Goal: Information Seeking & Learning: Learn about a topic

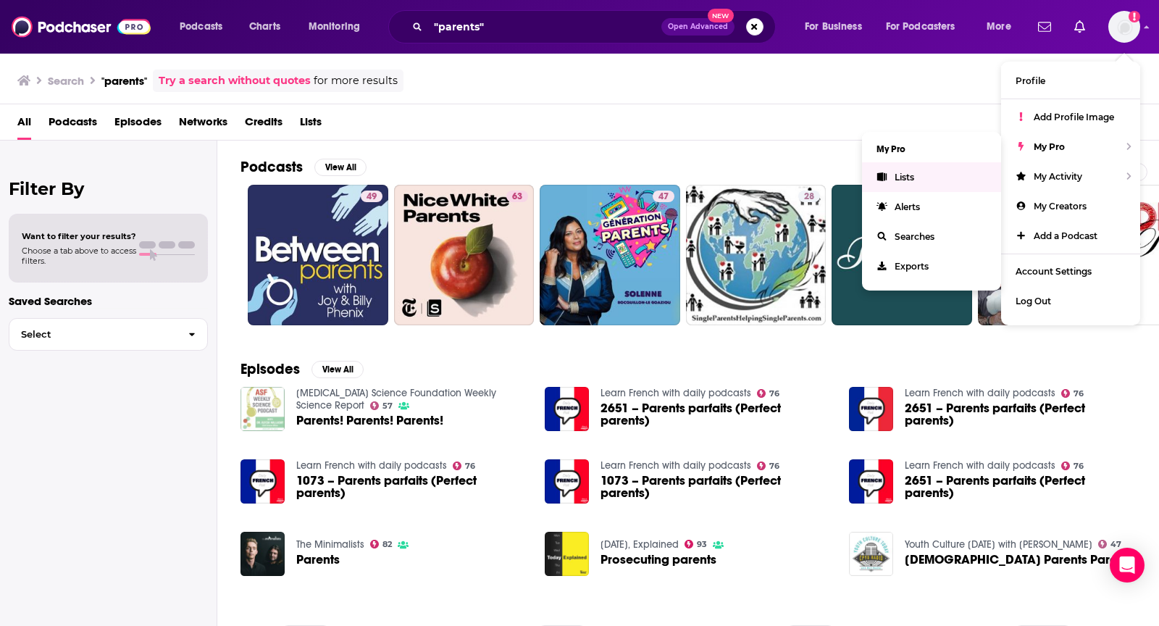
click at [885, 173] on icon "Show profile menu" at bounding box center [882, 176] width 9 height 9
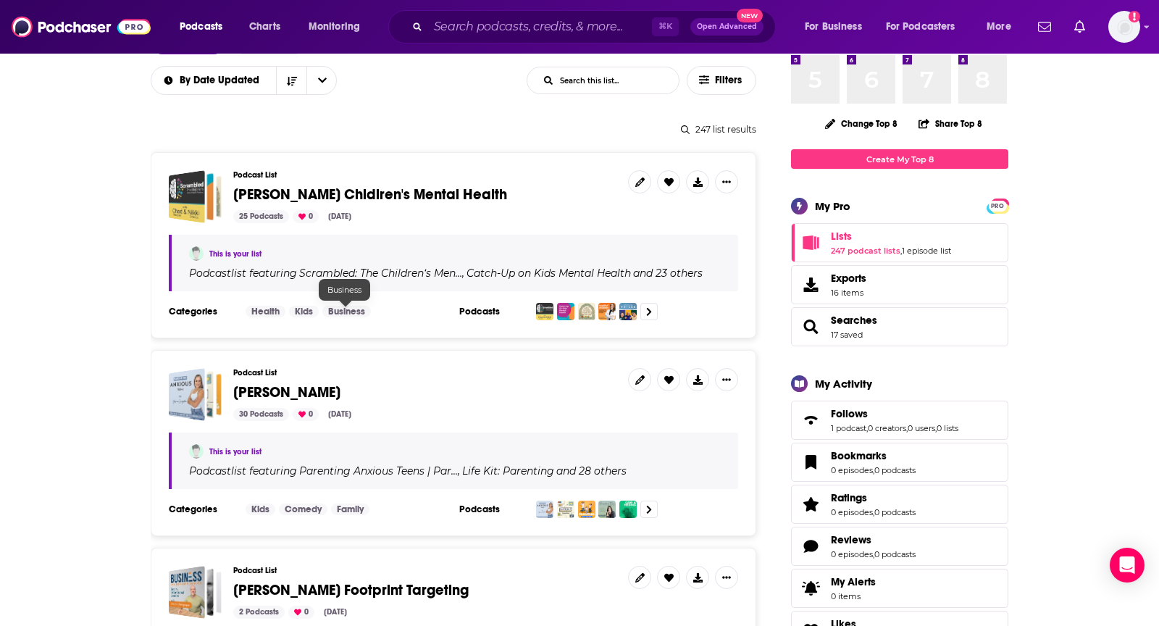
scroll to position [121, 0]
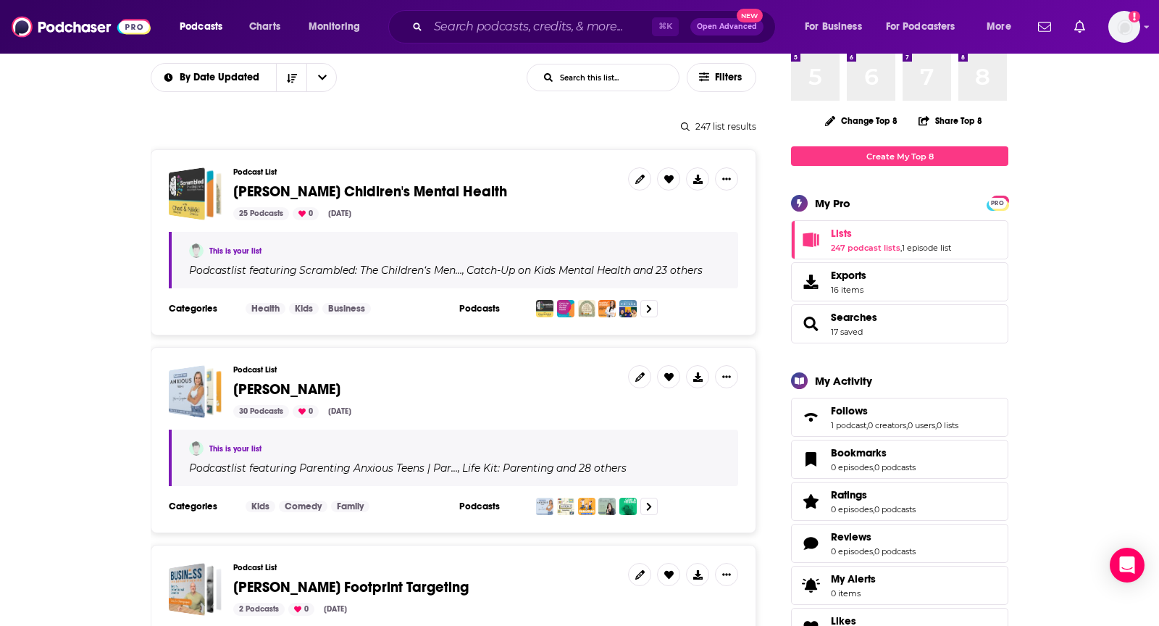
click at [302, 386] on span "Matthew Tower_Parenting" at bounding box center [286, 389] width 107 height 18
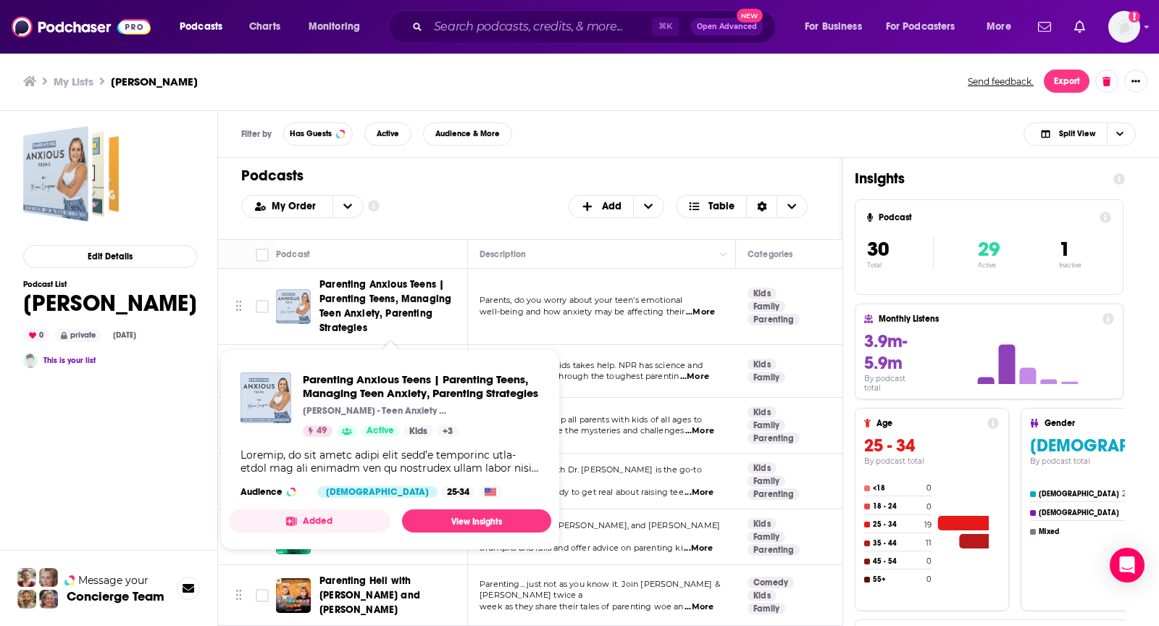
click at [564, 105] on div "My Lists Matthew Tower_Parenting Send feedback. Export" at bounding box center [579, 81] width 1159 height 59
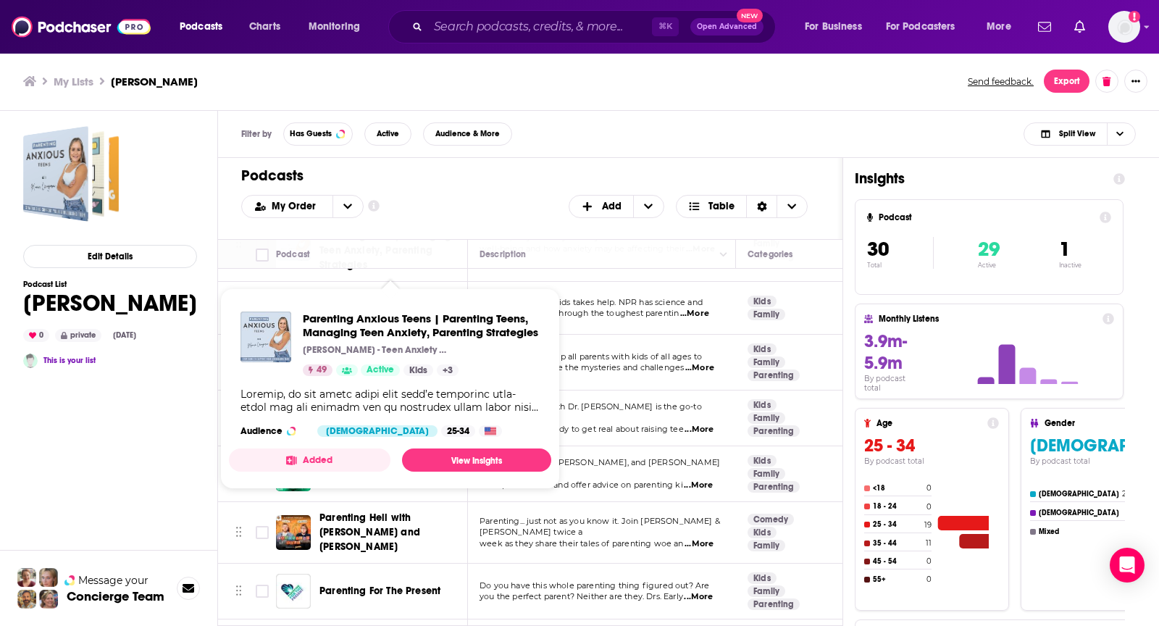
scroll to position [68, 0]
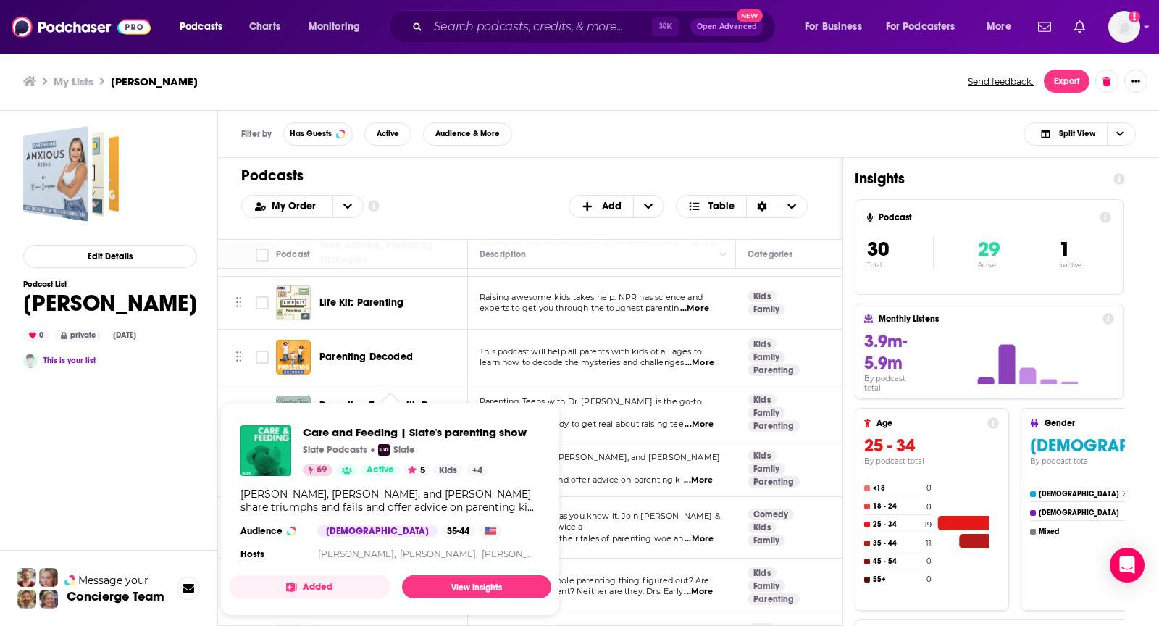
click at [507, 165] on div "Podcasts Add My Order Customize Your List Order Select the “My Order” sort and …" at bounding box center [530, 198] width 625 height 81
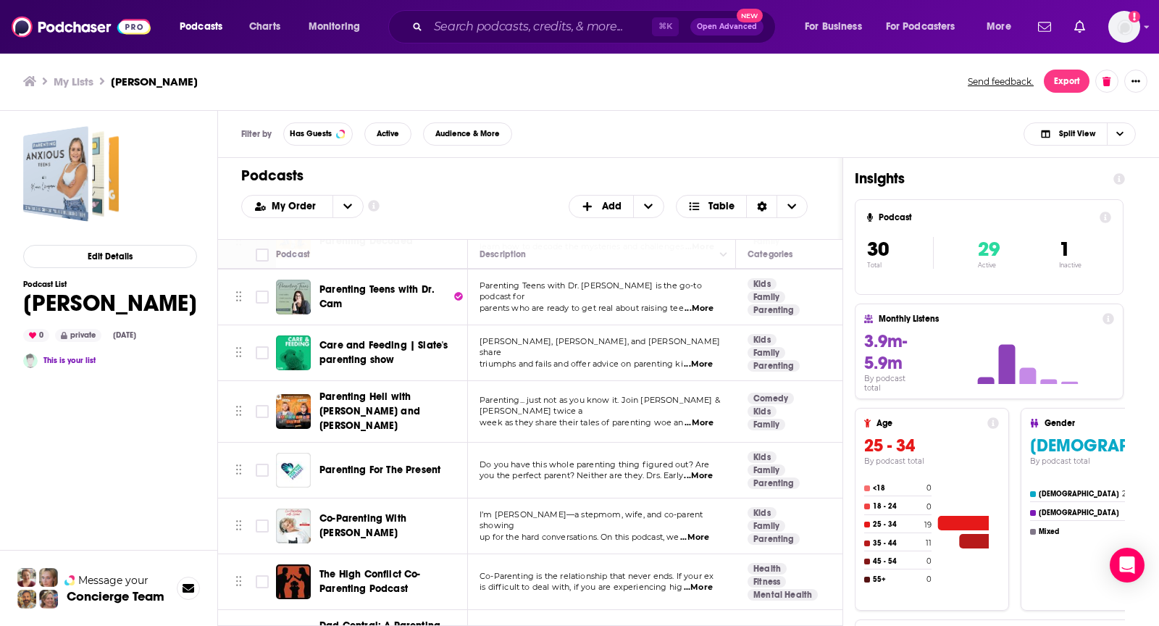
scroll to position [190, 0]
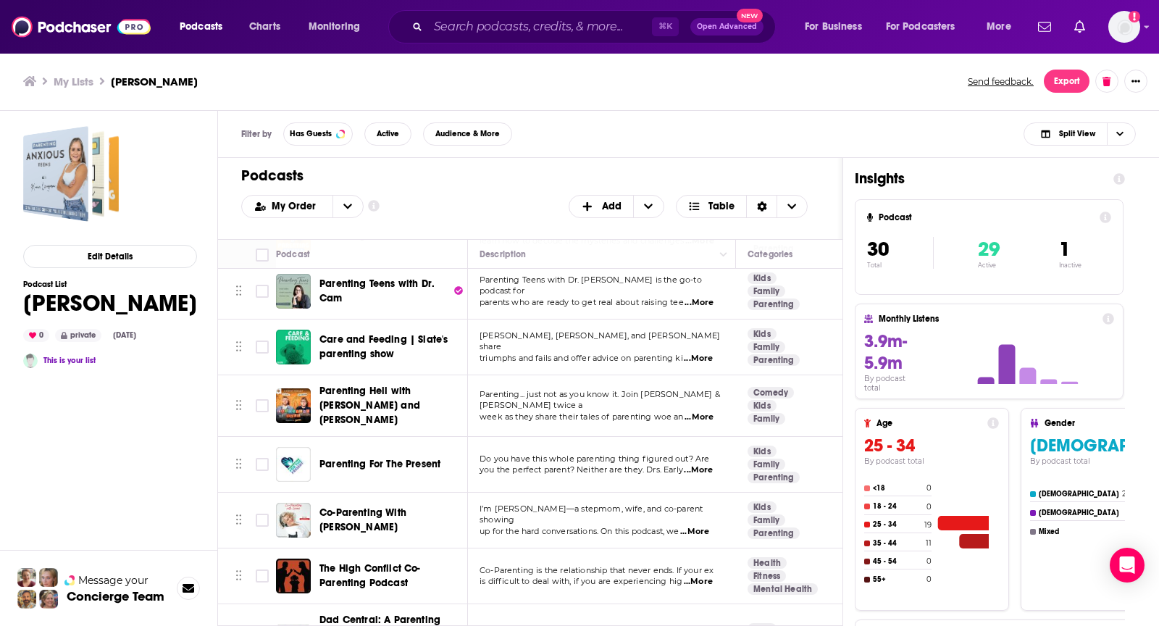
click at [549, 146] on div "Filter by Has Guests Active Audience & More Split View" at bounding box center [688, 134] width 941 height 47
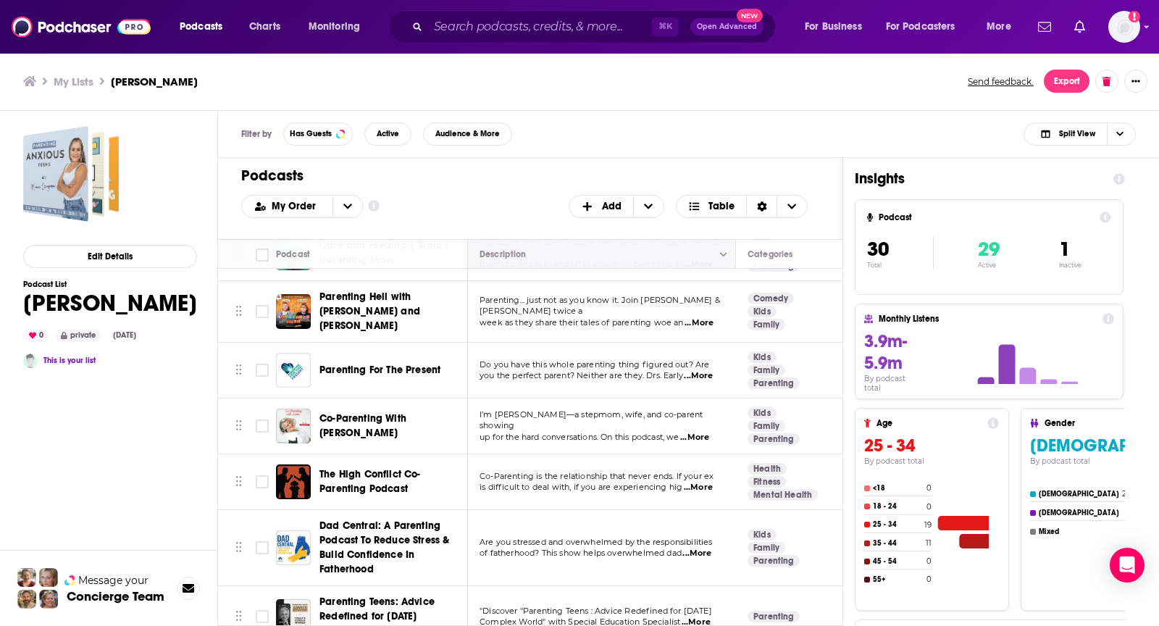
scroll to position [288, 0]
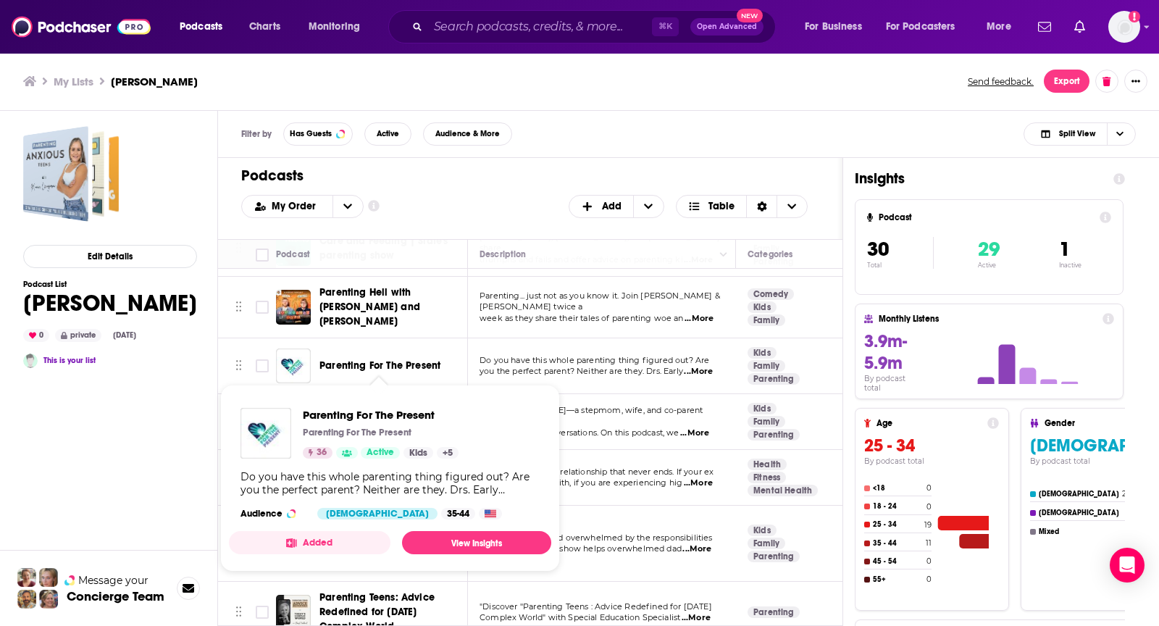
click at [520, 213] on div "My Order Customize Your List Order Select the “My Order” sort and remove all fi…" at bounding box center [530, 206] width 578 height 23
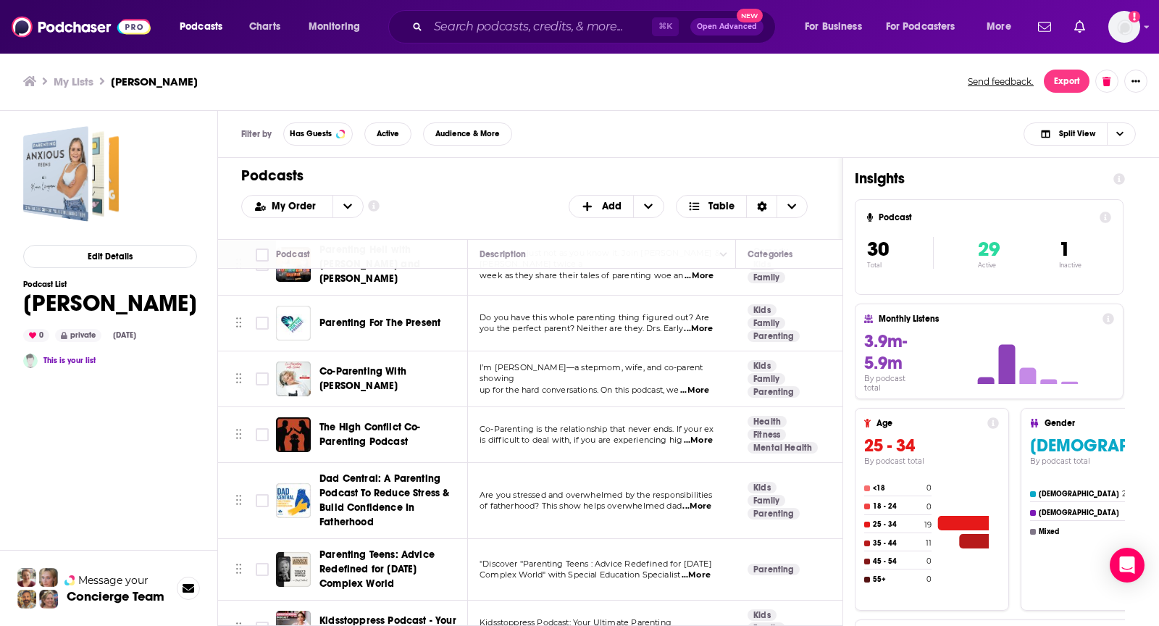
scroll to position [329, 0]
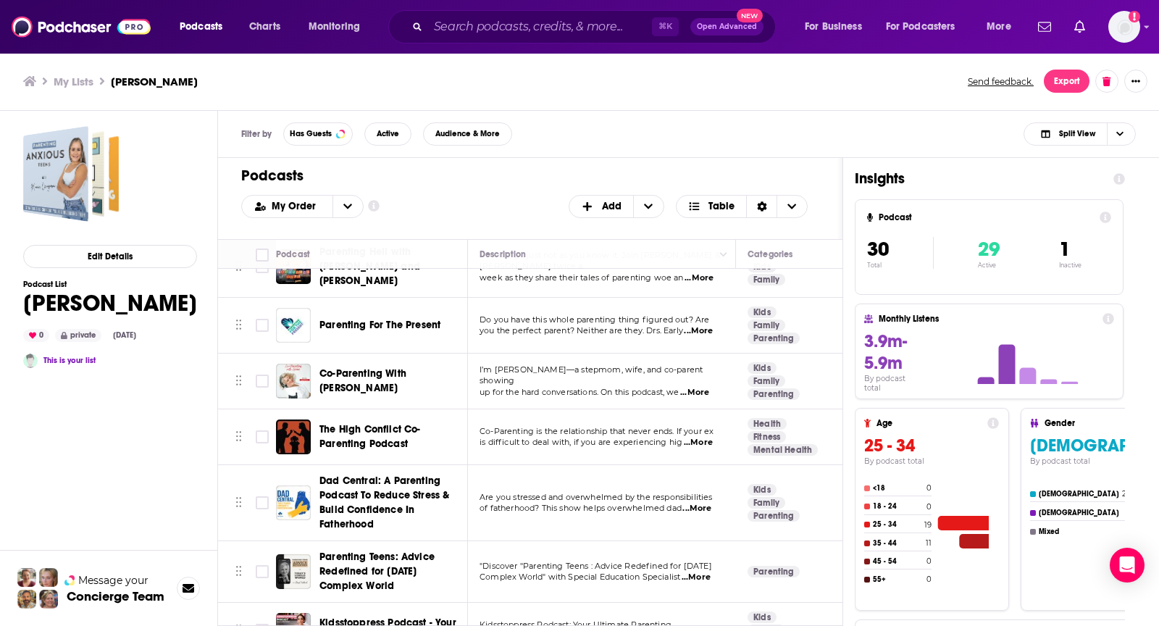
click at [559, 139] on div "Filter by Has Guests Active Audience & More Split View" at bounding box center [688, 134] width 941 height 47
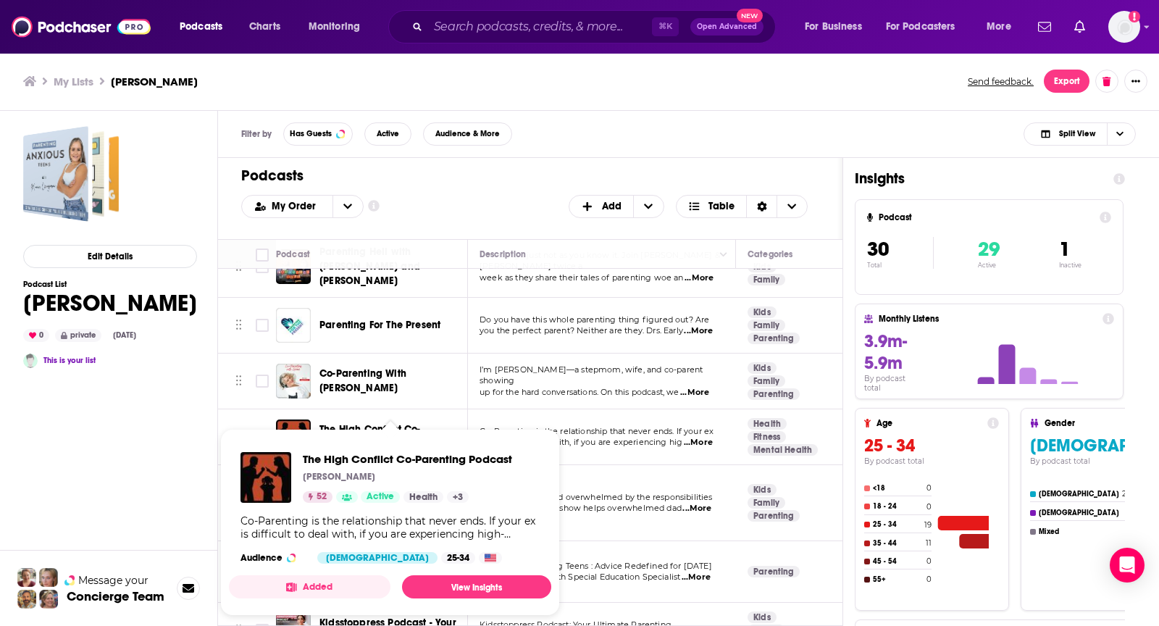
click at [612, 119] on div "Filter by Has Guests Active Audience & More Split View" at bounding box center [688, 134] width 941 height 47
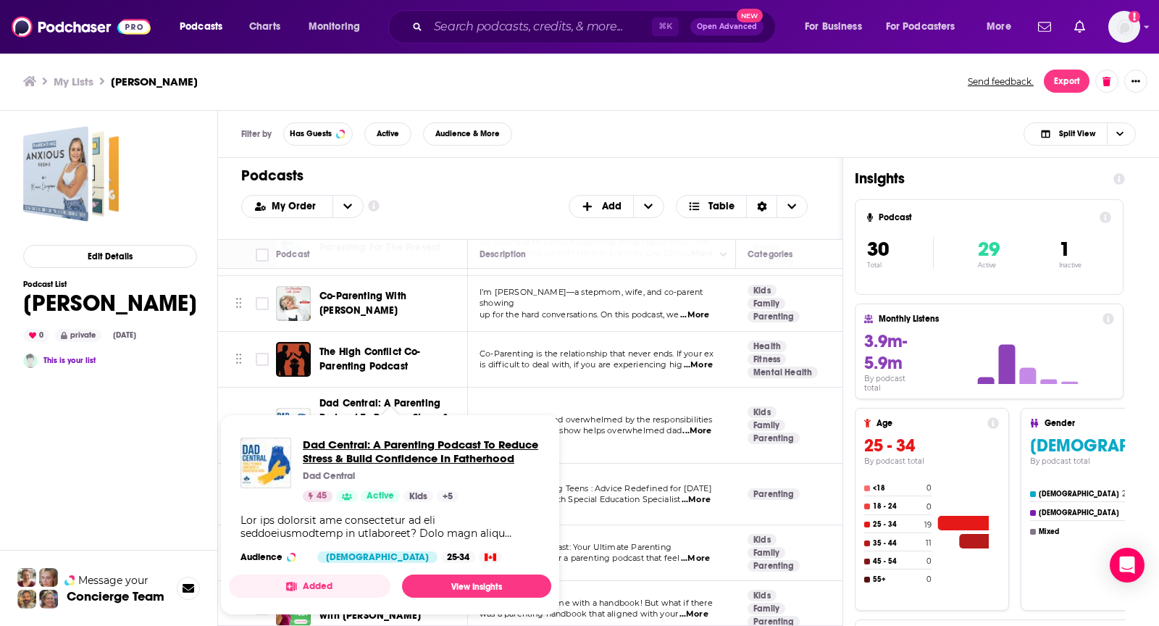
scroll to position [408, 0]
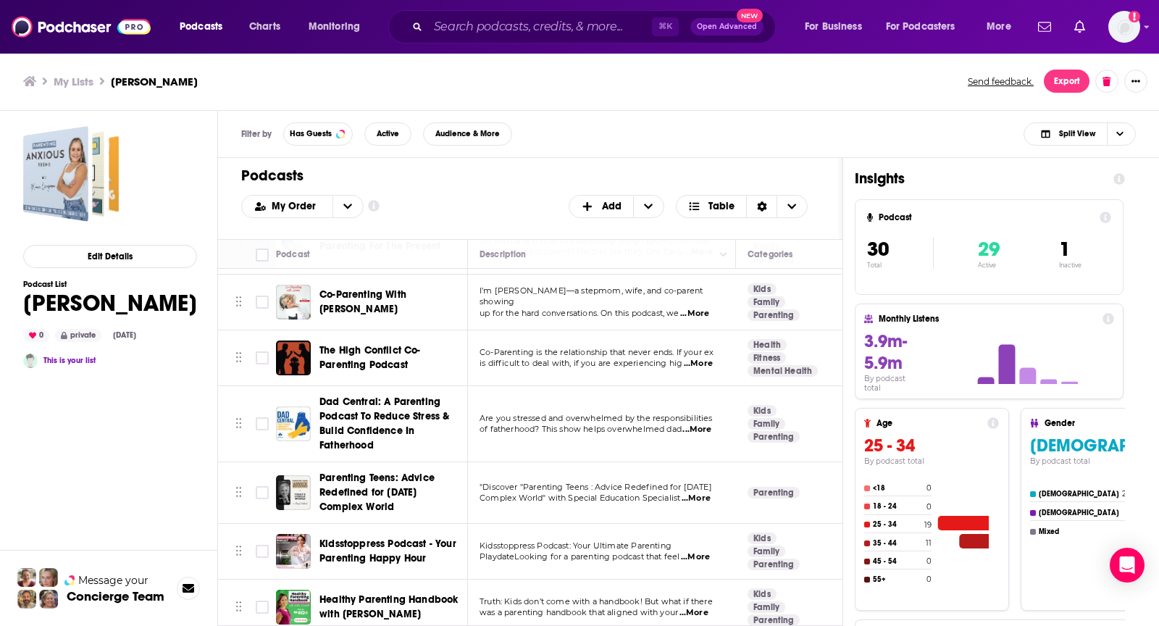
click at [453, 177] on h1 "Podcasts" at bounding box center [524, 176] width 567 height 18
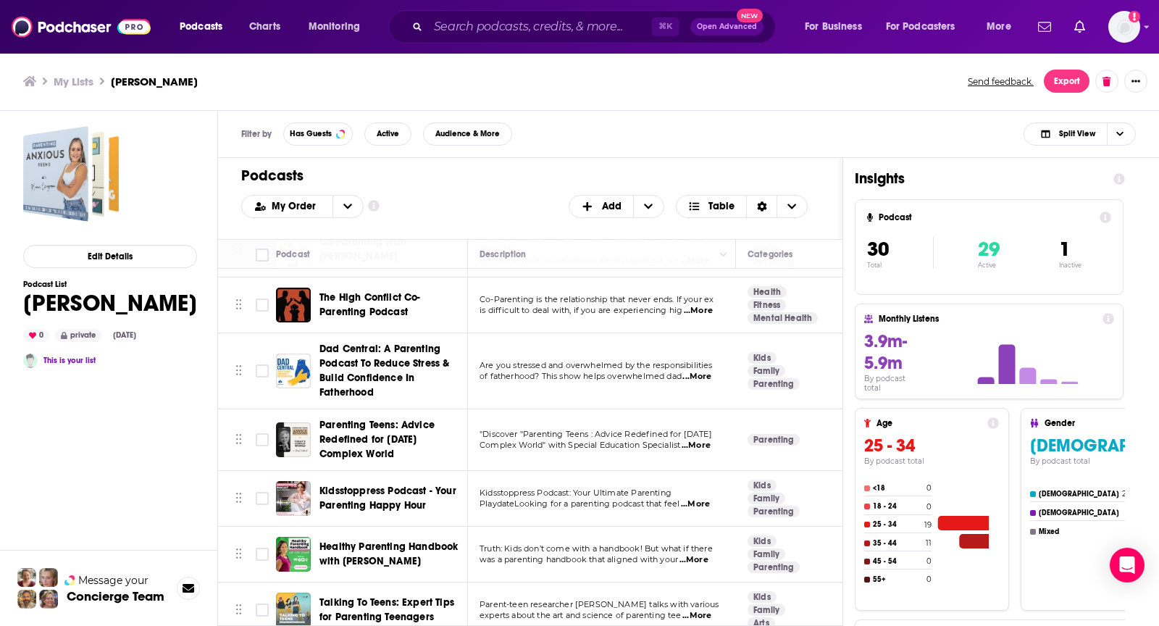
scroll to position [462, 0]
click at [599, 104] on div "My Lists Matthew Tower_Parenting Send feedback. Export" at bounding box center [579, 81] width 1159 height 59
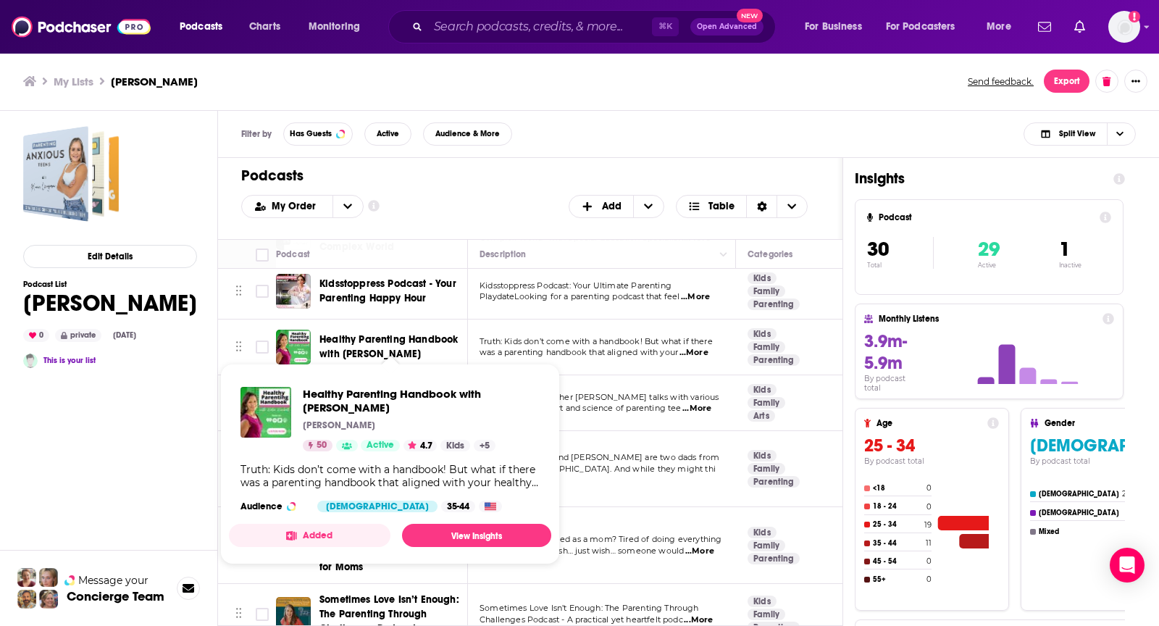
scroll to position [677, 0]
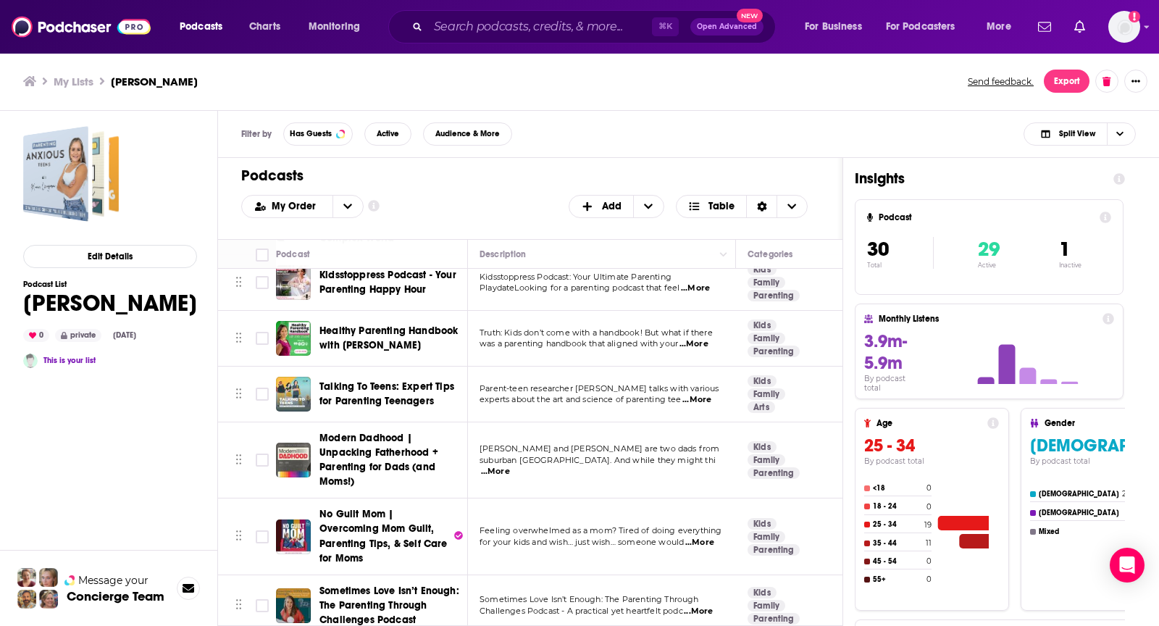
click at [475, 158] on div "Podcasts Add My Order Customize Your List Order Select the “My Order” sort and …" at bounding box center [530, 198] width 625 height 81
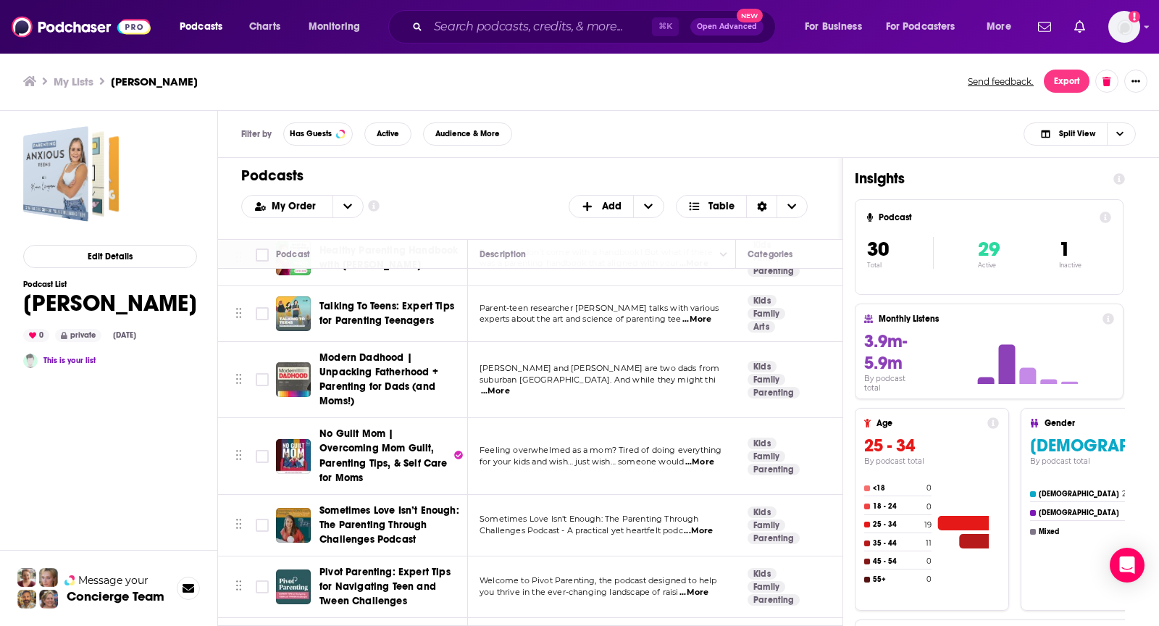
scroll to position [762, 0]
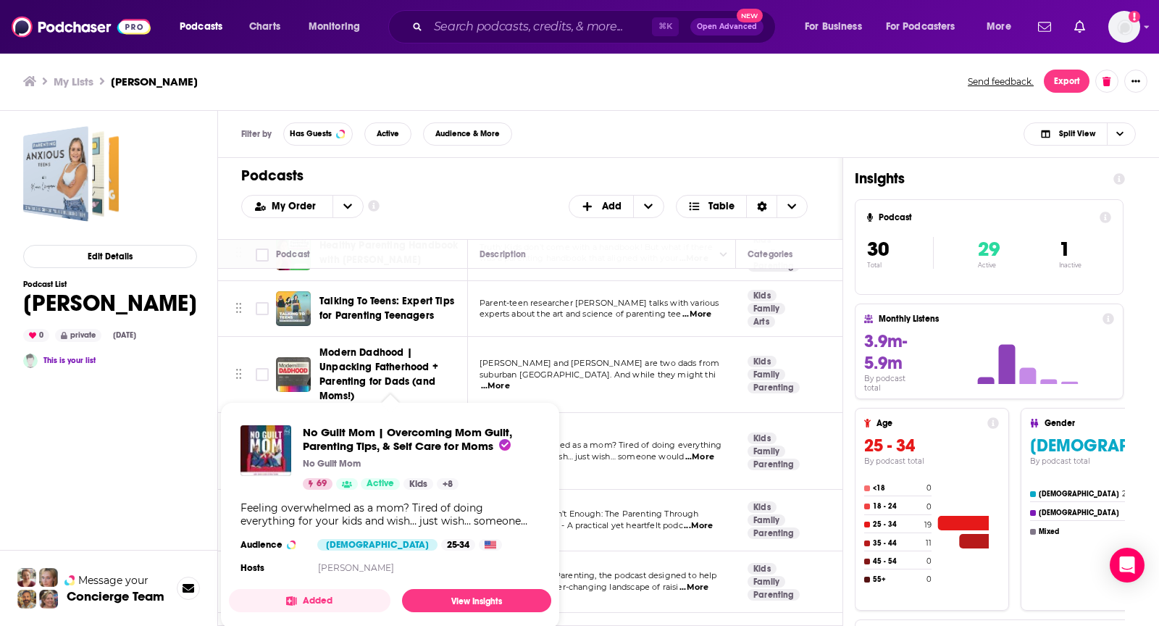
click at [551, 155] on div "Filter by Has Guests Active Audience & More Split View" at bounding box center [688, 134] width 941 height 47
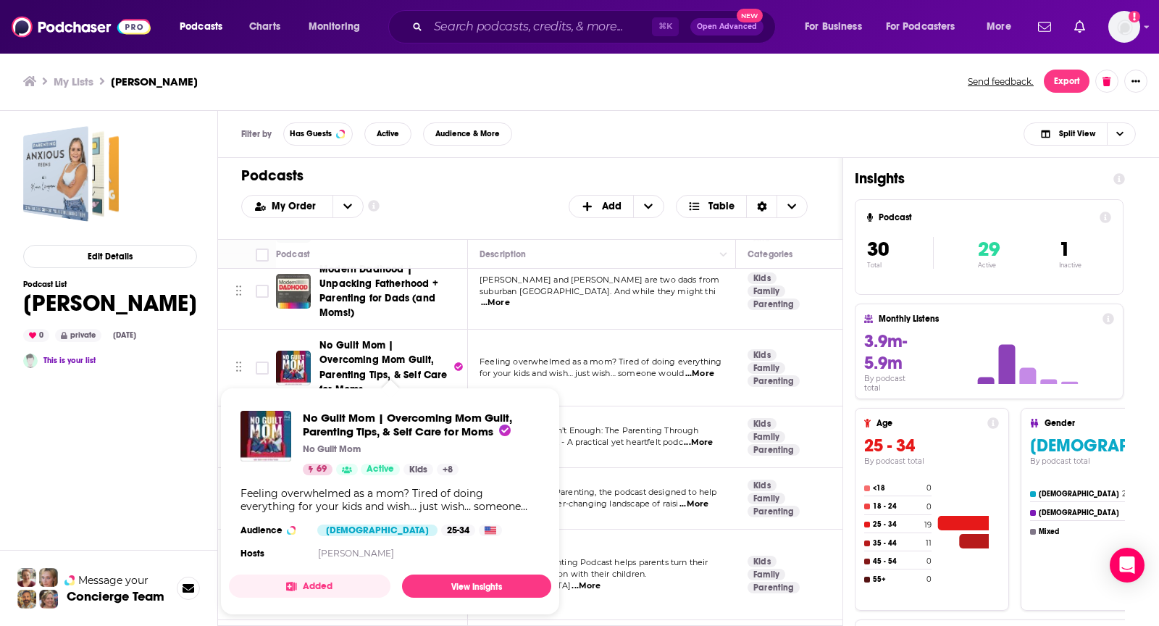
scroll to position [851, 0]
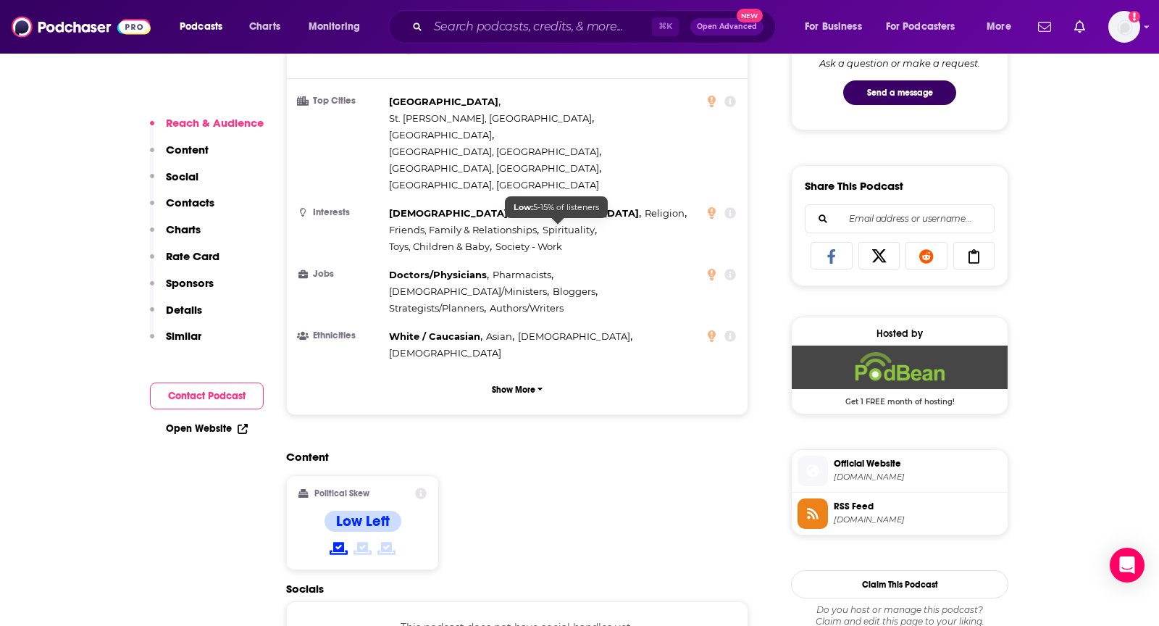
scroll to position [875, 0]
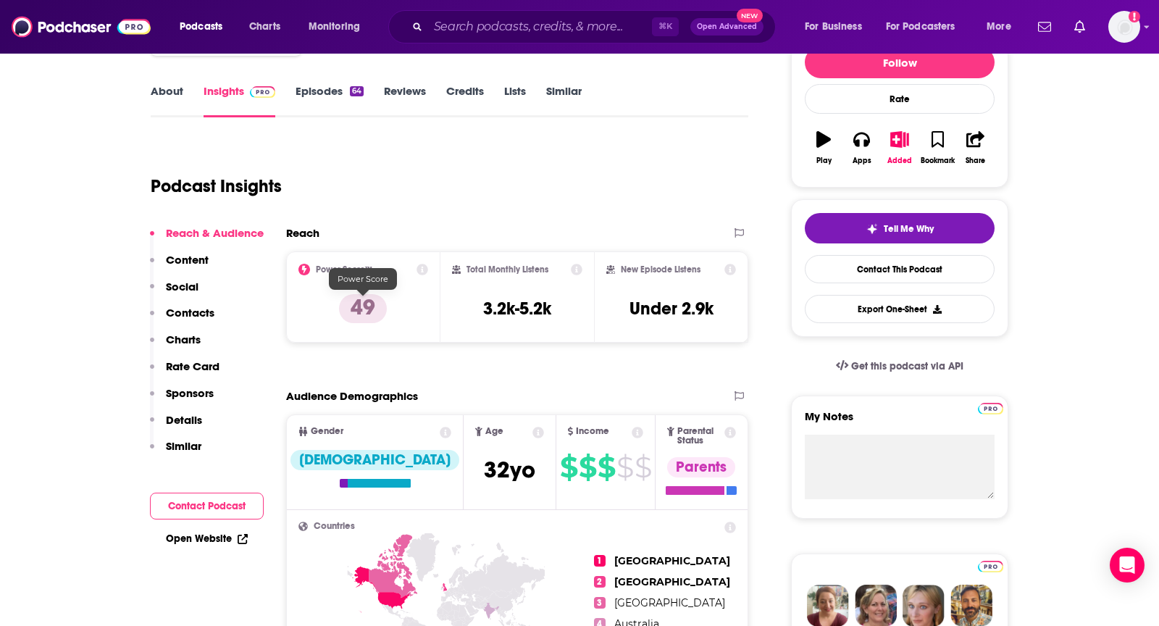
scroll to position [0, 0]
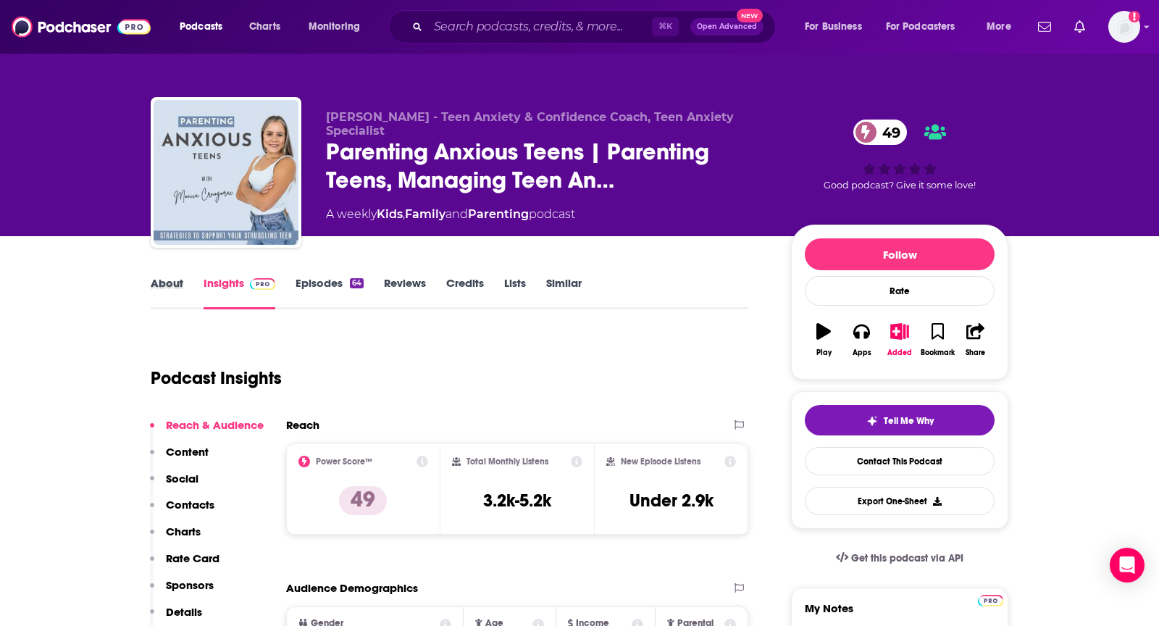
click at [186, 286] on div "About" at bounding box center [177, 292] width 53 height 33
click at [171, 285] on link "About" at bounding box center [167, 292] width 33 height 33
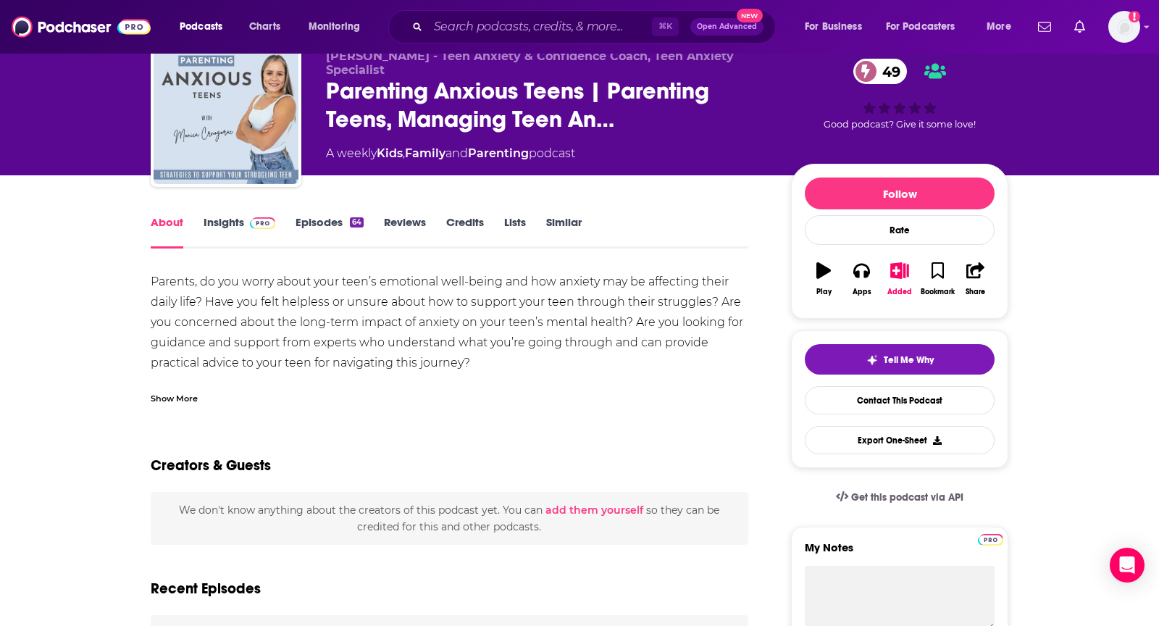
scroll to position [62, 0]
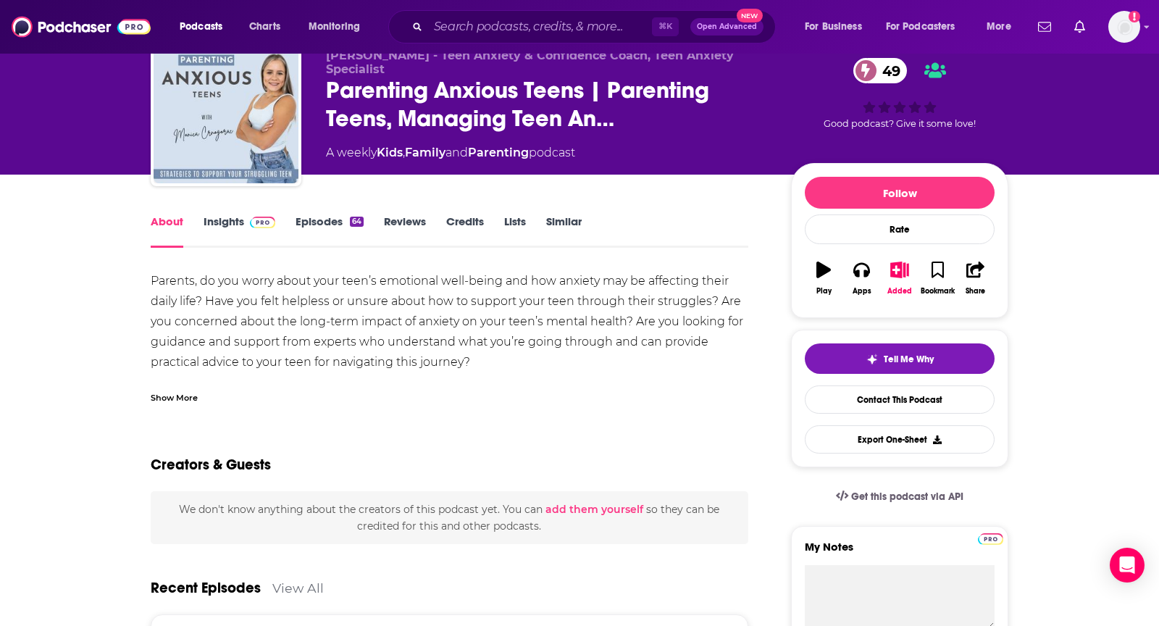
click at [177, 396] on div "Show More" at bounding box center [174, 397] width 47 height 14
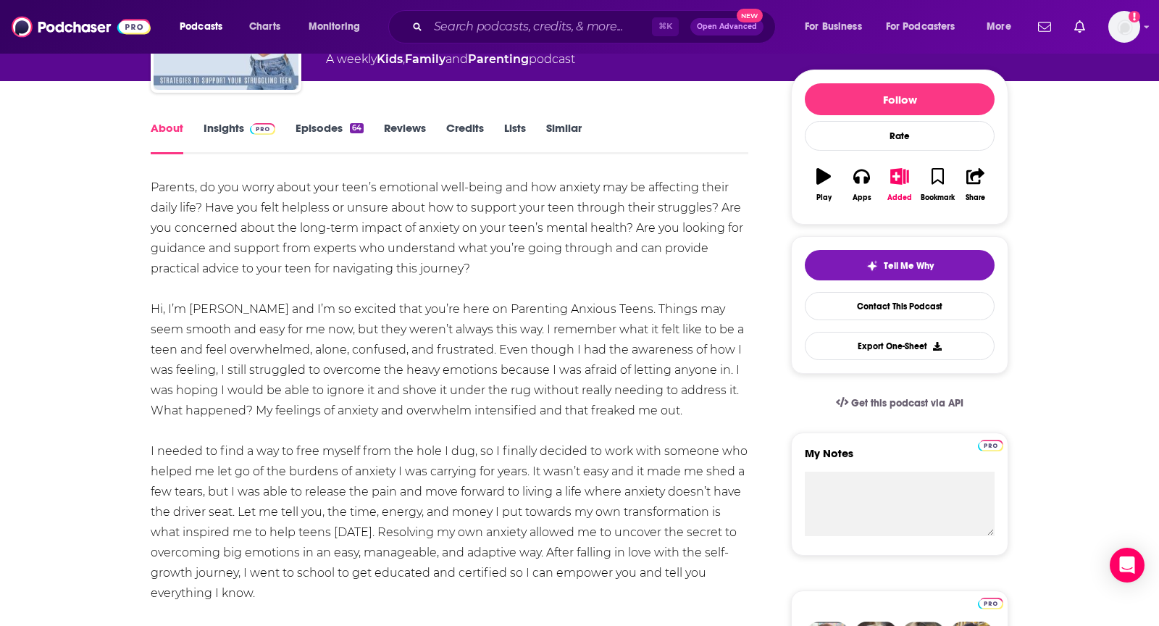
scroll to position [159, 0]
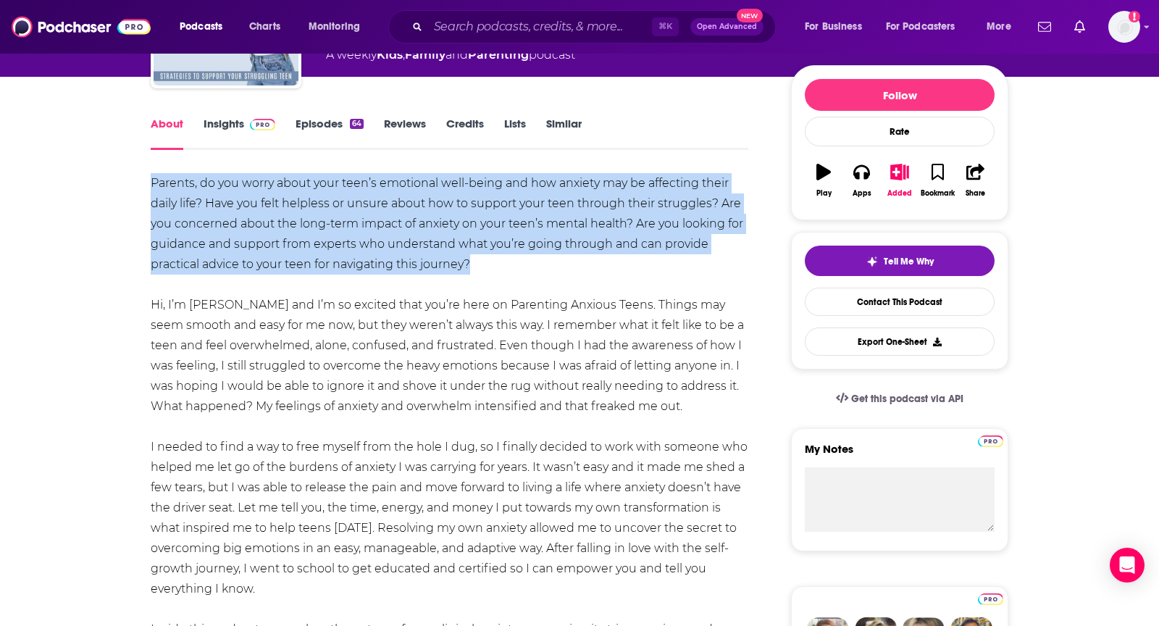
drag, startPoint x: 501, startPoint y: 268, endPoint x: 125, endPoint y: 188, distance: 385.1
copy div "Parents, do you worry about your teen’s emotional well-being and how anxiety ma…"
click at [859, 165] on icon "button" at bounding box center [862, 172] width 16 height 14
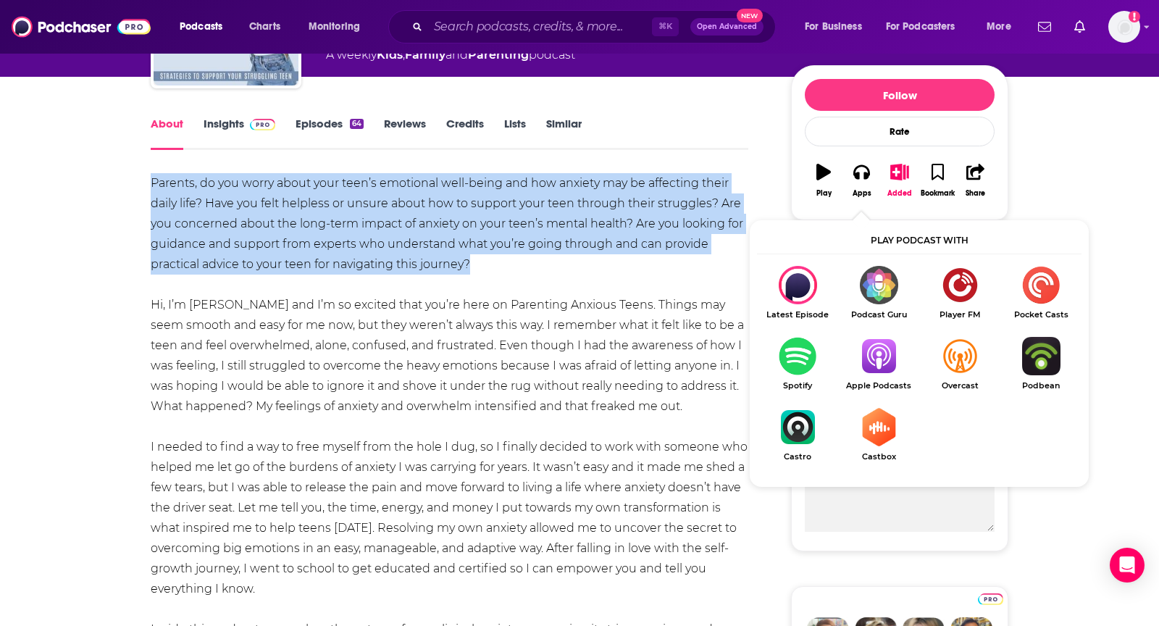
click at [864, 368] on img "Show Listen On dropdown" at bounding box center [878, 356] width 81 height 38
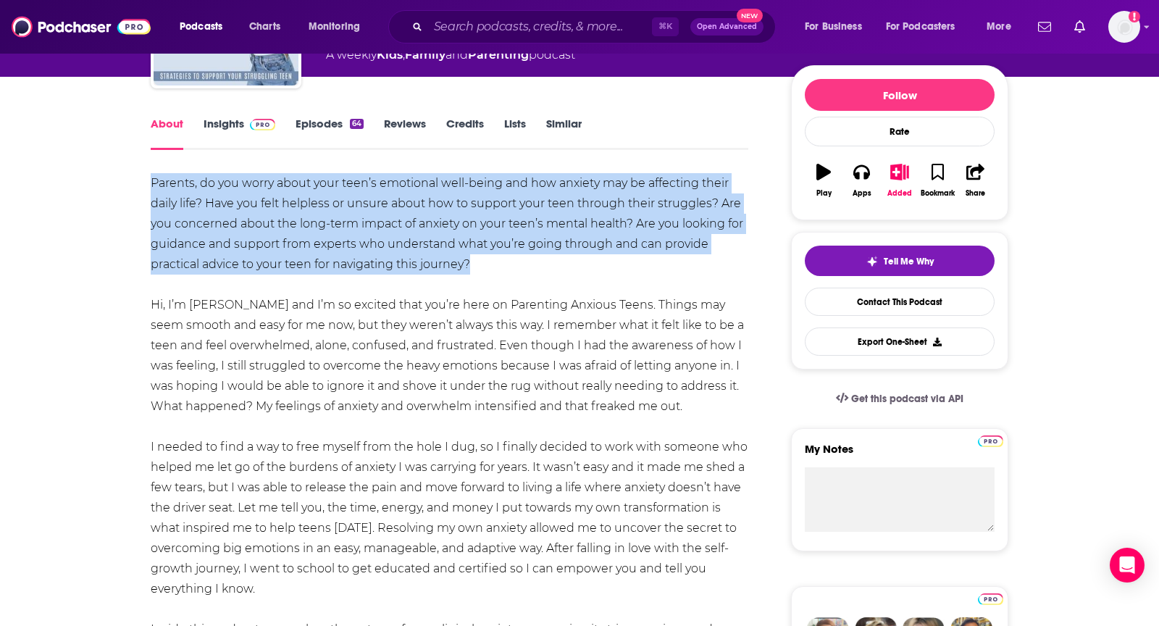
click at [220, 121] on link "Insights" at bounding box center [240, 133] width 72 height 33
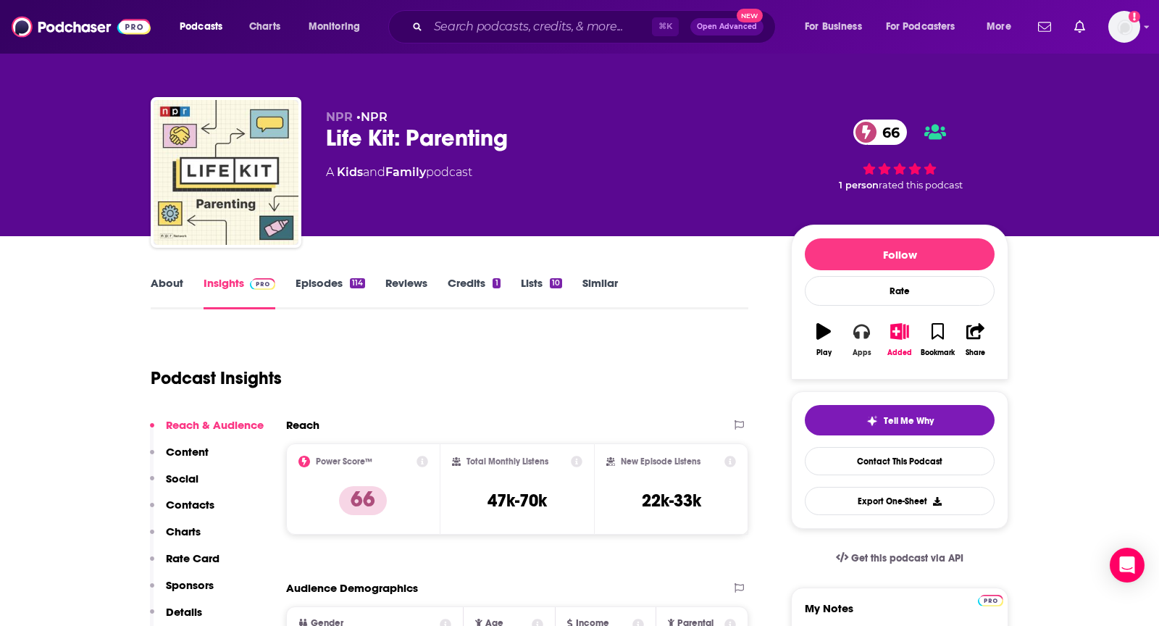
click at [862, 343] on button "Apps" at bounding box center [862, 340] width 38 height 52
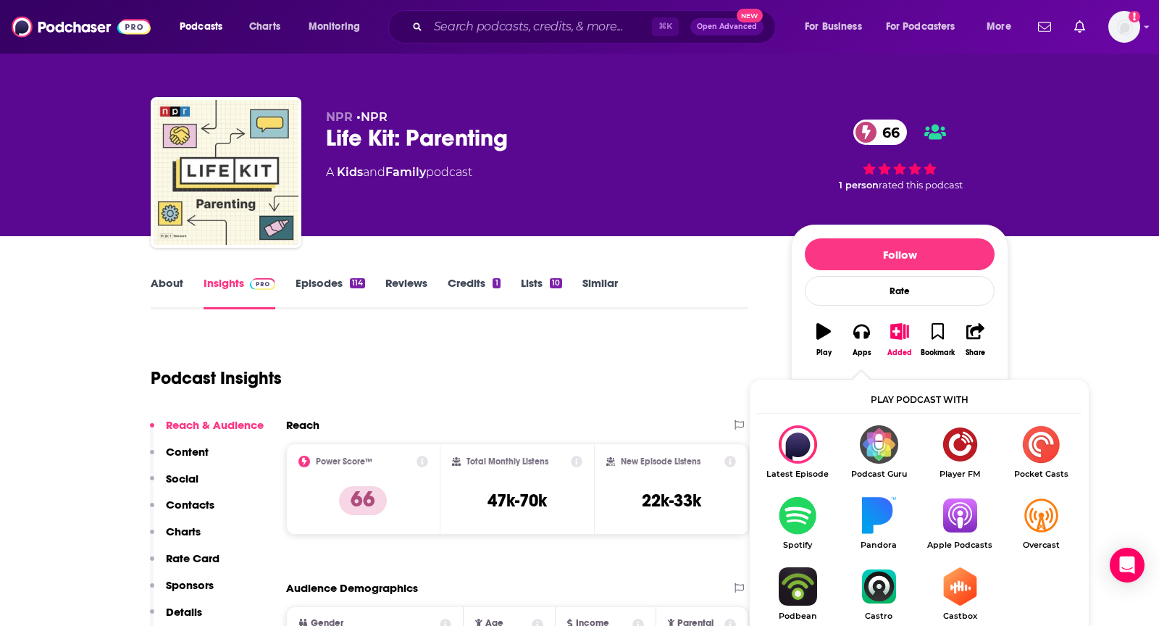
click at [944, 501] on img "Show Listen On dropdown" at bounding box center [960, 515] width 81 height 38
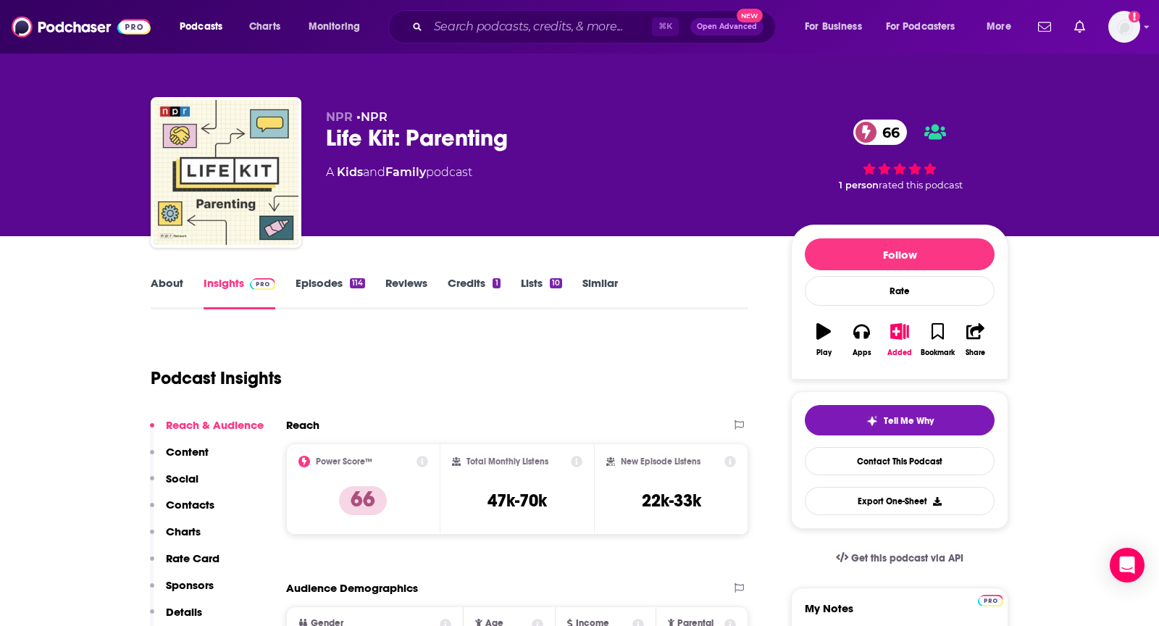
click at [173, 277] on link "About" at bounding box center [167, 292] width 33 height 33
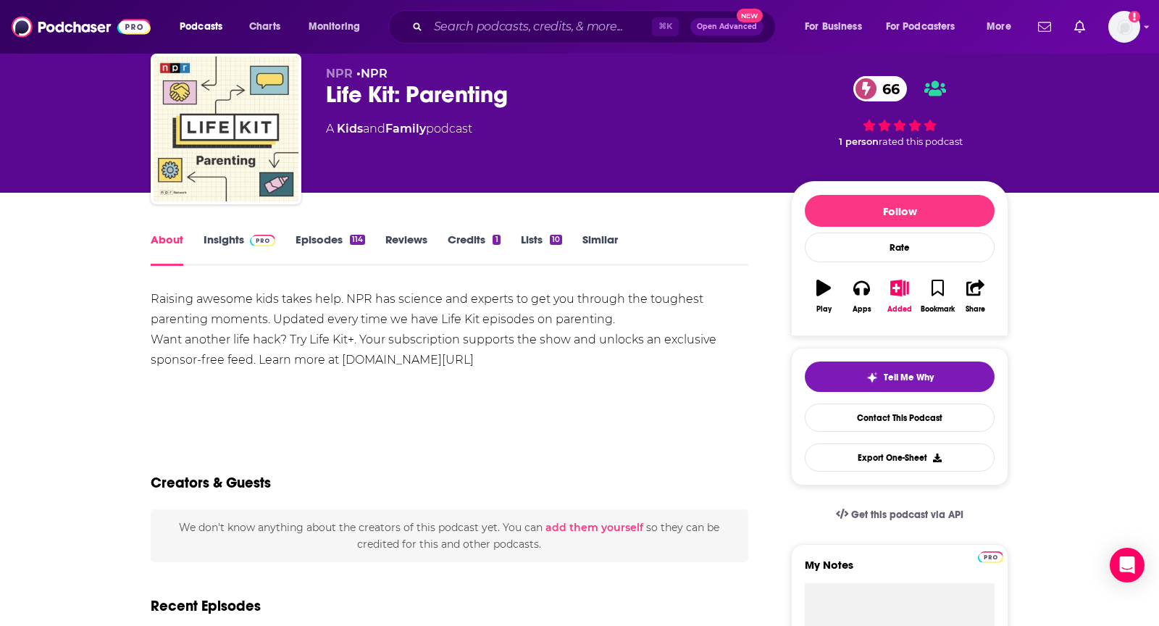
scroll to position [48, 0]
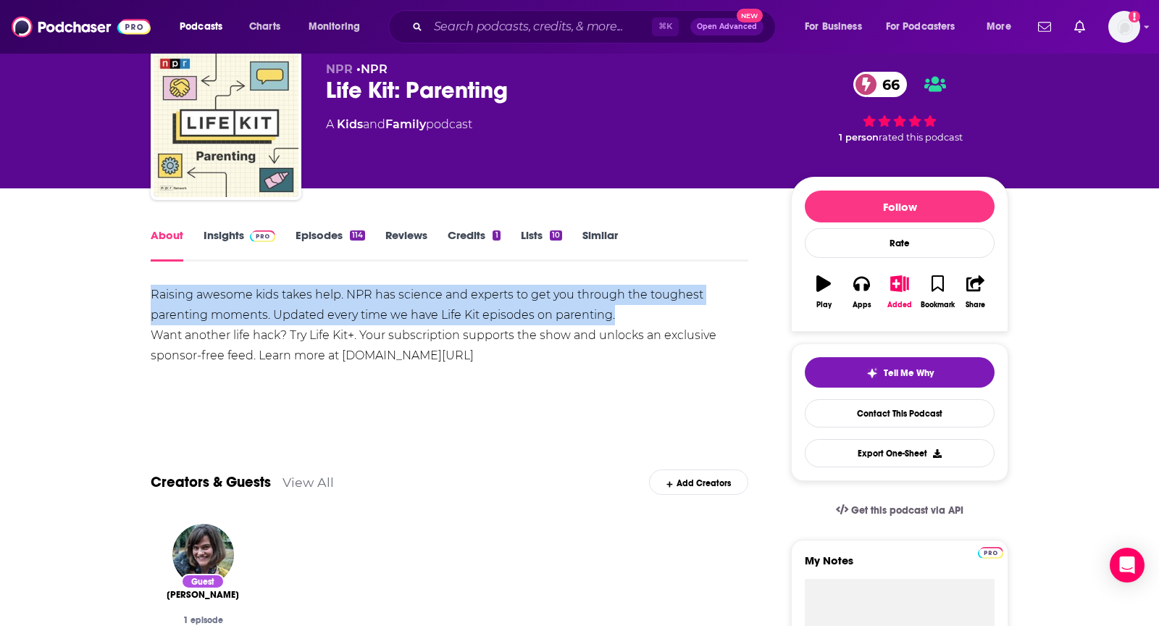
drag, startPoint x: 149, startPoint y: 301, endPoint x: 619, endPoint y: 316, distance: 469.8
copy div "Raising awesome kids takes help. NPR has science and experts to get you through…"
click at [244, 240] on span at bounding box center [259, 235] width 31 height 14
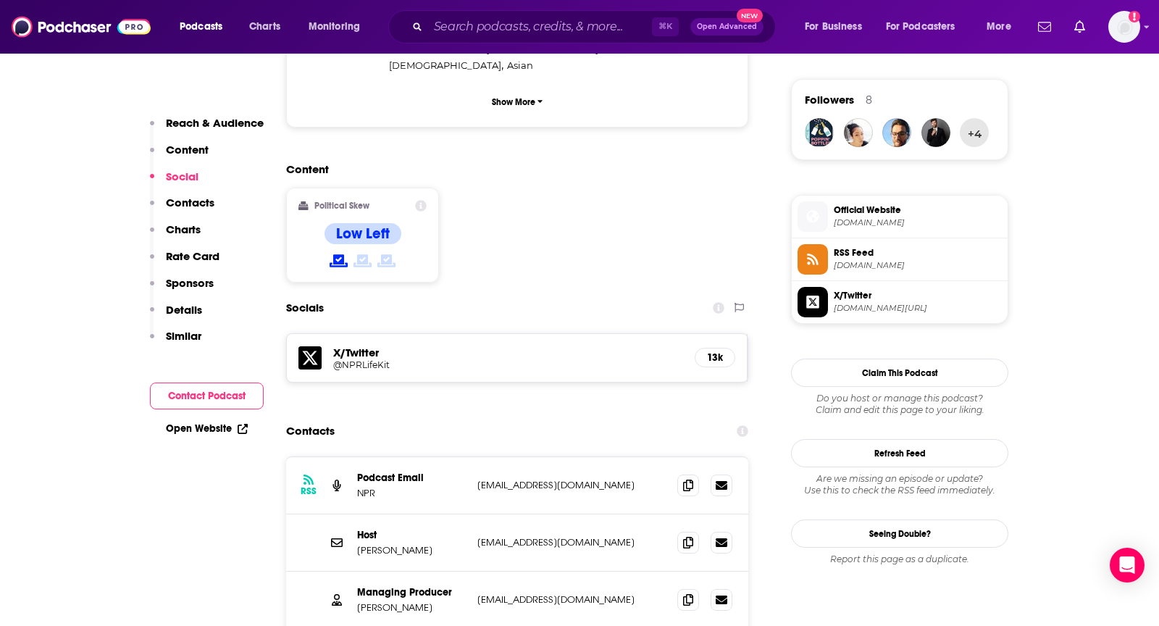
scroll to position [1217, 0]
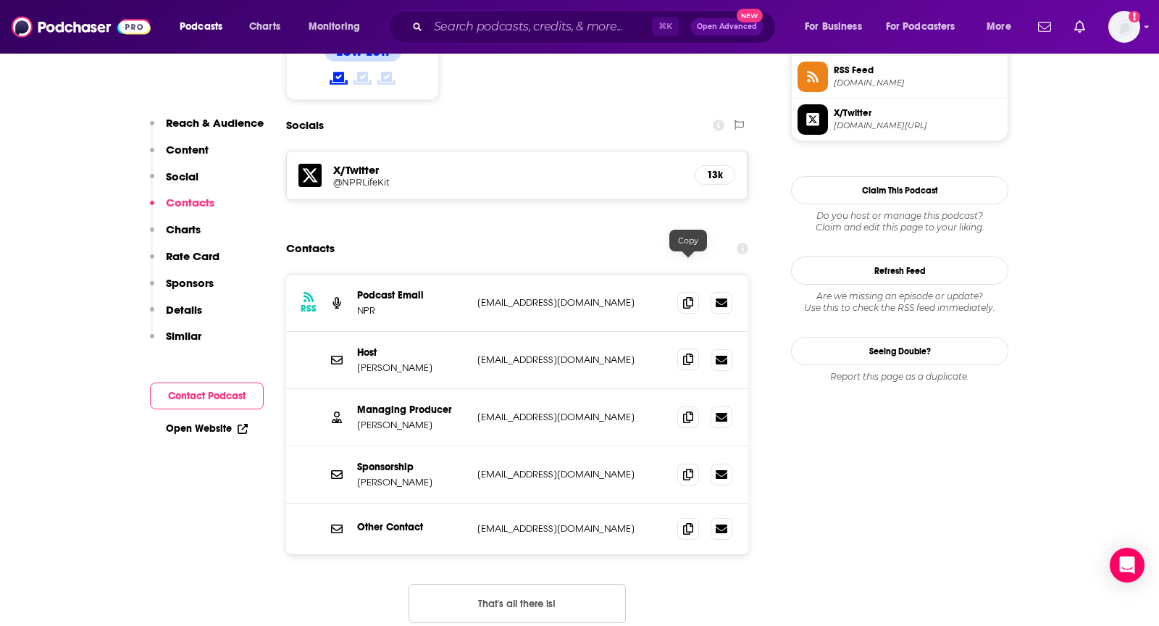
click at [686, 354] on icon at bounding box center [688, 360] width 10 height 12
click at [684, 354] on icon at bounding box center [688, 360] width 10 height 12
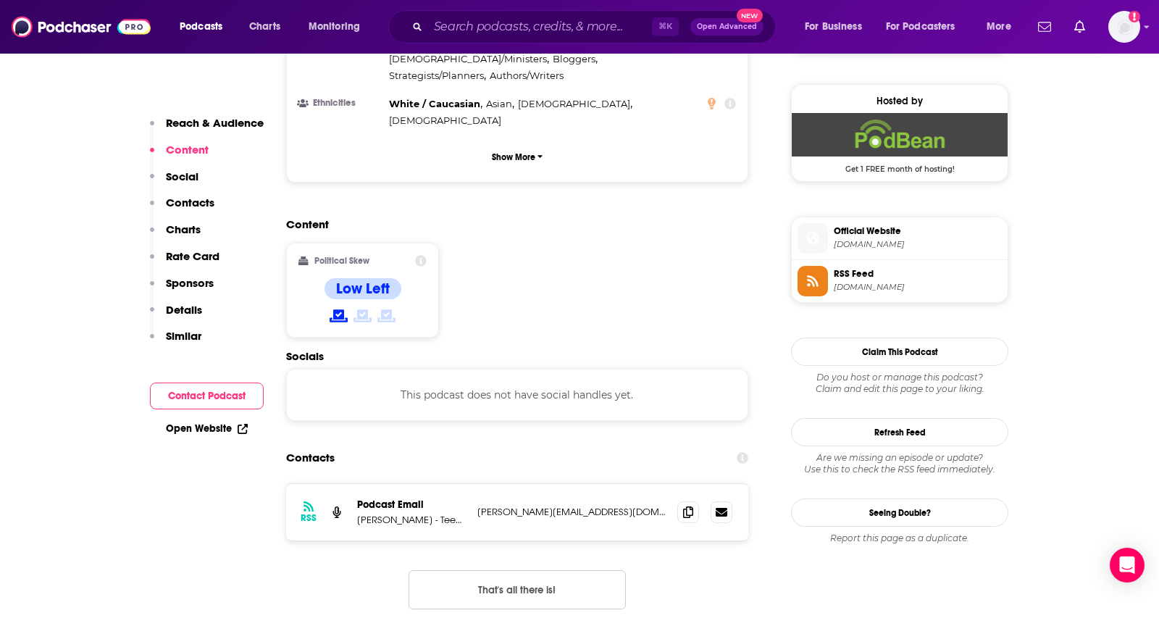
scroll to position [1034, 0]
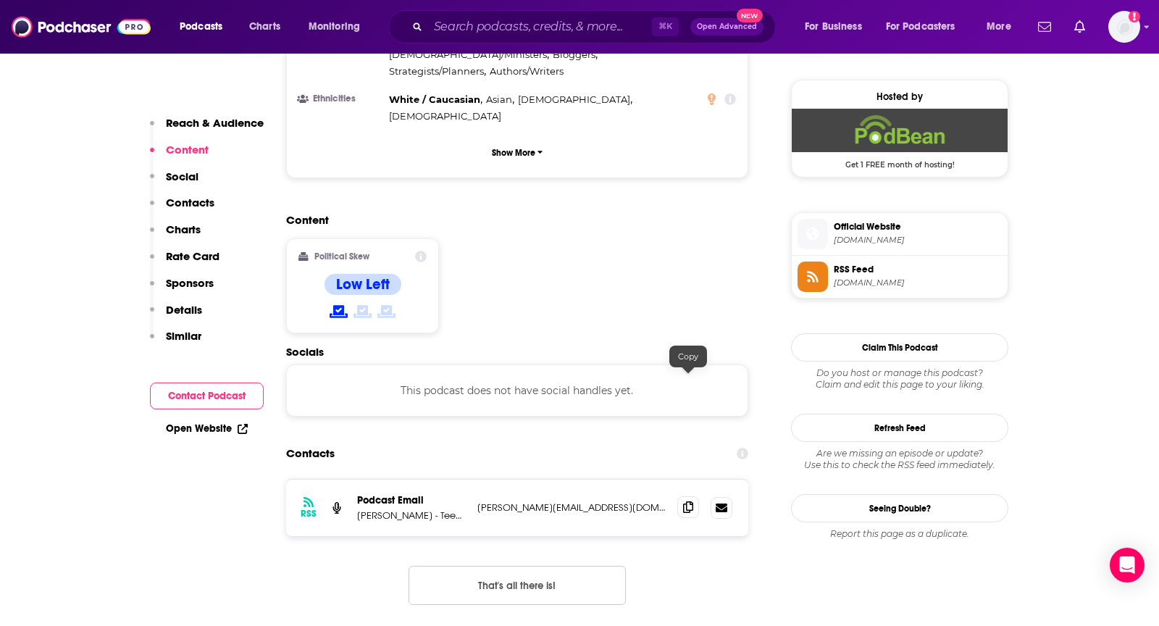
click at [684, 501] on icon at bounding box center [688, 507] width 10 height 12
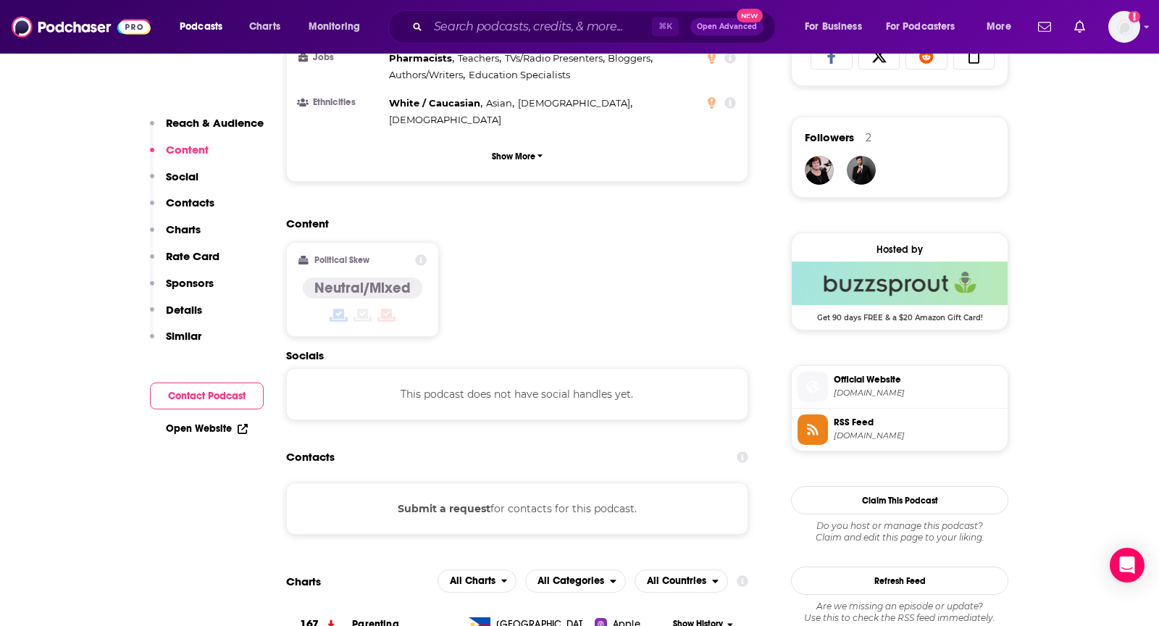
scroll to position [1007, 0]
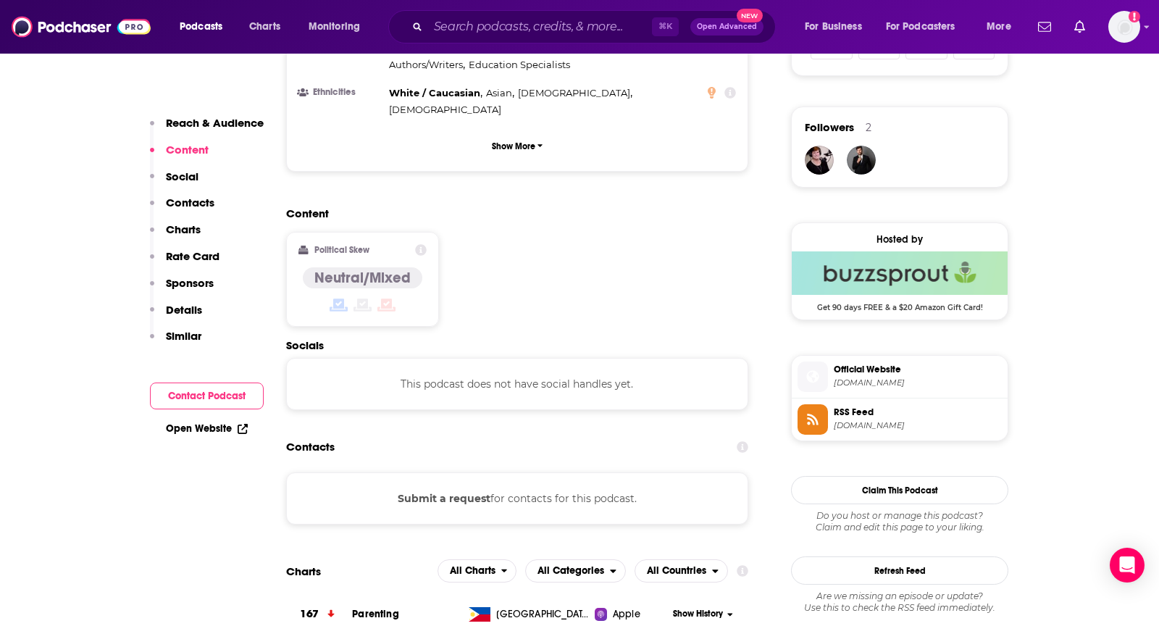
click at [469, 491] on button "Submit a request" at bounding box center [444, 499] width 93 height 16
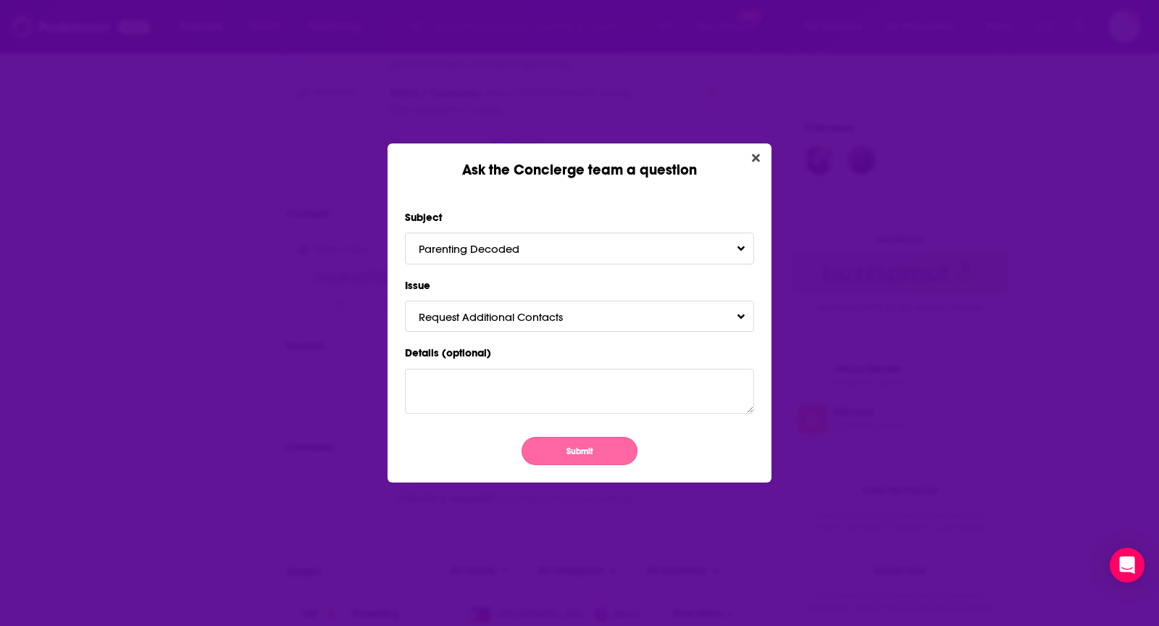
click at [590, 451] on button "Submit" at bounding box center [580, 451] width 116 height 28
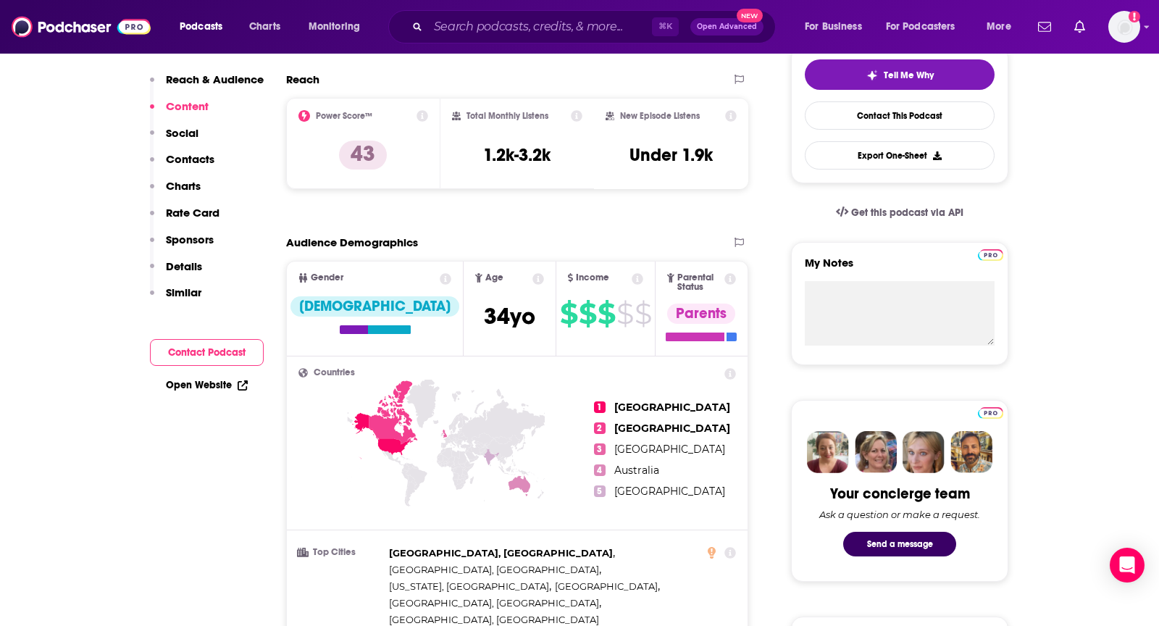
scroll to position [53, 0]
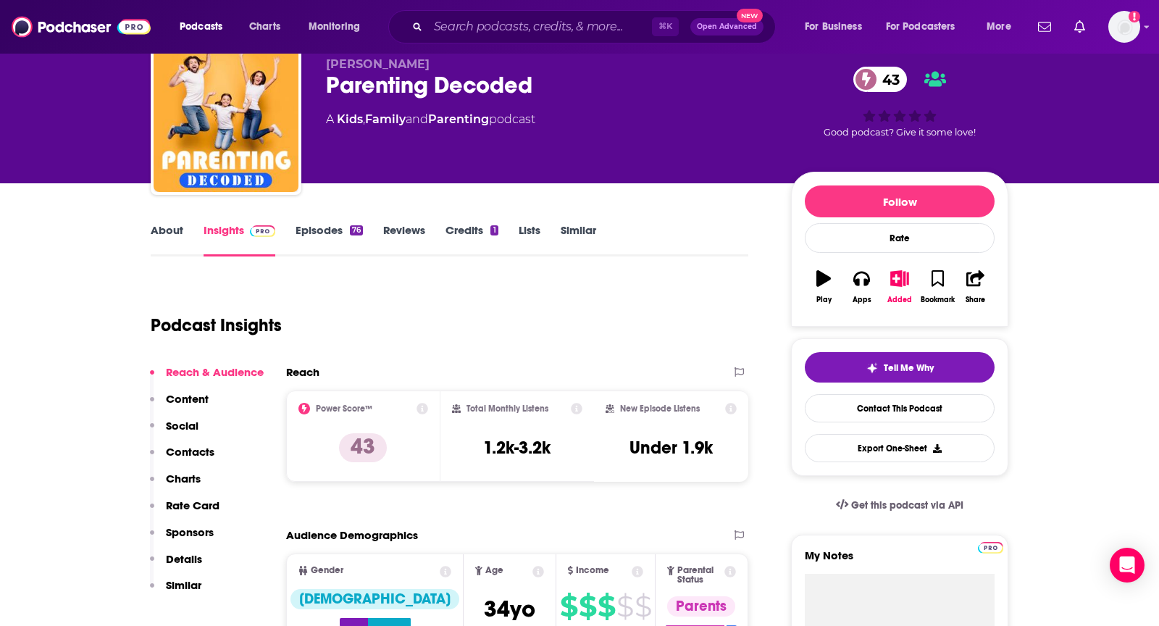
click at [663, 235] on div "About Insights Episodes 76 Reviews Credits 1 Lists Similar" at bounding box center [450, 239] width 598 height 36
drag, startPoint x: 854, startPoint y: 274, endPoint x: 1096, endPoint y: -36, distance: 393.9
click at [1096, 0] on html "Podcasts Charts Monitoring ⌘ K Open Advanced New For Business For Podcasters Mo…" at bounding box center [579, 260] width 1159 height 626
drag, startPoint x: 862, startPoint y: 286, endPoint x: 963, endPoint y: 159, distance: 162.4
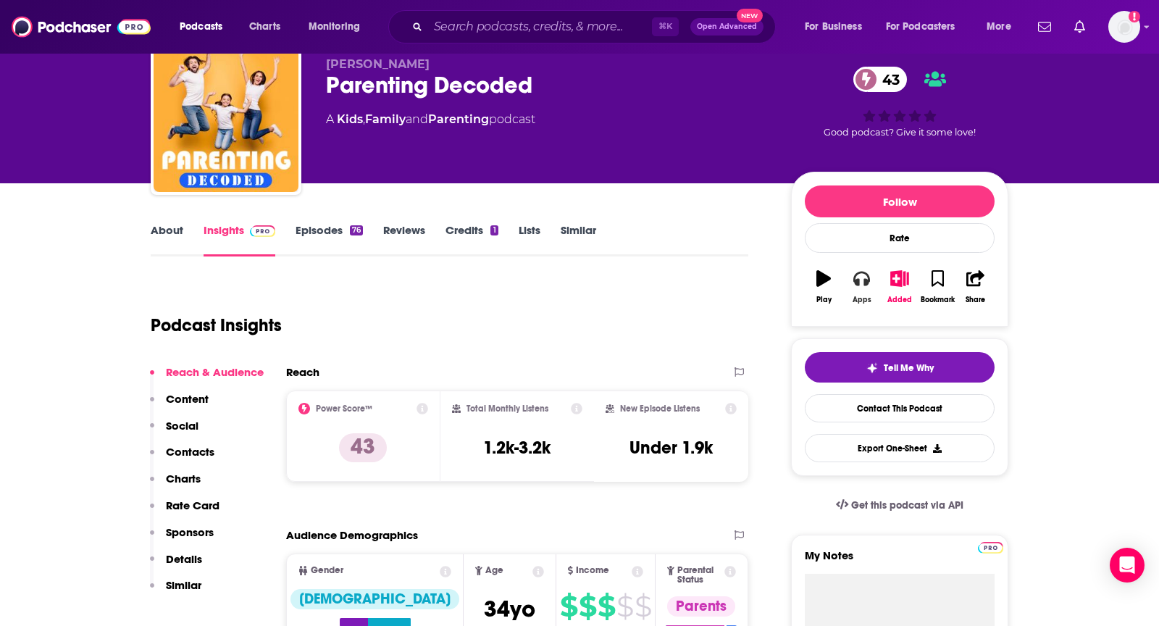
click at [856, 289] on button "Apps" at bounding box center [862, 287] width 38 height 52
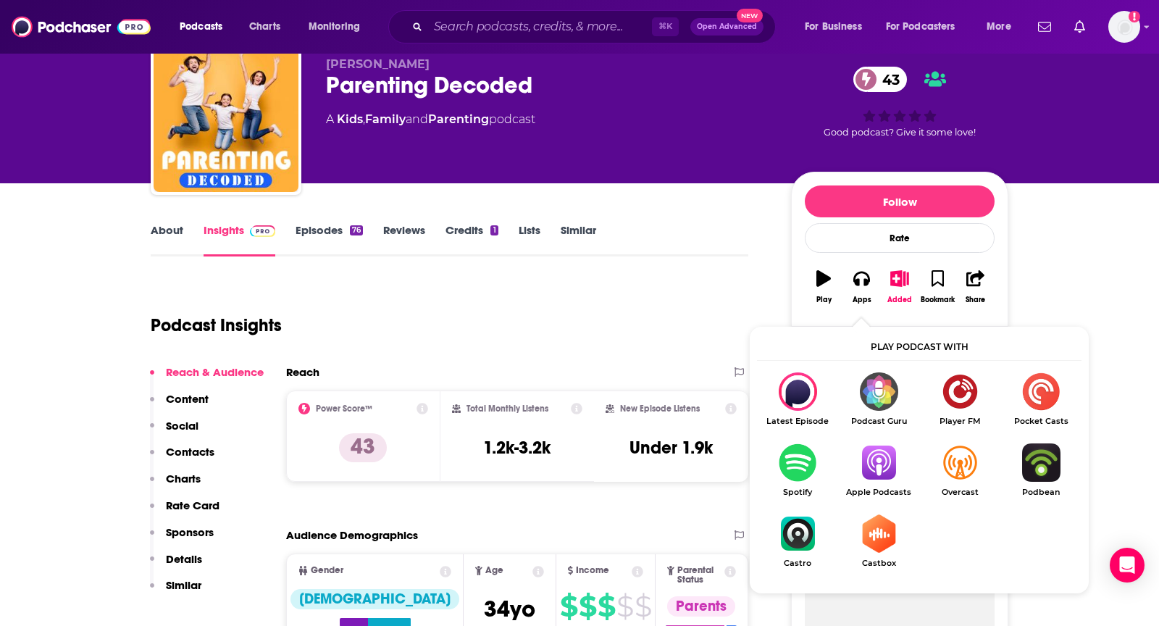
click at [869, 459] on img "Show Listen On dropdown" at bounding box center [878, 462] width 81 height 38
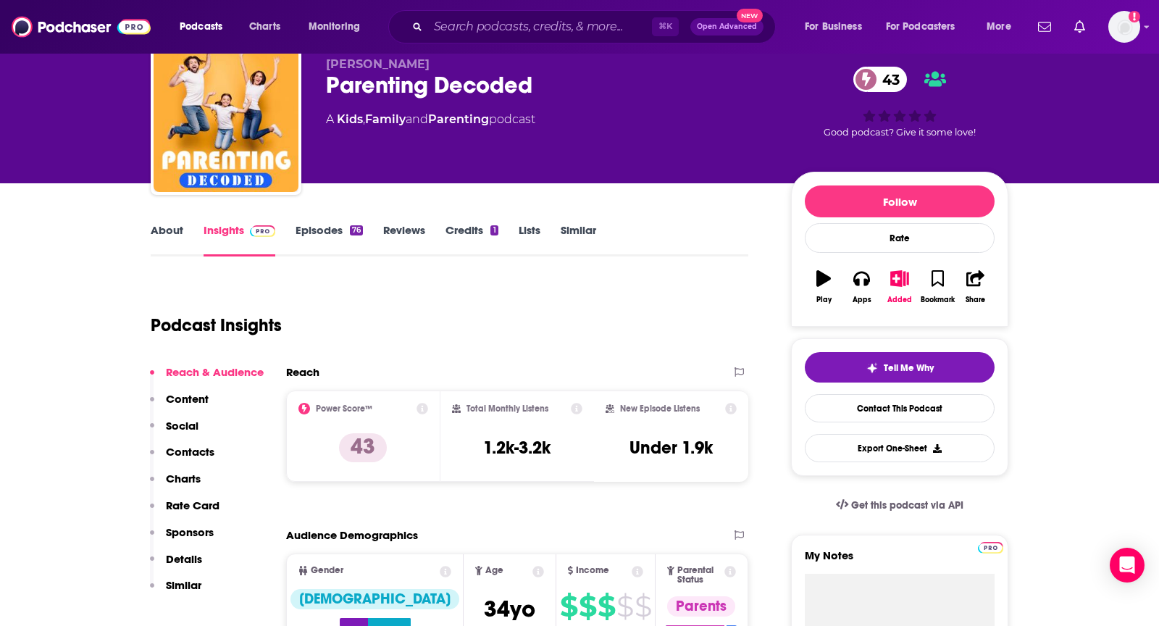
click at [151, 230] on link "About" at bounding box center [167, 239] width 33 height 33
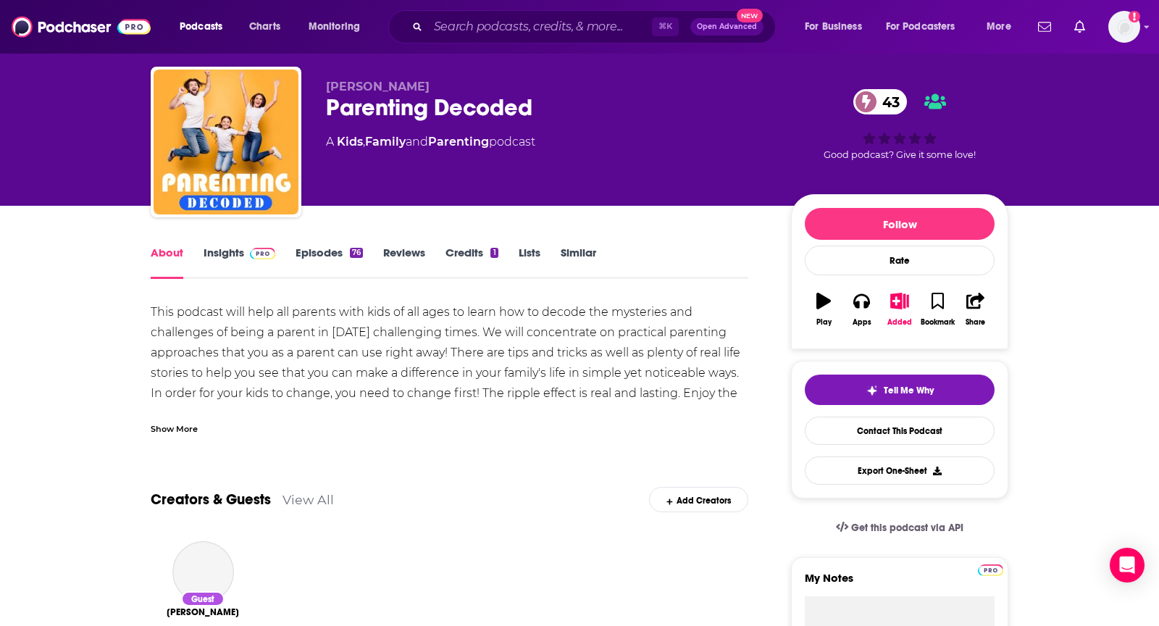
scroll to position [32, 0]
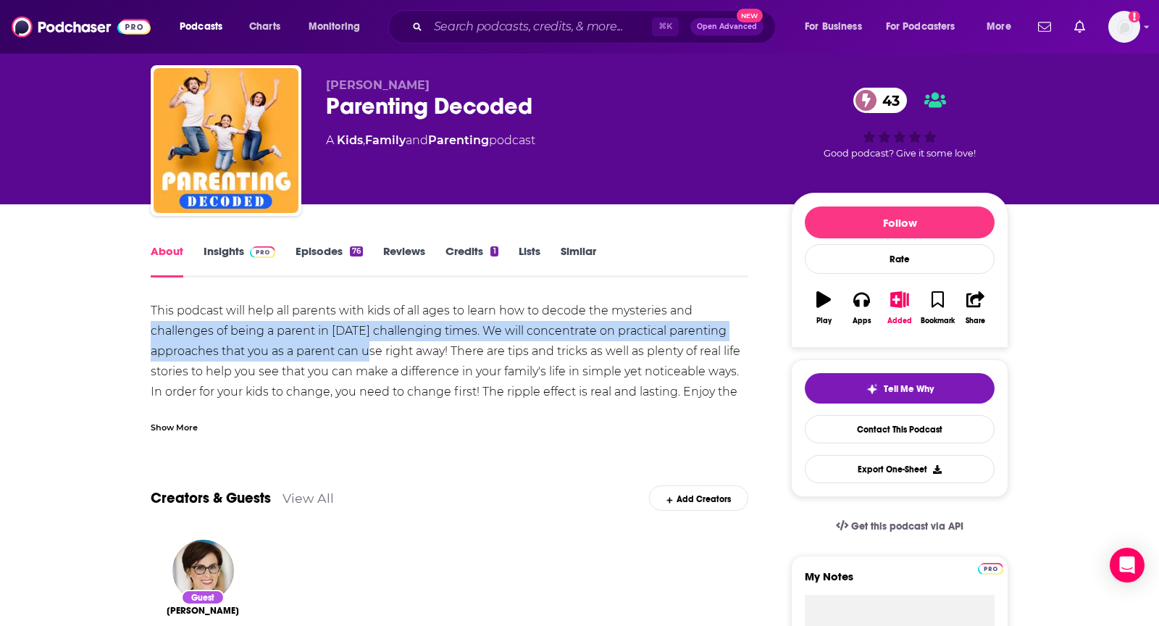
drag, startPoint x: 143, startPoint y: 324, endPoint x: 361, endPoint y: 346, distance: 219.2
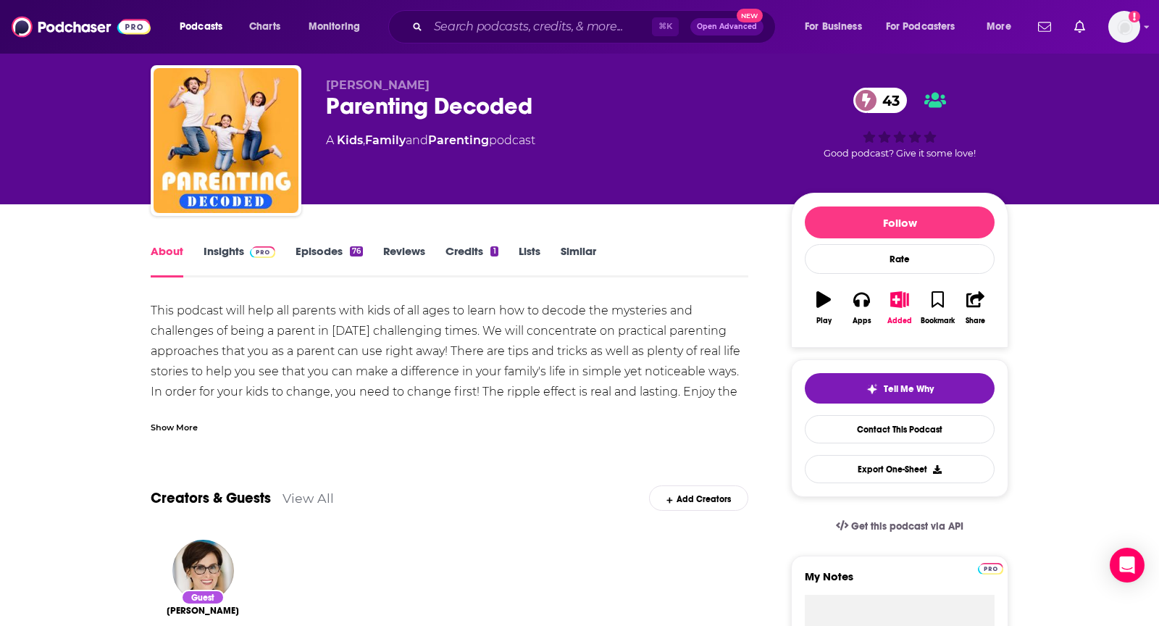
click at [314, 362] on div "This podcast will help all parents with kids of all ages to learn how to decode…" at bounding box center [450, 362] width 598 height 122
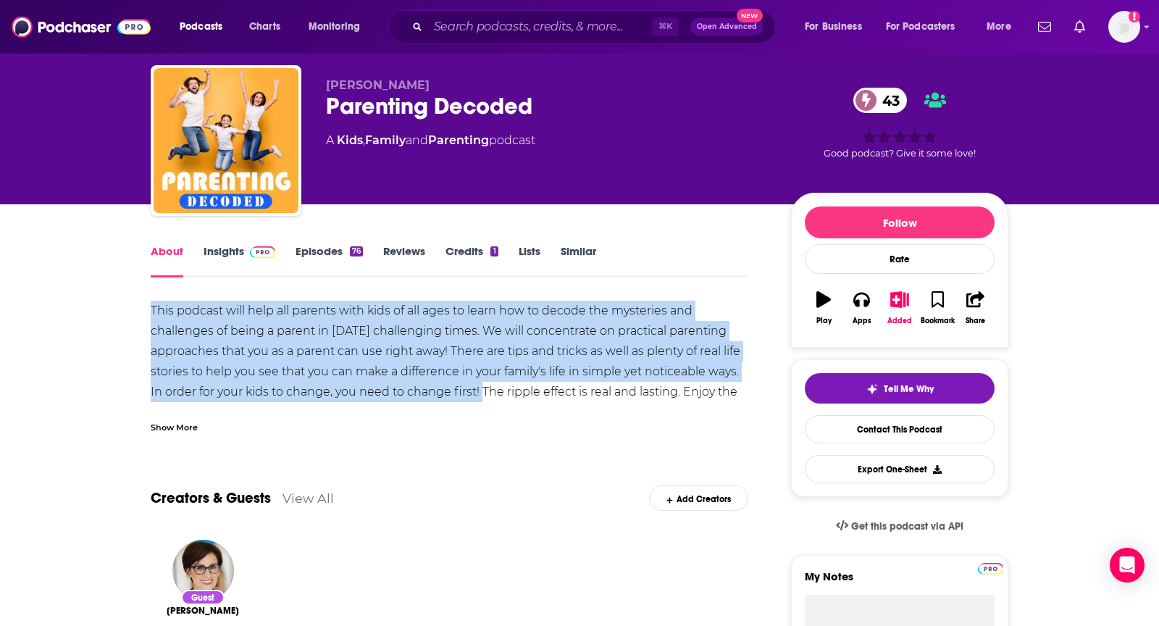
drag, startPoint x: 143, startPoint y: 320, endPoint x: 482, endPoint y: 396, distance: 346.7
copy div "This podcast will help all parents with kids of all ages to learn how to decode…"
click at [241, 250] on link "Insights" at bounding box center [240, 260] width 72 height 33
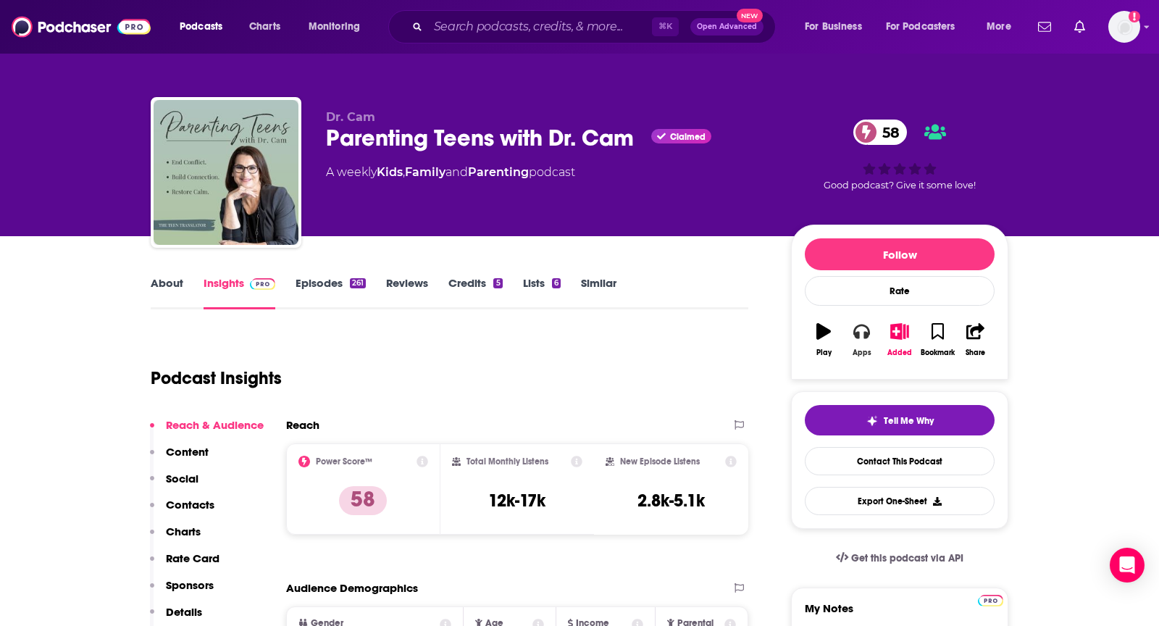
click at [862, 327] on icon "button" at bounding box center [862, 331] width 16 height 16
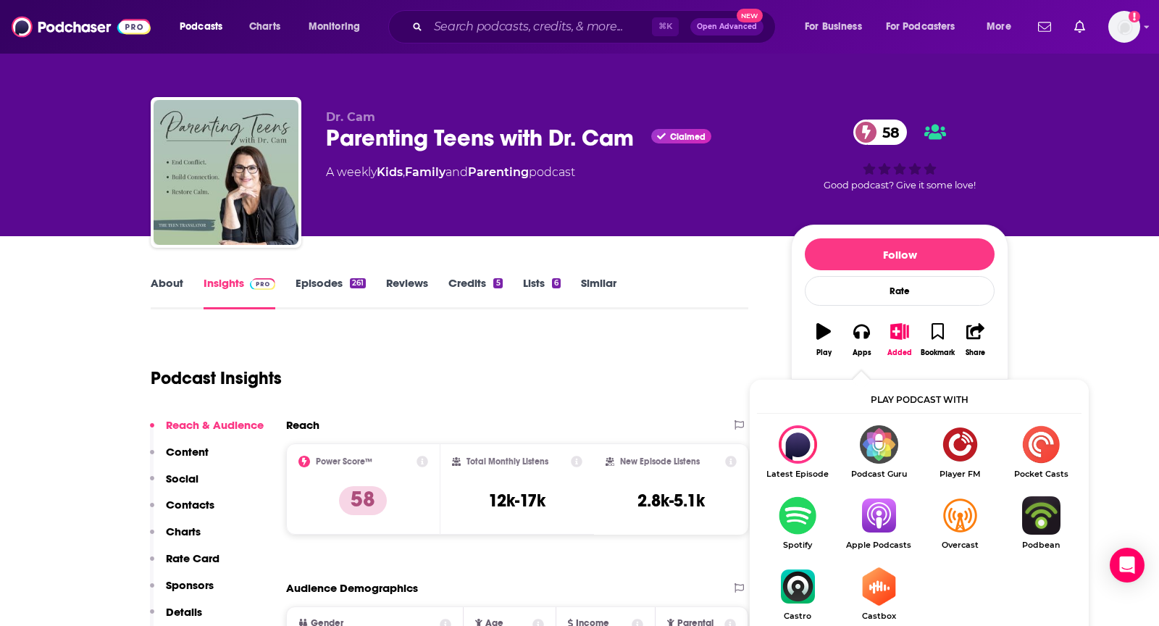
click at [884, 509] on img "Show Listen On dropdown" at bounding box center [878, 515] width 81 height 38
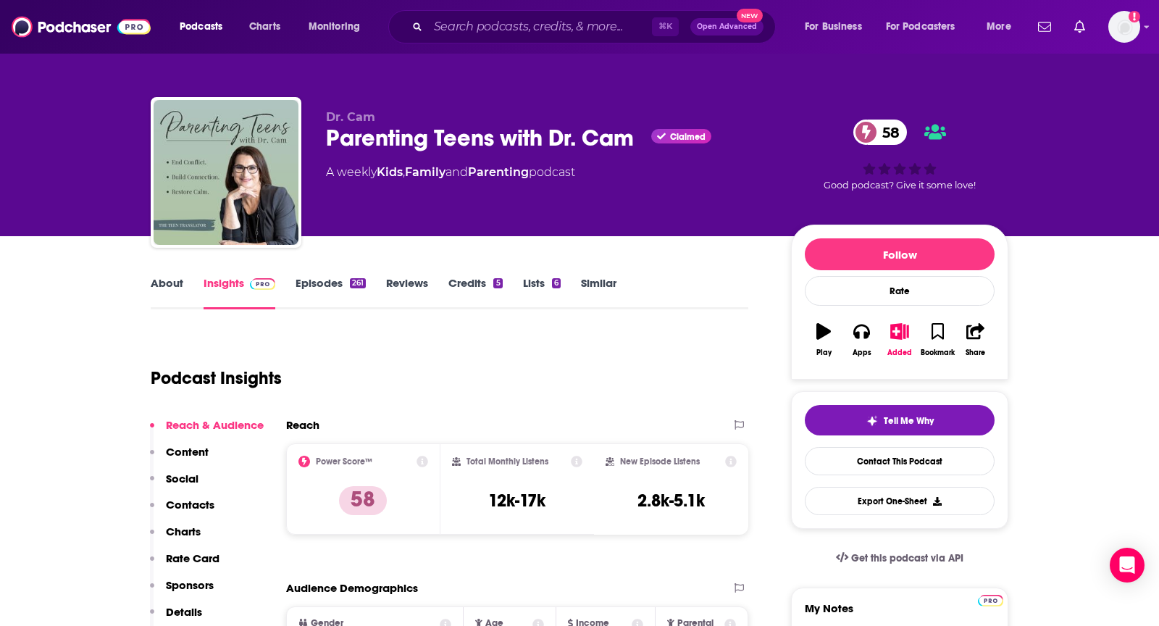
click at [178, 279] on link "About" at bounding box center [167, 292] width 33 height 33
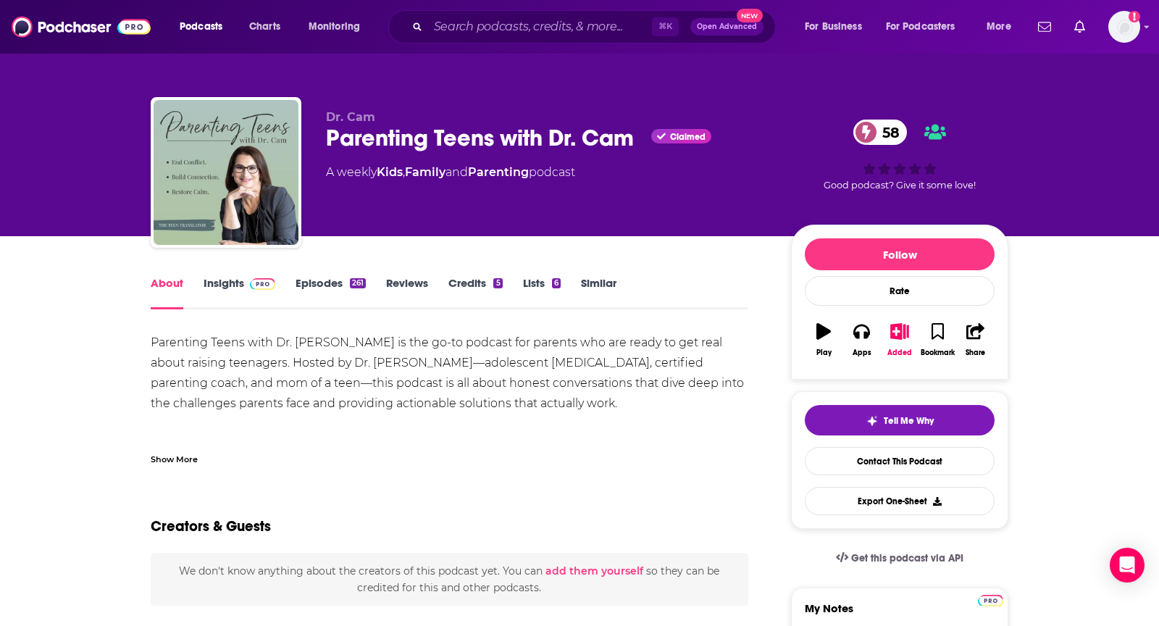
scroll to position [59, 0]
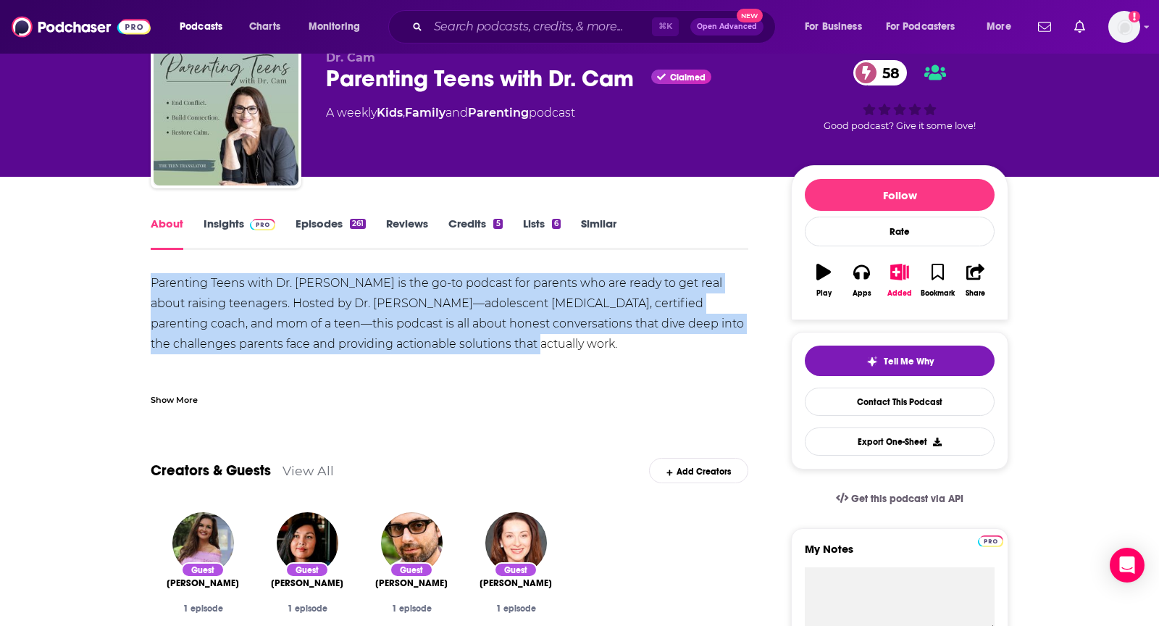
drag, startPoint x: 142, startPoint y: 285, endPoint x: 488, endPoint y: 346, distance: 351.1
copy div "Parenting Teens with Dr. [PERSON_NAME] is the go-to podcast for parents who are…"
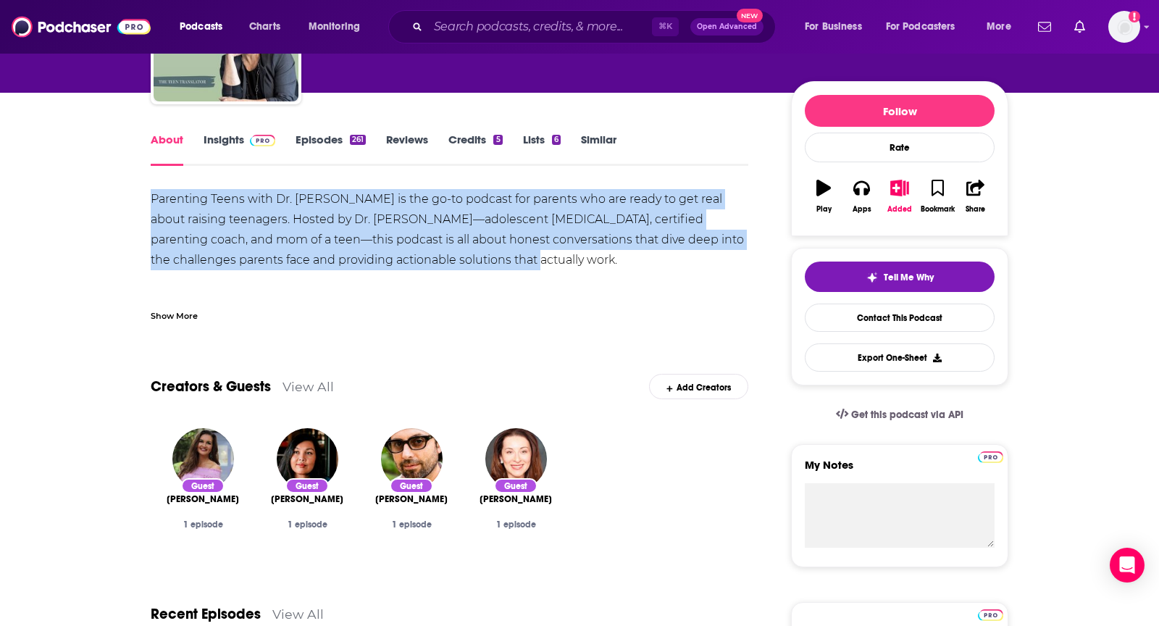
scroll to position [131, 0]
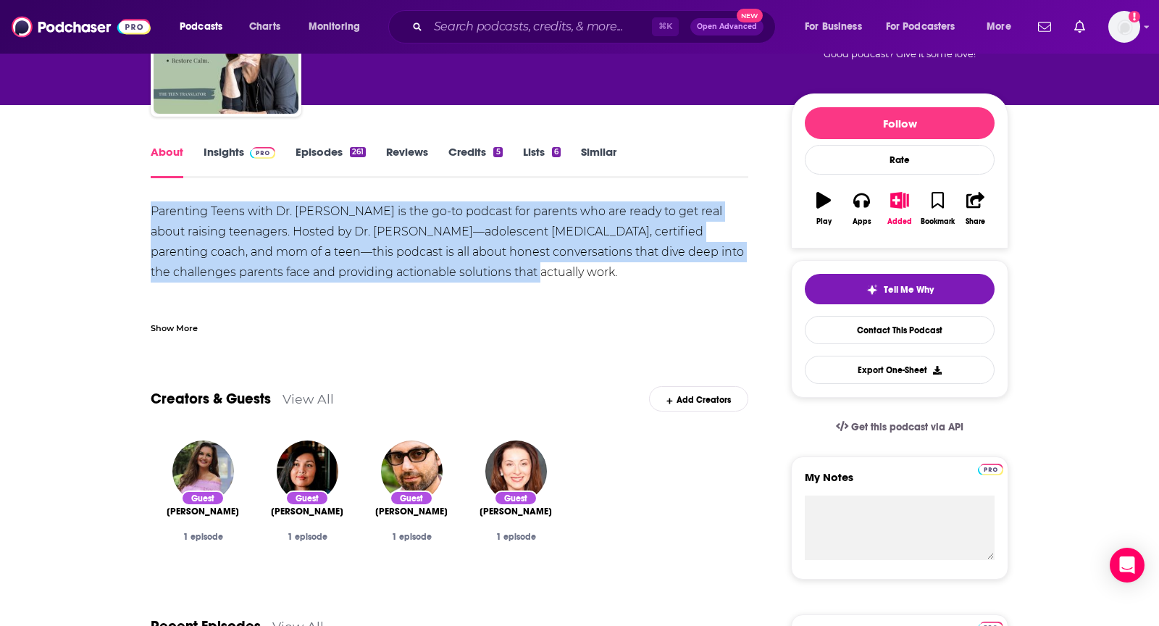
click at [247, 159] on link "Insights" at bounding box center [240, 161] width 72 height 33
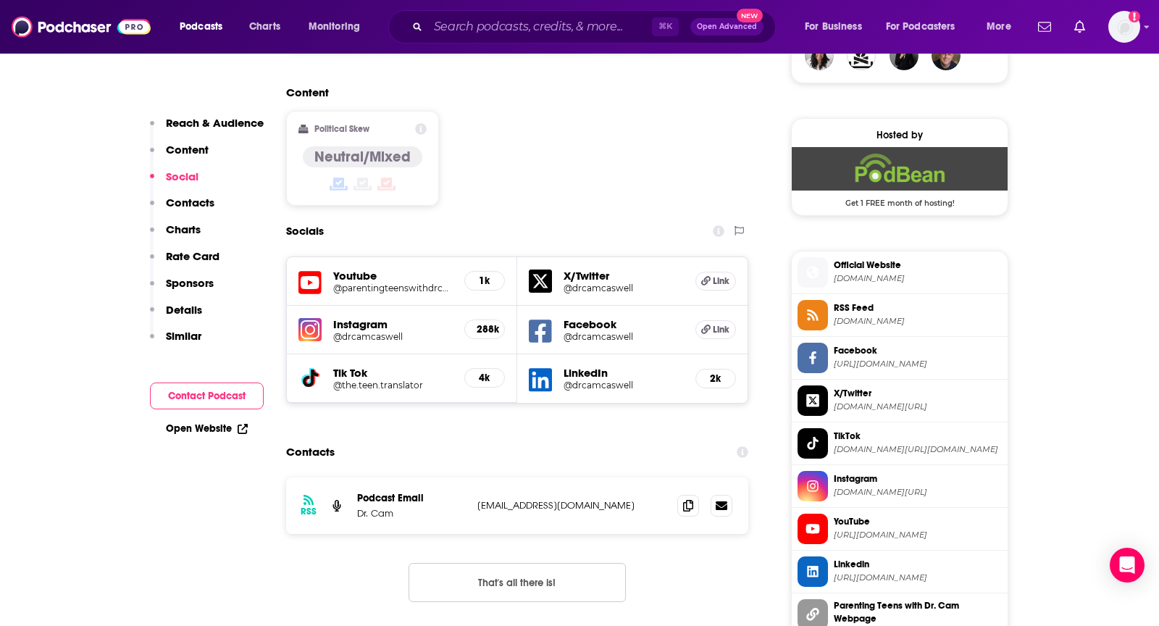
scroll to position [1114, 0]
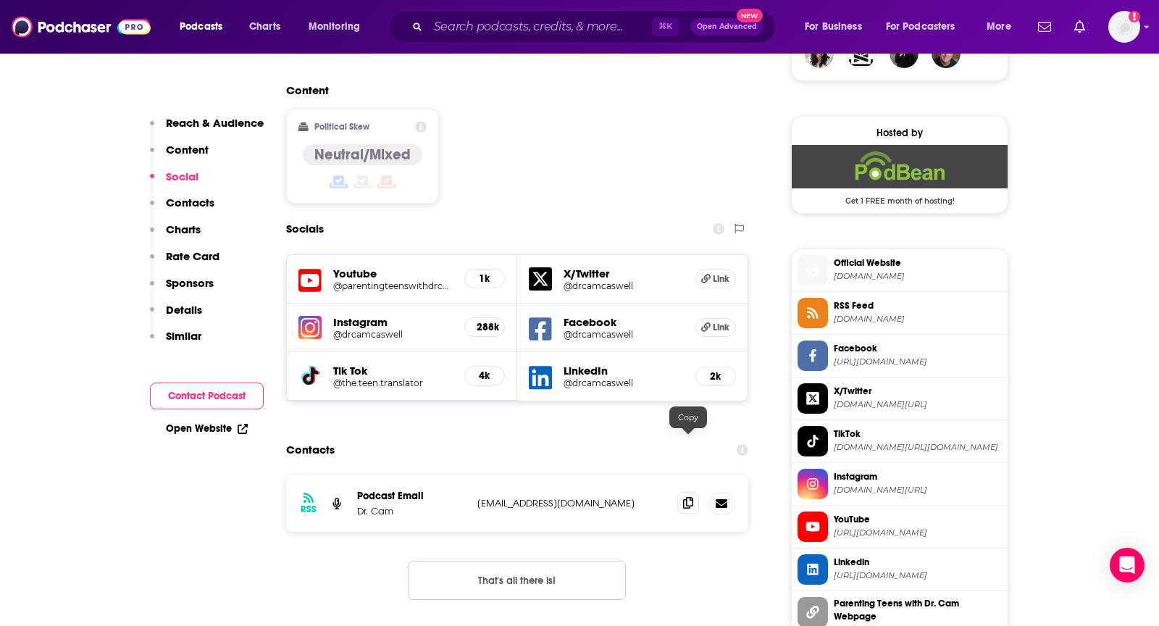
click at [687, 497] on icon at bounding box center [688, 503] width 10 height 12
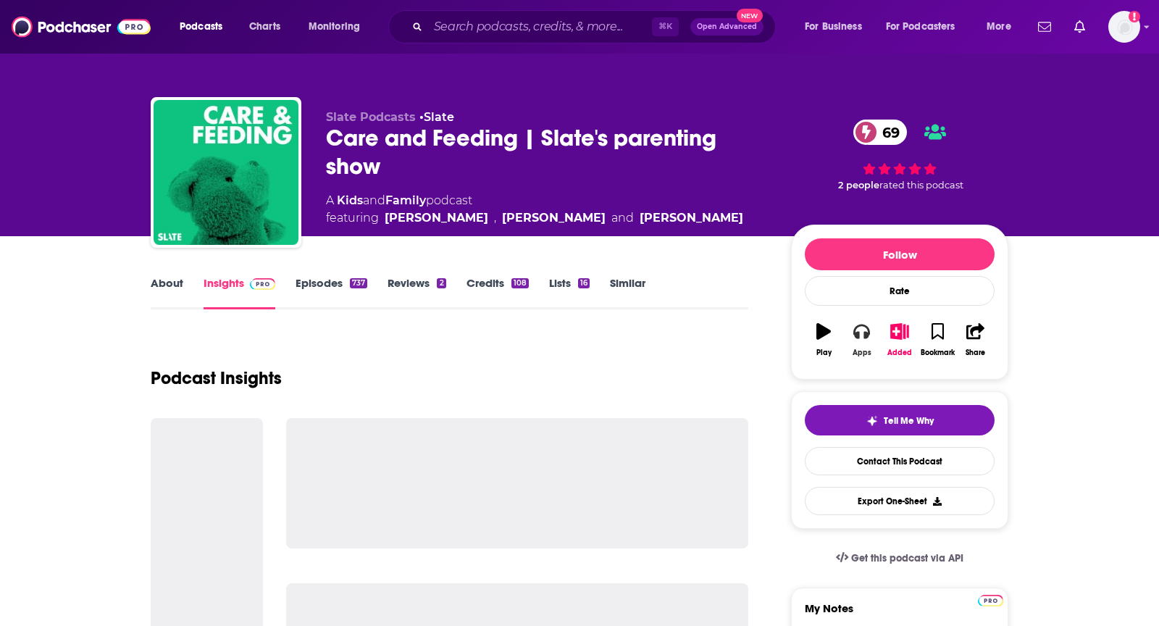
click at [867, 343] on button "Apps" at bounding box center [862, 340] width 38 height 52
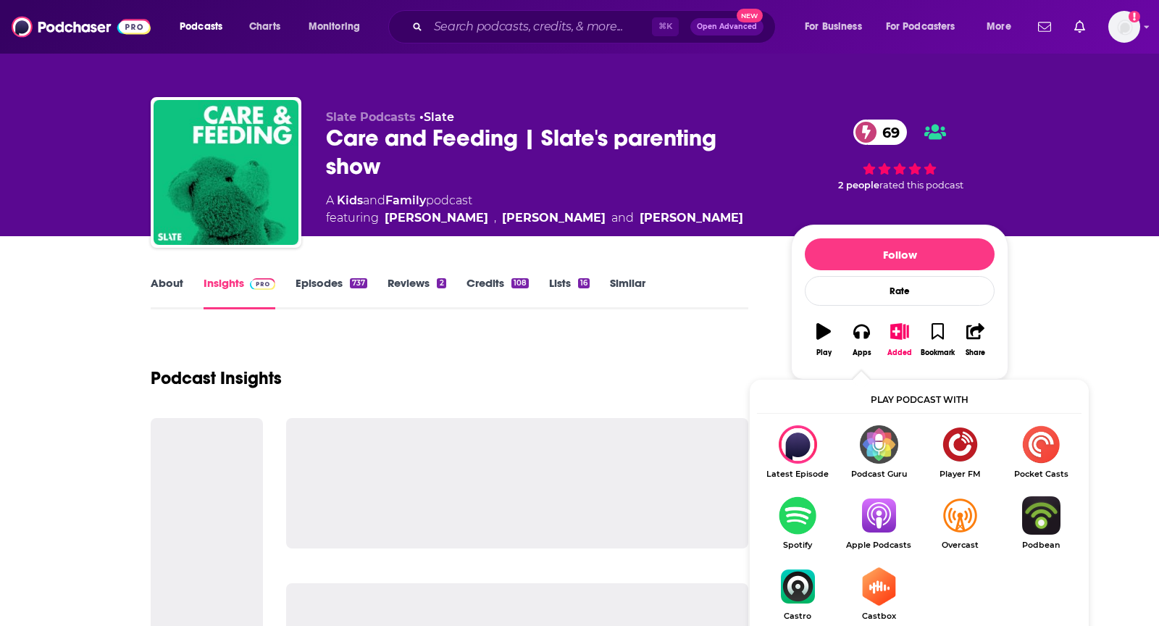
click at [878, 512] on img "Show Listen On dropdown" at bounding box center [878, 515] width 81 height 38
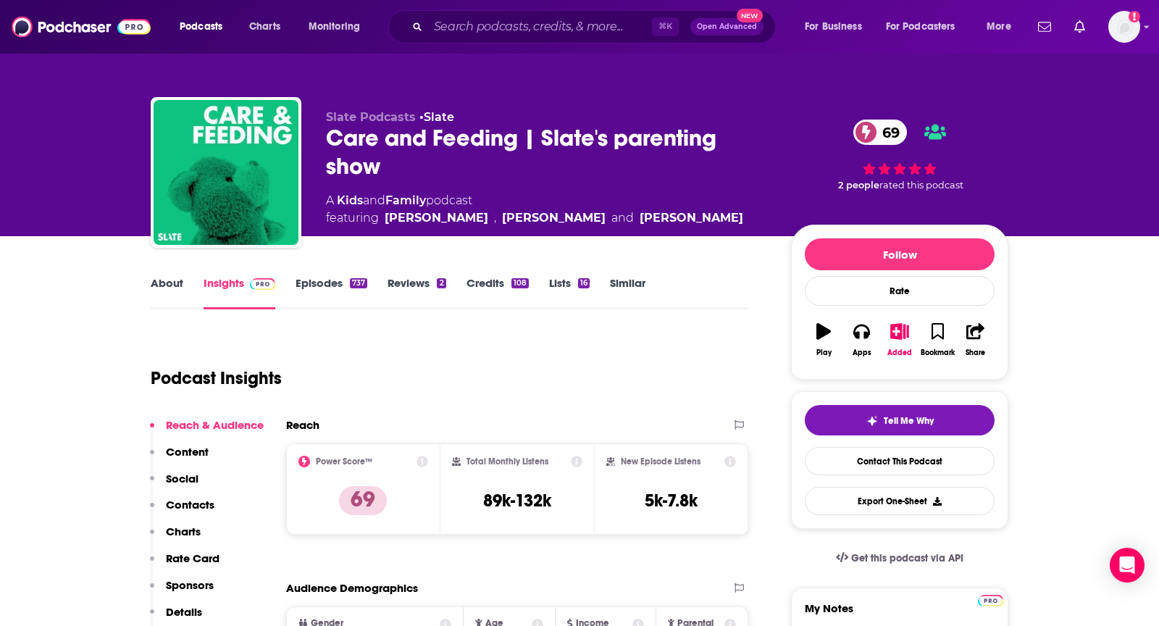
click at [178, 277] on link "About" at bounding box center [167, 292] width 33 height 33
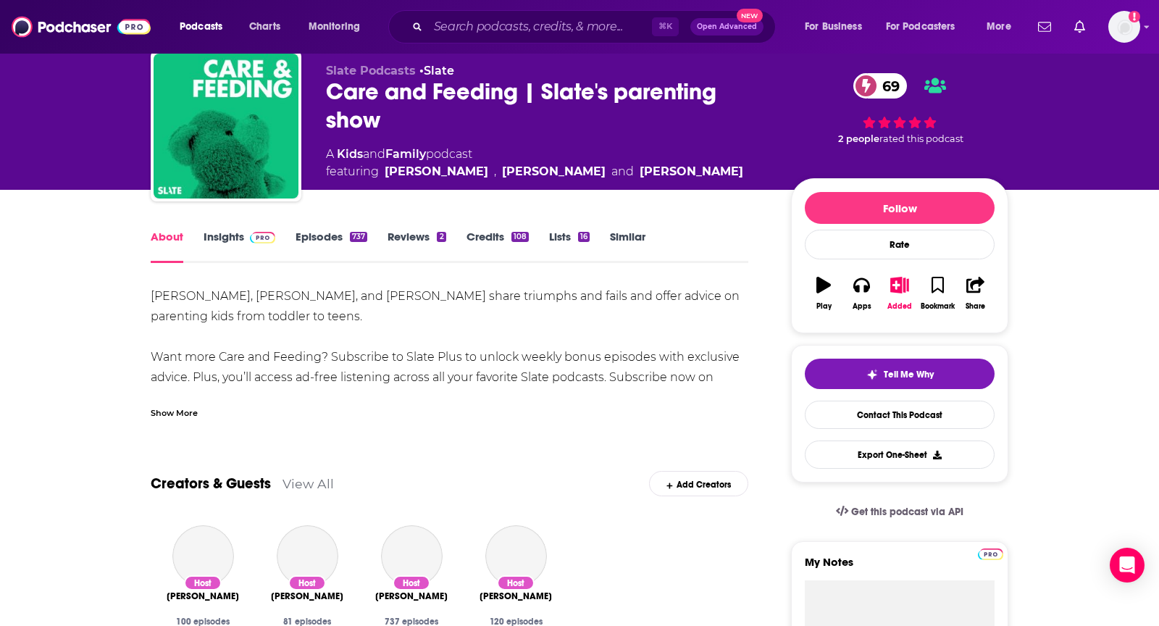
scroll to position [55, 0]
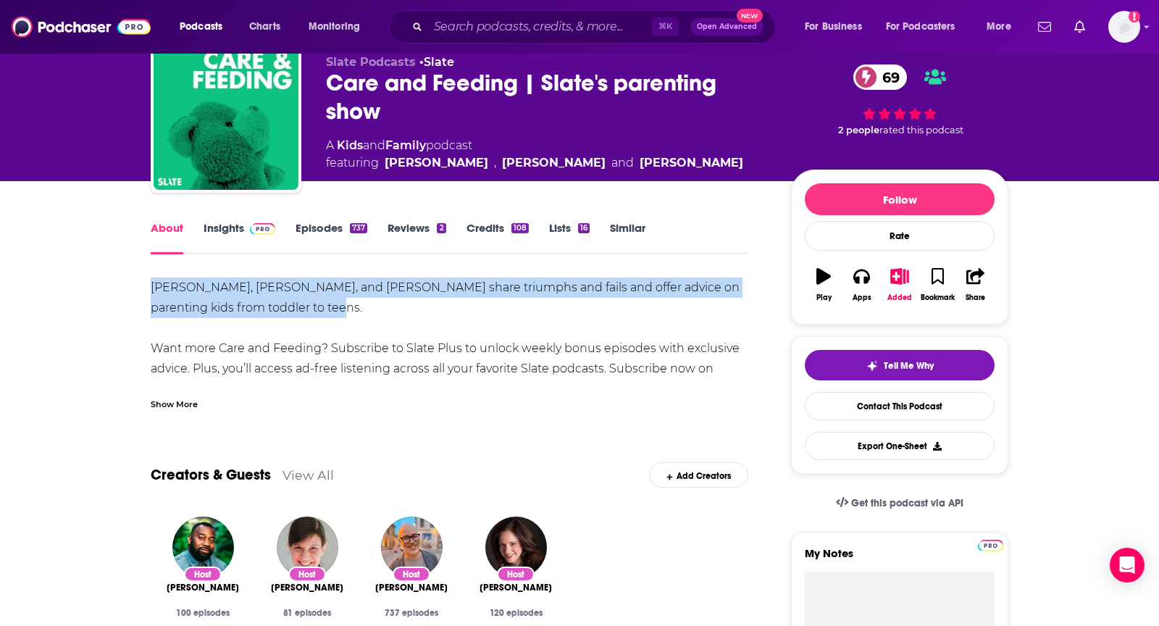
drag, startPoint x: 167, startPoint y: 283, endPoint x: 325, endPoint y: 308, distance: 160.0
click at [325, 308] on div "Zak Rosen, Elizabeth Newcamp, and Lucy Lopez share triumphs and fails and offer…" at bounding box center [450, 349] width 598 height 142
copy div "Zak Rosen, Elizabeth Newcamp, and Lucy Lopez share triumphs and fails and offer…"
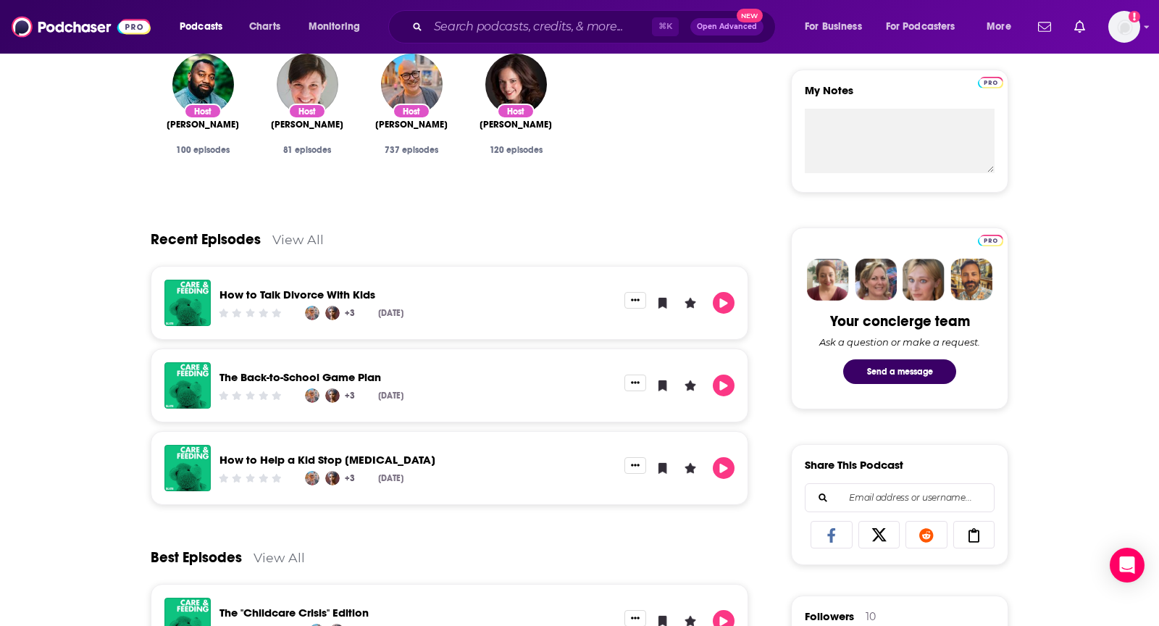
scroll to position [0, 0]
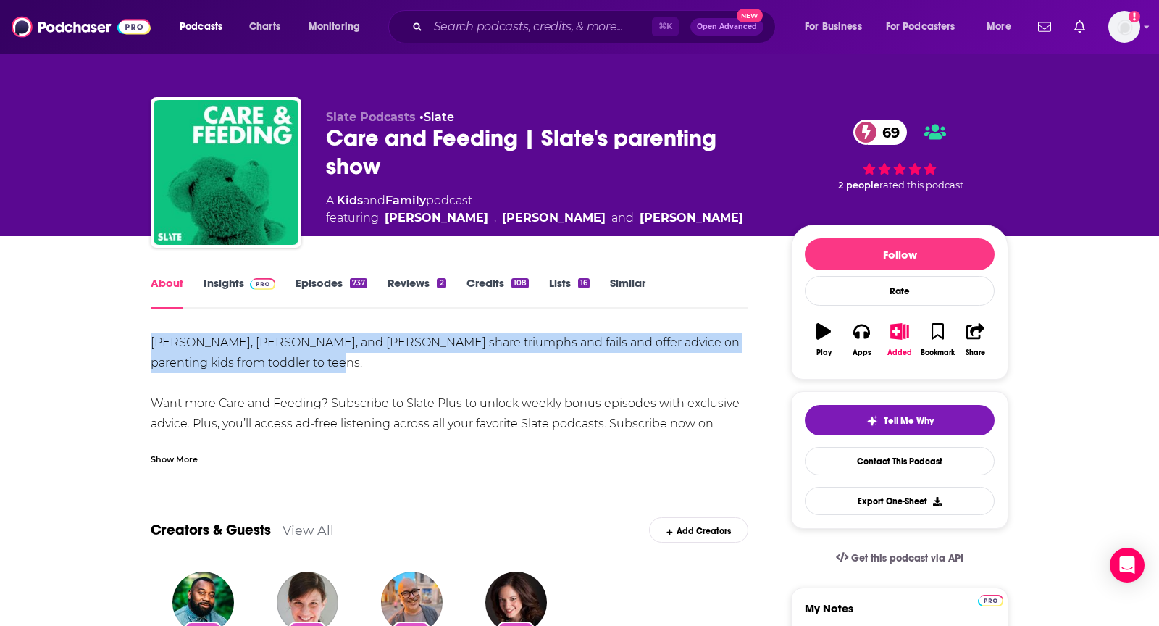
click at [228, 281] on link "Insights" at bounding box center [240, 292] width 72 height 33
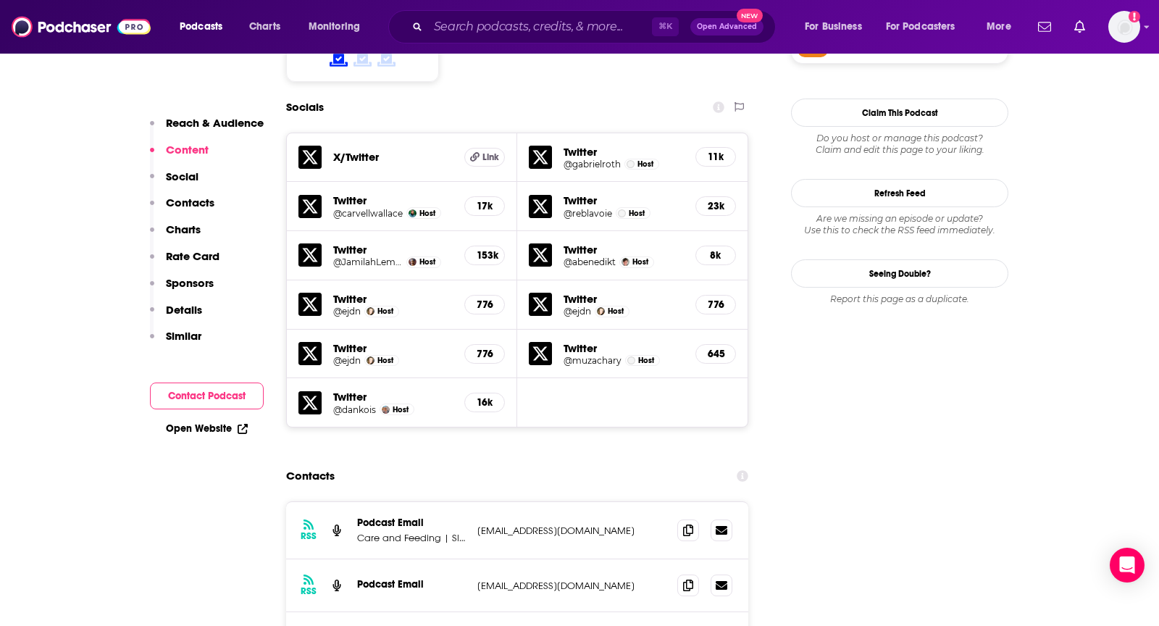
scroll to position [1316, 0]
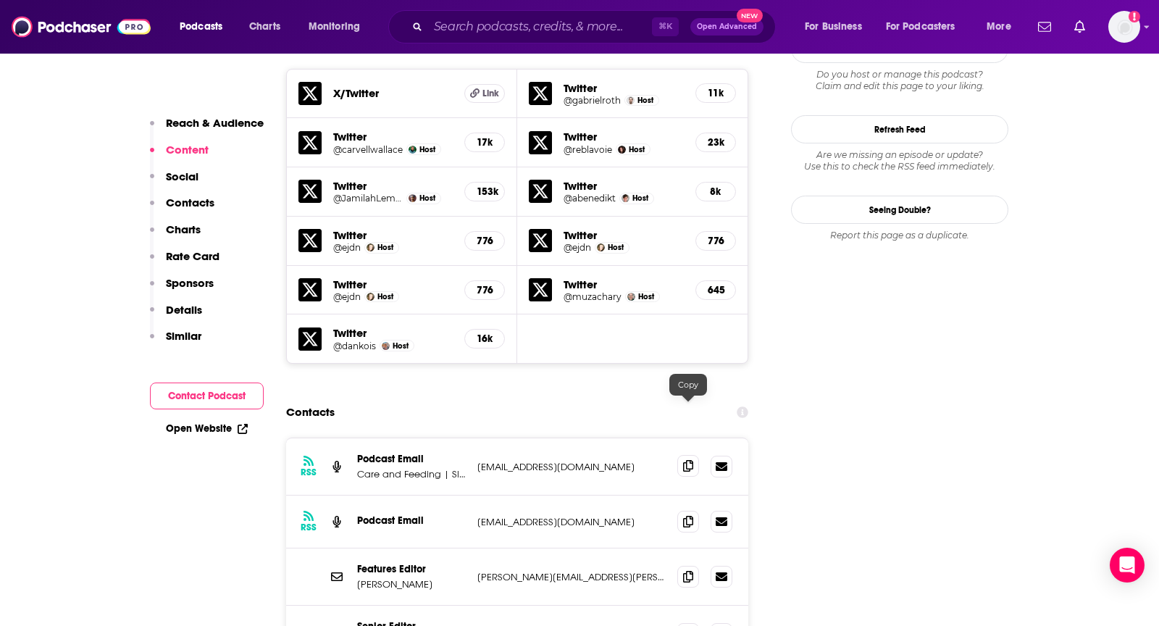
click at [690, 460] on icon at bounding box center [688, 466] width 10 height 12
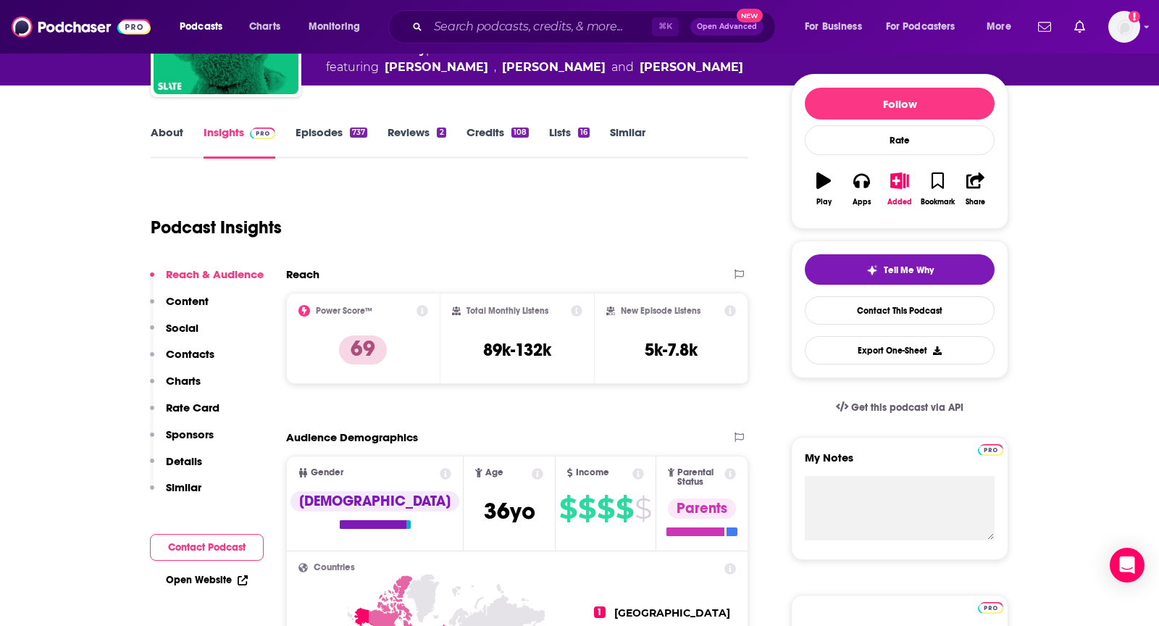
scroll to position [0, 0]
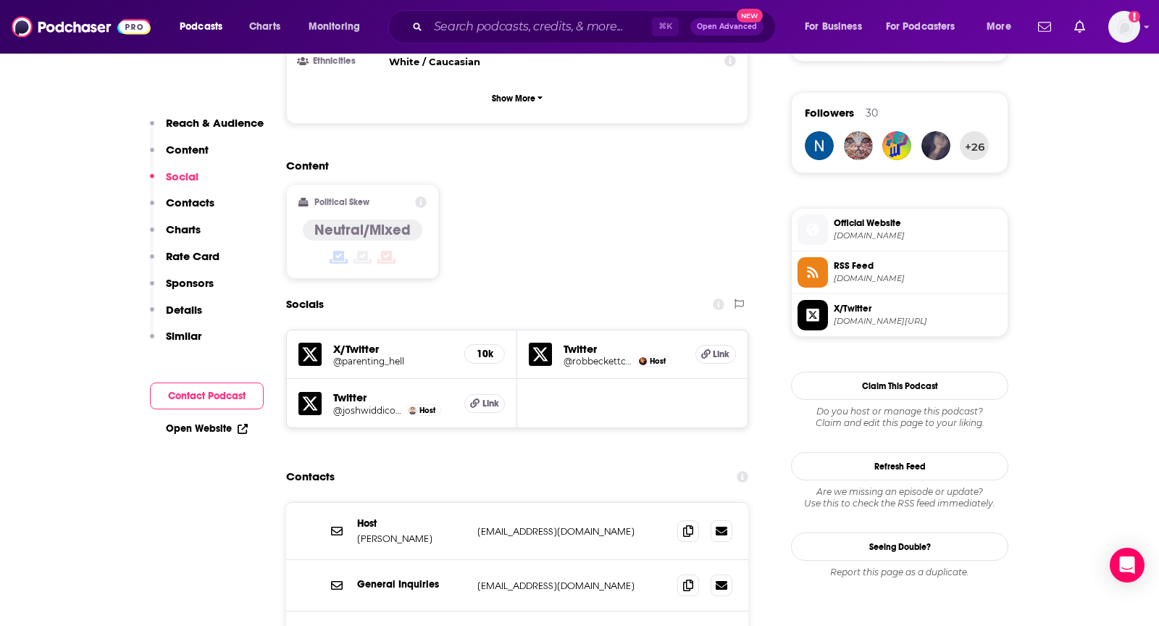
scroll to position [1023, 0]
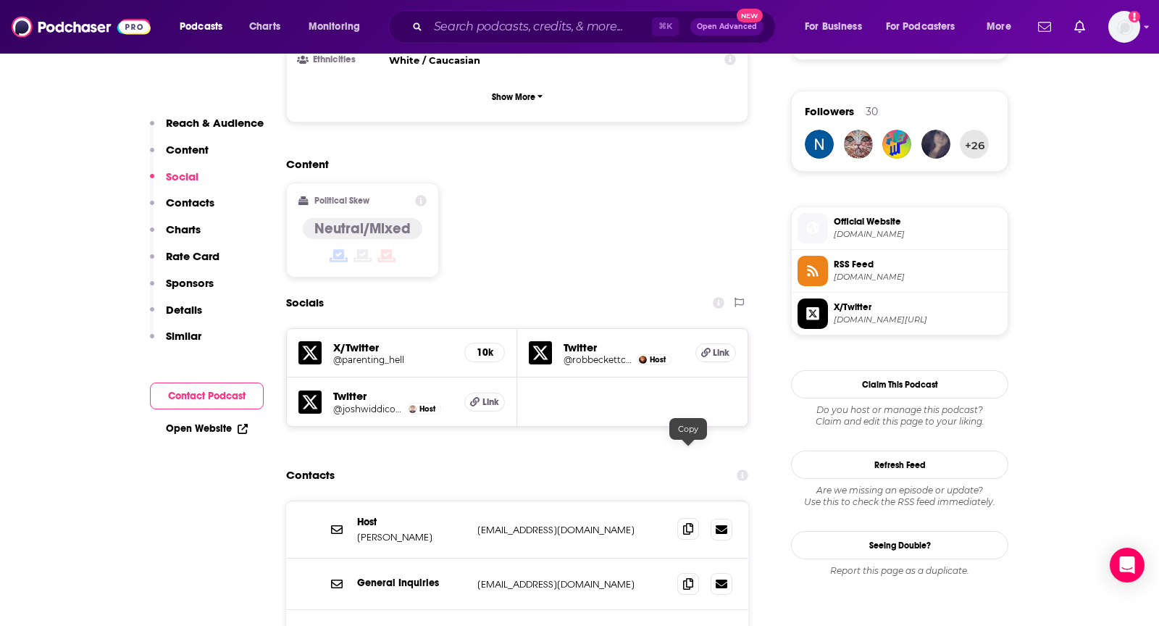
click at [694, 518] on span at bounding box center [689, 529] width 22 height 22
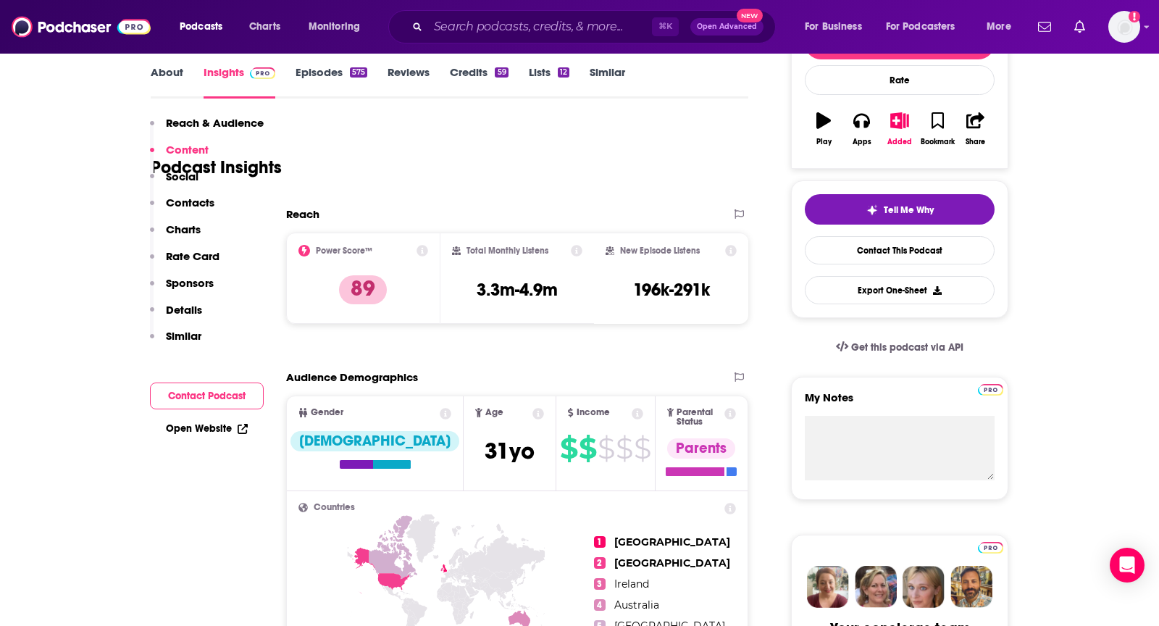
scroll to position [0, 0]
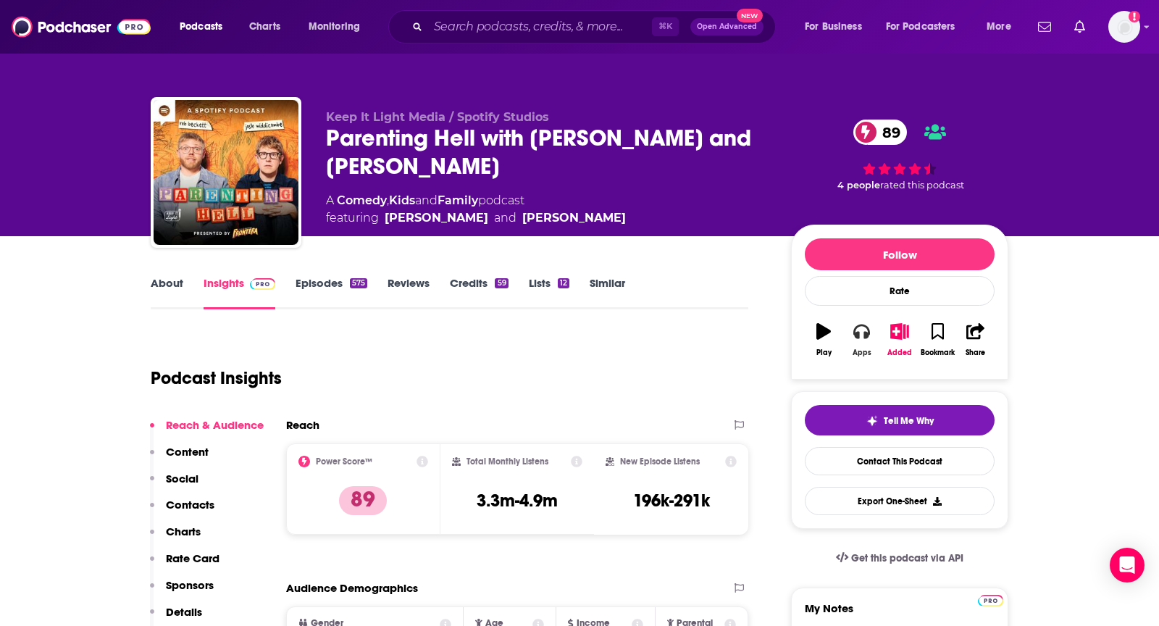
click at [851, 326] on button "Apps" at bounding box center [862, 340] width 38 height 52
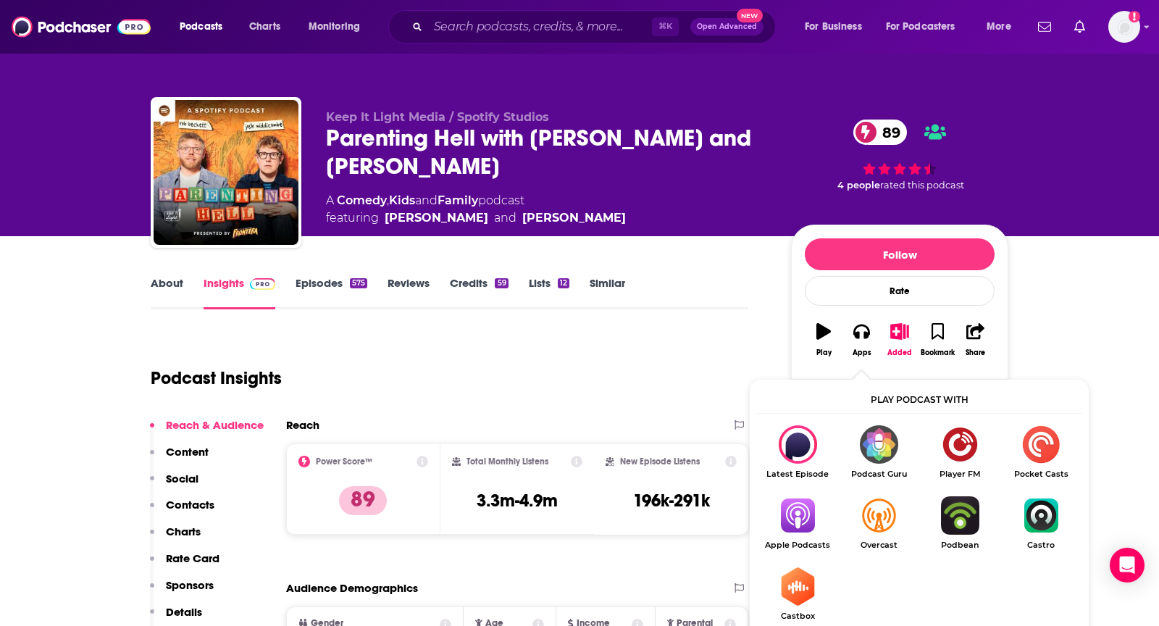
click at [794, 516] on img "Show Listen On dropdown" at bounding box center [797, 515] width 81 height 38
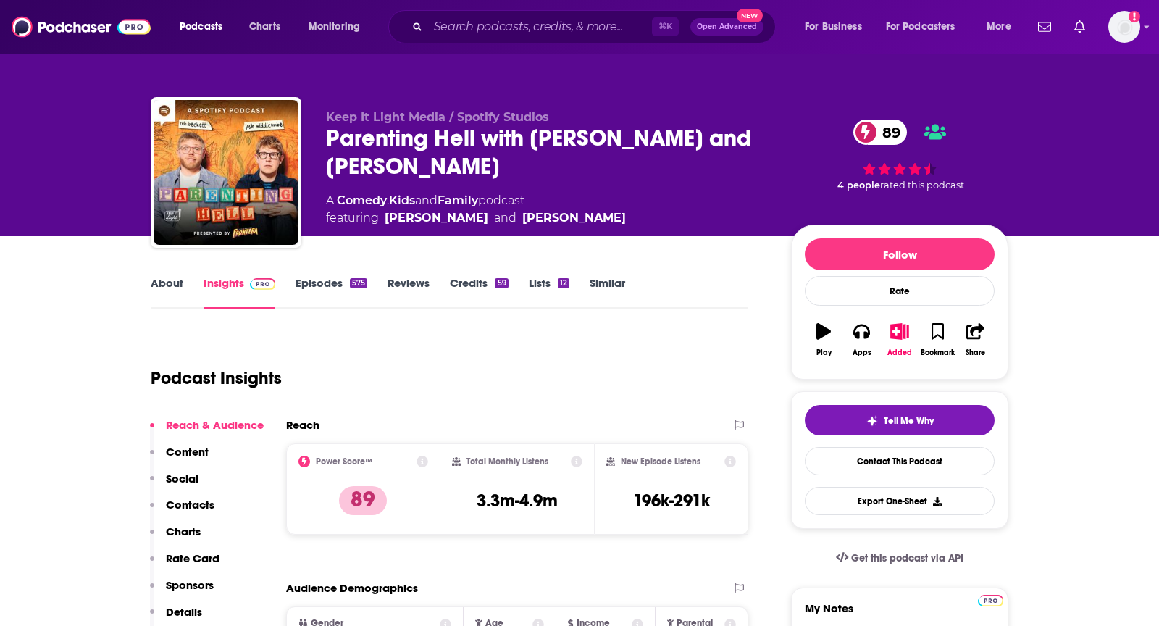
click at [173, 284] on link "About" at bounding box center [167, 292] width 33 height 33
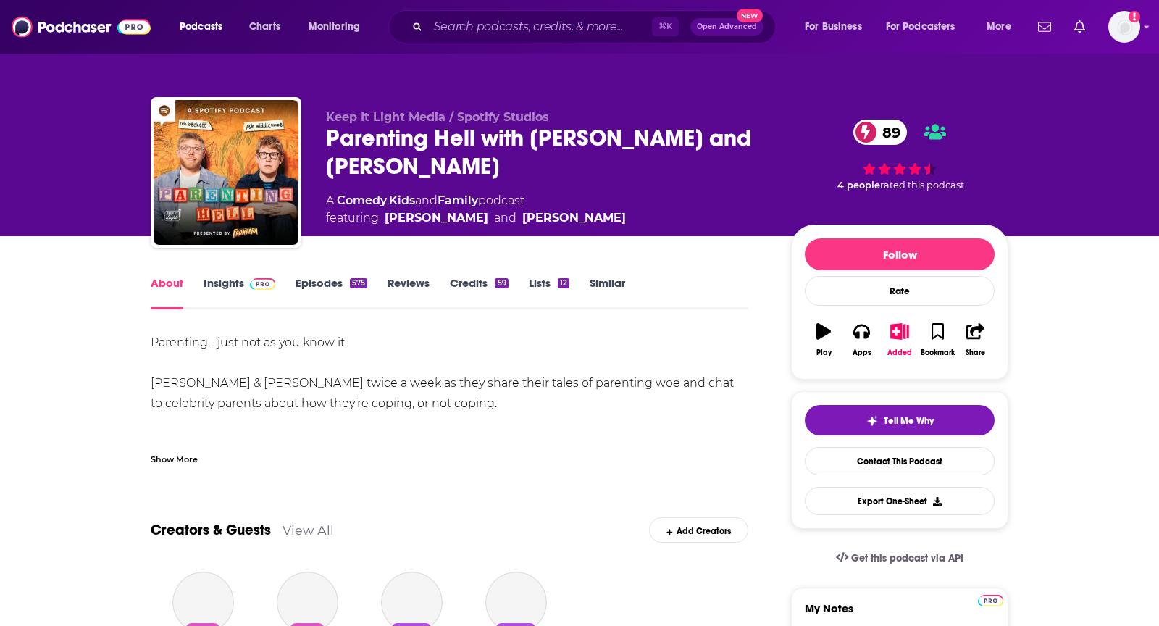
scroll to position [34, 0]
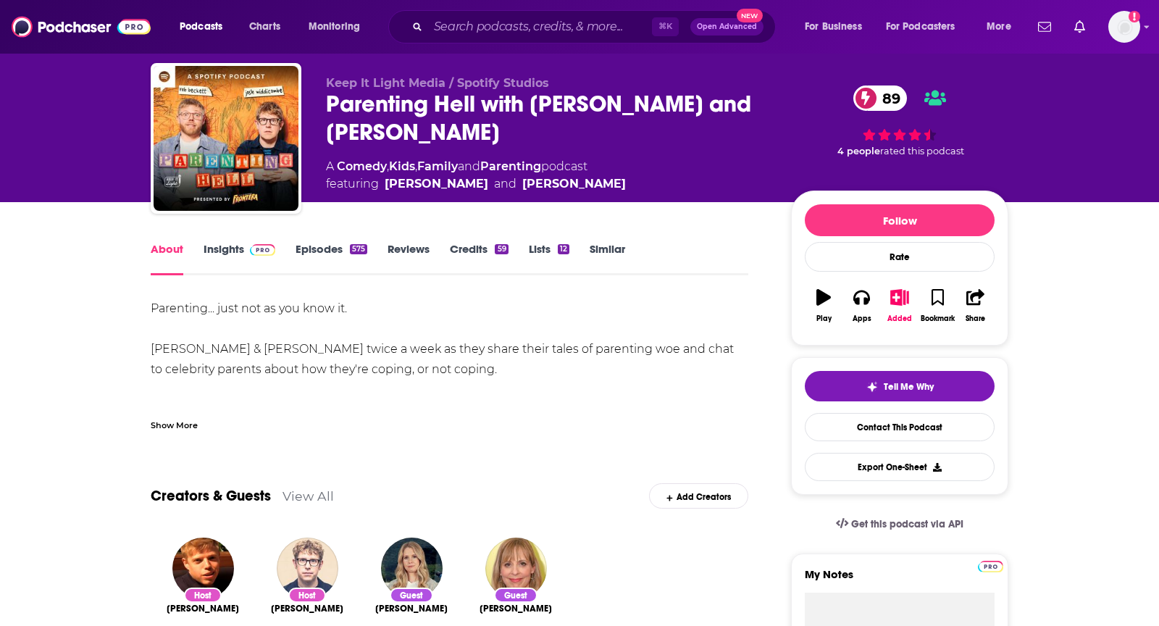
click at [169, 430] on div "Show More" at bounding box center [174, 424] width 47 height 14
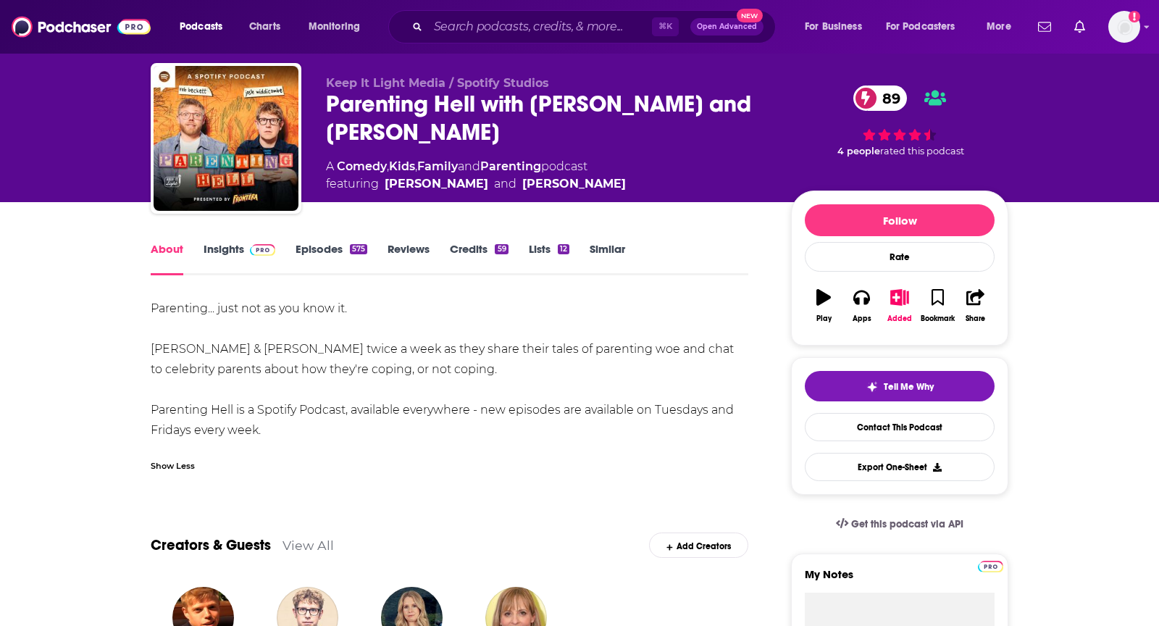
scroll to position [68, 0]
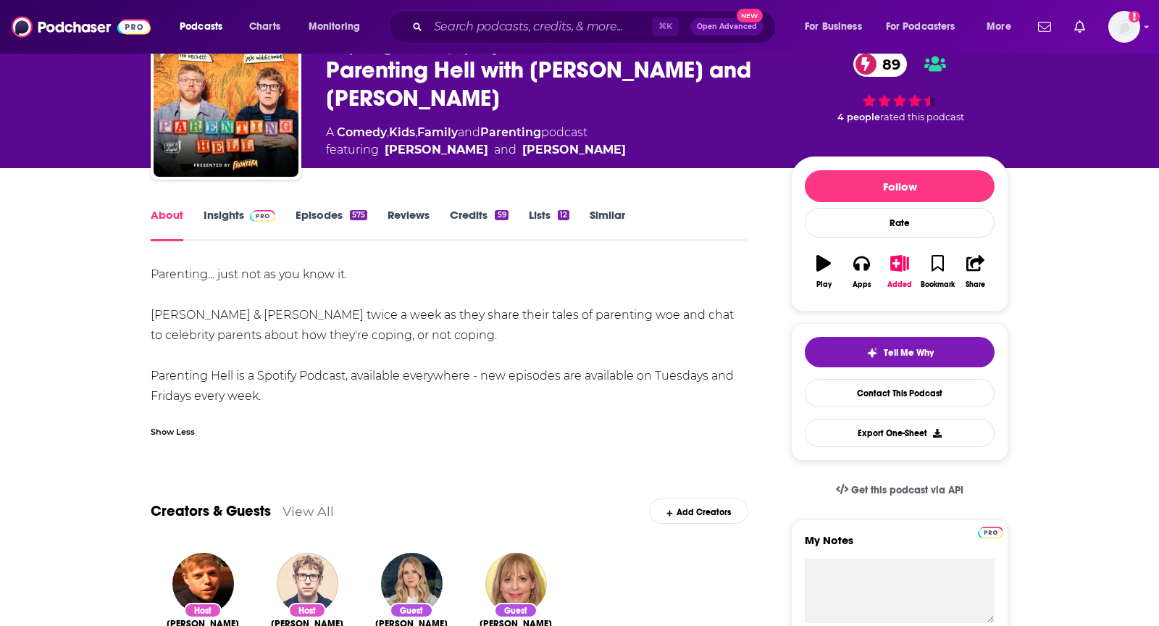
drag, startPoint x: 150, startPoint y: 275, endPoint x: 378, endPoint y: 401, distance: 260.5
click at [378, 401] on div "Parenting... just not as you know it. Join Rob & Josh twice a week as they shar…" at bounding box center [450, 335] width 598 height 142
copy div "Parenting... just not as you know it. Join Rob & Josh twice a week as they shar…"
click at [184, 296] on div "Parenting... just not as you know it. Join Rob & Josh twice a week as they shar…" at bounding box center [450, 335] width 598 height 142
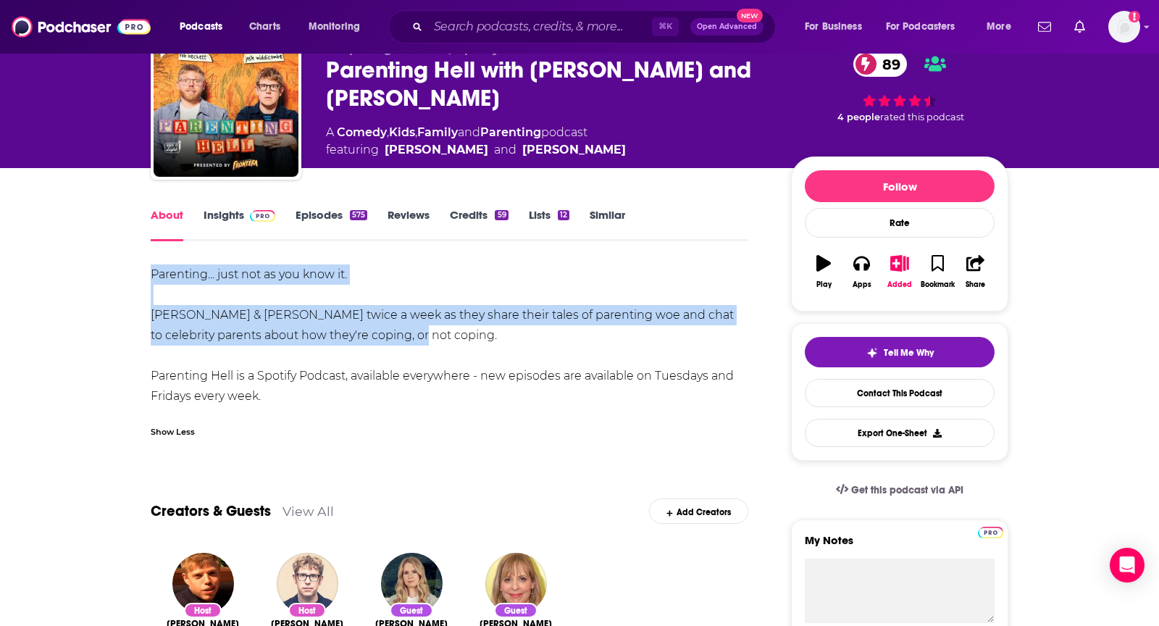
drag, startPoint x: 128, startPoint y: 272, endPoint x: 425, endPoint y: 325, distance: 301.8
copy div "Parenting... just not as you know it. Join Rob & Josh twice a week as they shar…"
click at [223, 212] on link "Insights" at bounding box center [240, 224] width 72 height 33
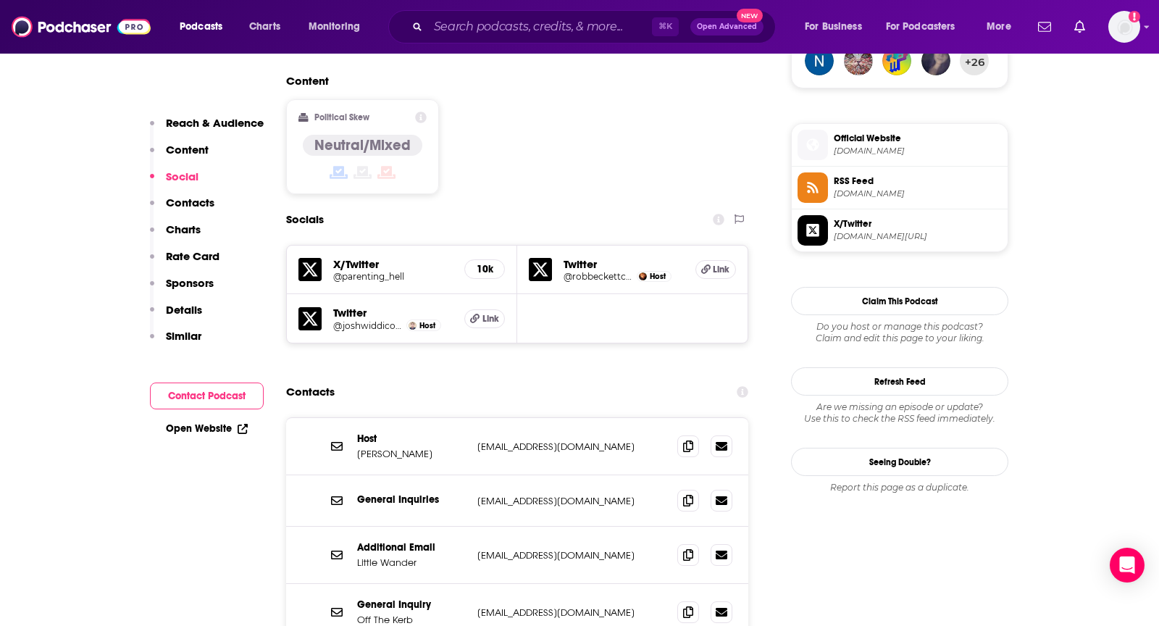
scroll to position [1243, 0]
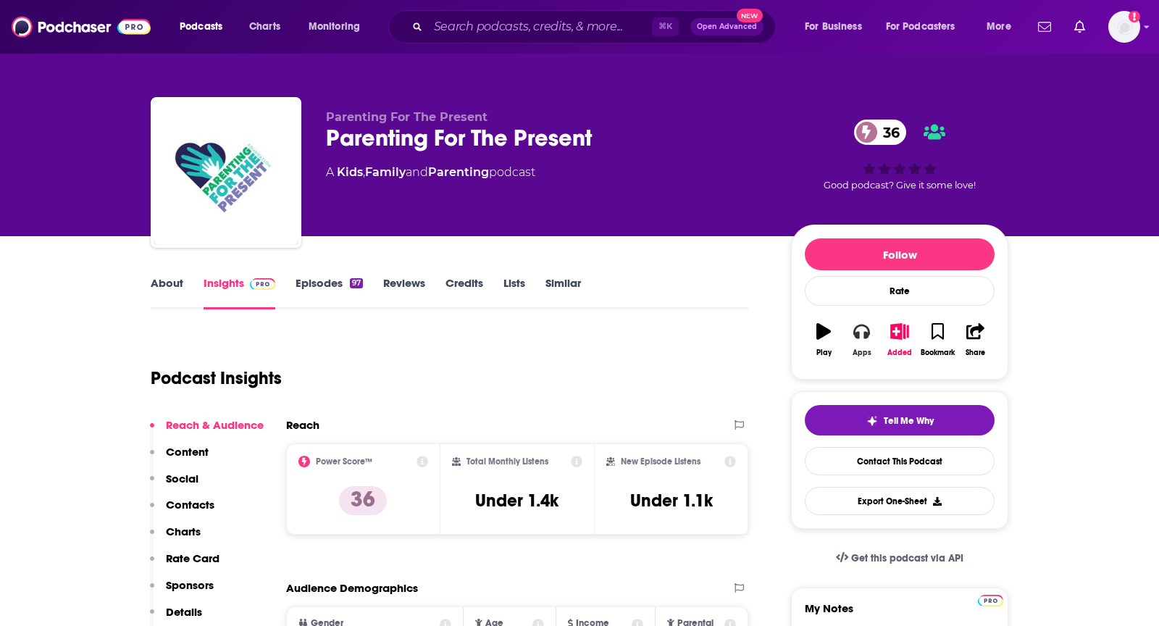
click at [870, 336] on icon "button" at bounding box center [862, 331] width 16 height 16
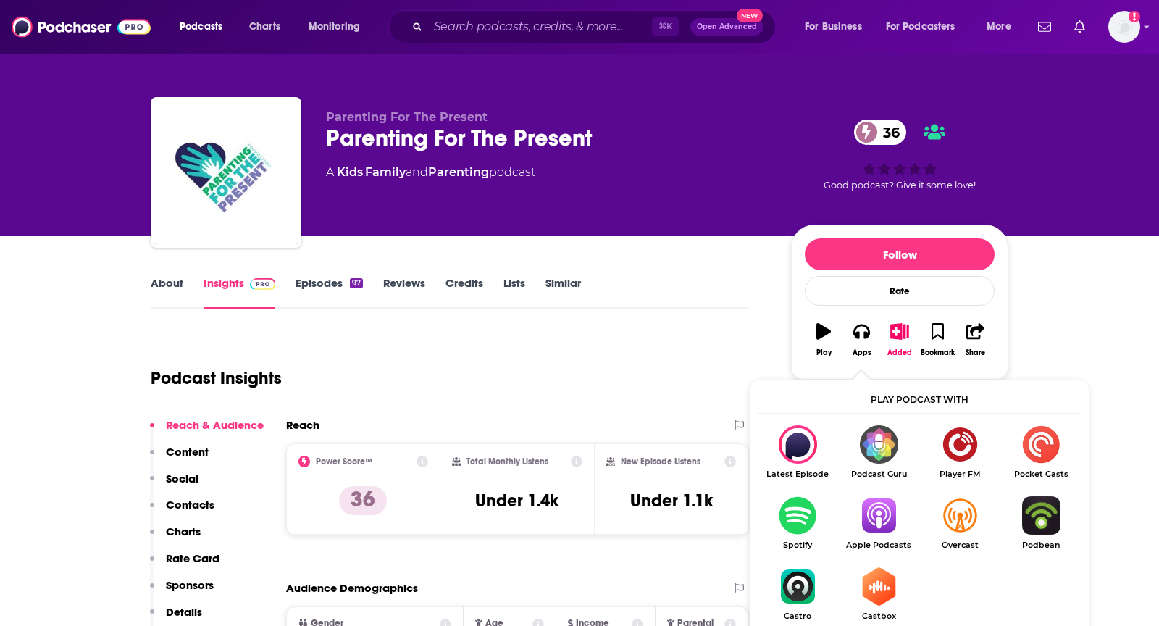
click at [883, 523] on img "Show Listen On dropdown" at bounding box center [878, 515] width 81 height 38
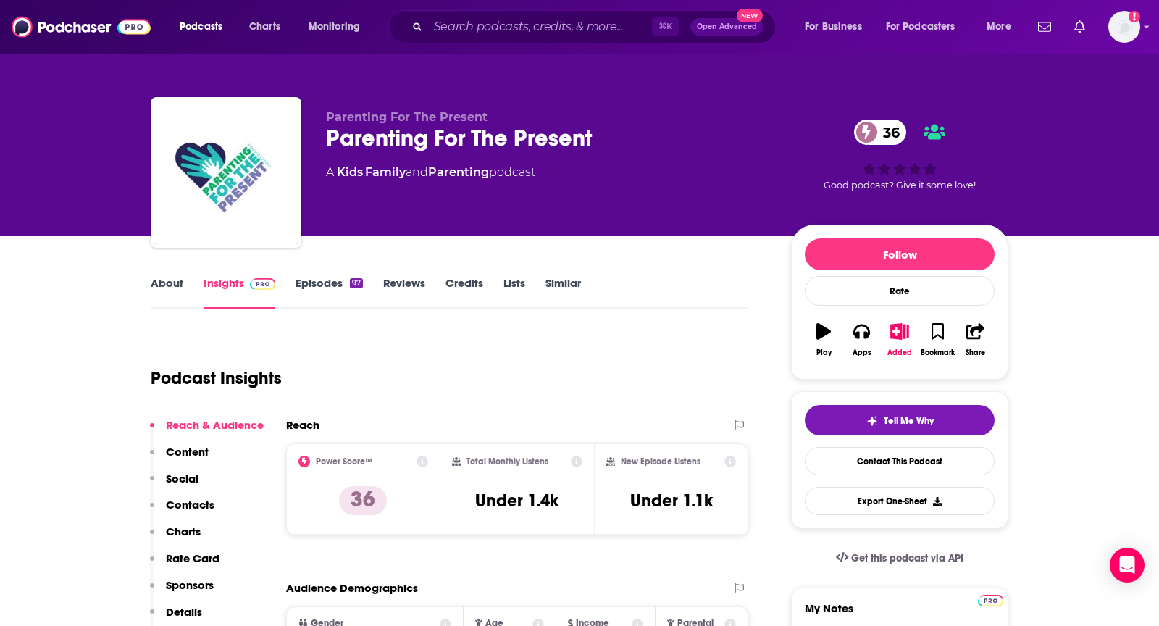
click at [160, 288] on link "About" at bounding box center [167, 292] width 33 height 33
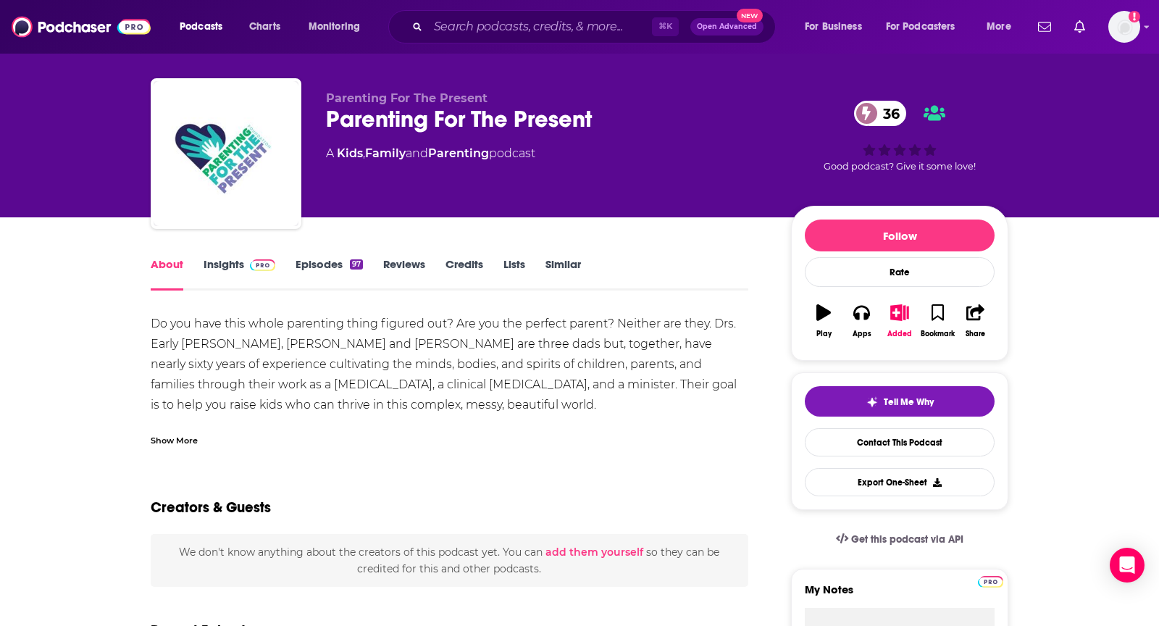
scroll to position [20, 0]
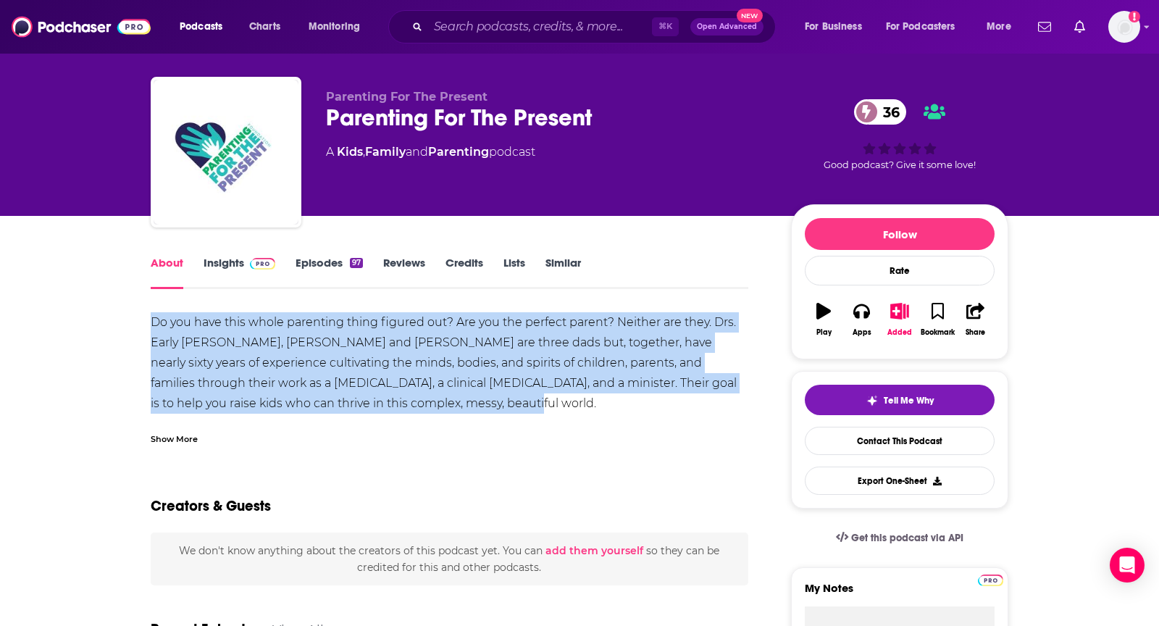
drag, startPoint x: 144, startPoint y: 326, endPoint x: 433, endPoint y: 408, distance: 299.8
copy div "Do you have this whole parenting thing figured out? Are you the perfect parent?…"
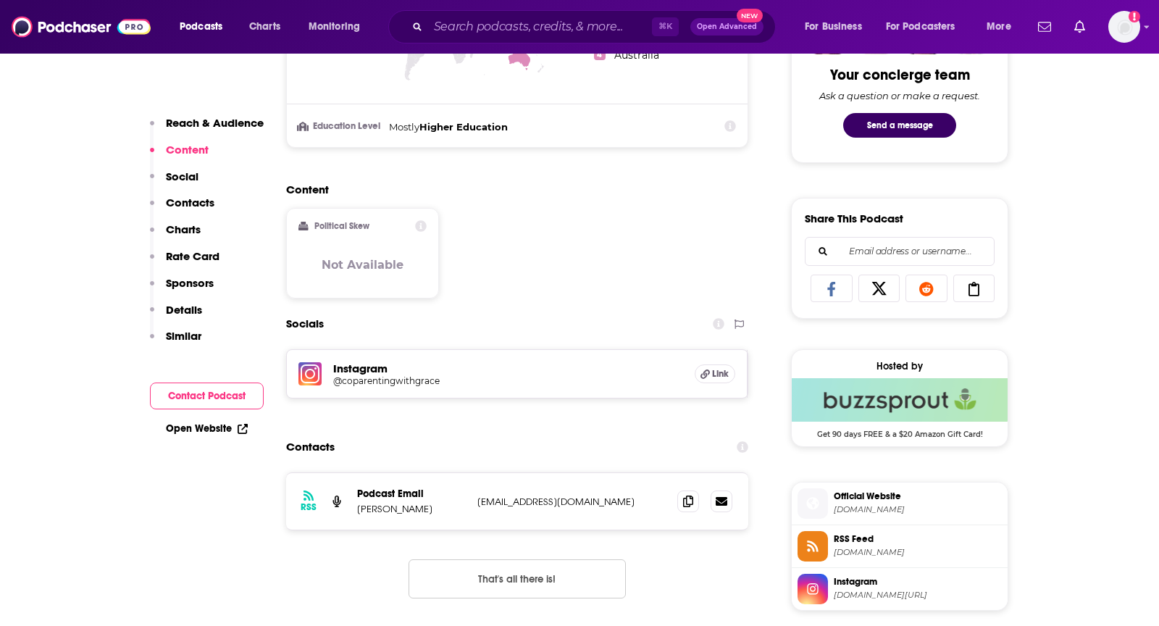
scroll to position [768, 0]
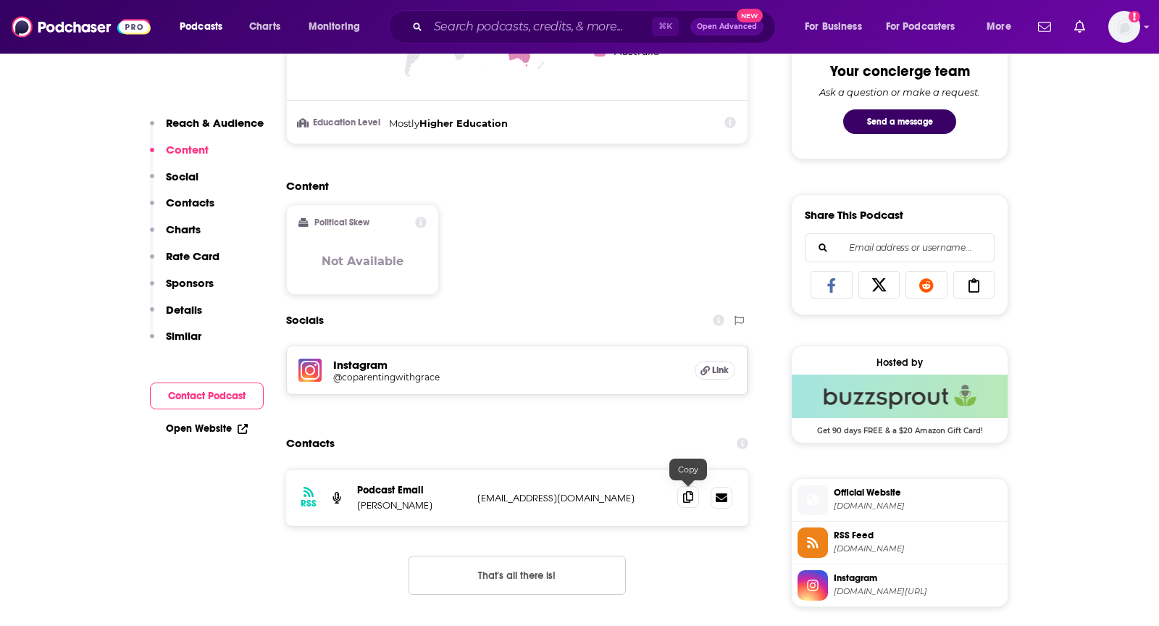
click at [679, 493] on span at bounding box center [689, 497] width 22 height 22
click at [685, 493] on icon at bounding box center [688, 497] width 10 height 12
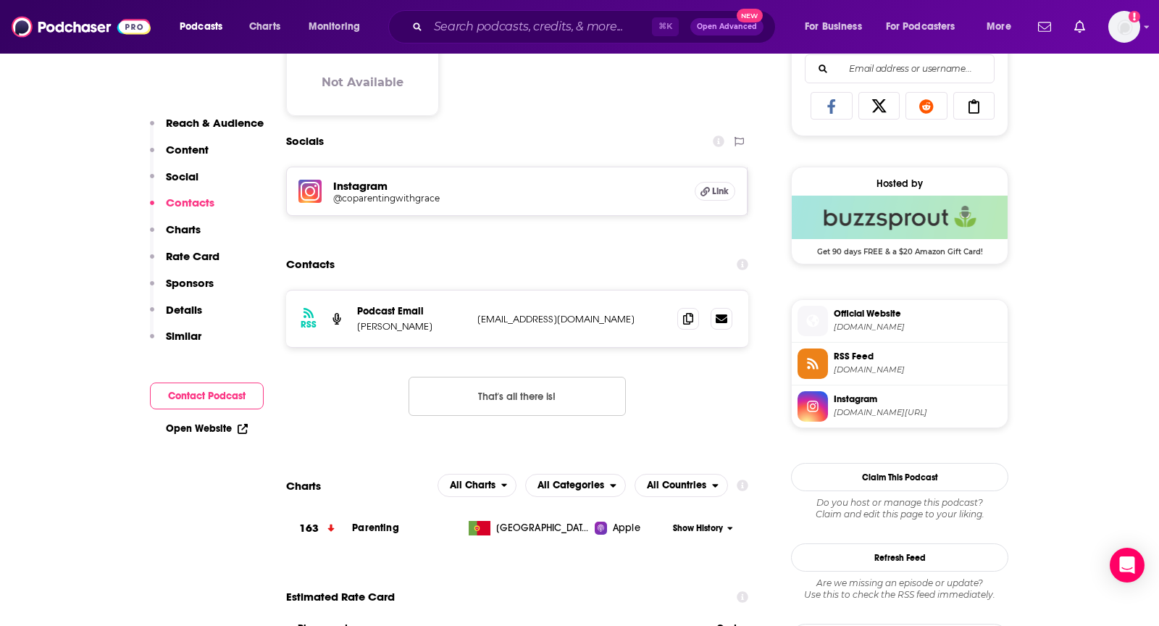
scroll to position [964, 0]
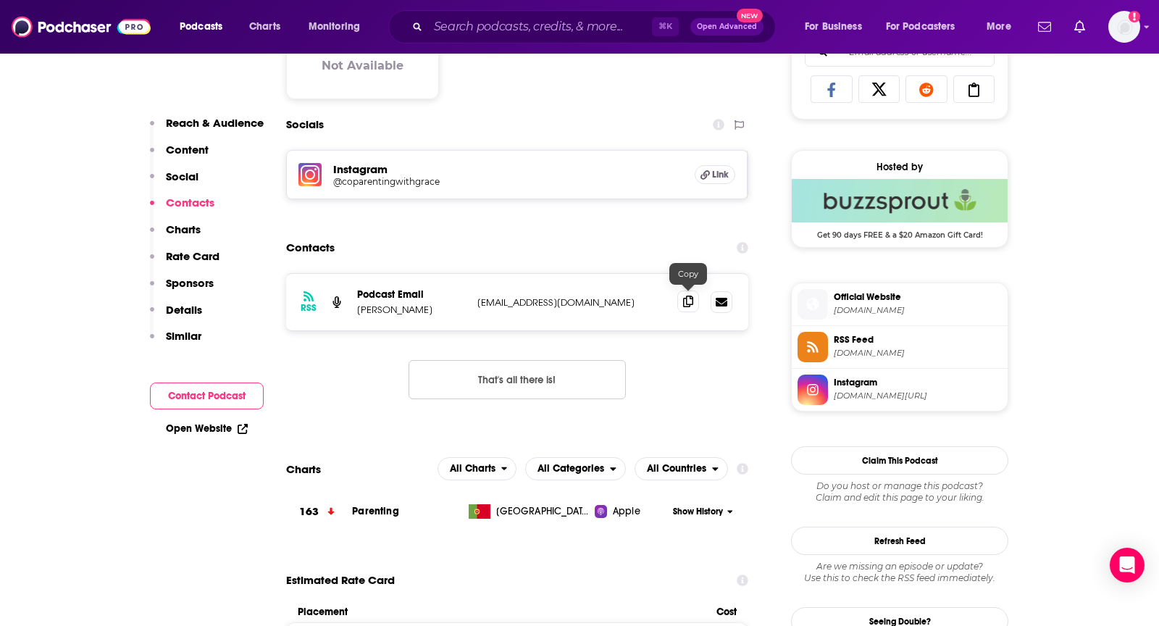
click at [684, 300] on icon at bounding box center [688, 302] width 10 height 12
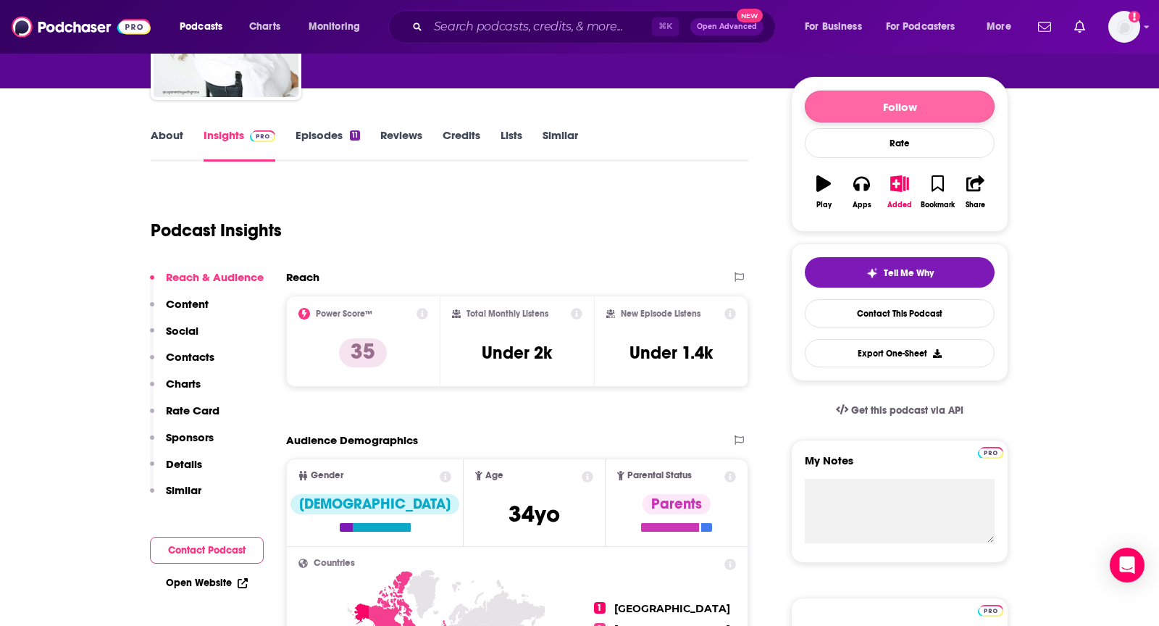
scroll to position [32, 0]
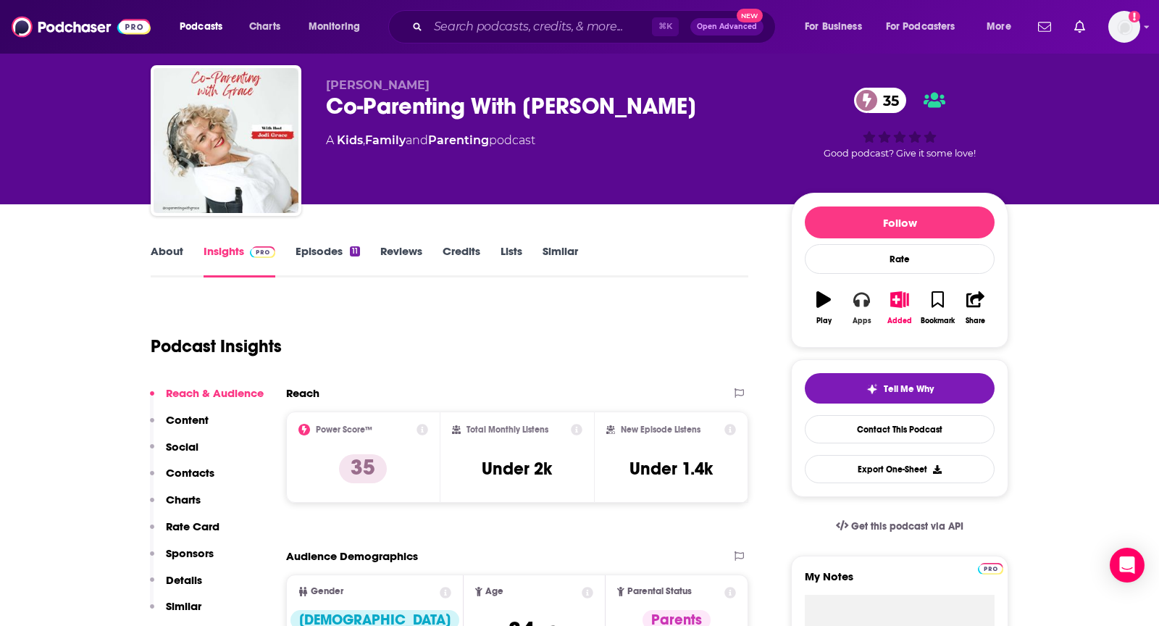
click at [857, 309] on button "Apps" at bounding box center [862, 308] width 38 height 52
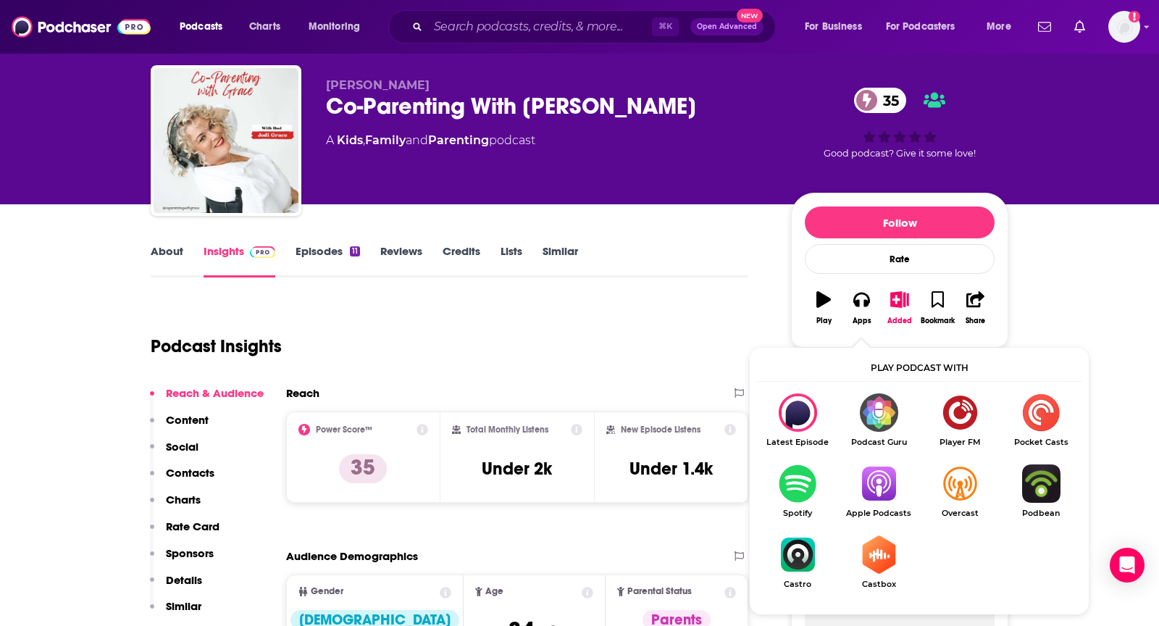
click at [872, 480] on img "Show Listen On dropdown" at bounding box center [878, 483] width 81 height 38
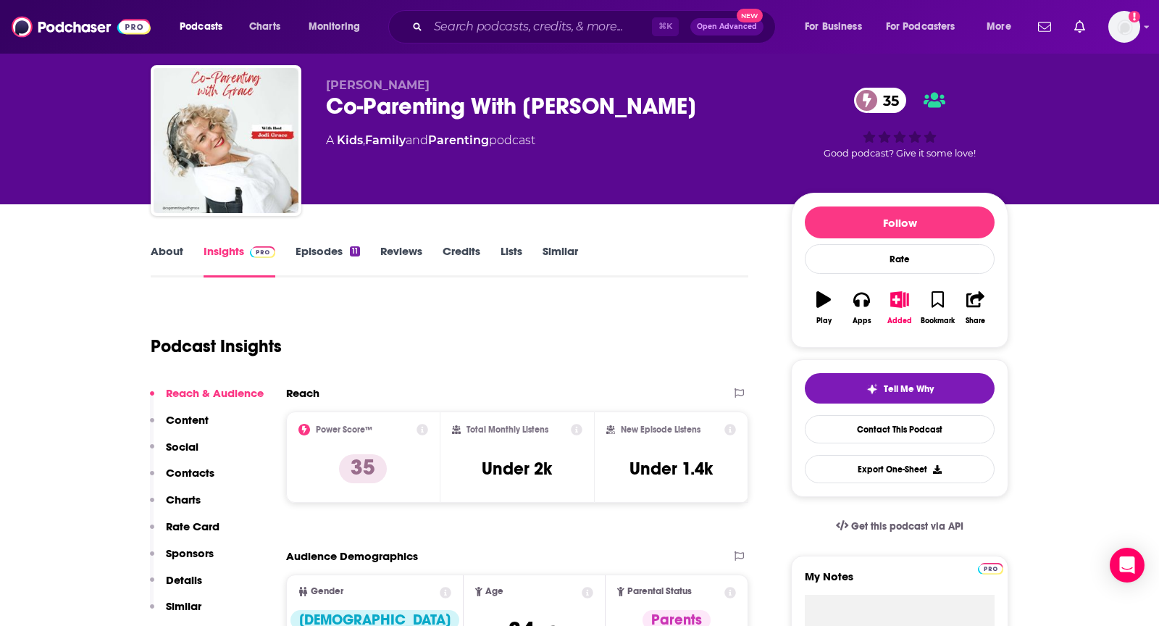
click at [179, 246] on link "About" at bounding box center [167, 260] width 33 height 33
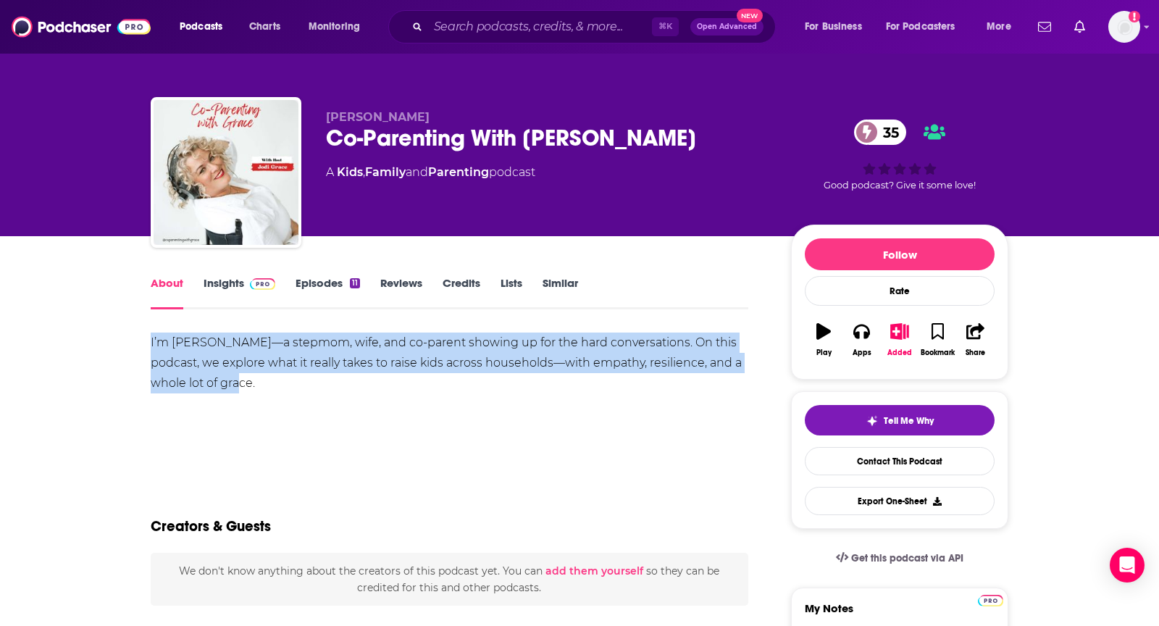
drag, startPoint x: 146, startPoint y: 337, endPoint x: 245, endPoint y: 380, distance: 107.4
copy div "I’m Jodi Grace—a stepmom, wife, and co-parent showing up for the hard conversat…"
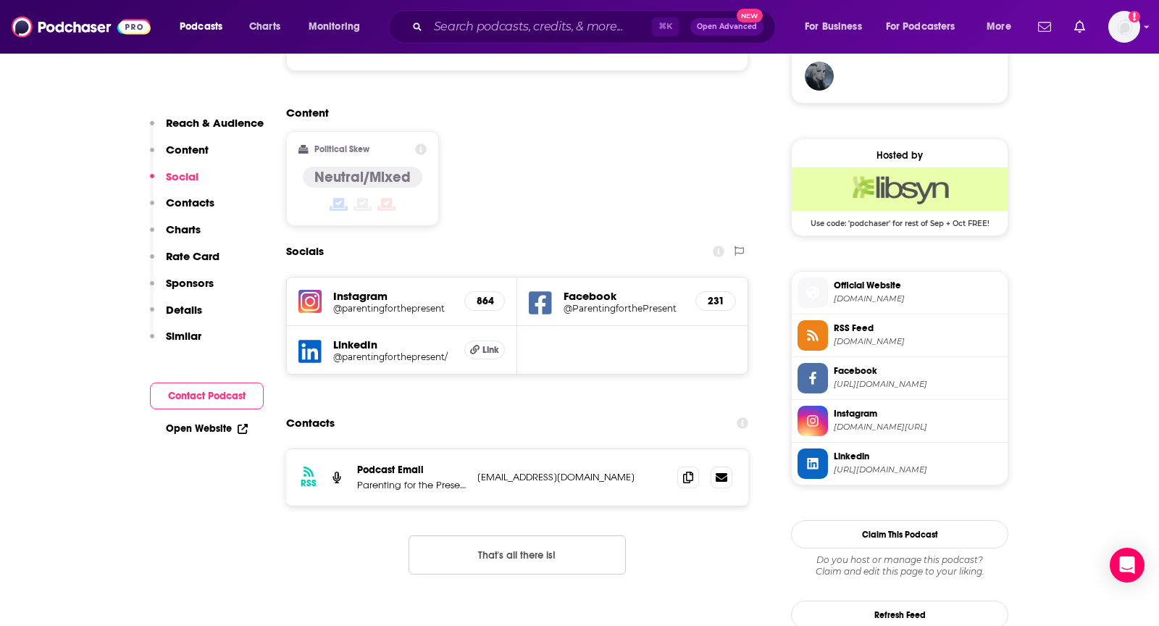
scroll to position [1088, 0]
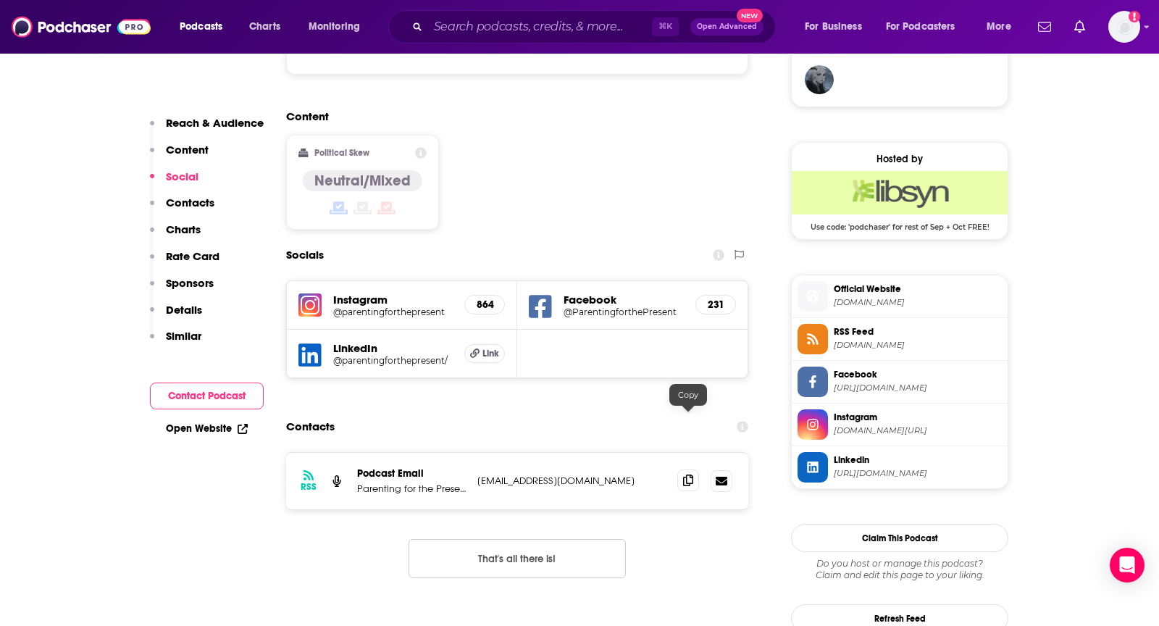
click at [687, 475] on icon at bounding box center [688, 481] width 10 height 12
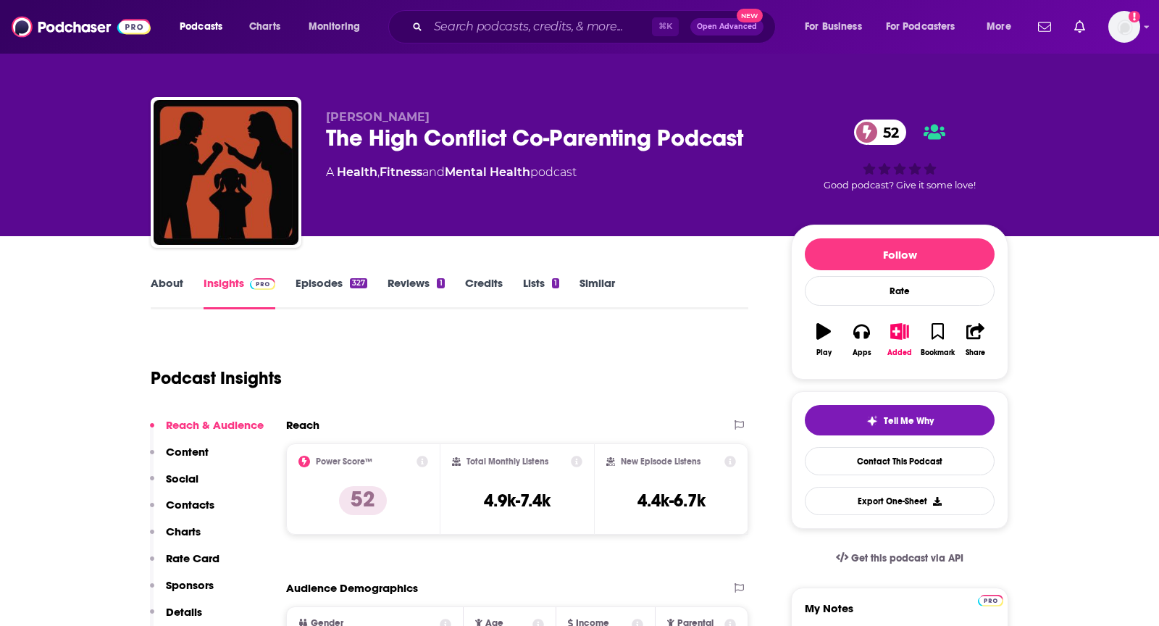
click at [155, 277] on link "About" at bounding box center [167, 292] width 33 height 33
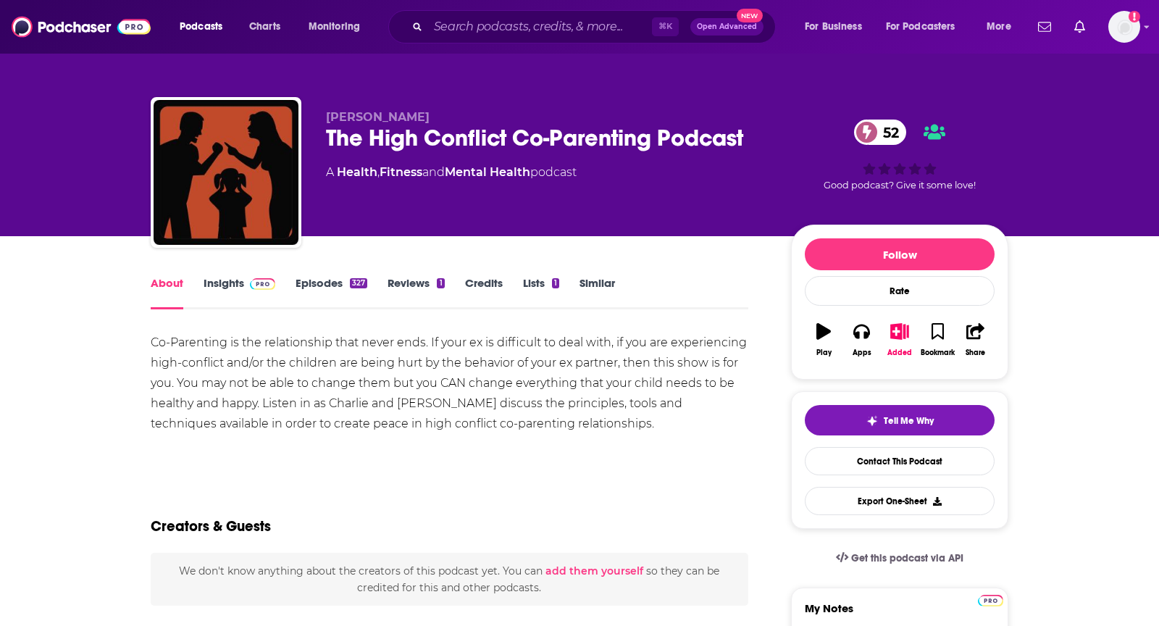
scroll to position [4, 0]
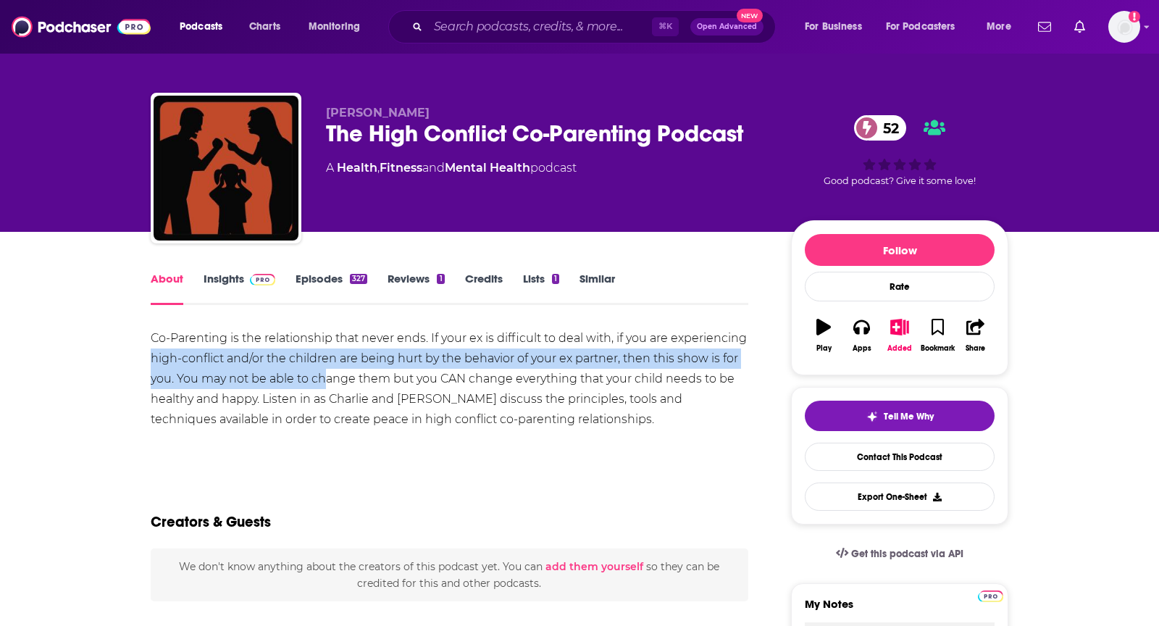
drag, startPoint x: 147, startPoint y: 357, endPoint x: 326, endPoint y: 387, distance: 181.4
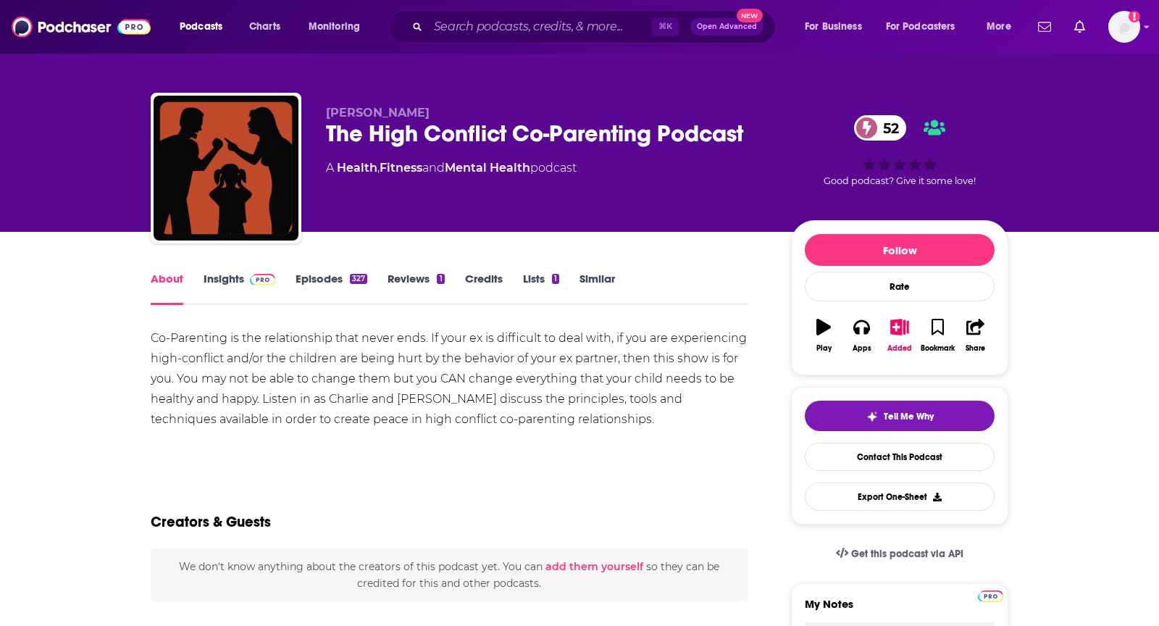
click at [267, 390] on div "Co-Parenting is the relationship that never ends. If your ex is difficult to de…" at bounding box center [450, 378] width 598 height 101
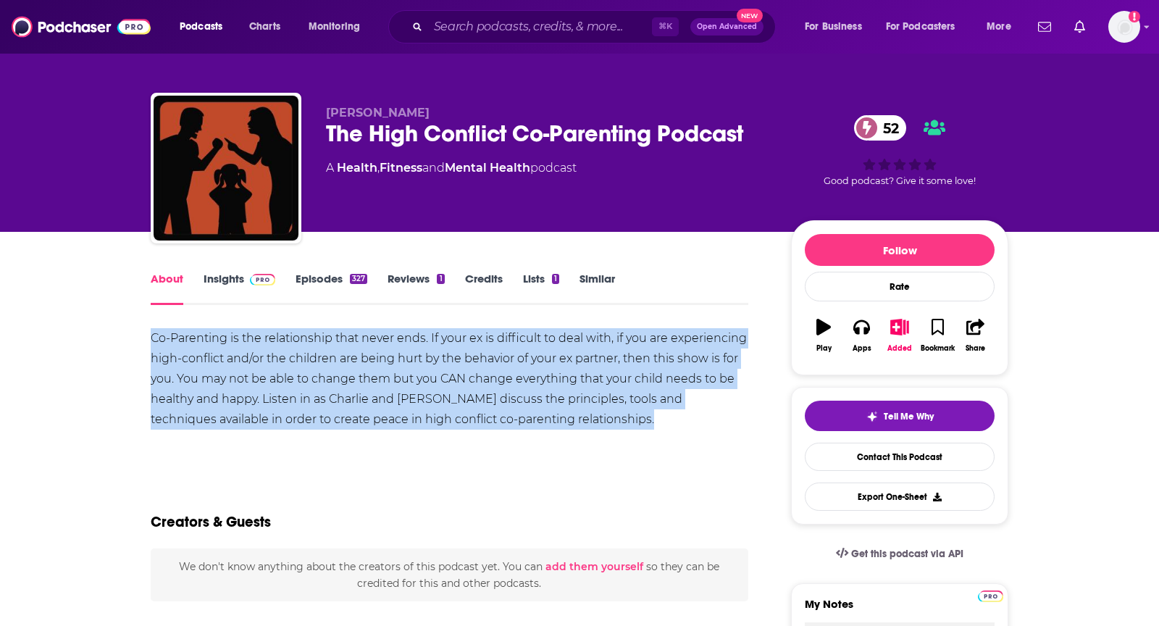
drag, startPoint x: 130, startPoint y: 342, endPoint x: 533, endPoint y: 432, distance: 412.8
copy div "Co-Parenting is the relationship that never ends. If your ex is difficult to de…"
click at [859, 315] on button "Apps" at bounding box center [862, 335] width 38 height 52
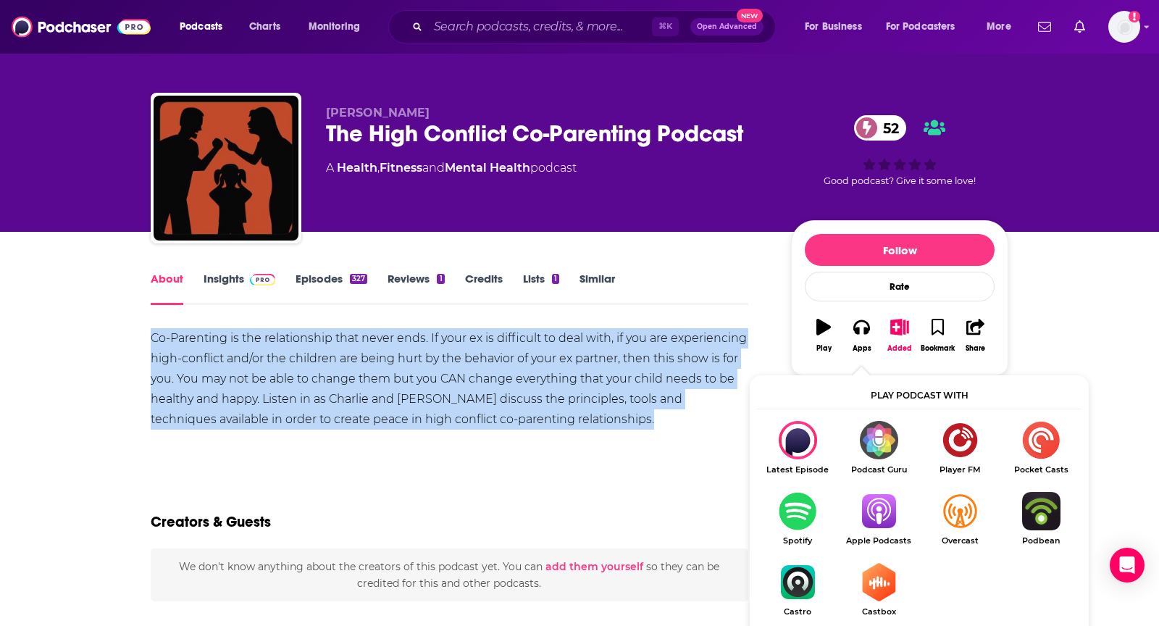
click at [867, 522] on img "Show Listen On dropdown" at bounding box center [878, 511] width 81 height 38
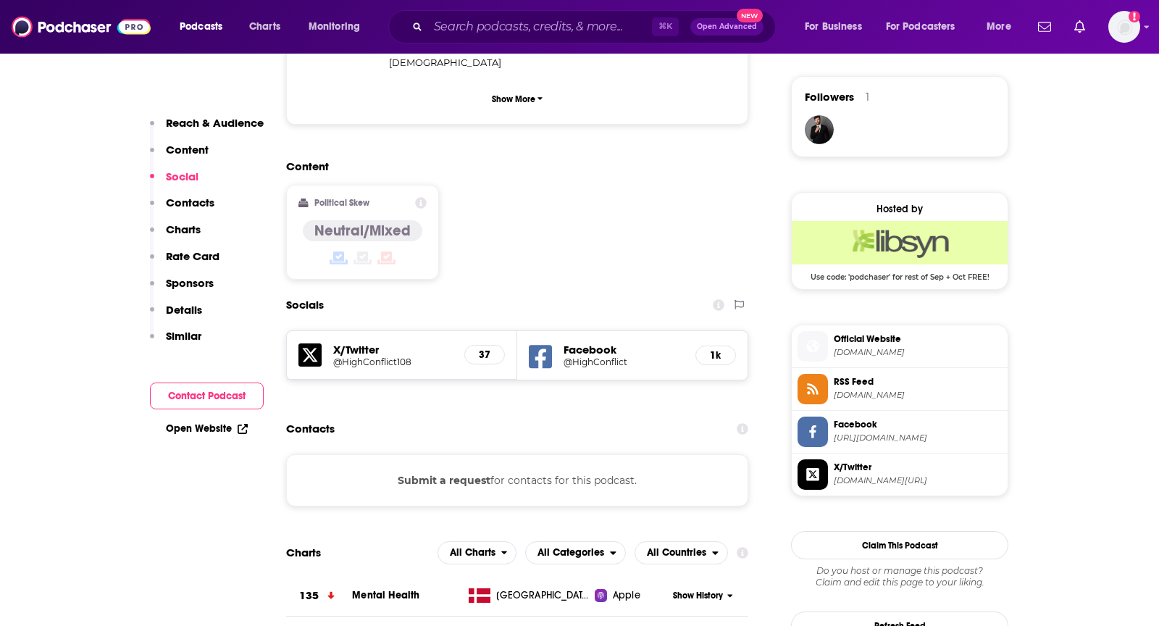
scroll to position [1074, 0]
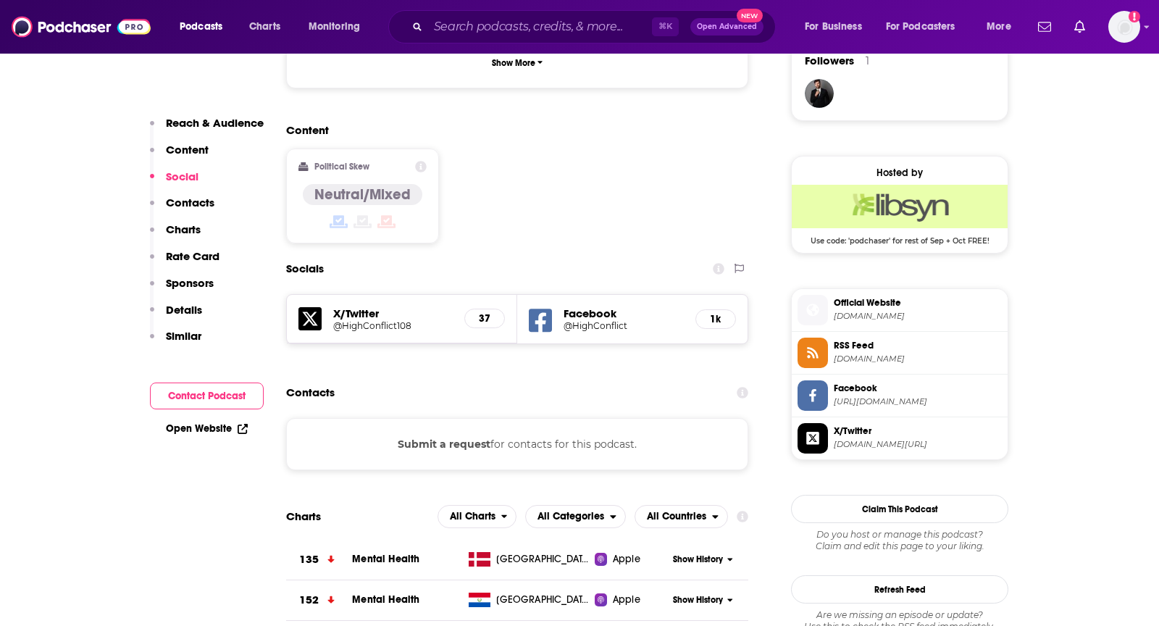
click at [441, 436] on button "Submit a request" at bounding box center [444, 444] width 93 height 16
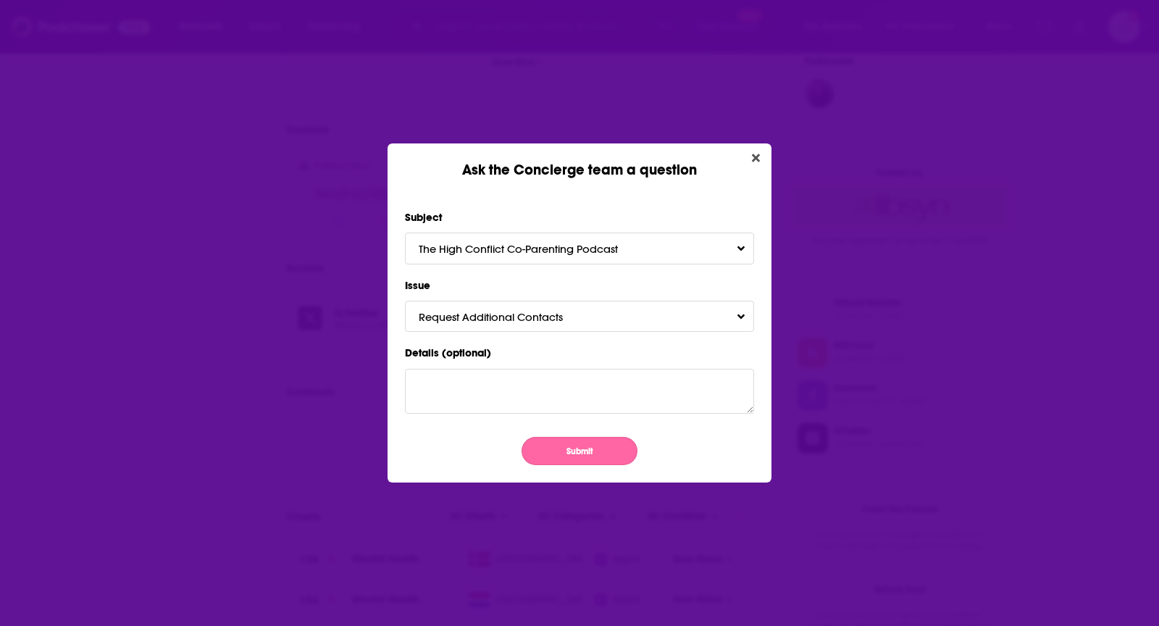
click at [580, 449] on button "Submit" at bounding box center [580, 451] width 116 height 28
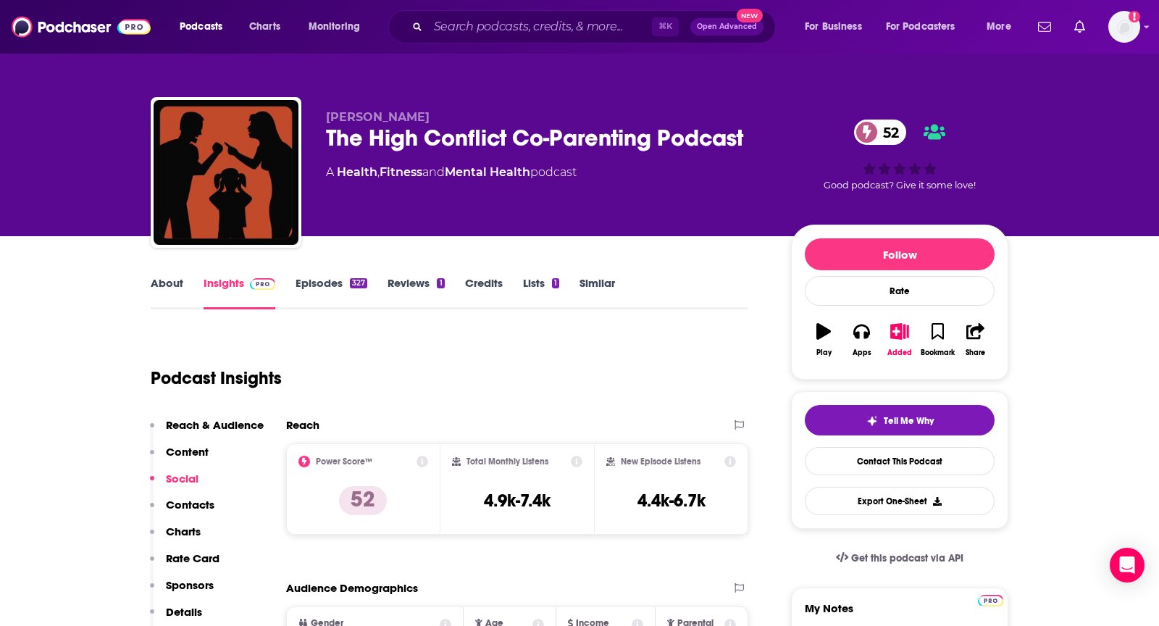
scroll to position [1074, 0]
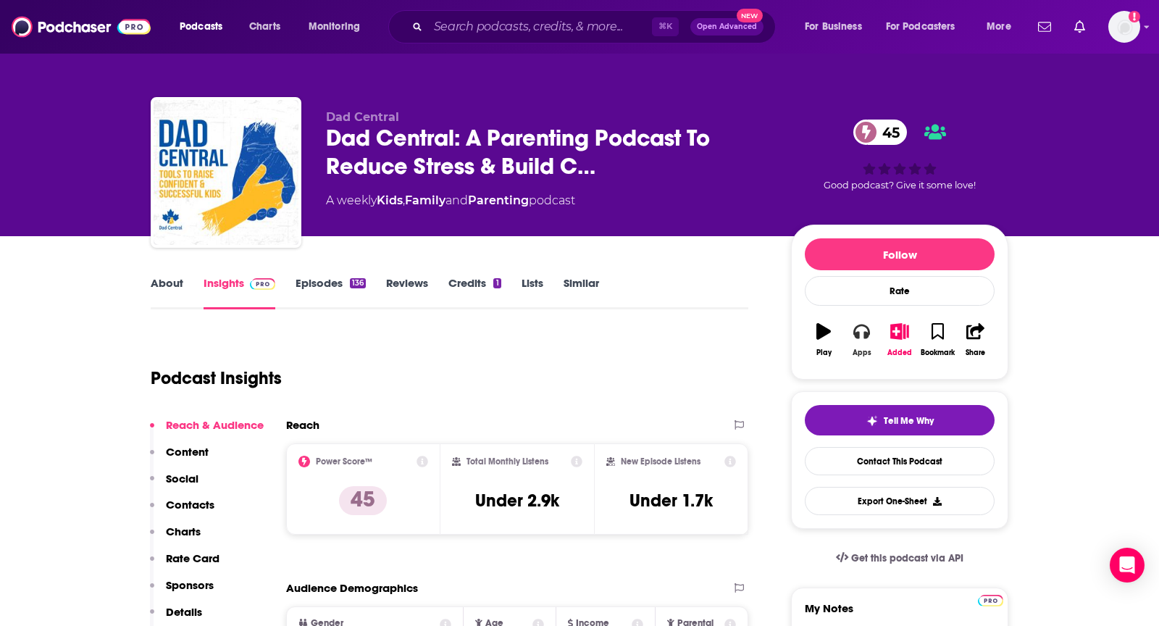
click at [862, 340] on button "Apps" at bounding box center [862, 340] width 38 height 52
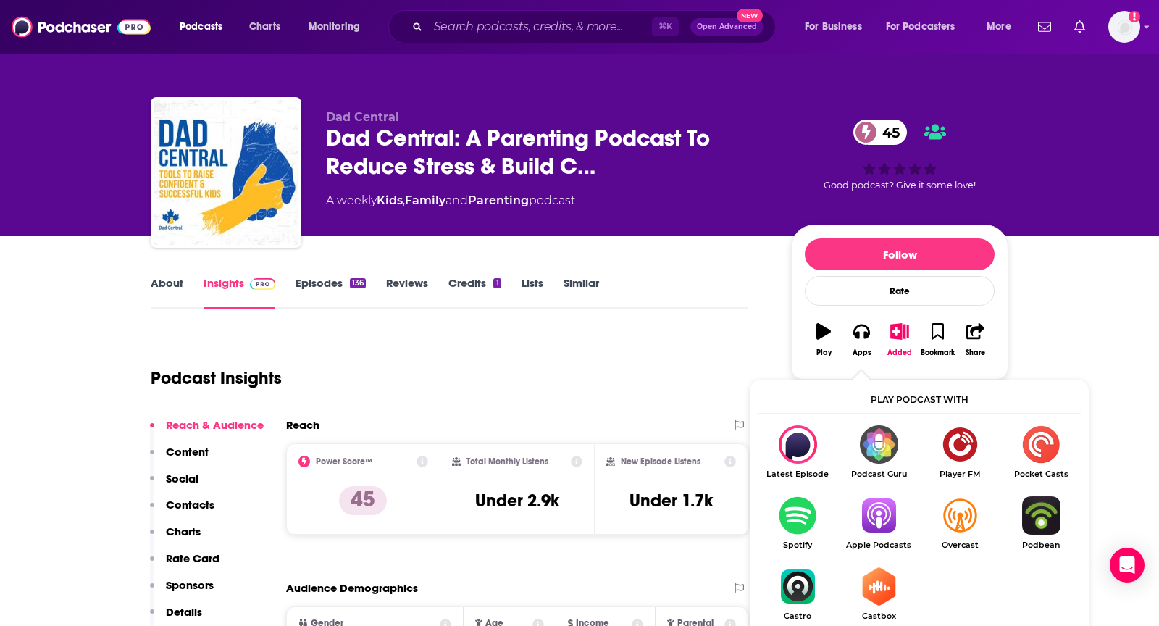
click at [886, 522] on img "Show Listen On dropdown" at bounding box center [878, 515] width 81 height 38
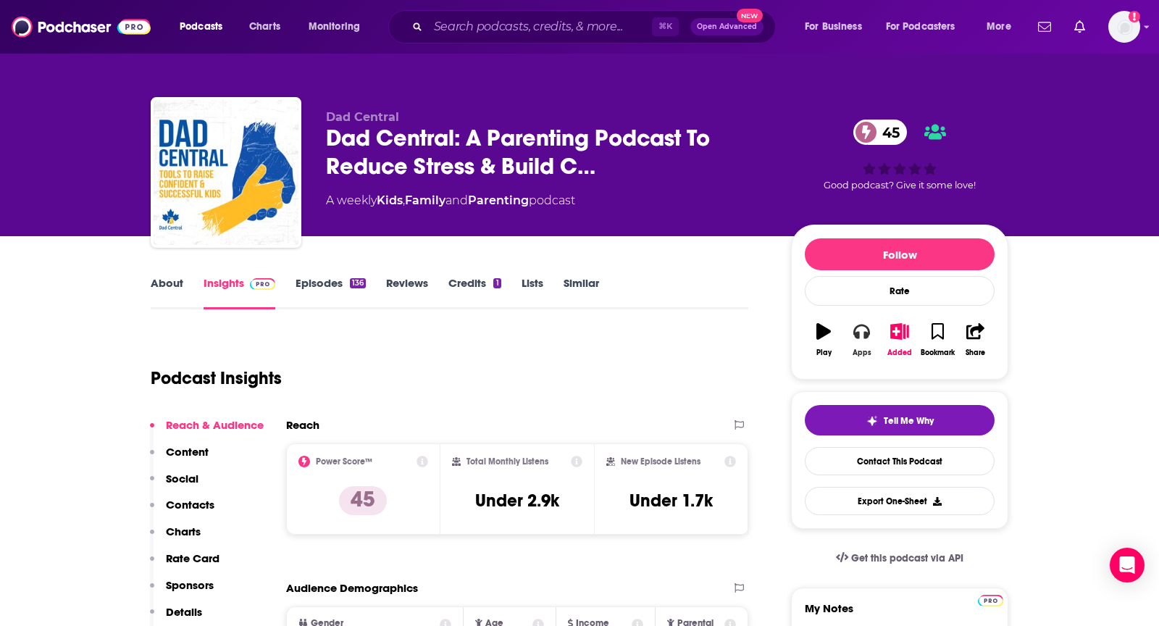
click at [850, 348] on button "Apps" at bounding box center [862, 340] width 38 height 52
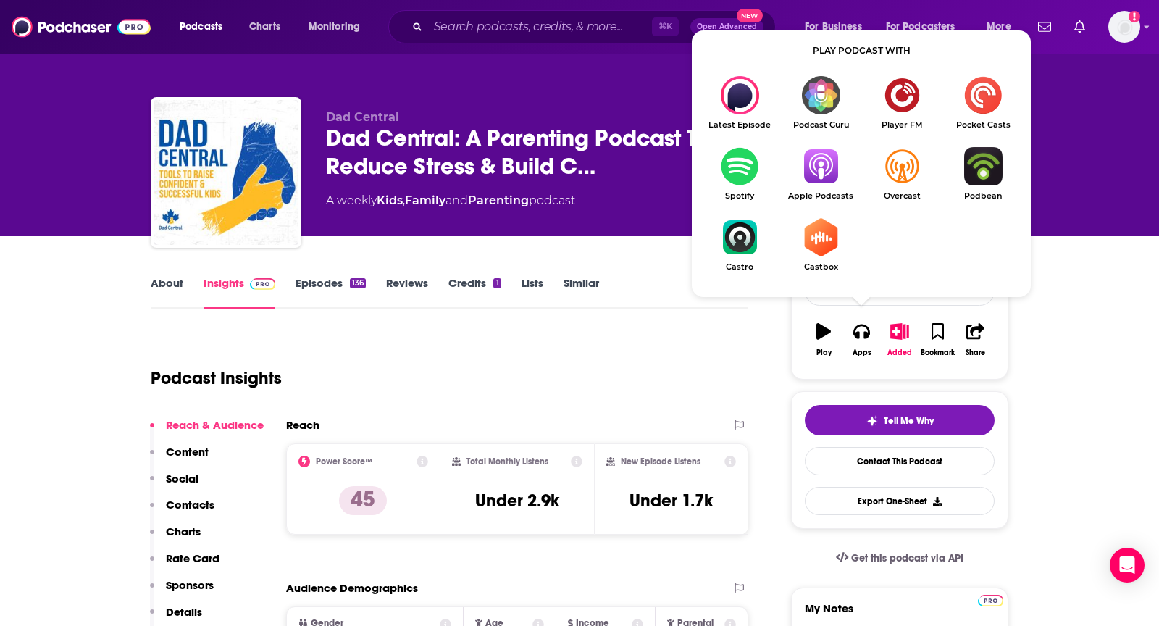
click at [819, 167] on img "Show Listen On dropdown" at bounding box center [820, 166] width 81 height 38
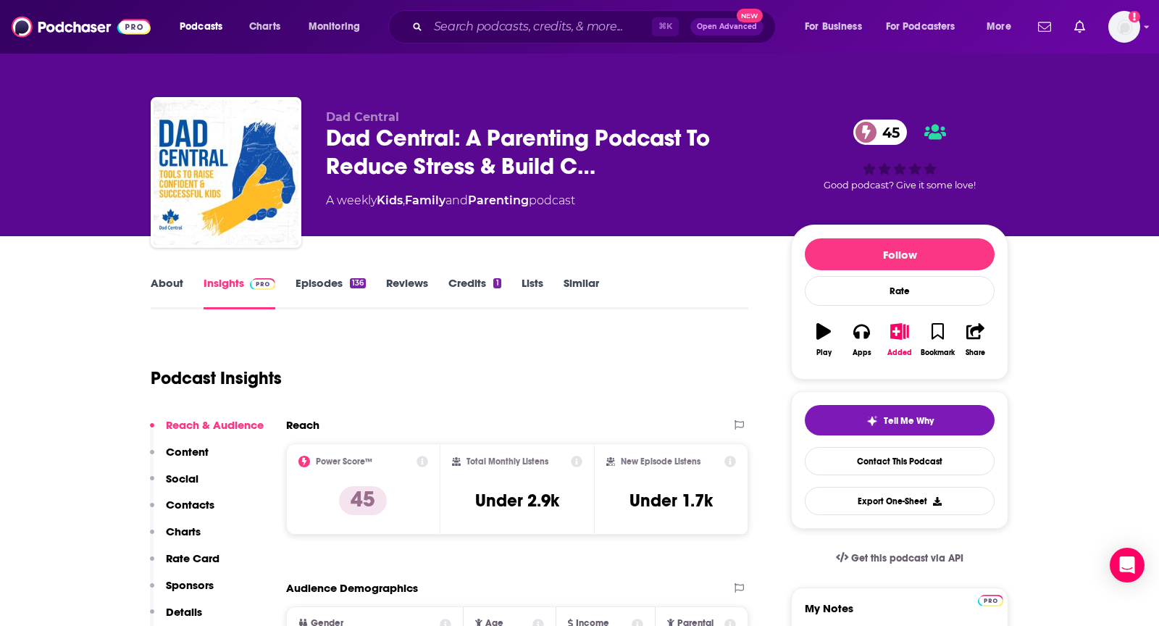
click at [176, 278] on link "About" at bounding box center [167, 292] width 33 height 33
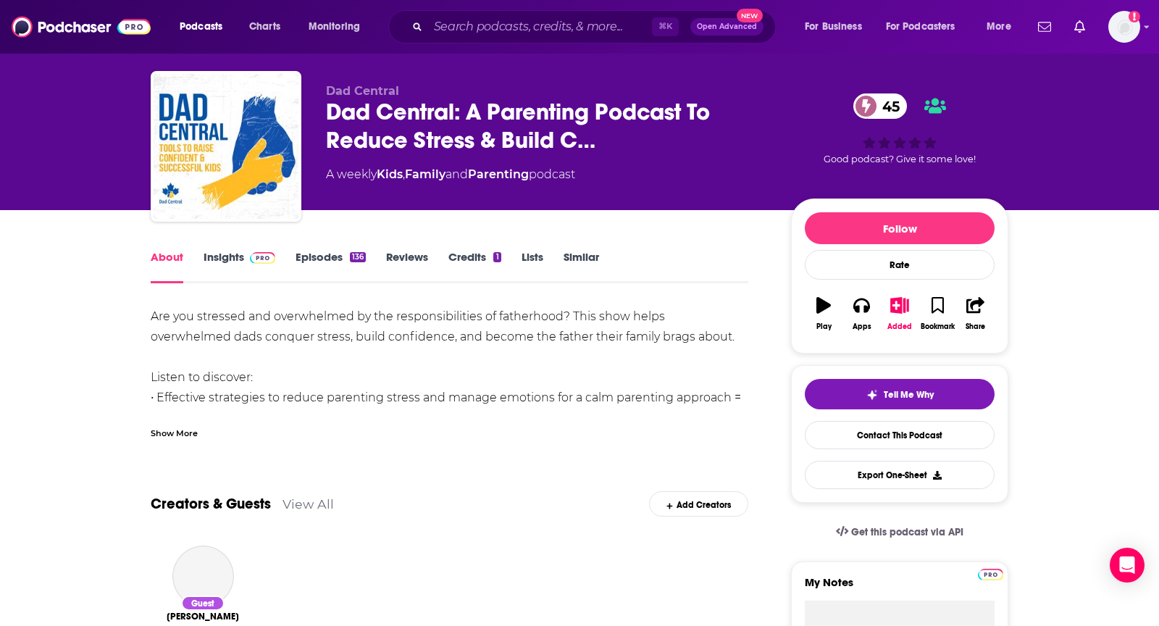
scroll to position [27, 0]
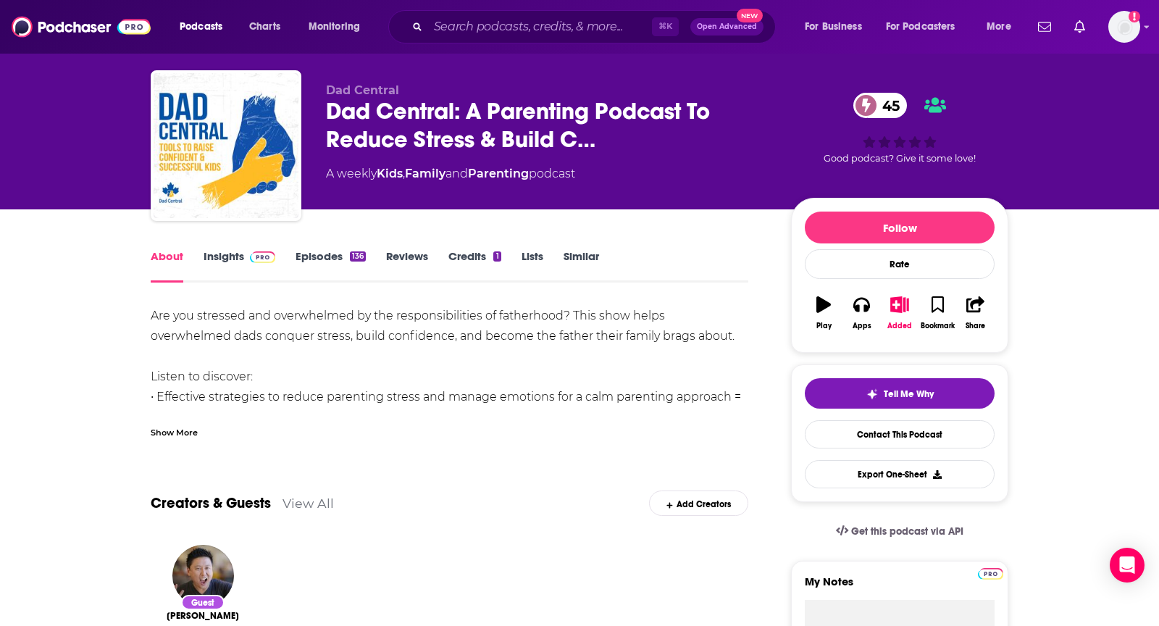
click at [161, 429] on div "Show More" at bounding box center [174, 432] width 47 height 14
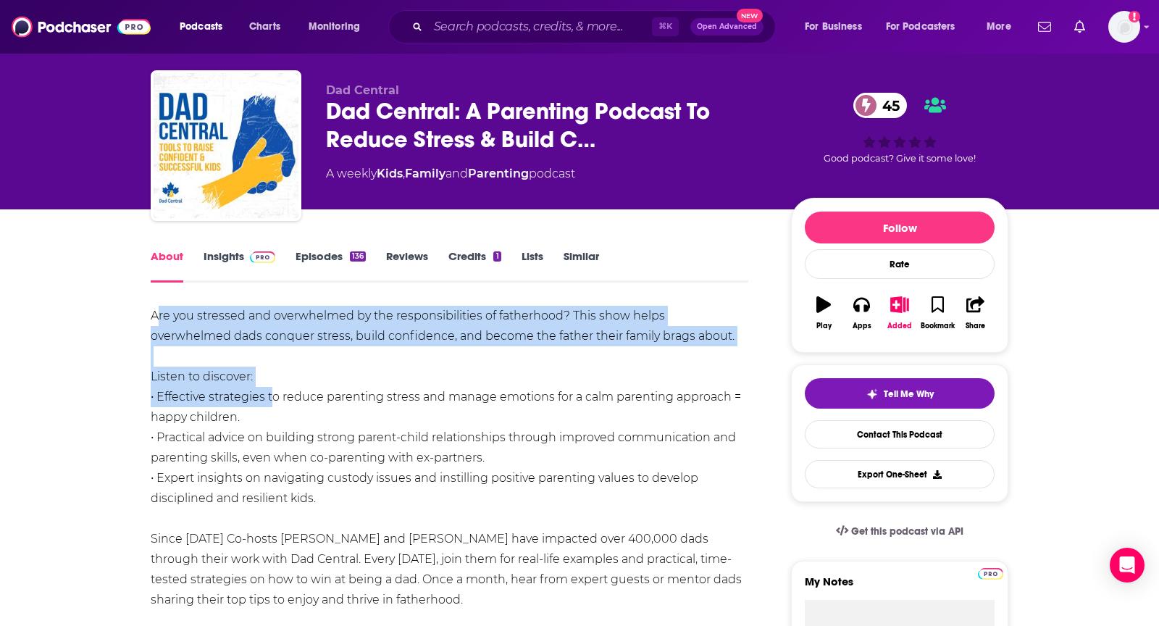
drag, startPoint x: 155, startPoint y: 312, endPoint x: 270, endPoint y: 400, distance: 145.2
click at [270, 400] on div "Are you stressed and overwhelmed by the responsibilities of fatherhood? This sh…" at bounding box center [450, 488] width 598 height 365
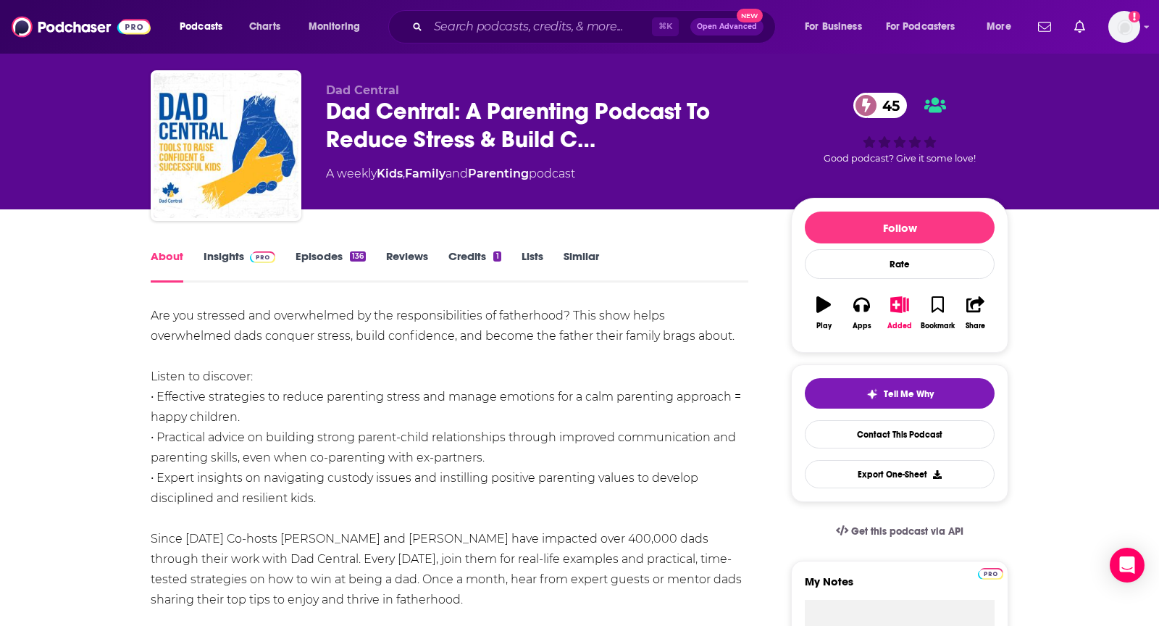
click at [306, 424] on div "Are you stressed and overwhelmed by the responsibilities of fatherhood? This sh…" at bounding box center [450, 488] width 598 height 365
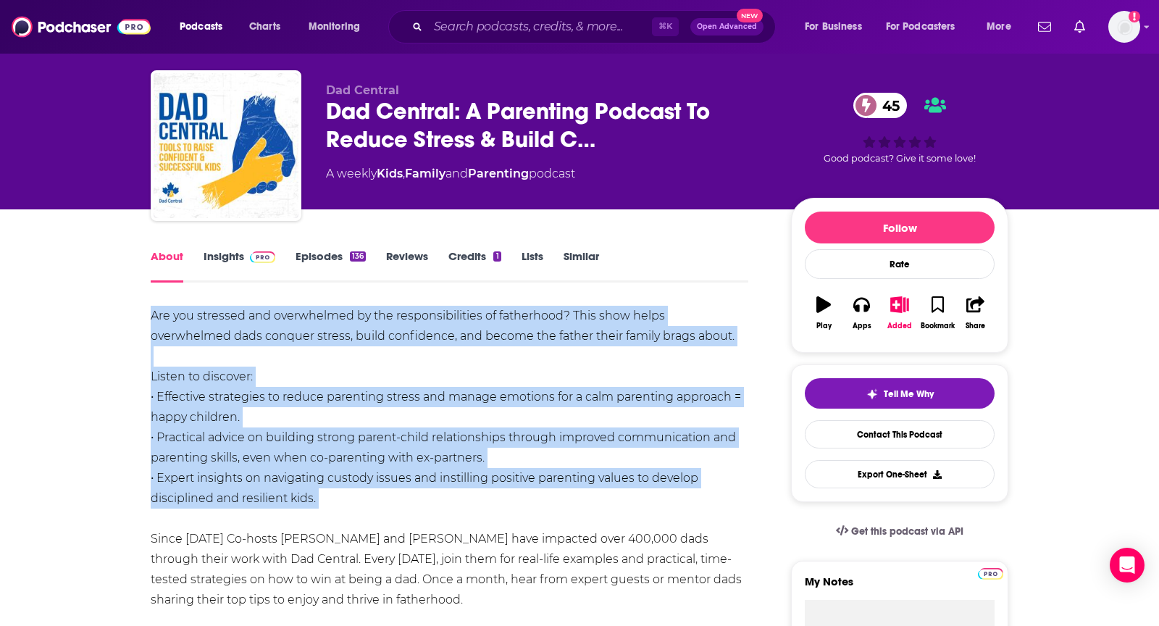
drag, startPoint x: 147, startPoint y: 311, endPoint x: 368, endPoint y: 522, distance: 306.0
copy div "Are you stressed and overwhelmed by the responsibilities of fatherhood? This sh…"
click at [230, 255] on link "Insights" at bounding box center [240, 265] width 72 height 33
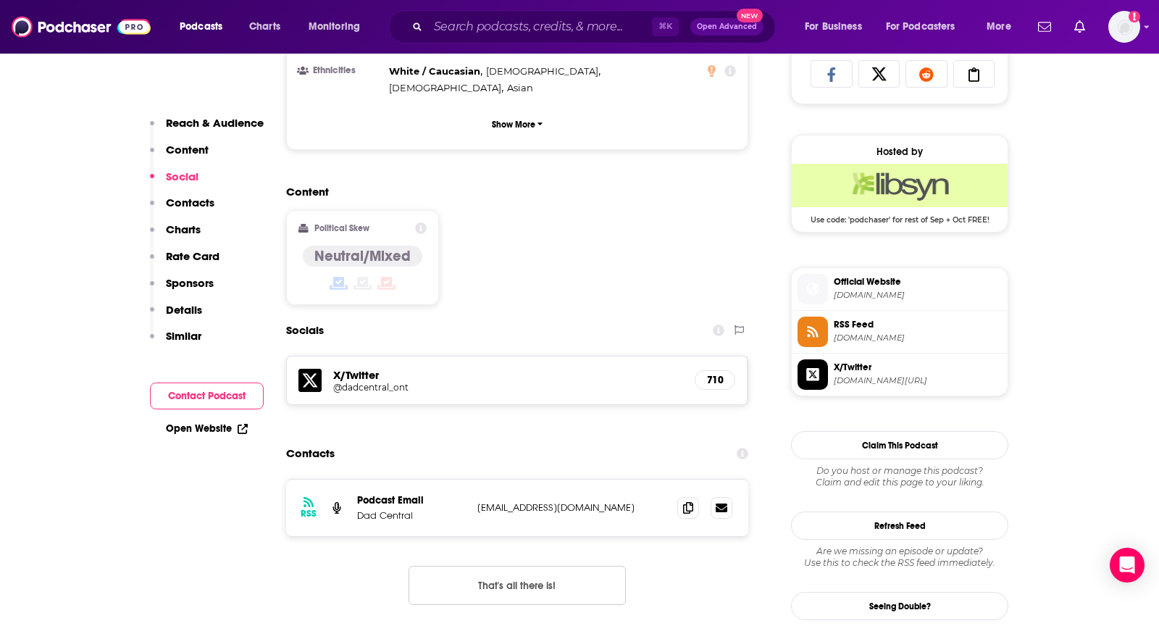
scroll to position [1054, 0]
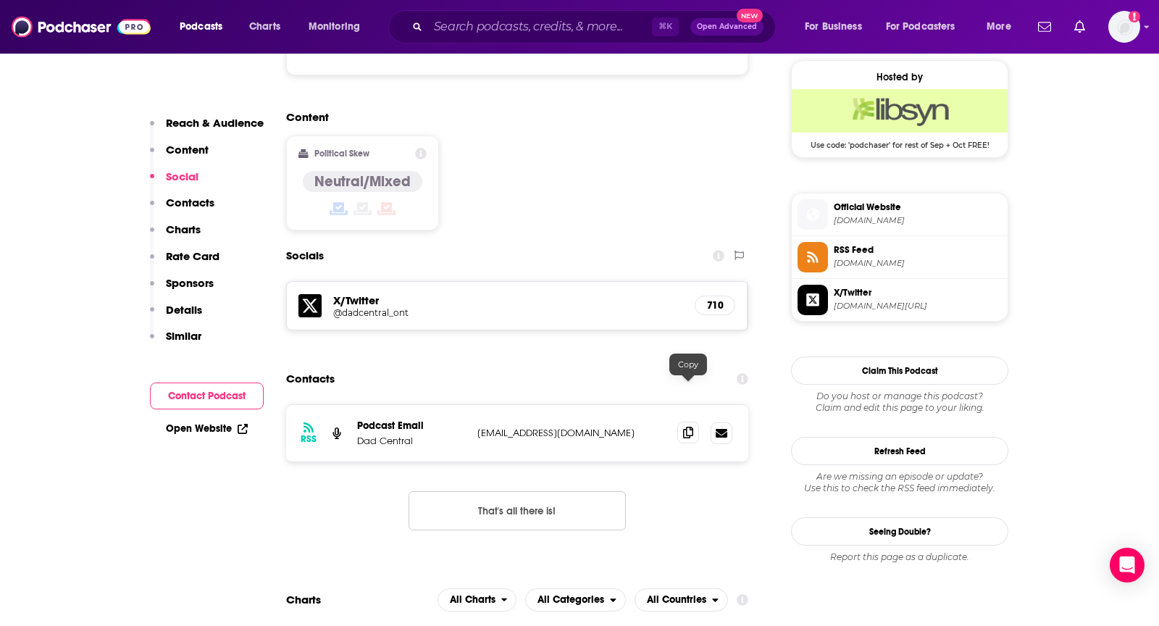
click at [690, 427] on icon at bounding box center [688, 433] width 10 height 12
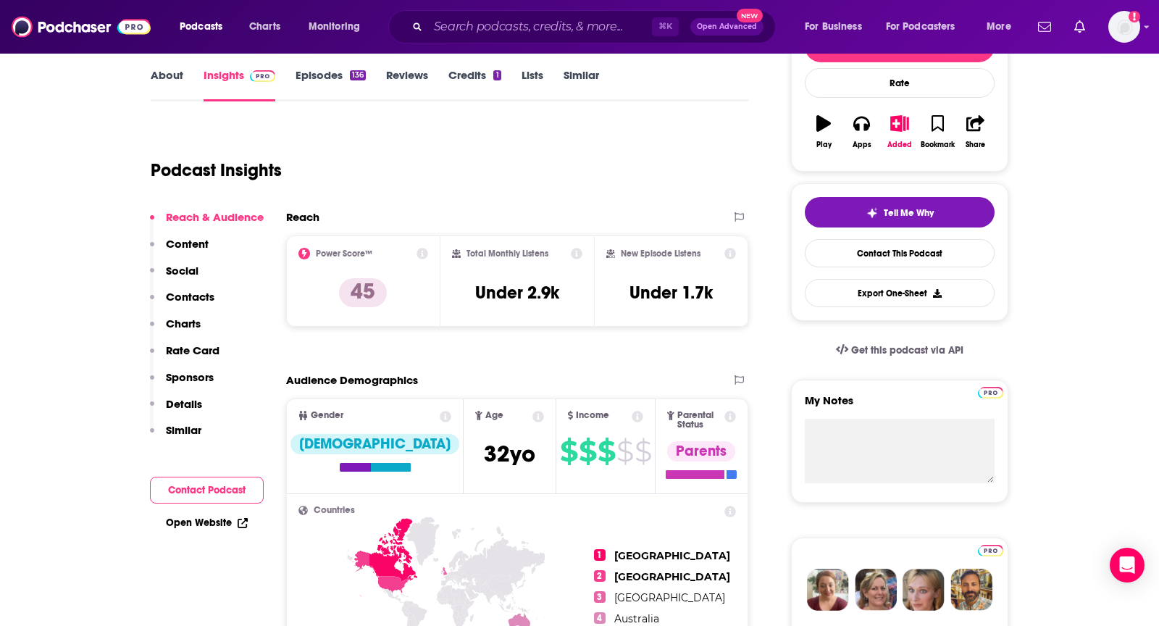
scroll to position [0, 0]
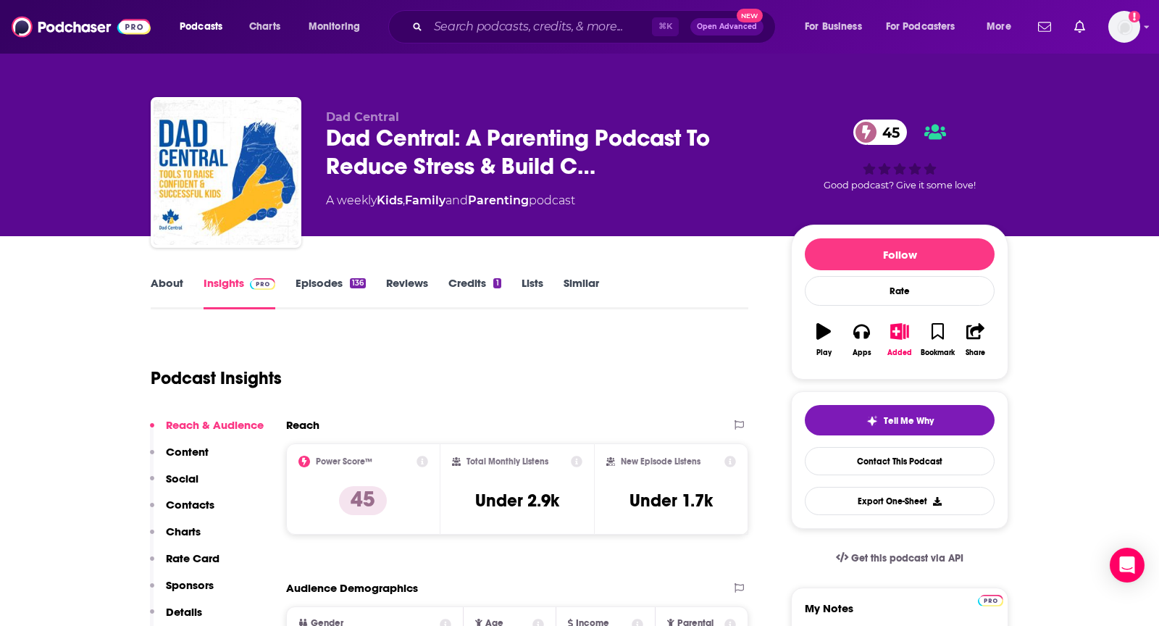
click at [167, 290] on link "About" at bounding box center [167, 292] width 33 height 33
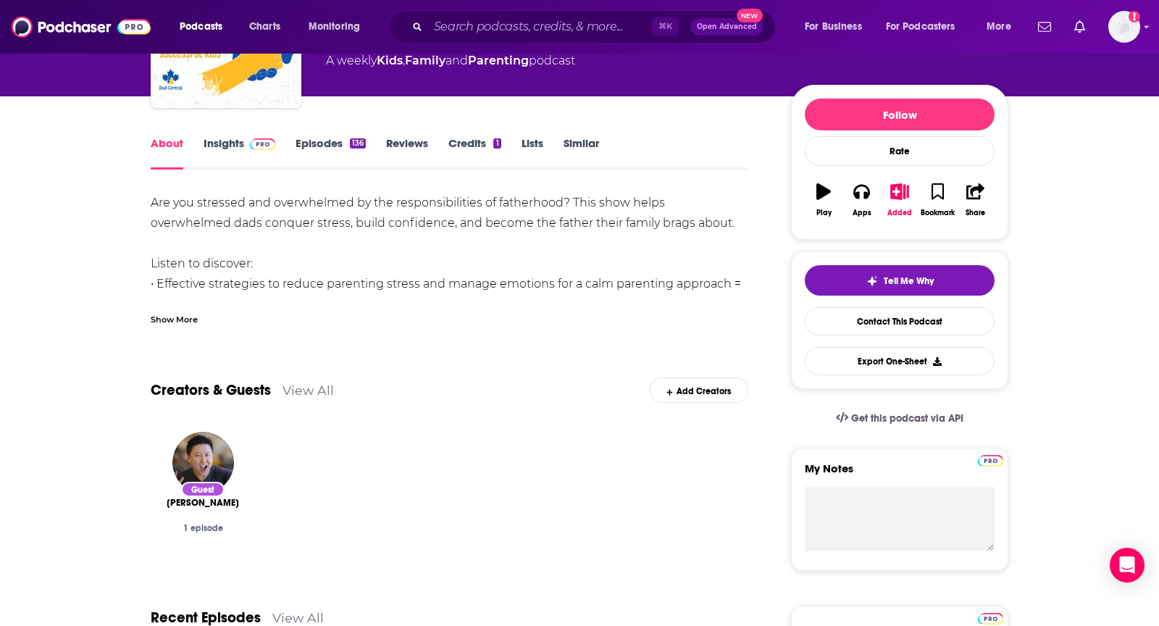
scroll to position [141, 0]
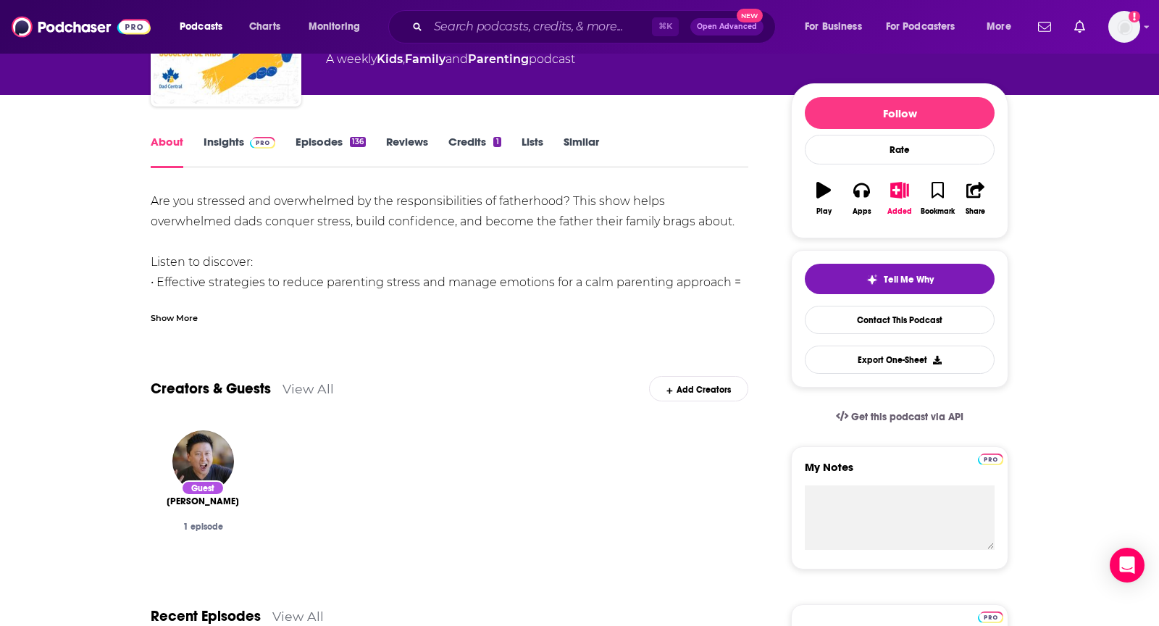
click at [170, 314] on div "Show More" at bounding box center [174, 317] width 47 height 14
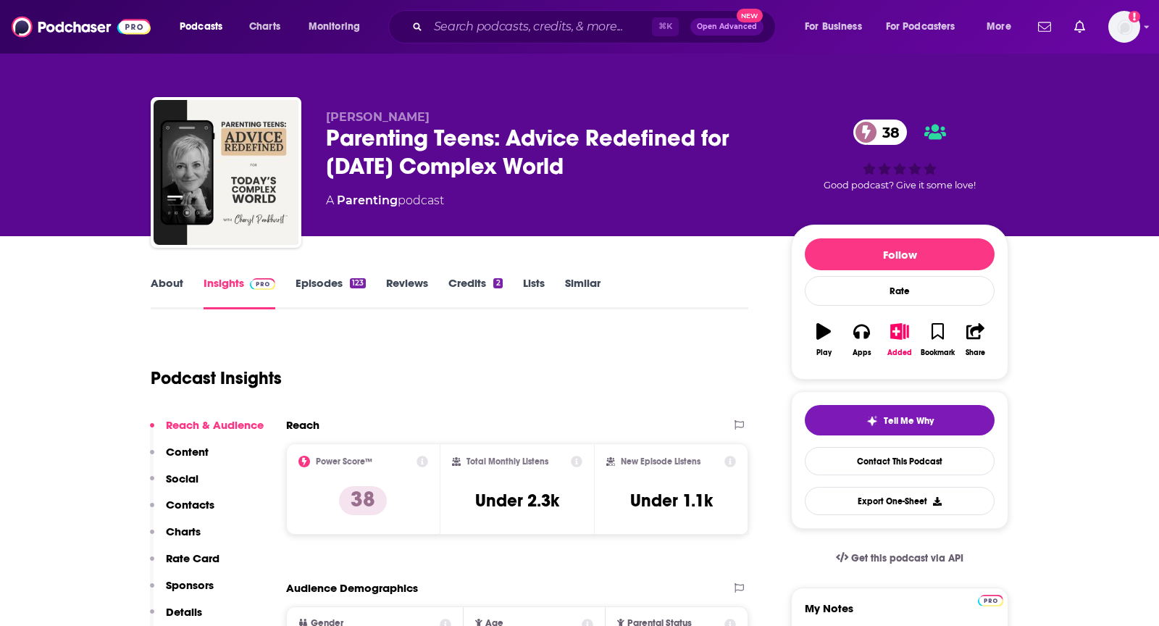
drag, startPoint x: 590, startPoint y: 172, endPoint x: 316, endPoint y: 143, distance: 275.4
click at [316, 143] on div "Cheryl Pankhurst Parenting Teens: Advice Redefined for Today's Complex World 38…" at bounding box center [580, 175] width 858 height 157
copy h2 "Parenting Teens: Advice Redefined for Today's Complex World"
click at [860, 336] on icon "button" at bounding box center [862, 331] width 16 height 16
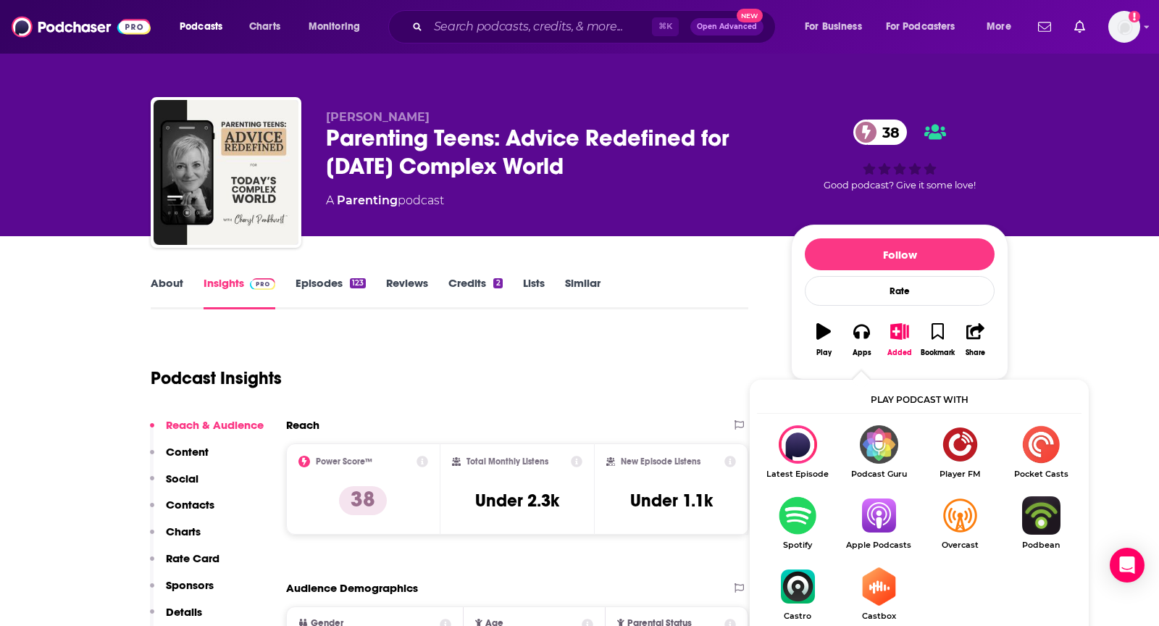
click at [871, 520] on img "Show Listen On dropdown" at bounding box center [878, 515] width 81 height 38
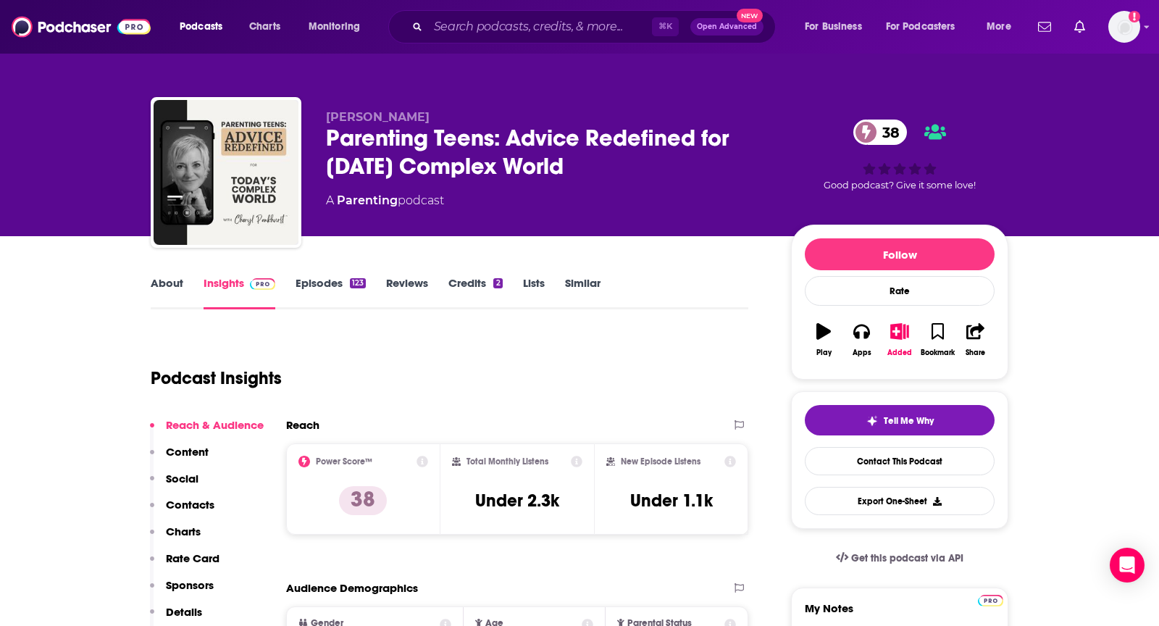
click at [164, 295] on link "About" at bounding box center [167, 292] width 33 height 33
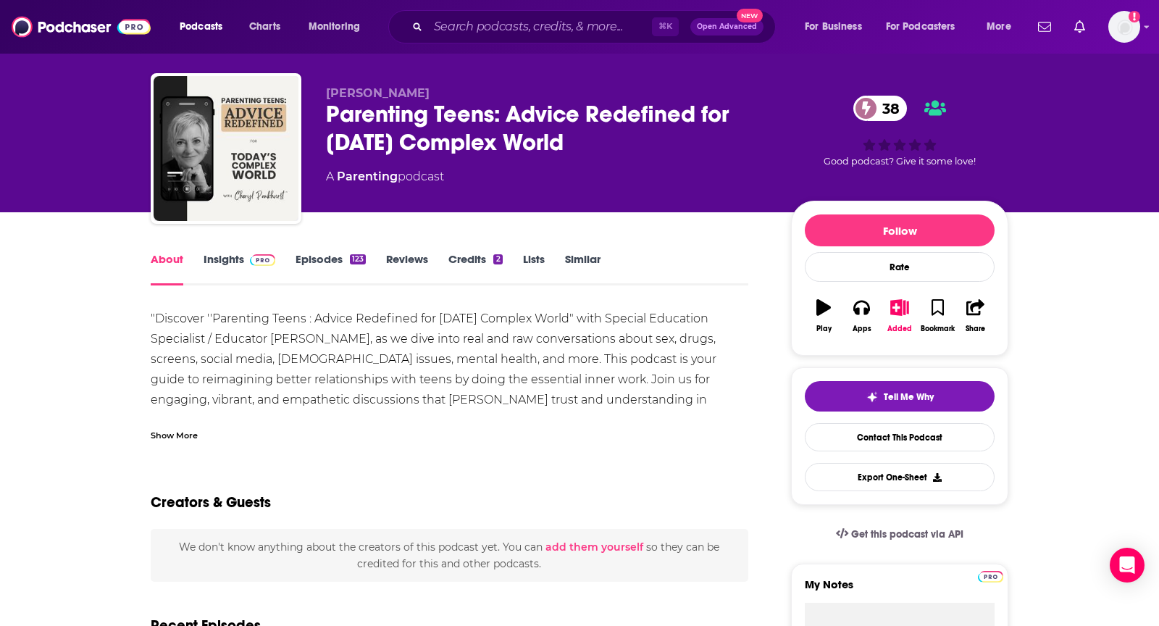
scroll to position [26, 0]
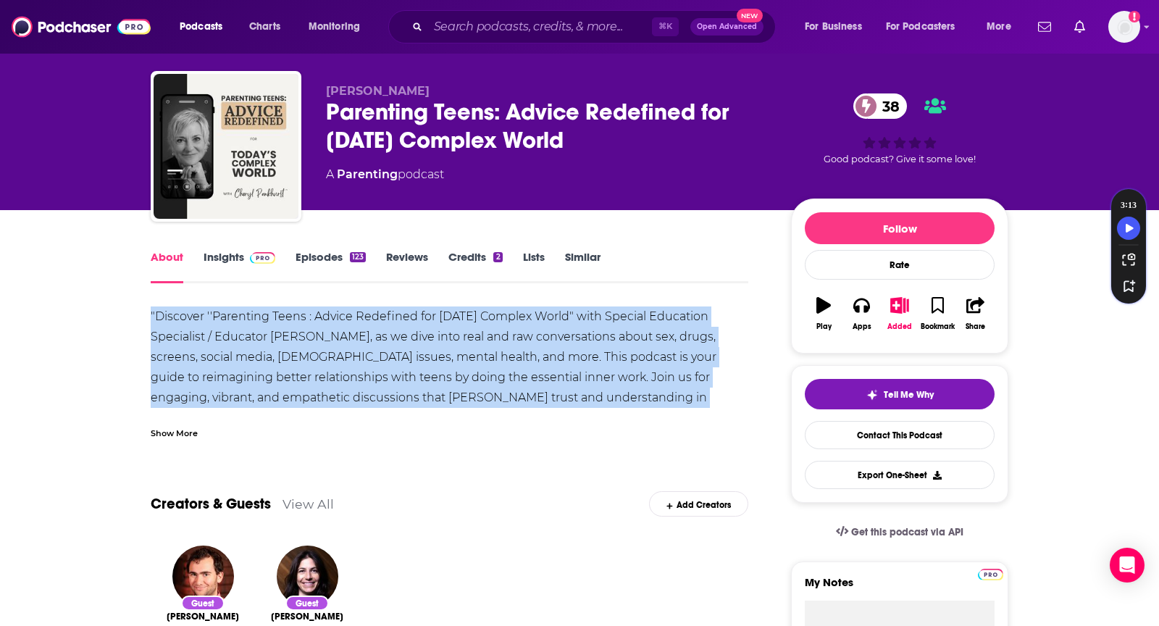
drag, startPoint x: 135, startPoint y: 320, endPoint x: 653, endPoint y: 406, distance: 525.2
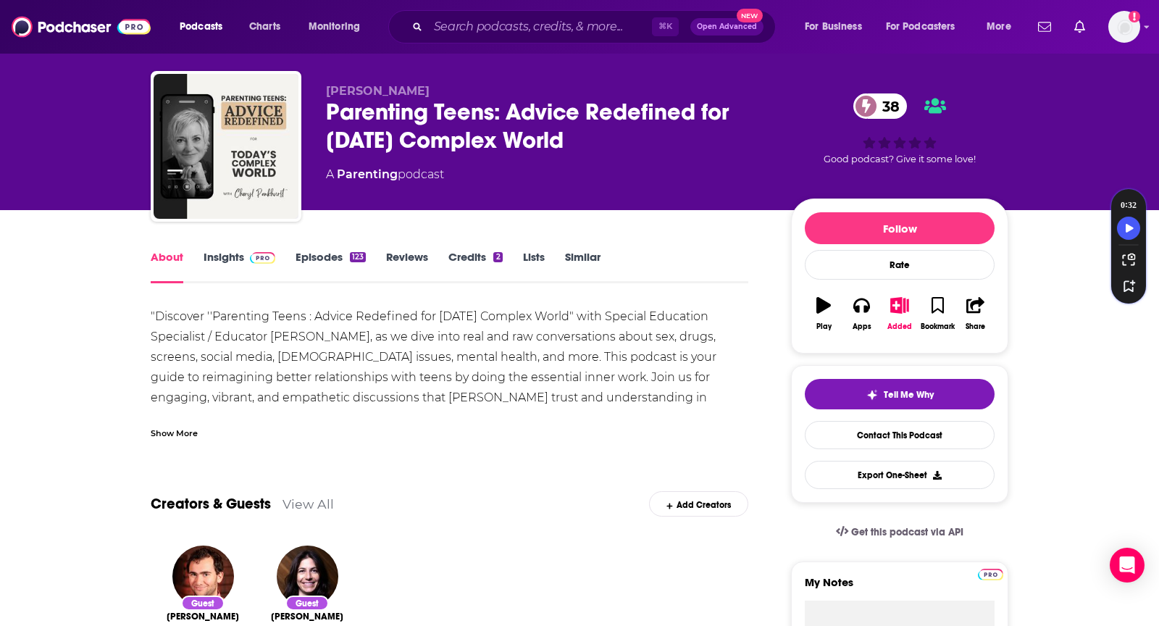
click at [178, 430] on div "Show More" at bounding box center [174, 432] width 47 height 14
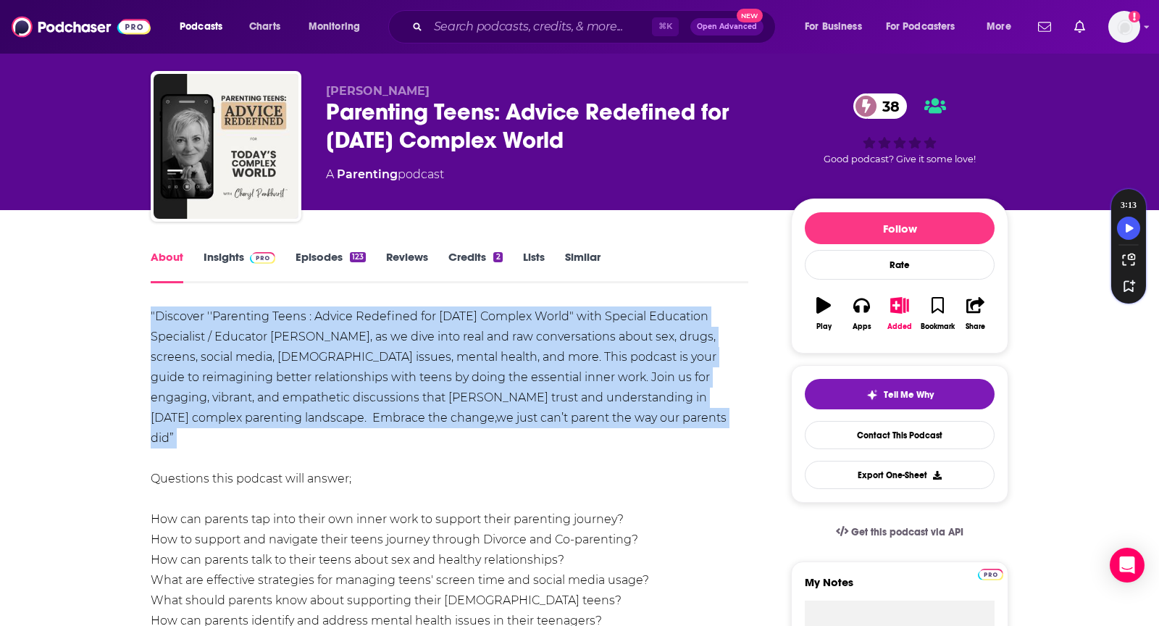
drag, startPoint x: 148, startPoint y: 312, endPoint x: 451, endPoint y: 441, distance: 329.5
copy div ""Discover ''Parenting Teens : Advice Redefined for Today's Complex World" with …"
click at [238, 251] on link "Insights" at bounding box center [240, 266] width 72 height 33
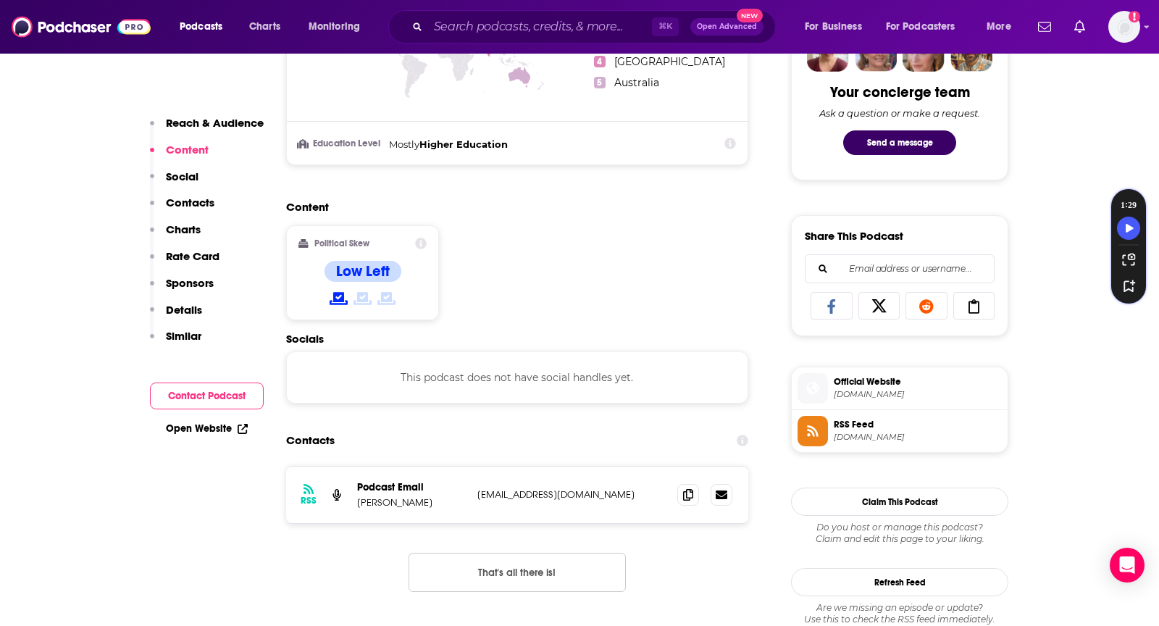
scroll to position [974, 0]
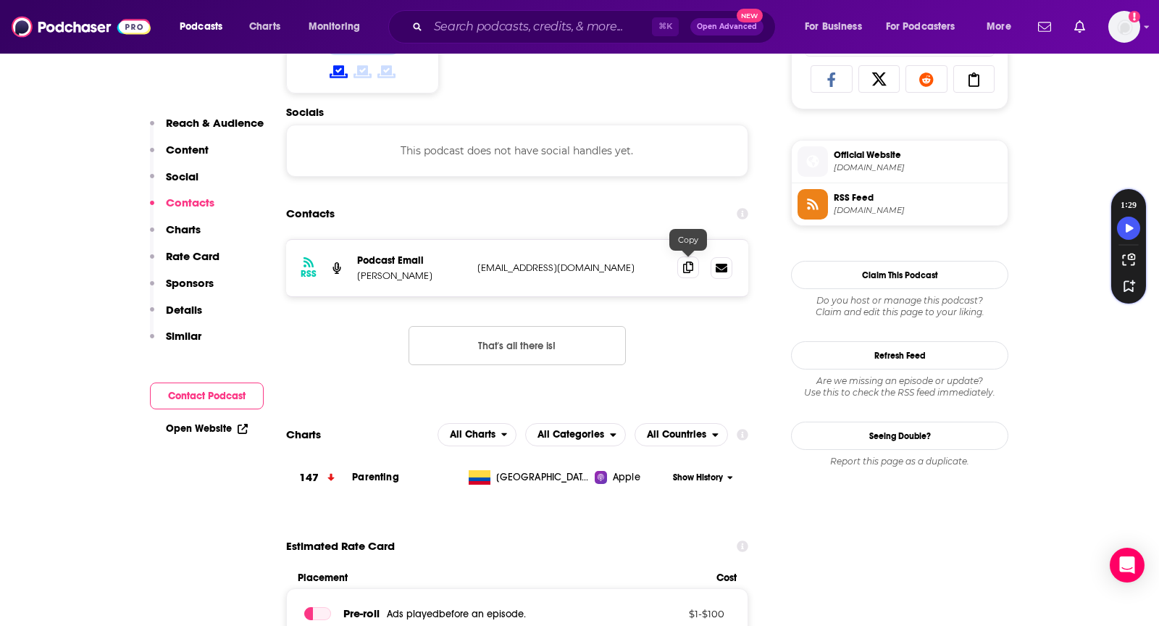
click at [686, 273] on span at bounding box center [689, 268] width 22 height 22
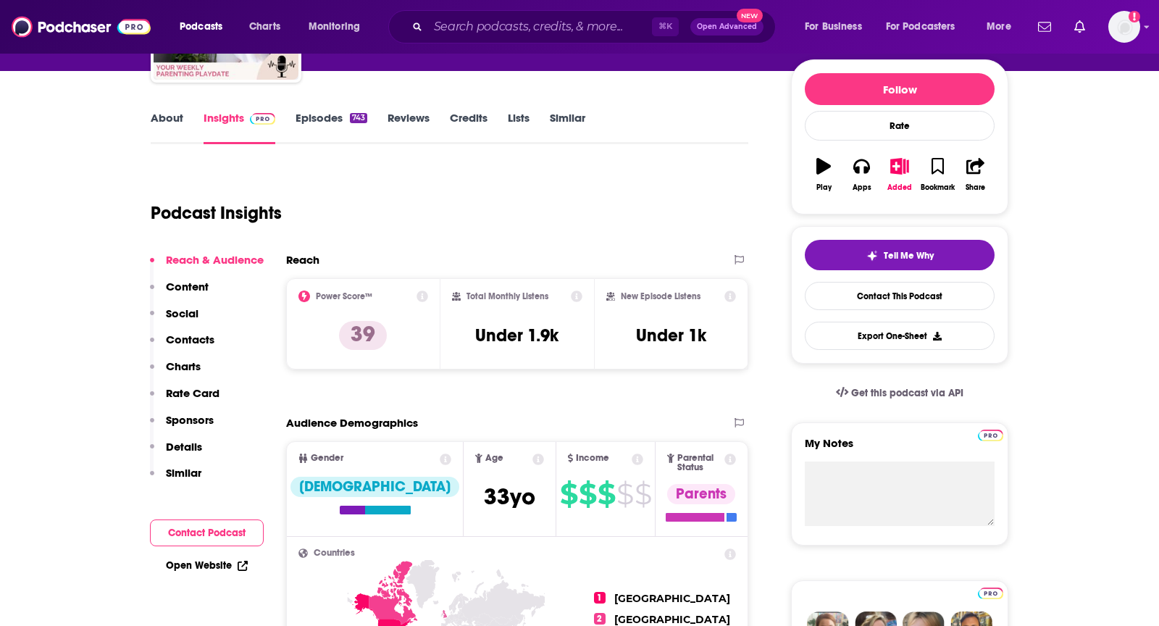
scroll to position [164, 0]
click at [157, 116] on link "About" at bounding box center [167, 128] width 33 height 33
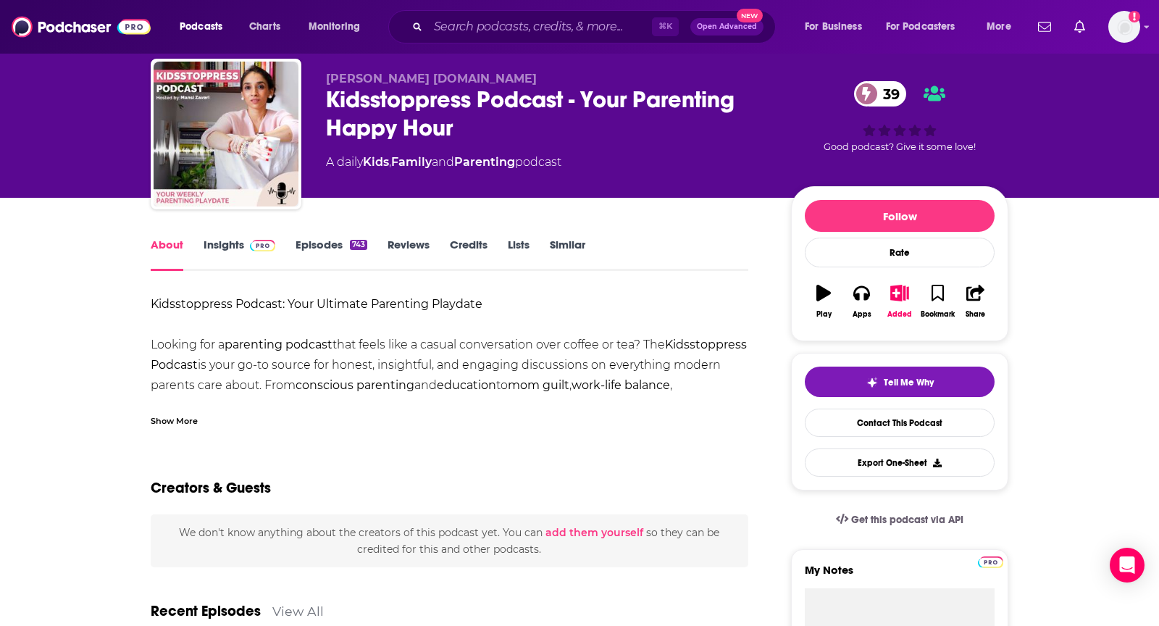
scroll to position [41, 0]
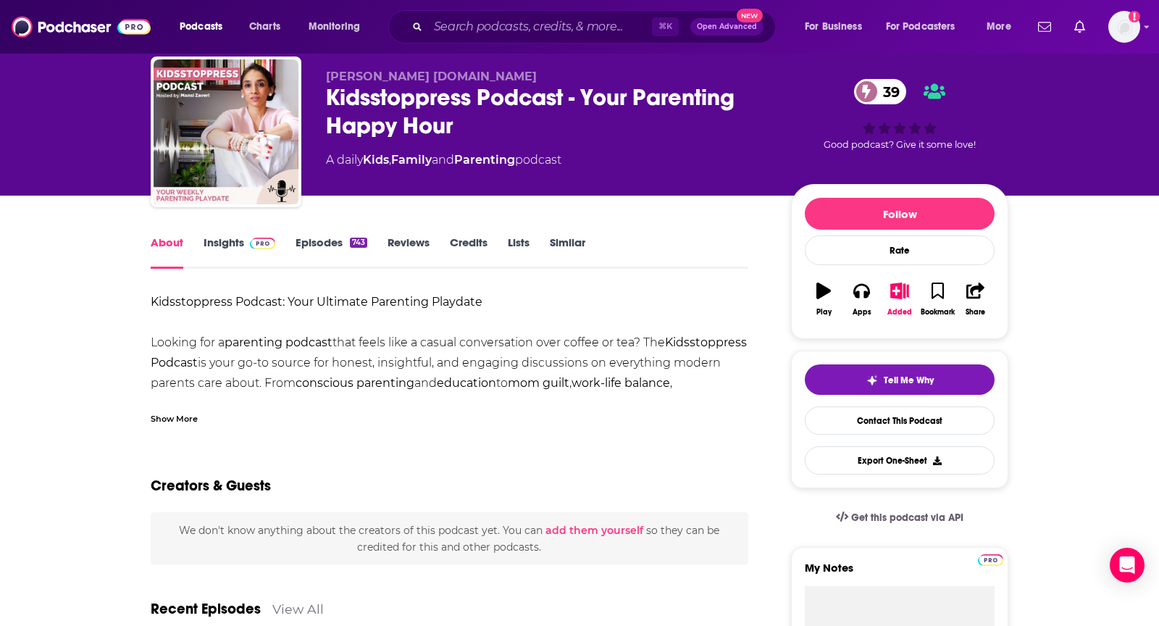
click at [167, 414] on div "Show More" at bounding box center [174, 418] width 47 height 14
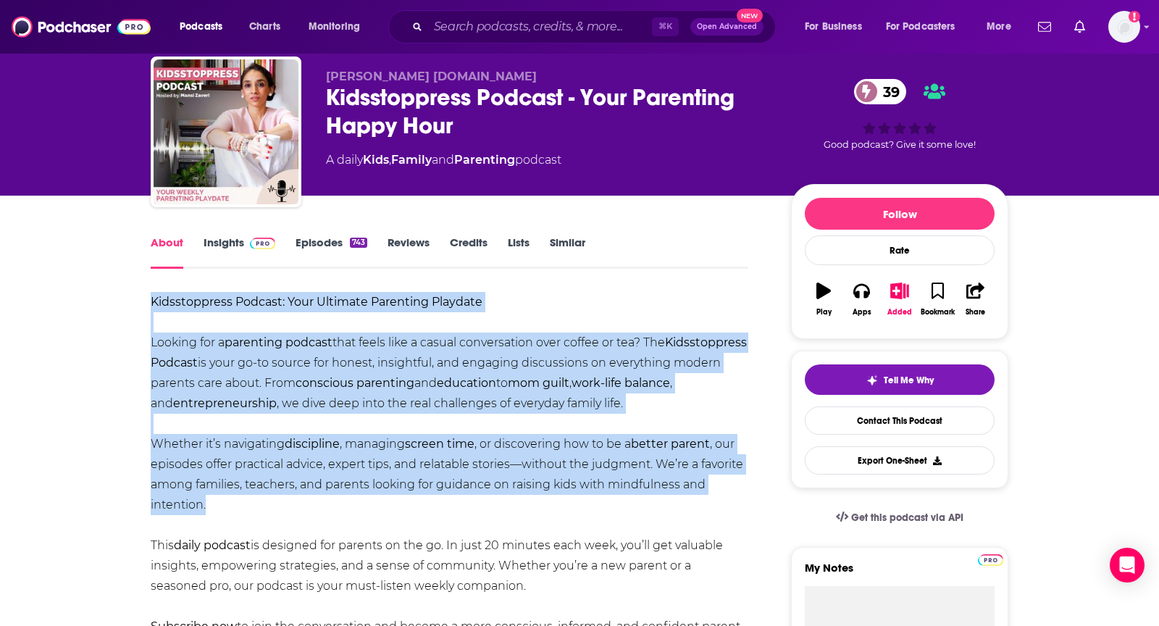
drag, startPoint x: 141, startPoint y: 283, endPoint x: 604, endPoint y: 499, distance: 510.3
copy div "Kidsstoppress Podcast: Your Ultimate Parenting Playdate Looking for a parenting…"
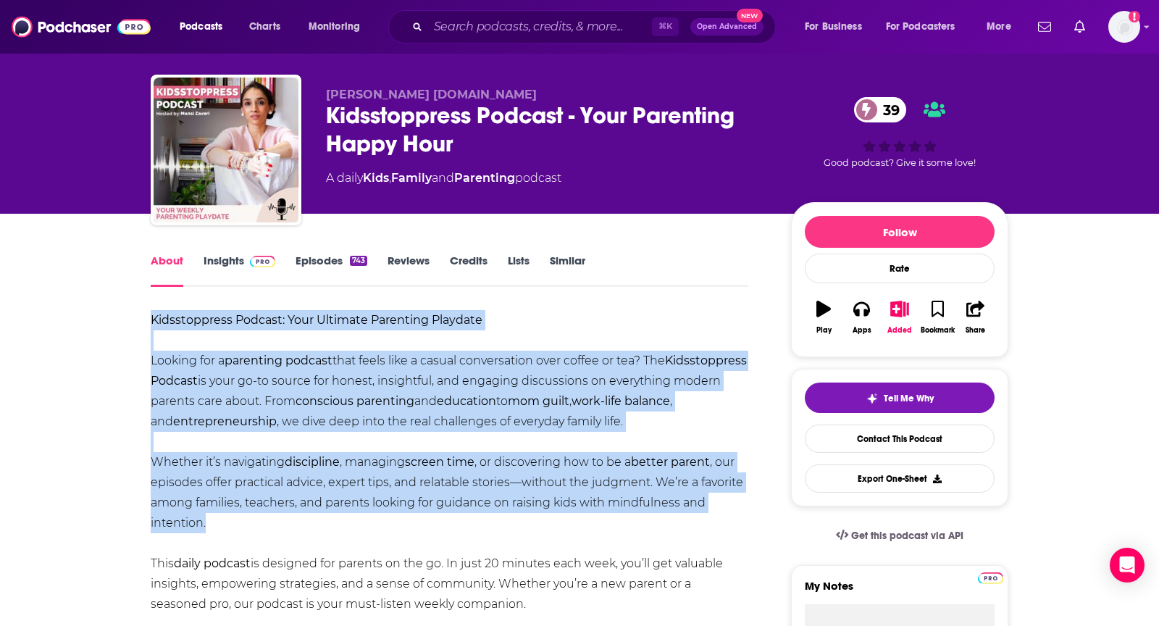
scroll to position [22, 0]
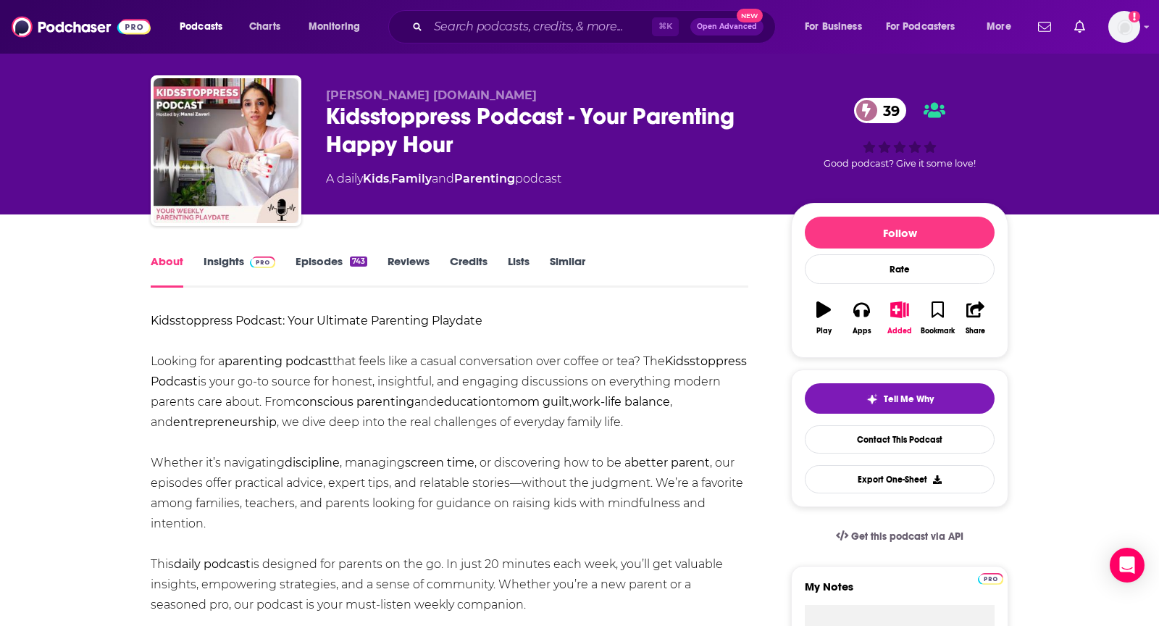
click at [537, 132] on div "Kidsstoppress Podcast - Your Parenting Happy Hour 39" at bounding box center [547, 130] width 442 height 57
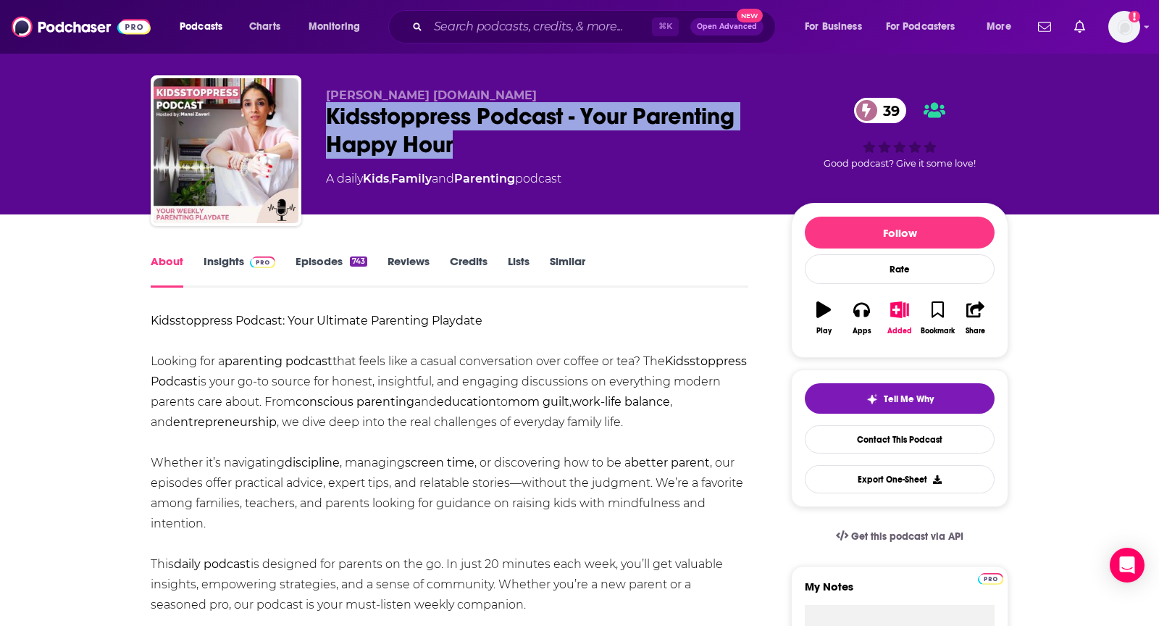
drag, startPoint x: 465, startPoint y: 143, endPoint x: 325, endPoint y: 121, distance: 141.5
click at [326, 121] on div "Kidsstoppress Podcast - Your Parenting Happy Hour 39" at bounding box center [547, 130] width 442 height 57
copy h1 "Kidsstoppress Podcast - Your Parenting Happy Hour"
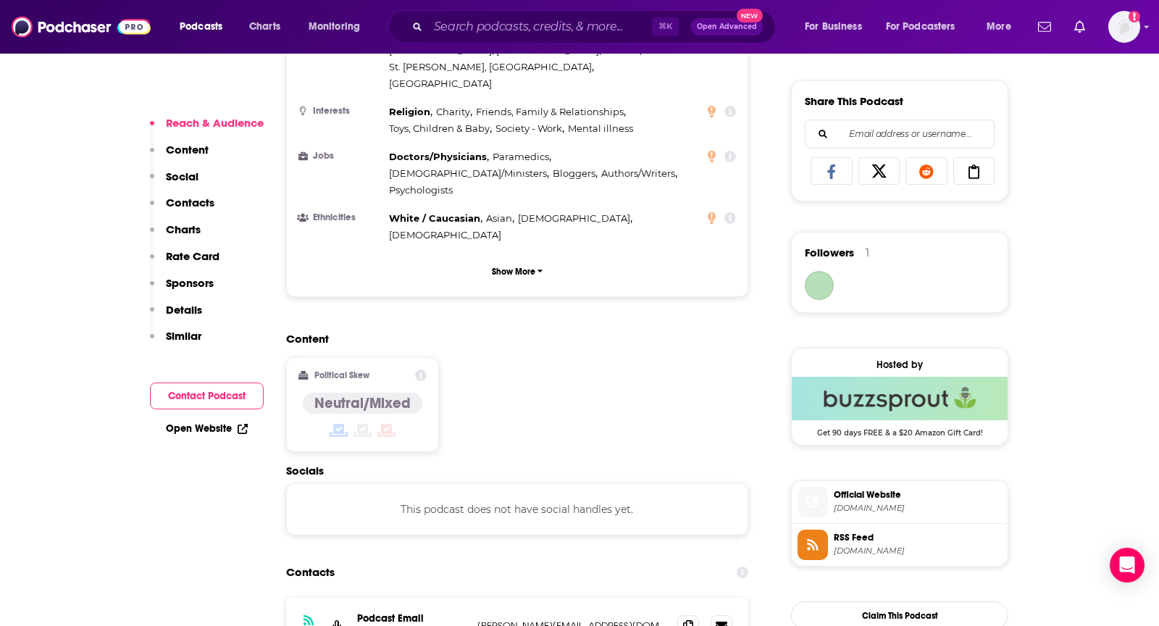
scroll to position [943, 0]
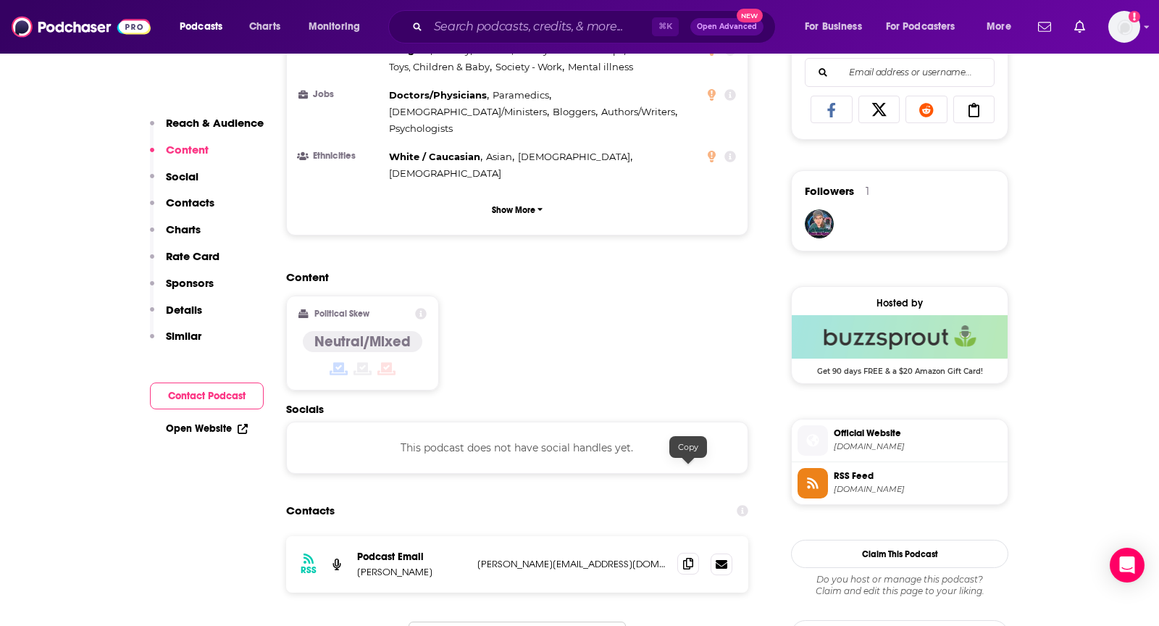
click at [680, 553] on span at bounding box center [689, 564] width 22 height 22
click at [682, 553] on span at bounding box center [689, 564] width 22 height 22
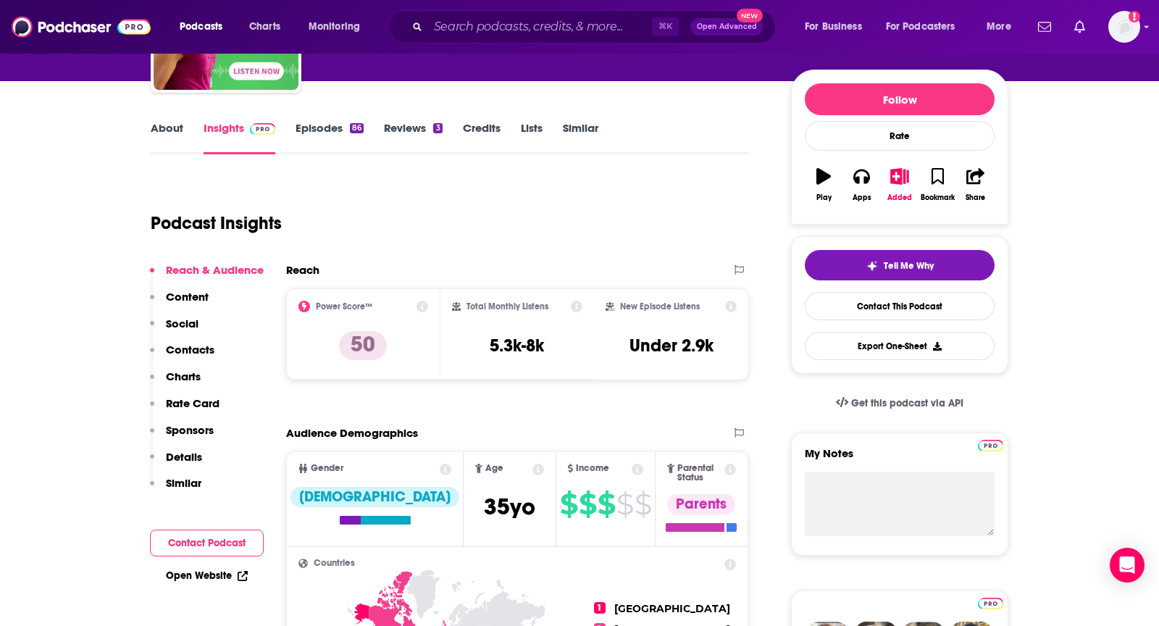
scroll to position [0, 0]
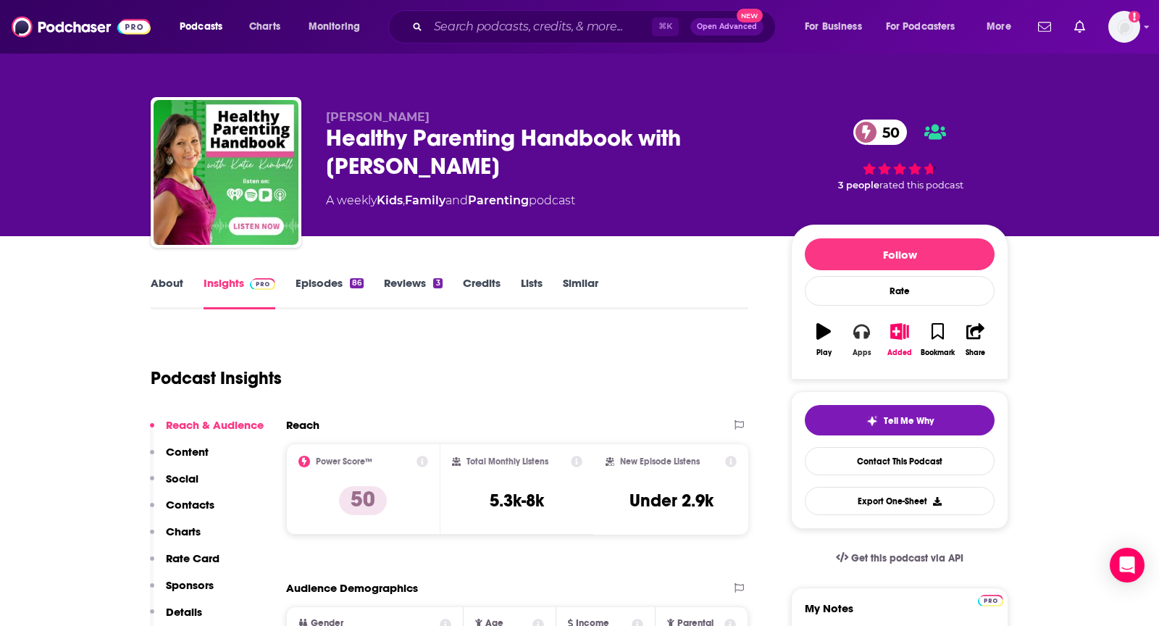
click at [853, 355] on div "Apps" at bounding box center [862, 353] width 19 height 9
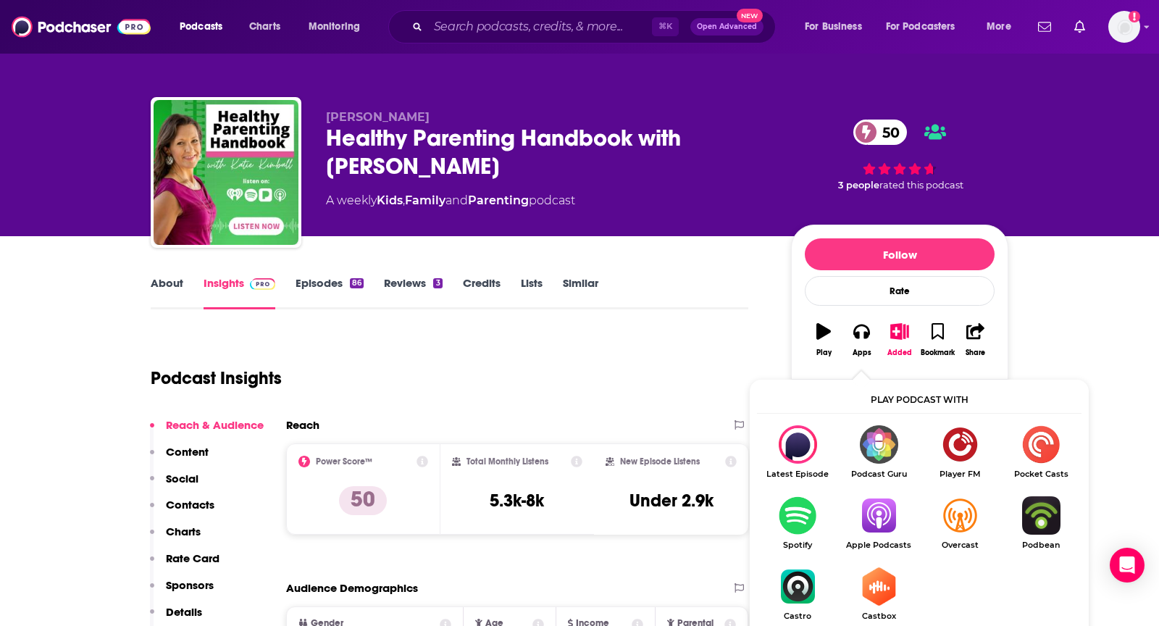
click at [892, 524] on img "Show Listen On dropdown" at bounding box center [878, 515] width 81 height 38
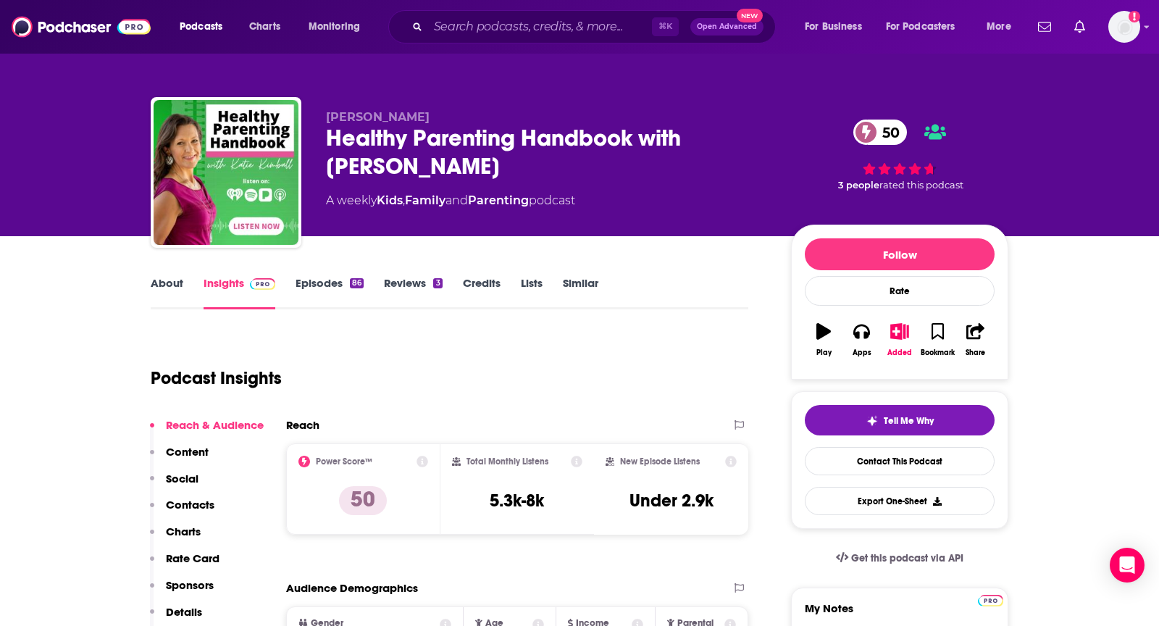
click at [166, 286] on link "About" at bounding box center [167, 292] width 33 height 33
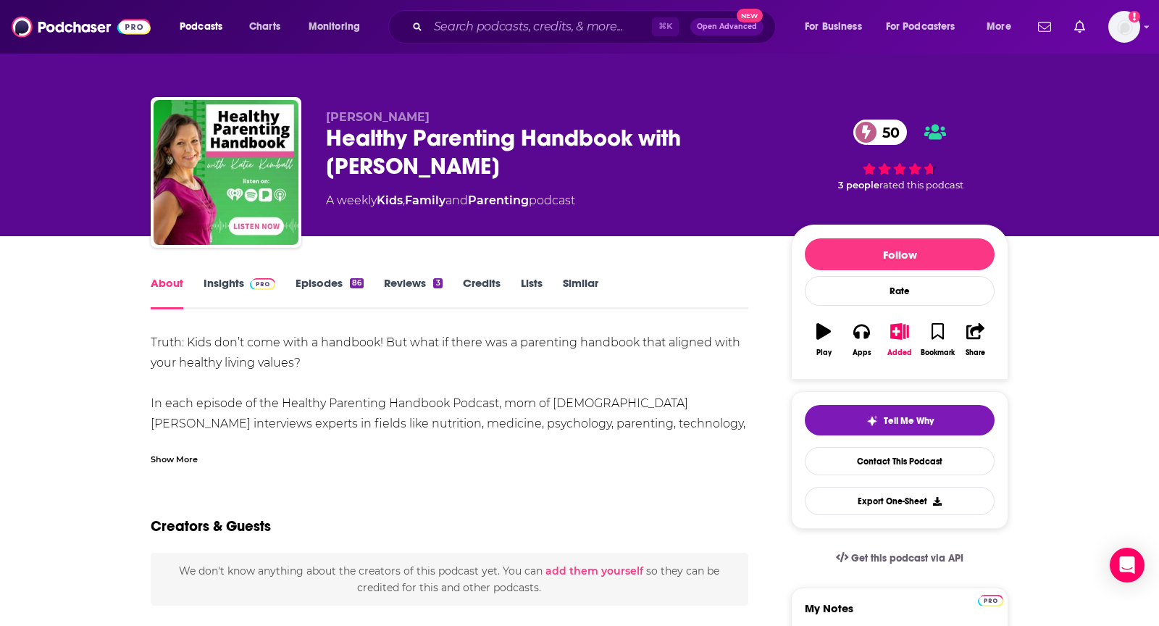
scroll to position [60, 0]
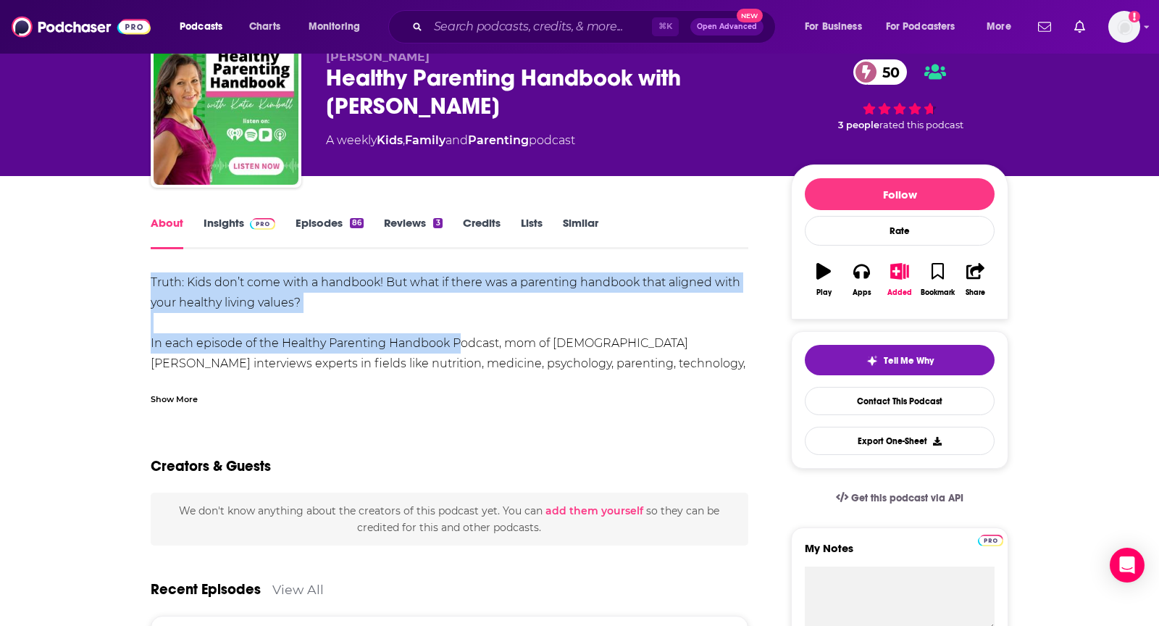
drag, startPoint x: 151, startPoint y: 286, endPoint x: 451, endPoint y: 352, distance: 306.6
click at [451, 352] on div "Truth: Kids don’t come with a handbook! But what if there was a parenting handb…" at bounding box center [450, 363] width 598 height 183
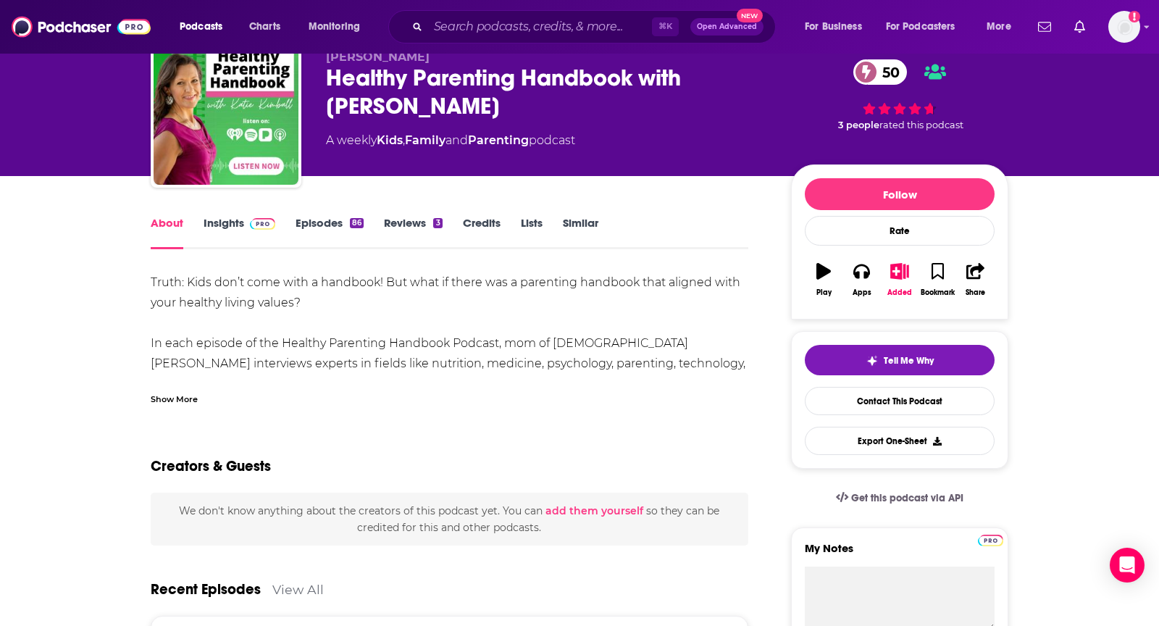
click at [199, 403] on div "Show More" at bounding box center [450, 393] width 598 height 25
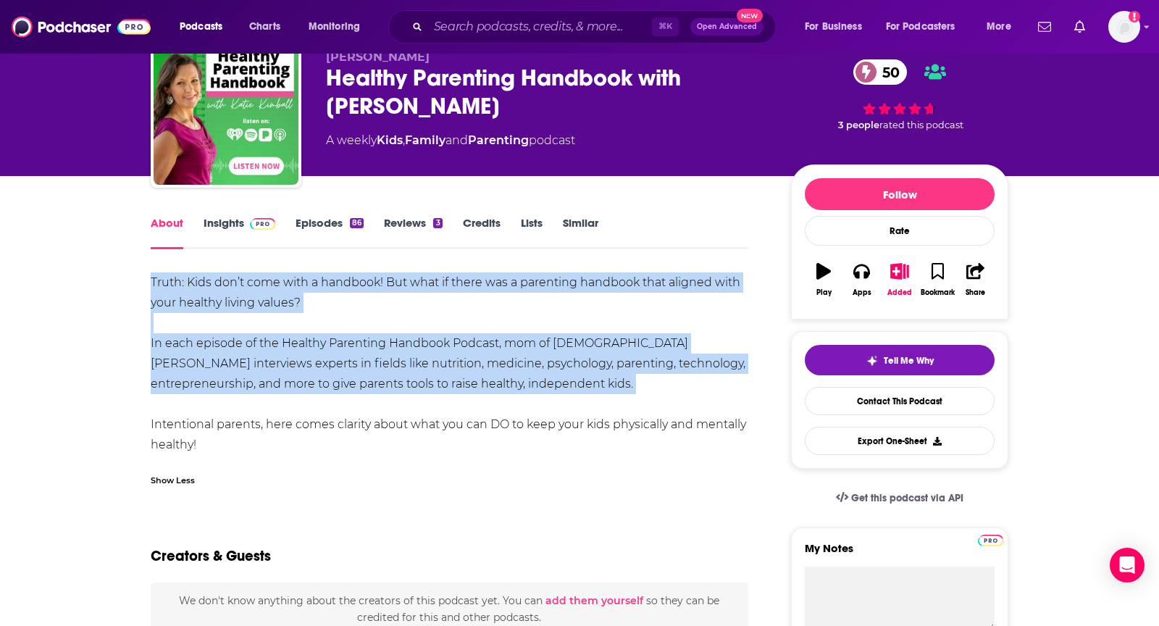
drag, startPoint x: 151, startPoint y: 282, endPoint x: 495, endPoint y: 412, distance: 367.8
click at [495, 412] on div "Truth: Kids don’t come with a handbook! But what if there was a parenting handb…" at bounding box center [450, 363] width 598 height 183
copy div "Truth: Kids don’t come with a handbook! But what if there was a parenting handb…"
click at [227, 217] on link "Insights" at bounding box center [240, 232] width 72 height 33
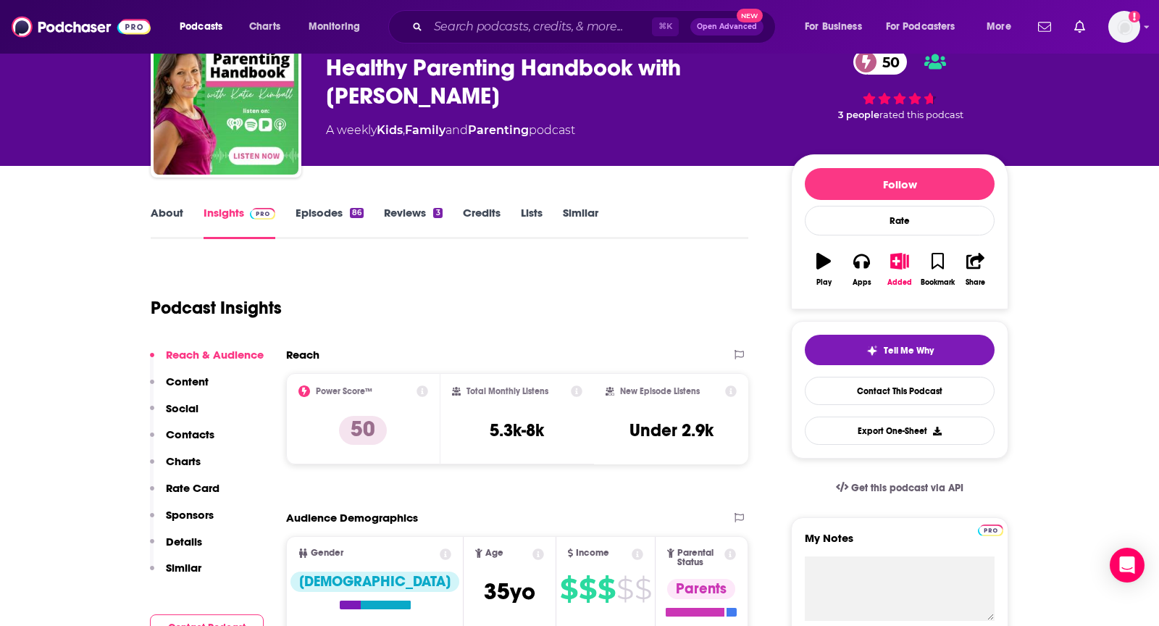
scroll to position [71, 0]
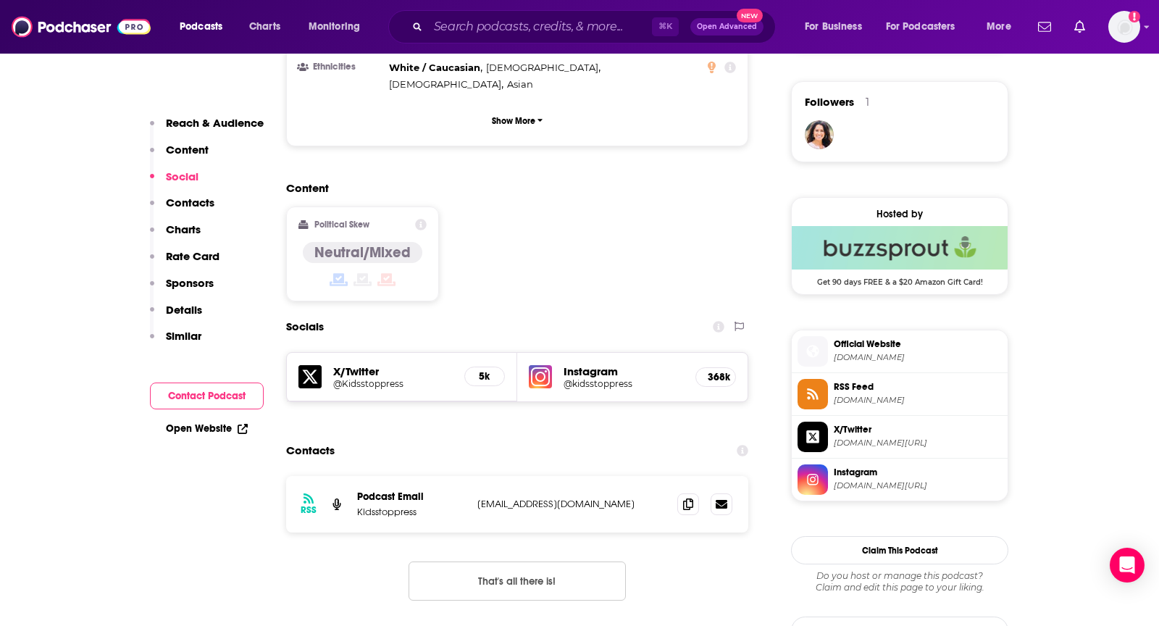
scroll to position [1031, 0]
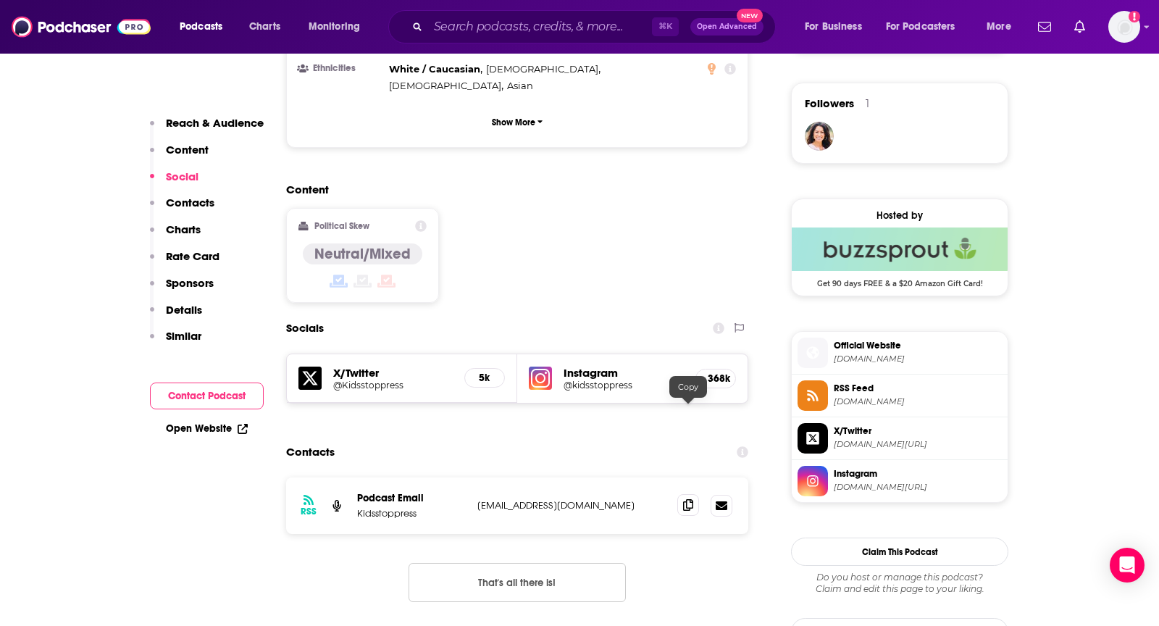
click at [696, 494] on span at bounding box center [689, 505] width 22 height 22
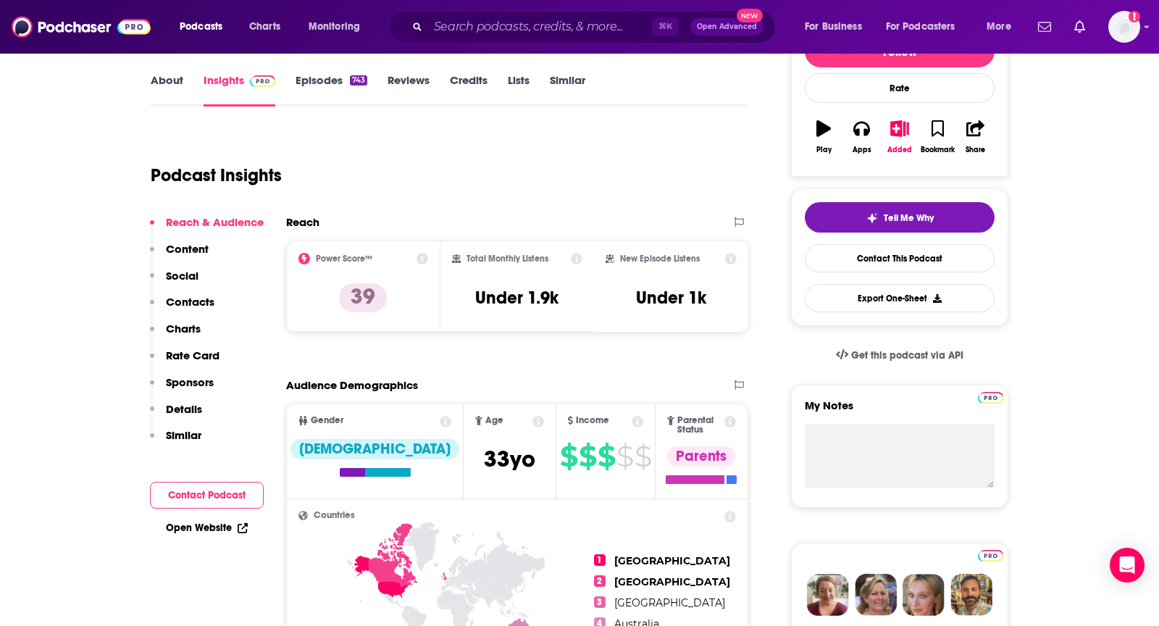
scroll to position [0, 0]
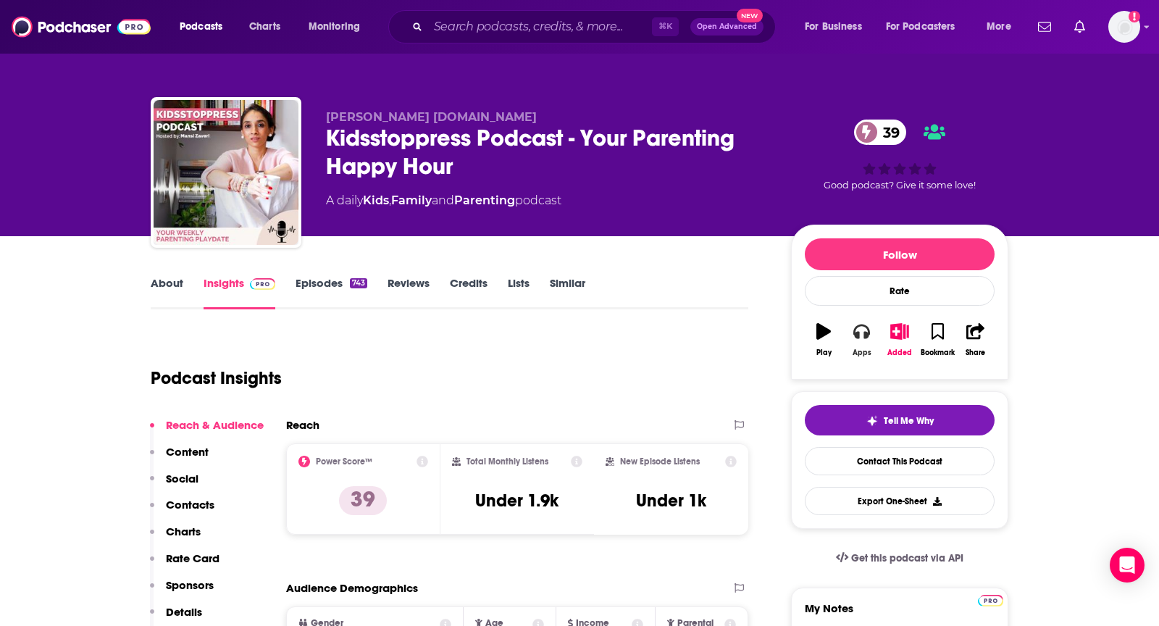
click at [849, 333] on button "Apps" at bounding box center [862, 340] width 38 height 52
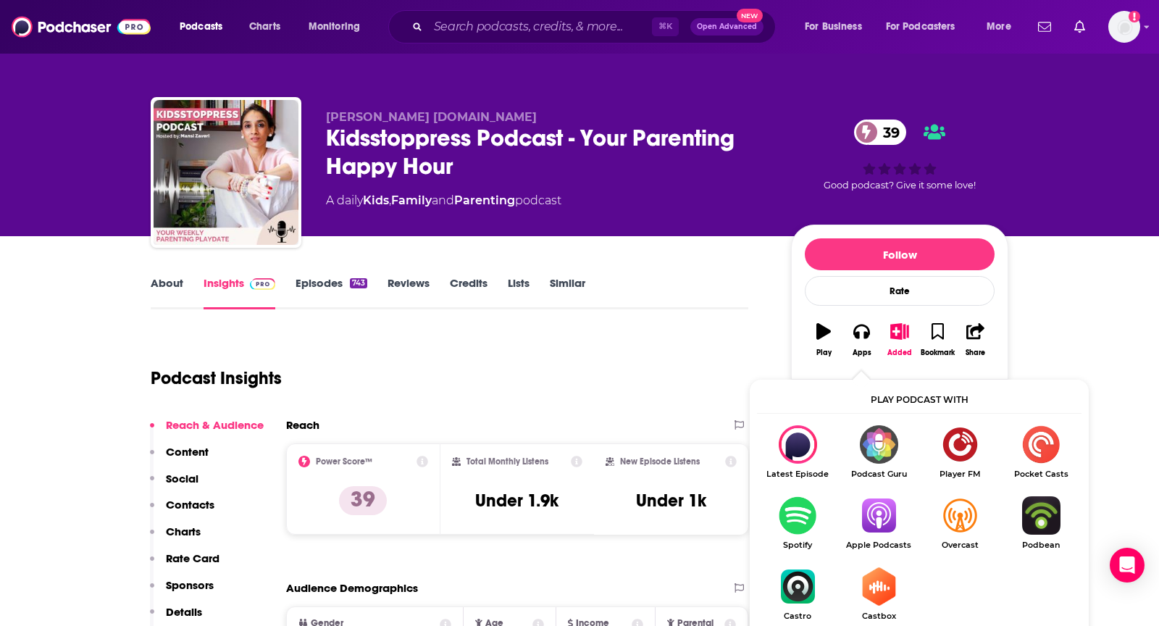
click at [888, 534] on img "Show Listen On dropdown" at bounding box center [878, 515] width 81 height 38
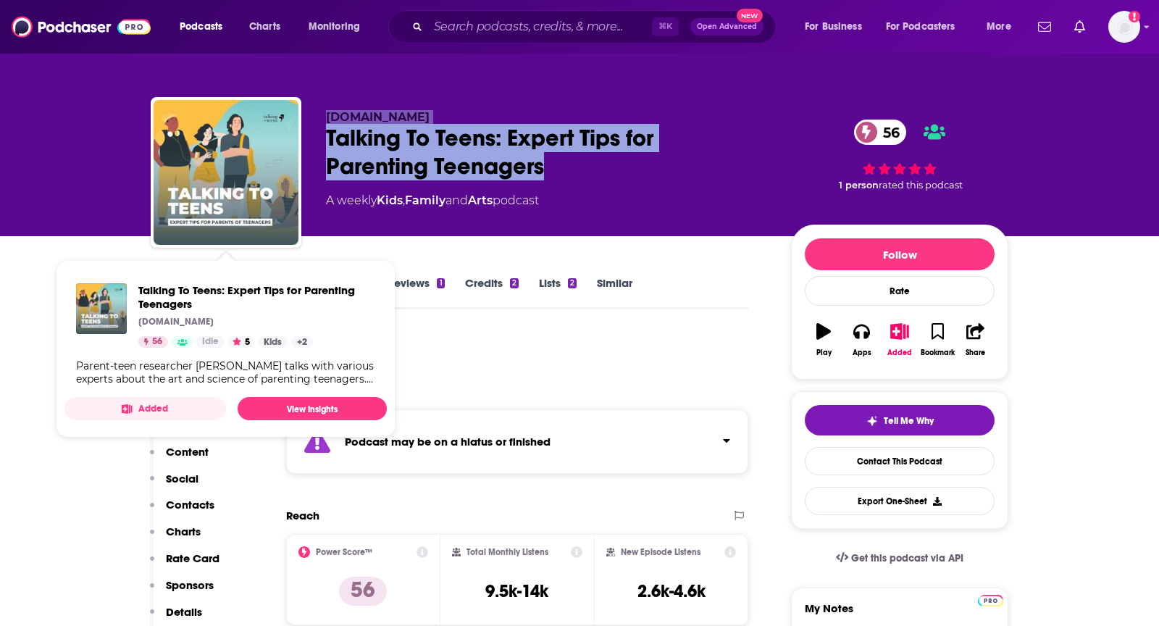
drag, startPoint x: 551, startPoint y: 177, endPoint x: 284, endPoint y: 158, distance: 268.1
click at [284, 158] on div "talkingtoteens.com Talking To Teens: Expert Tips for Parenting Teenagers 56 A w…" at bounding box center [580, 175] width 858 height 157
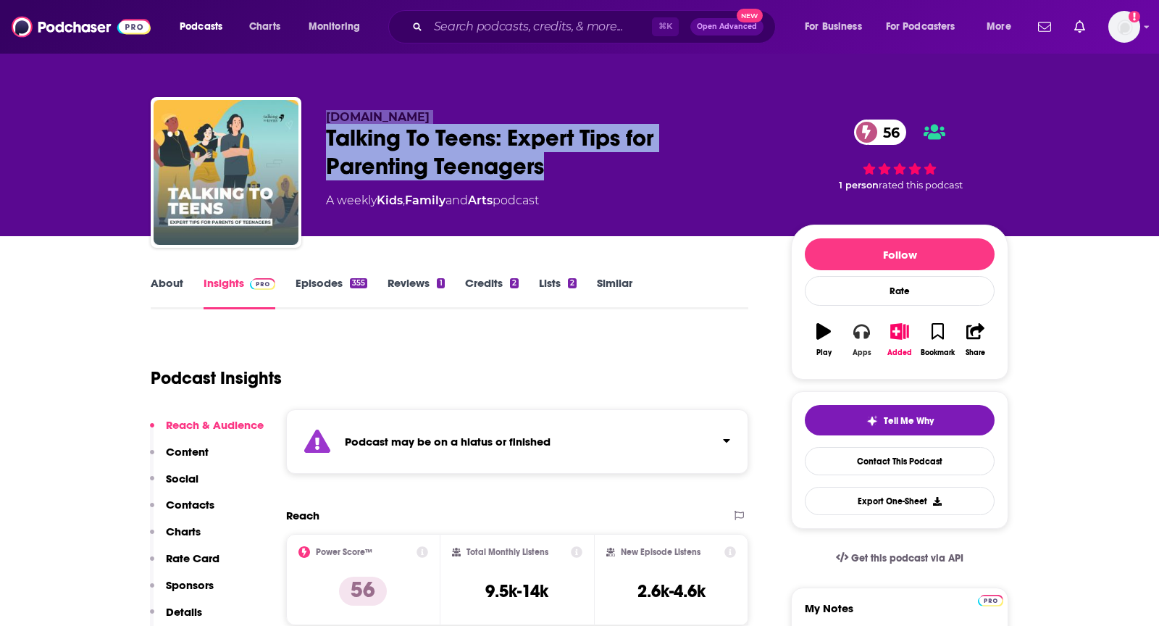
click at [854, 343] on button "Apps" at bounding box center [862, 340] width 38 height 52
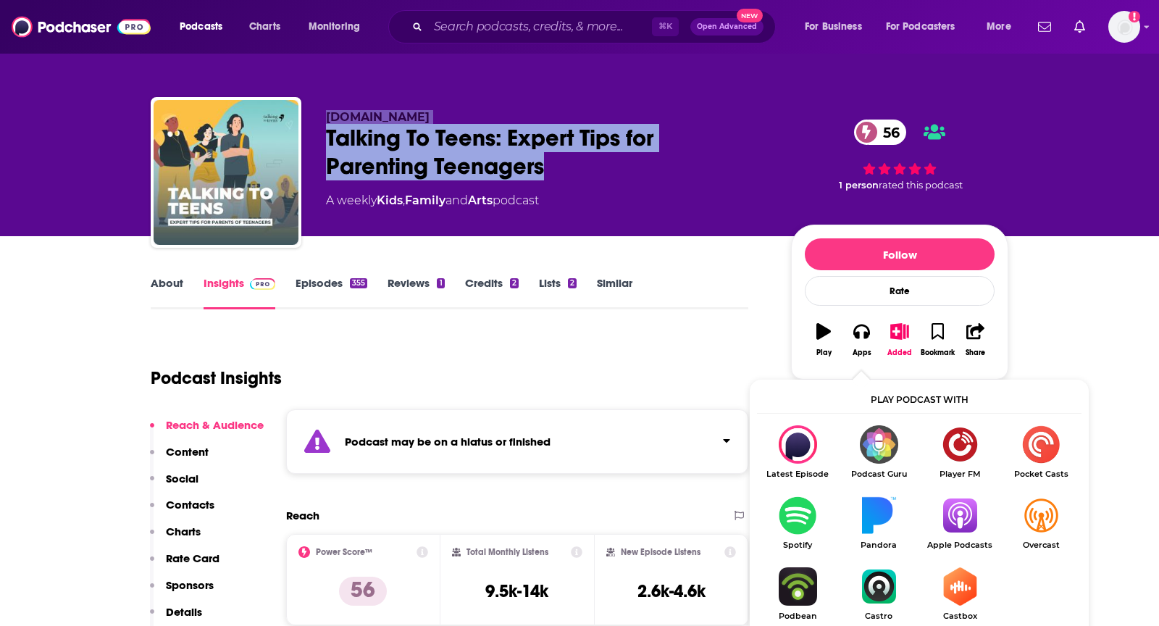
click at [975, 520] on img "Show Listen On dropdown" at bounding box center [960, 515] width 81 height 38
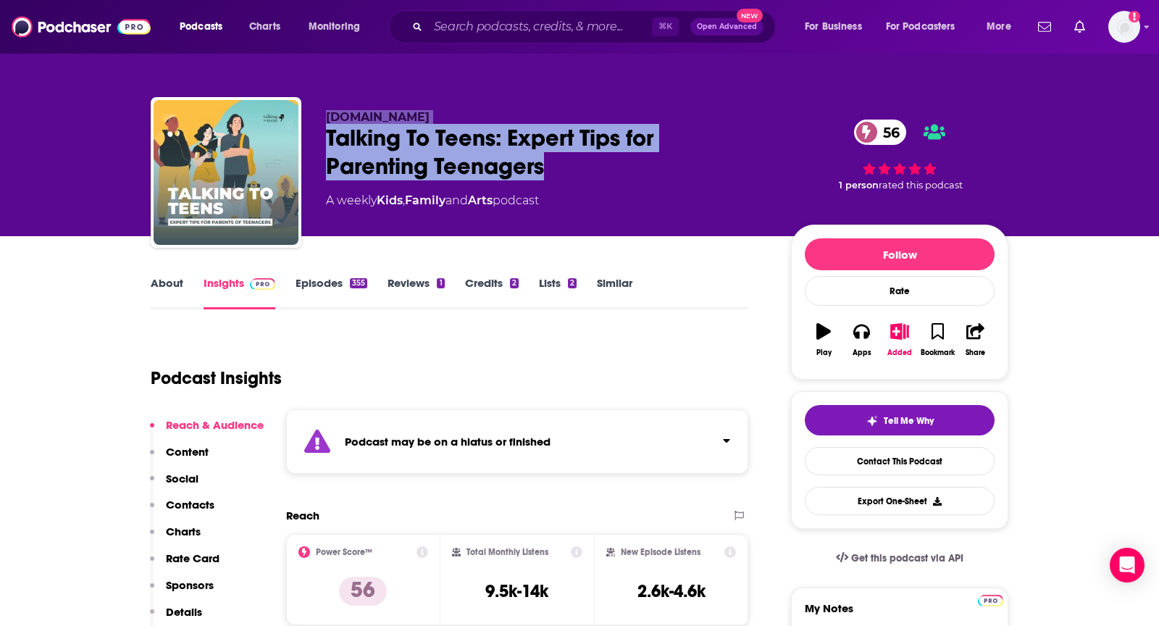
click at [154, 276] on link "About" at bounding box center [167, 292] width 33 height 33
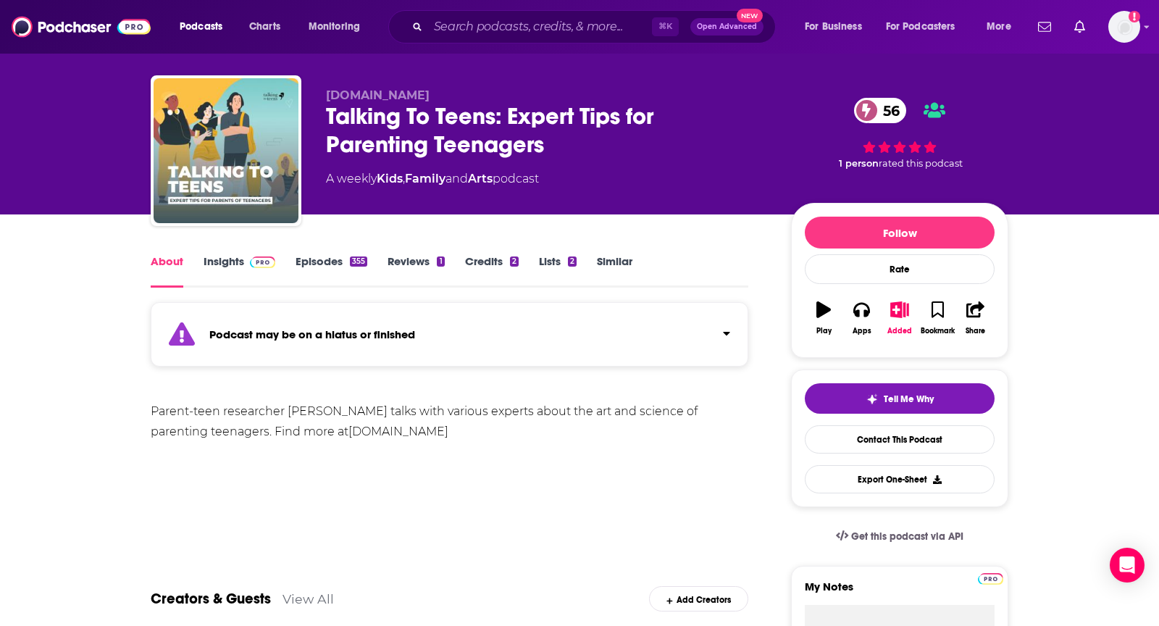
scroll to position [24, 0]
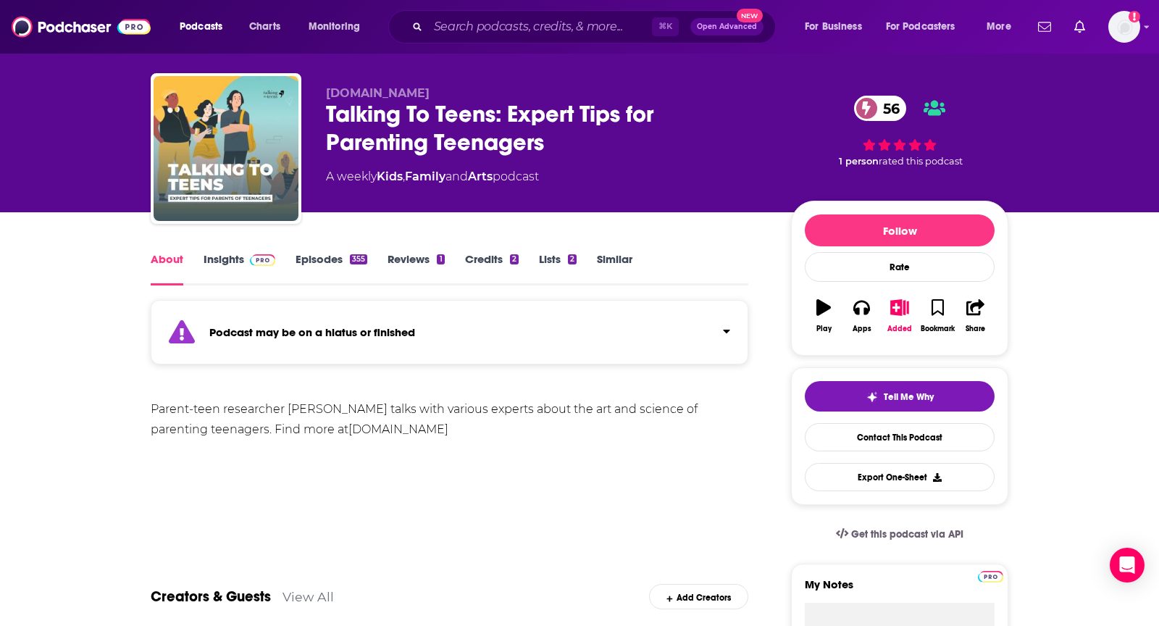
drag, startPoint x: 149, startPoint y: 400, endPoint x: 512, endPoint y: 441, distance: 365.3
copy div "Parent-teen researcher Andy Earle talks with various experts about the art and …"
click at [537, 126] on div "Talking To Teens: Expert Tips for Parenting Teenagers 56" at bounding box center [547, 128] width 442 height 57
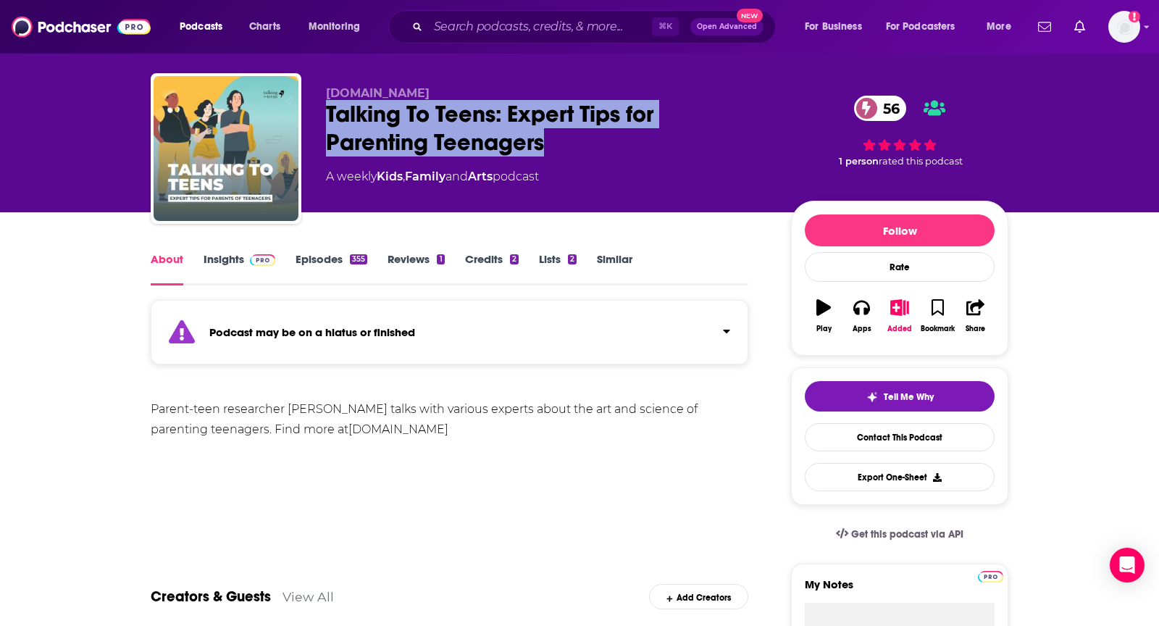
drag, startPoint x: 546, startPoint y: 148, endPoint x: 320, endPoint y: 120, distance: 227.8
click at [320, 120] on div "talkingtoteens.com Talking To Teens: Expert Tips for Parenting Teenagers 56 A w…" at bounding box center [580, 151] width 858 height 157
copy h1 "Talking To Teens: Expert Tips for Parenting Teenagers"
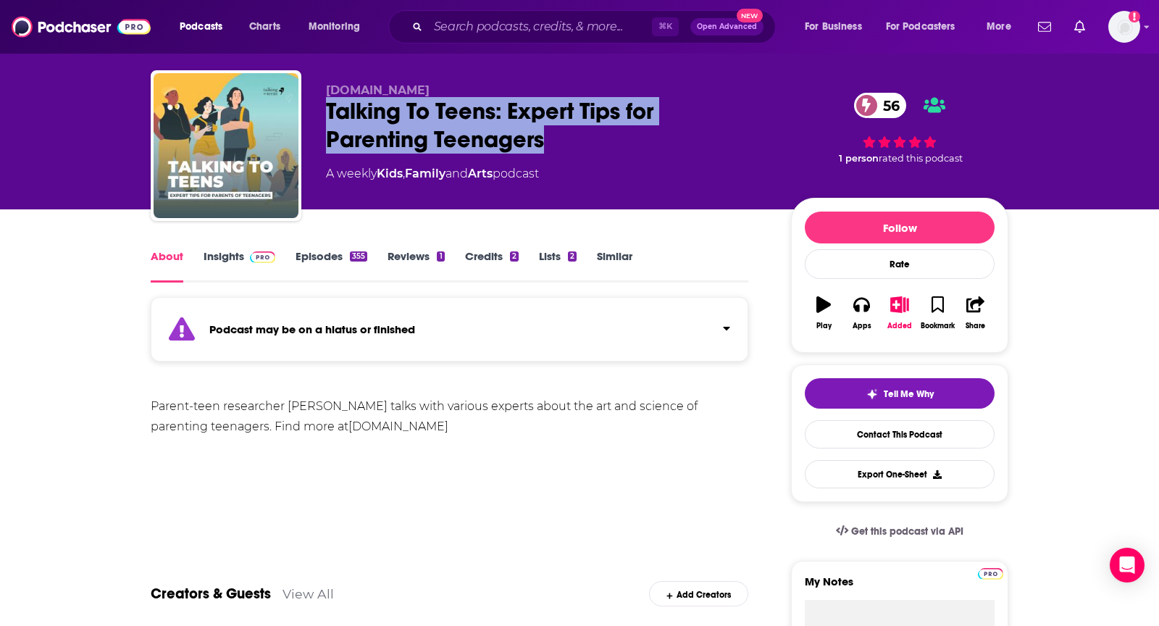
click at [242, 271] on link "Insights" at bounding box center [240, 265] width 72 height 33
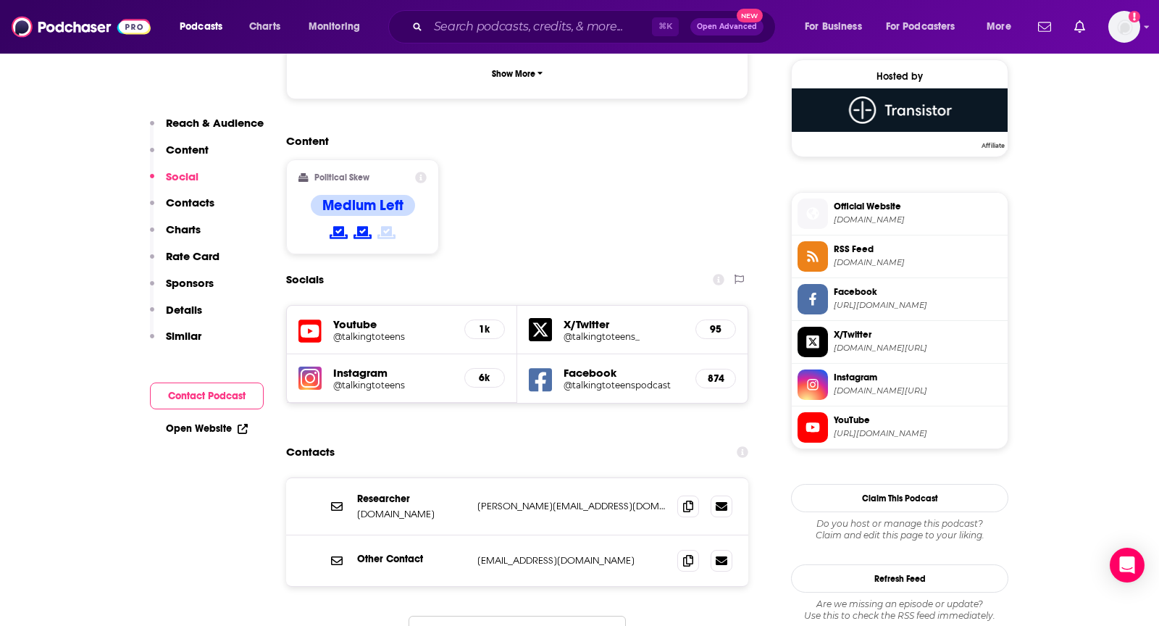
scroll to position [1243, 0]
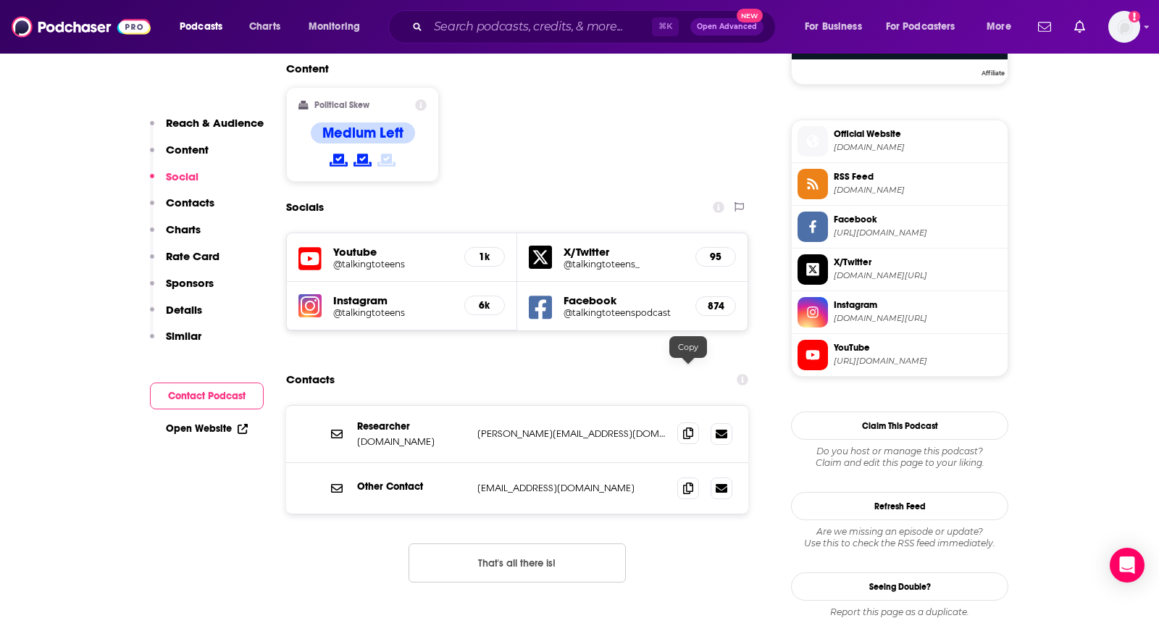
click at [682, 422] on span at bounding box center [689, 433] width 22 height 22
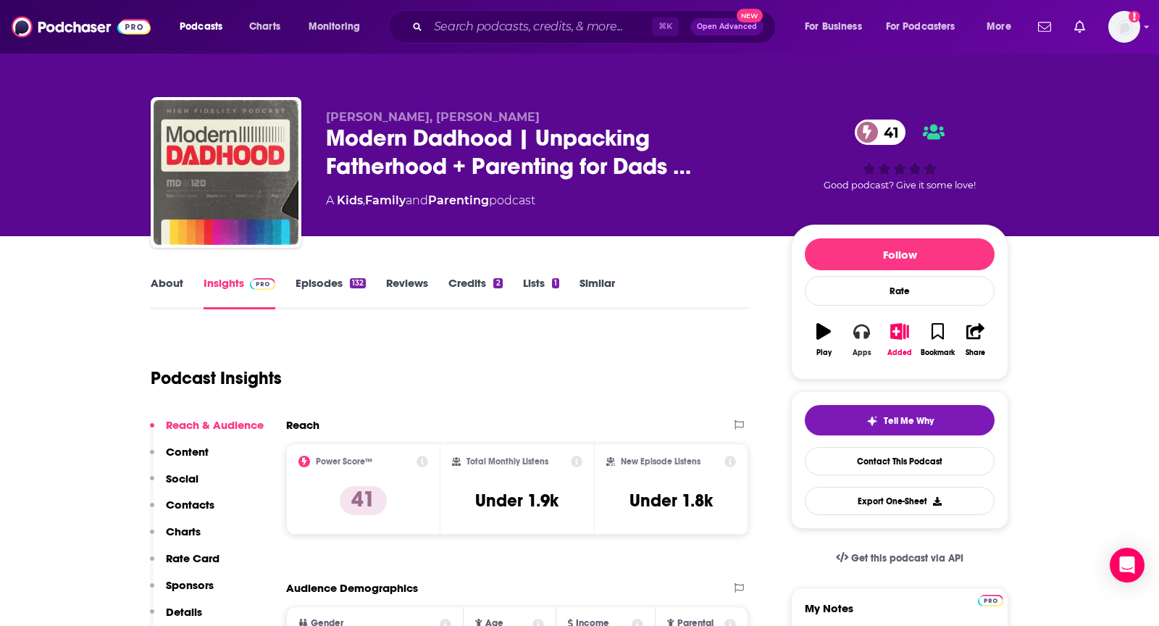
click at [853, 349] on div "Apps" at bounding box center [862, 353] width 19 height 9
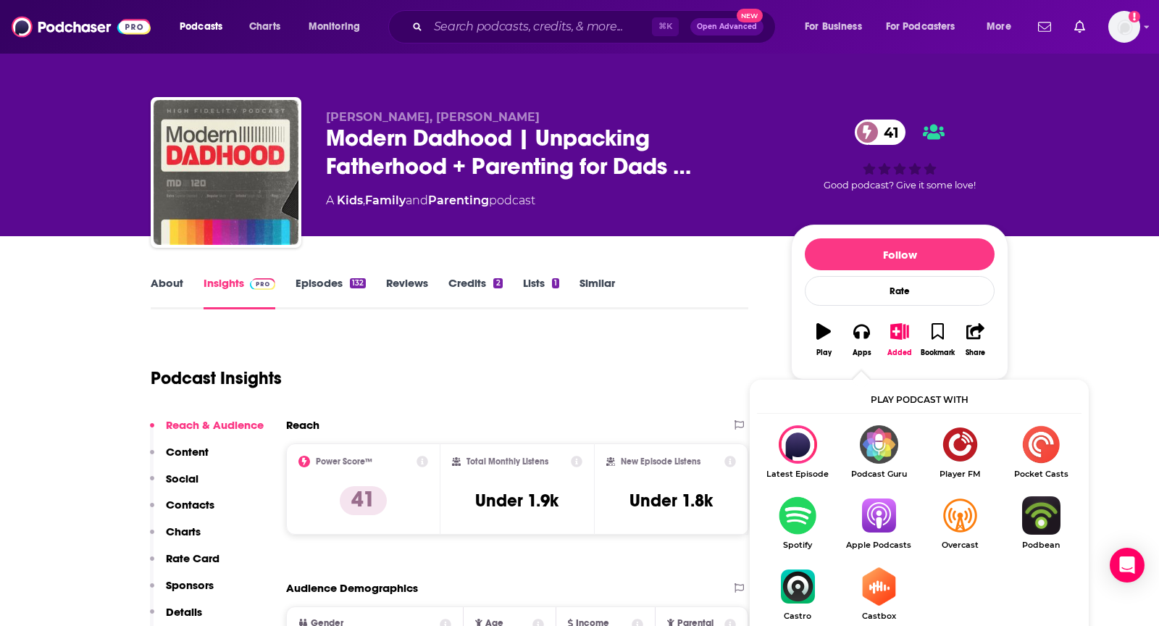
click at [870, 509] on img "Show Listen On dropdown" at bounding box center [878, 515] width 81 height 38
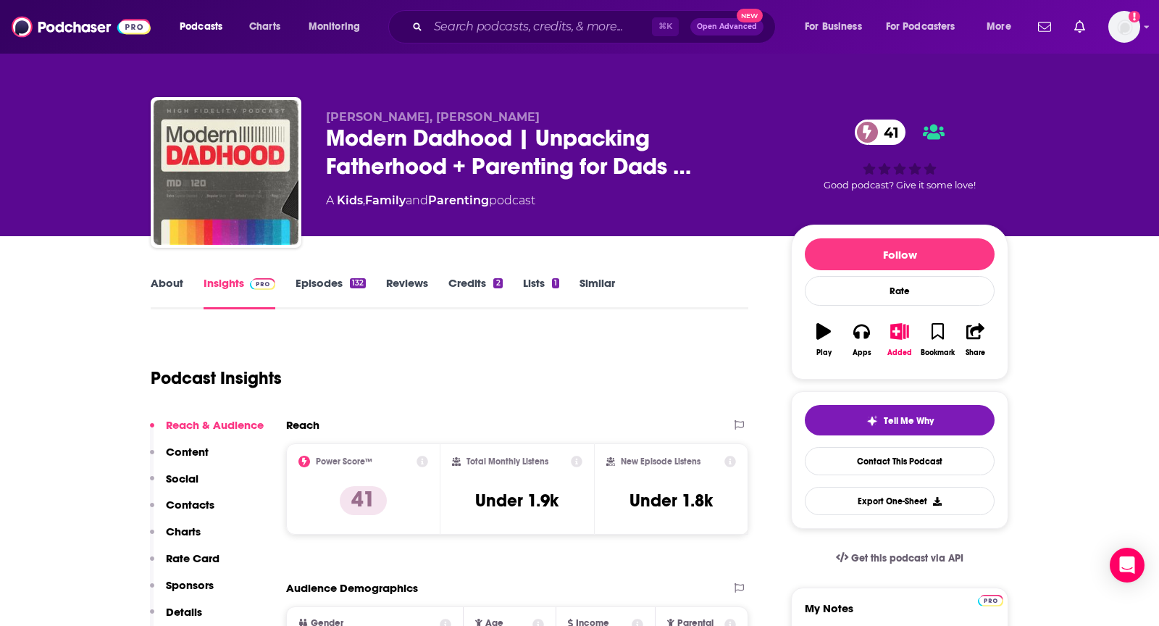
click at [167, 294] on link "About" at bounding box center [167, 292] width 33 height 33
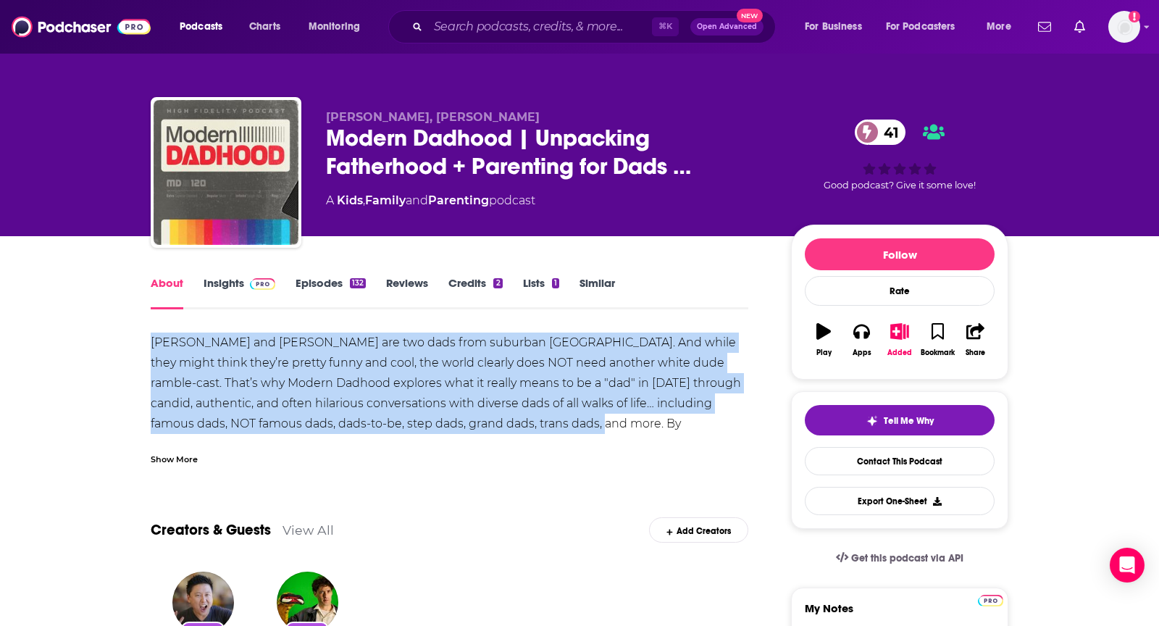
drag, startPoint x: 151, startPoint y: 342, endPoint x: 583, endPoint y: 431, distance: 441.0
click at [583, 431] on div "[PERSON_NAME] and [PERSON_NAME] are two dads from suburban [GEOGRAPHIC_DATA]. A…" at bounding box center [450, 444] width 598 height 223
copy div "[PERSON_NAME] and [PERSON_NAME] are two dads from suburban [GEOGRAPHIC_DATA]. A…"
click at [242, 276] on link "Insights" at bounding box center [240, 292] width 72 height 33
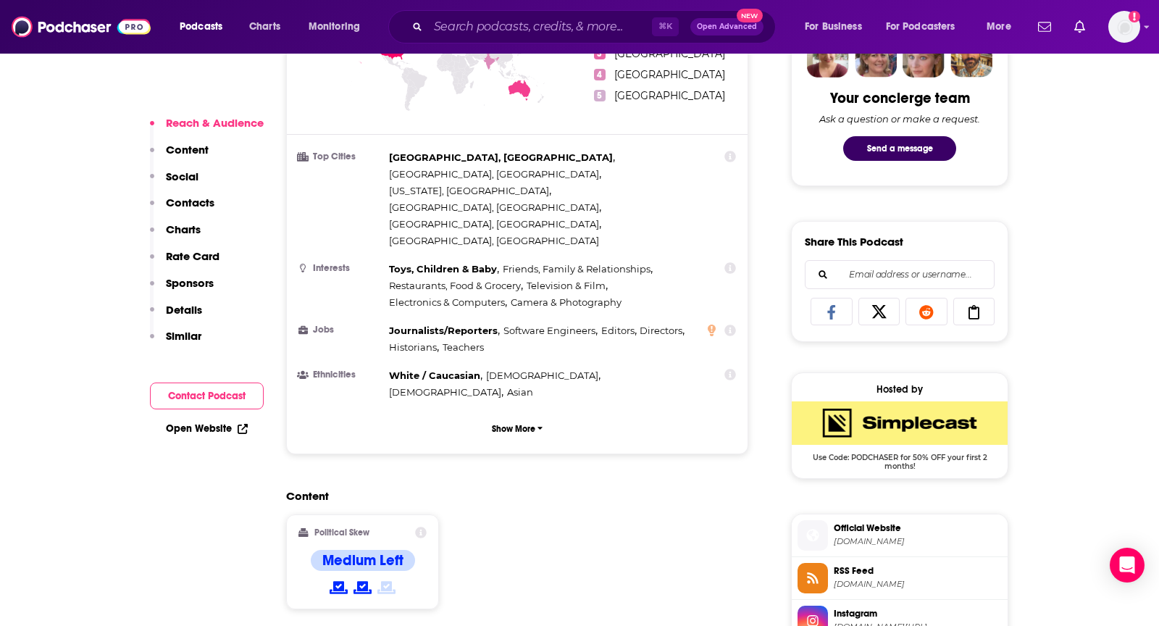
scroll to position [1193, 0]
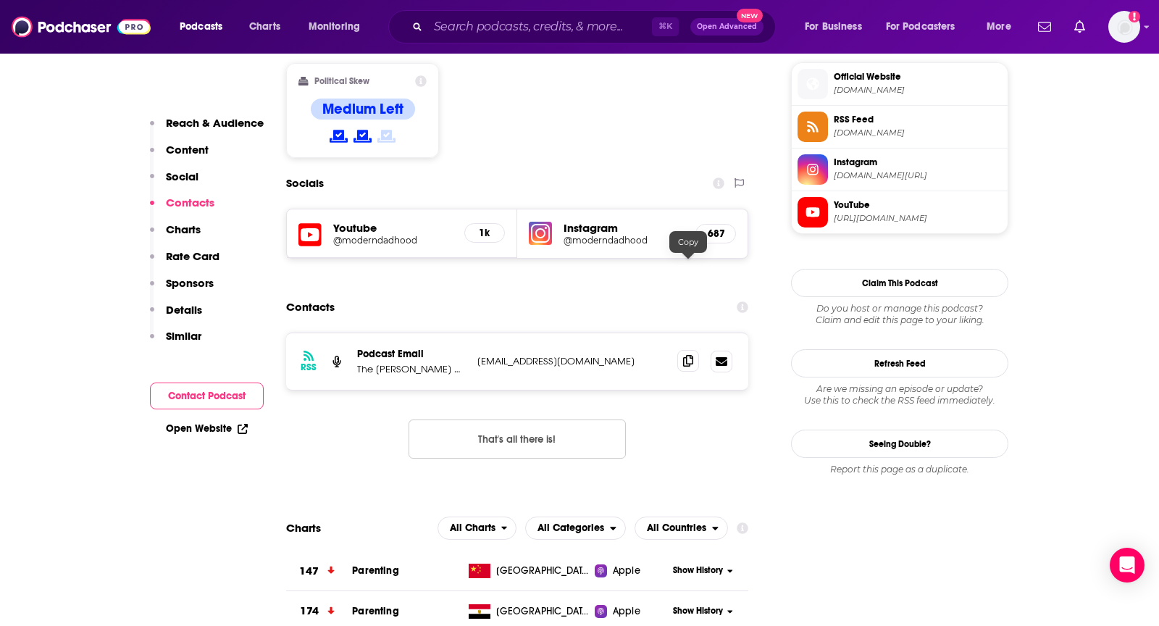
click at [691, 355] on icon at bounding box center [688, 361] width 10 height 12
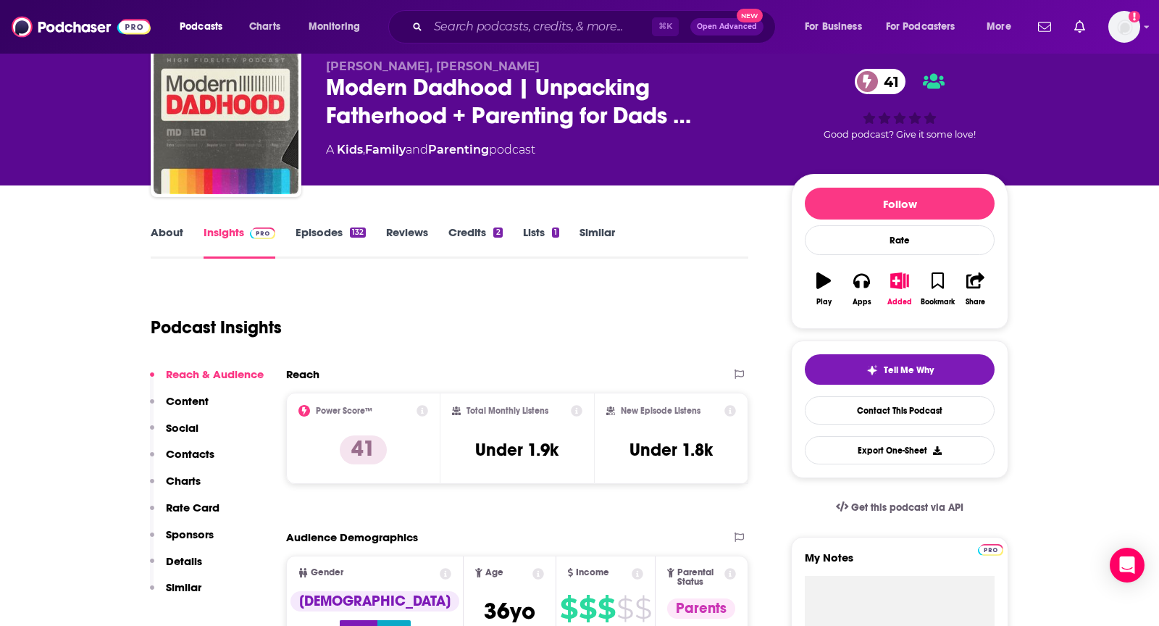
scroll to position [45, 0]
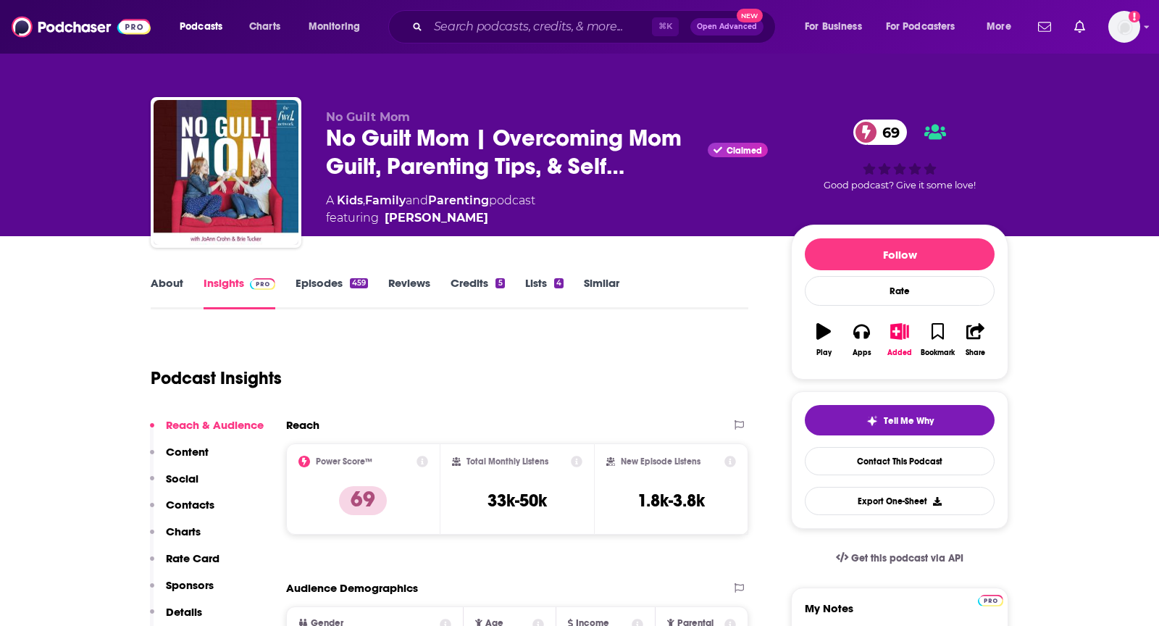
click at [158, 281] on link "About" at bounding box center [167, 292] width 33 height 33
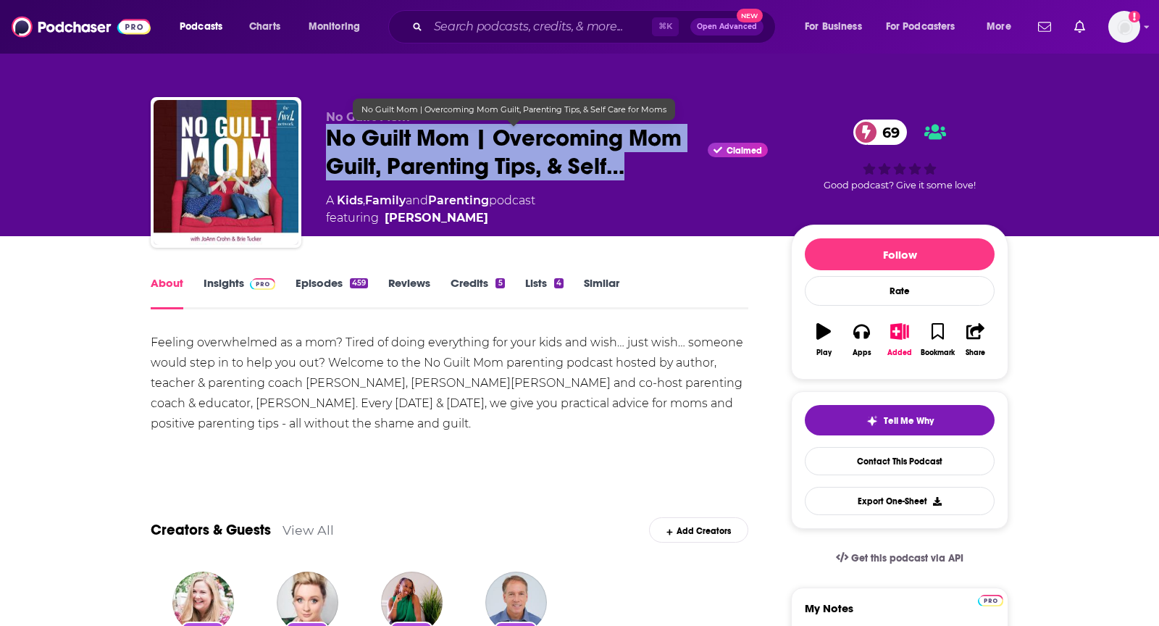
drag, startPoint x: 346, startPoint y: 146, endPoint x: 645, endPoint y: 170, distance: 299.5
click at [645, 170] on div "No Guilt Mom No Guilt Mom | Overcoming [PERSON_NAME], Parenting Tips, & Self… C…" at bounding box center [580, 175] width 858 height 157
copy h1 "No Guilt Mom | Overcoming Mom Guilt, Parenting Tips, & Self…"
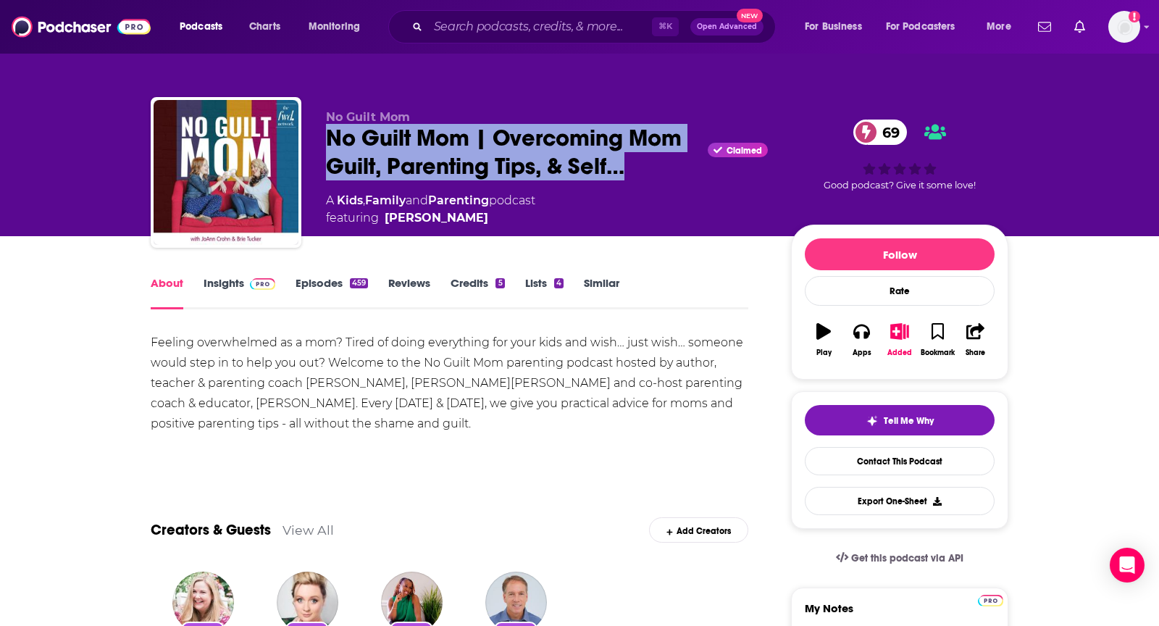
click at [217, 285] on link "Insights" at bounding box center [240, 292] width 72 height 33
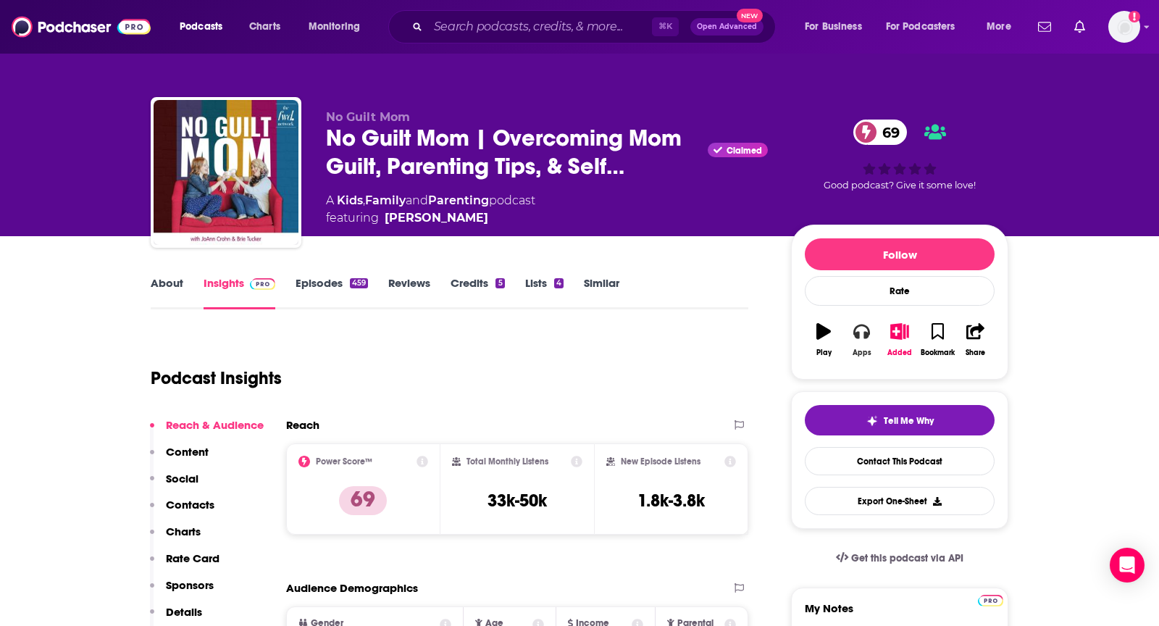
click at [862, 336] on icon "button" at bounding box center [862, 331] width 16 height 16
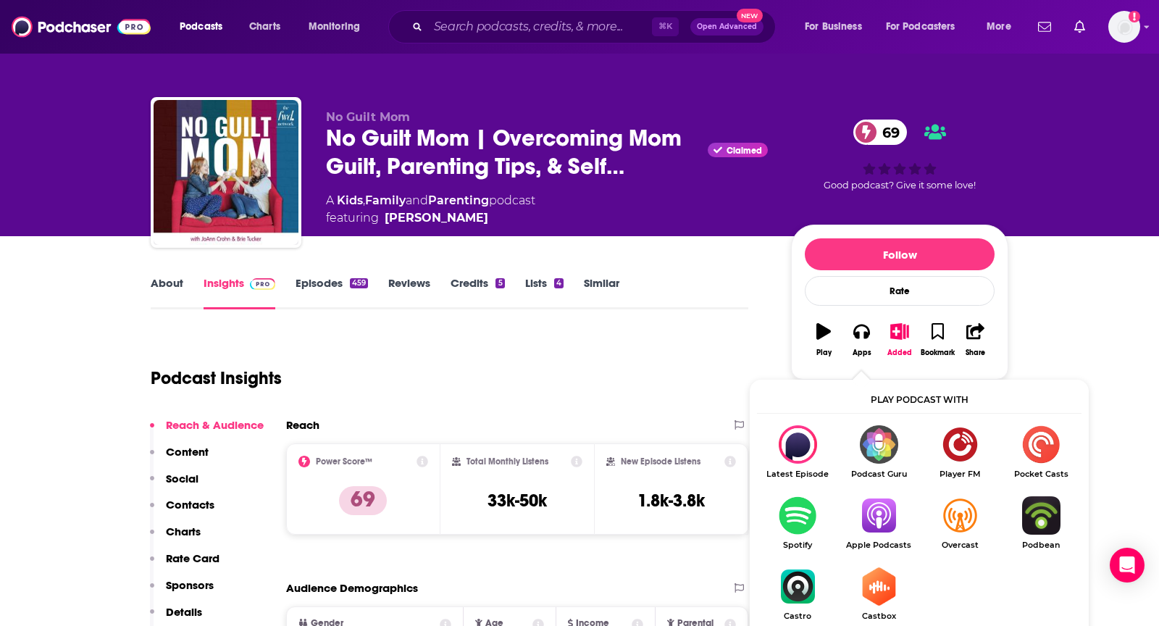
click at [875, 533] on img "Show Listen On dropdown" at bounding box center [878, 515] width 81 height 38
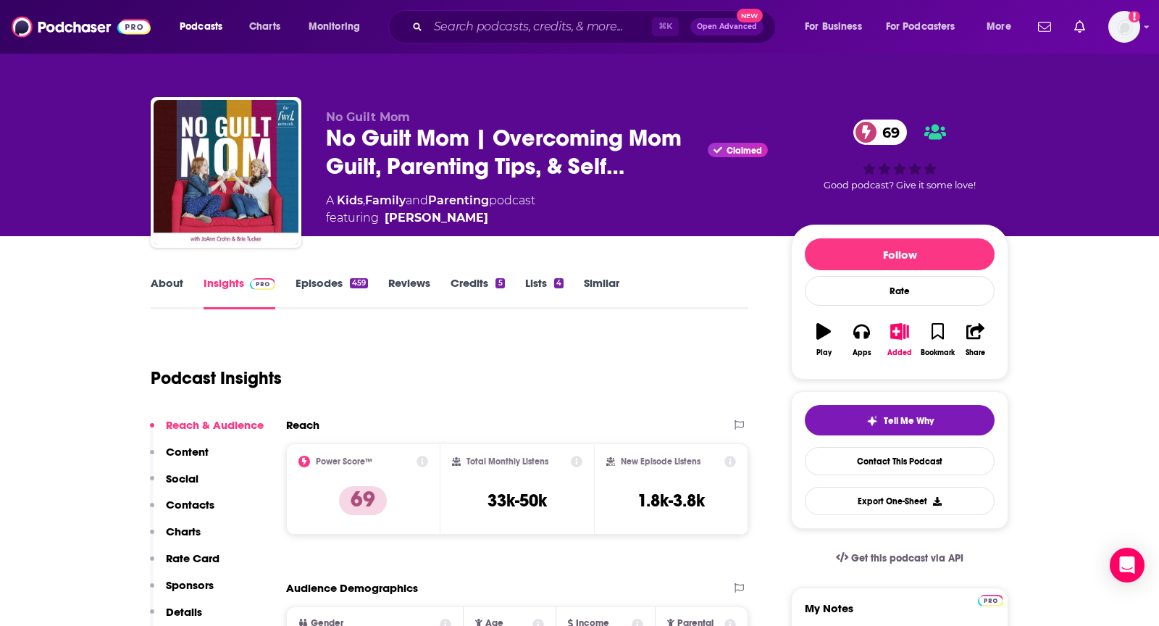
click at [176, 287] on link "About" at bounding box center [167, 292] width 33 height 33
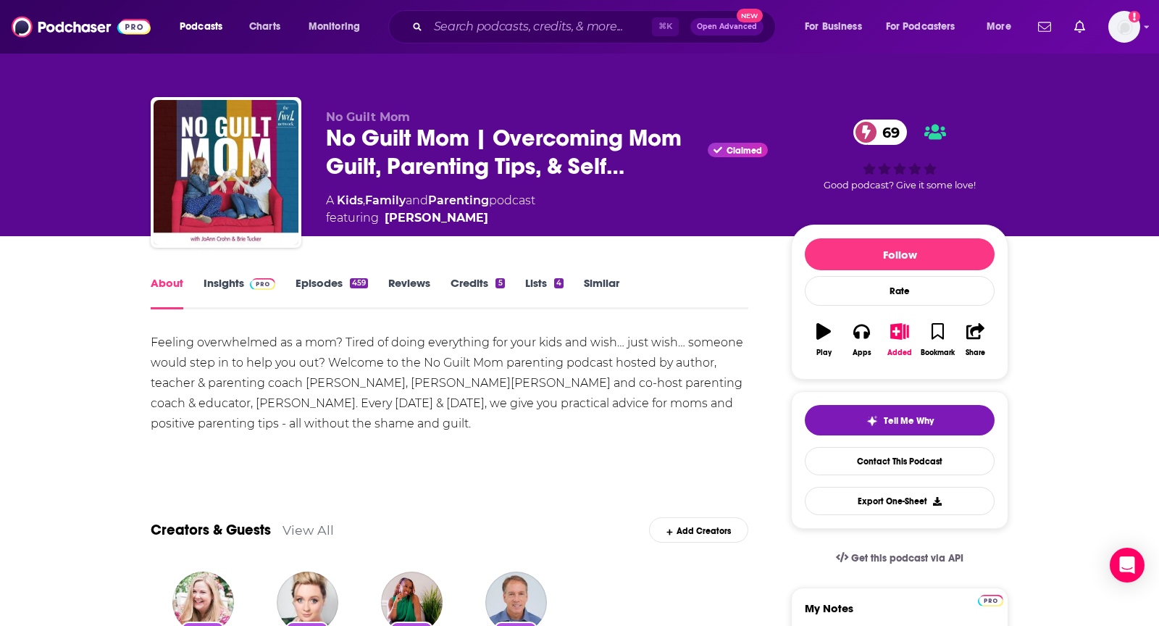
click at [214, 281] on link "Insights" at bounding box center [240, 292] width 72 height 33
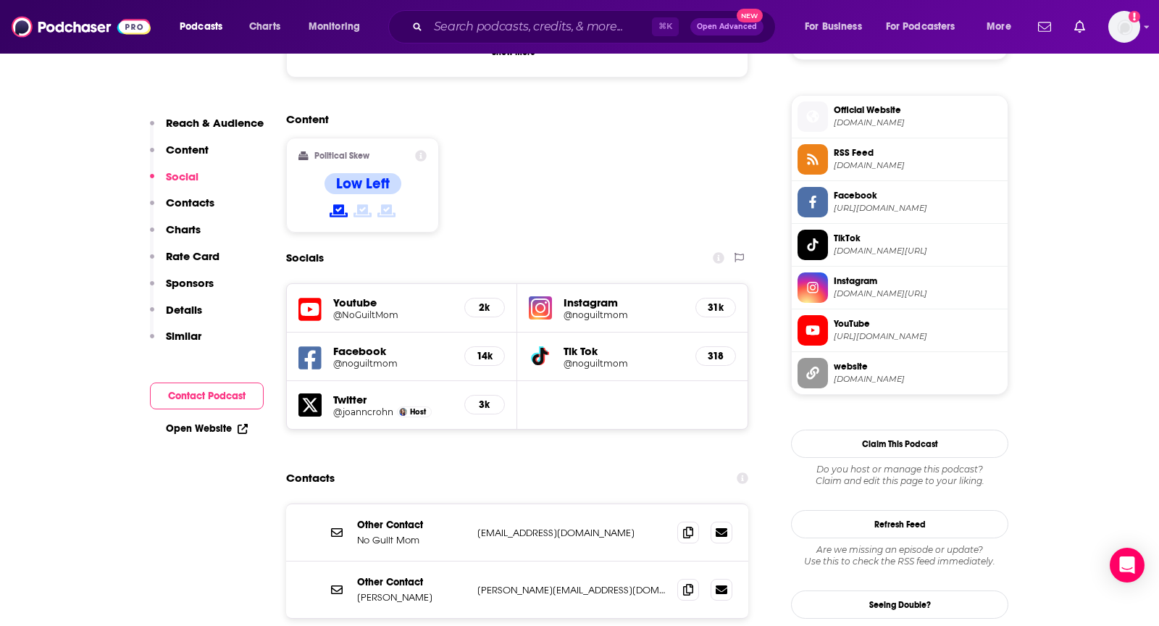
scroll to position [1248, 0]
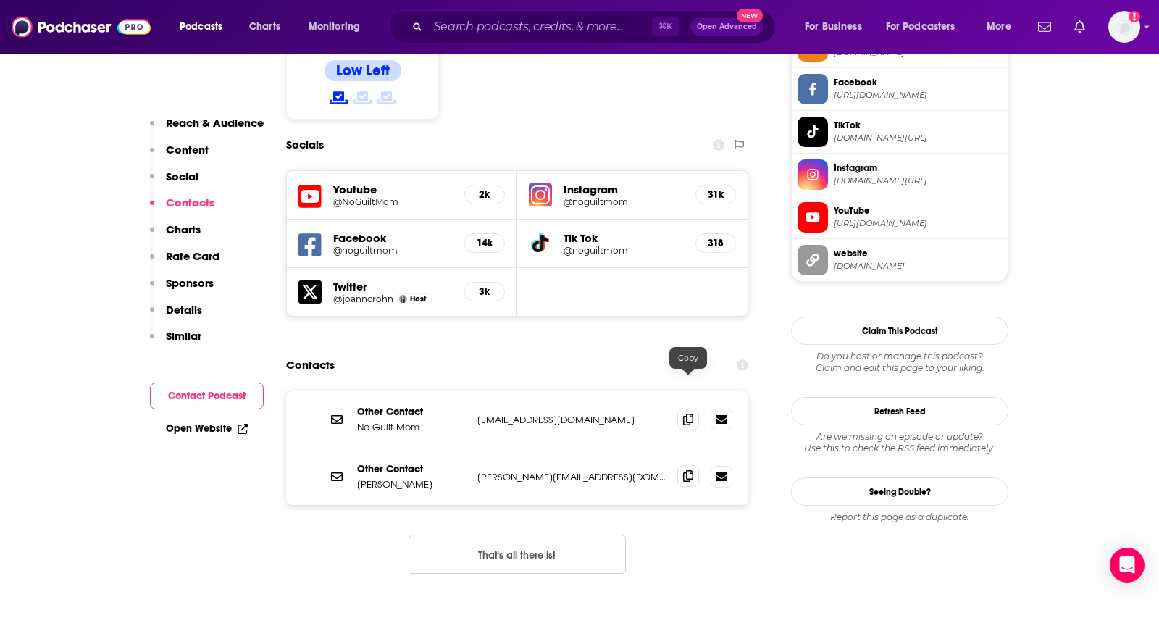
click at [692, 470] on icon at bounding box center [688, 476] width 10 height 12
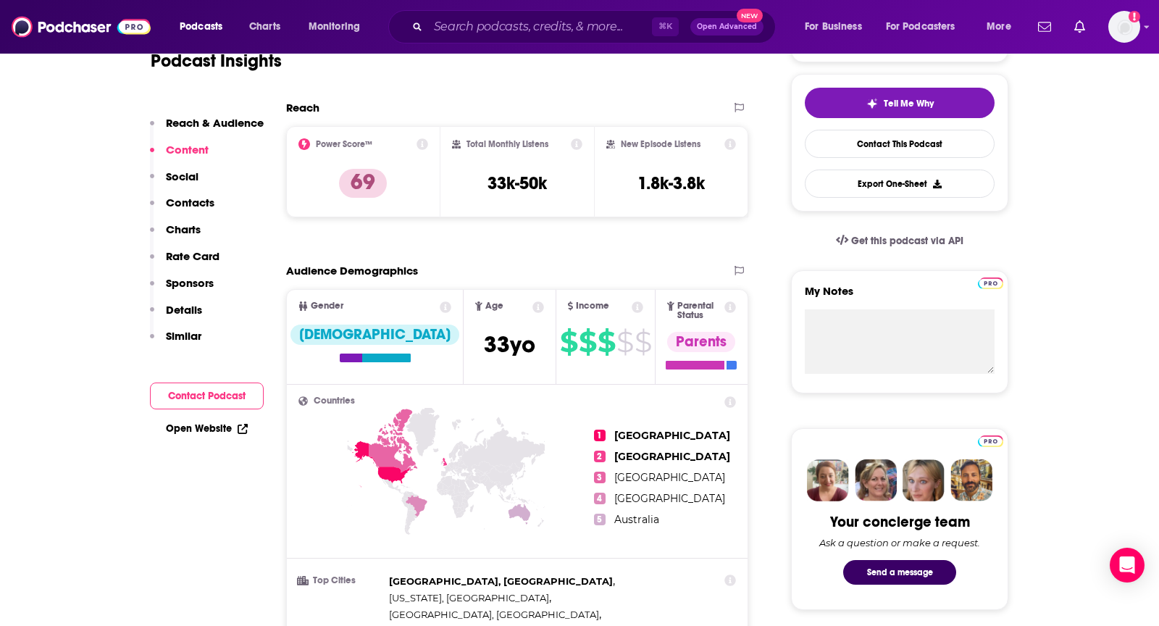
scroll to position [0, 0]
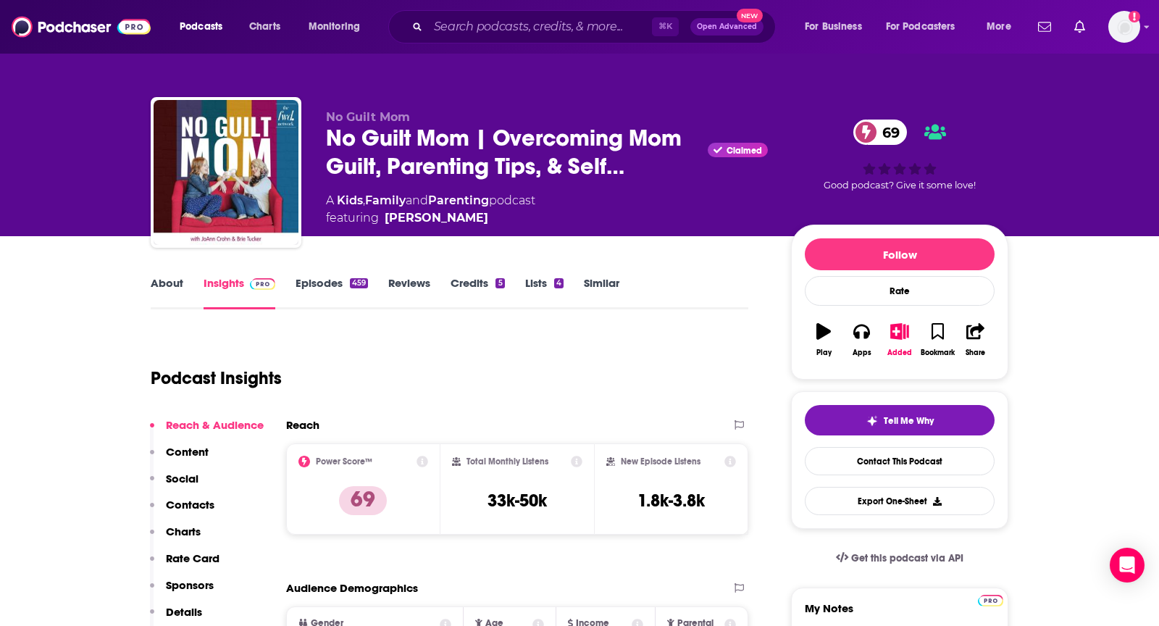
click at [173, 278] on link "About" at bounding box center [167, 292] width 33 height 33
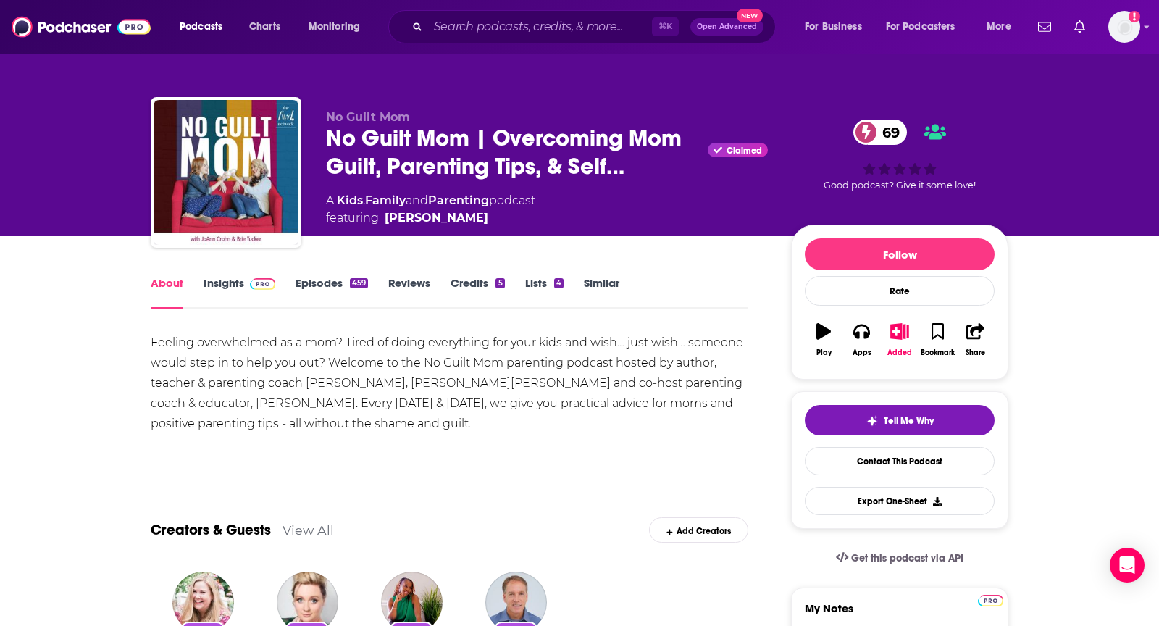
scroll to position [51, 0]
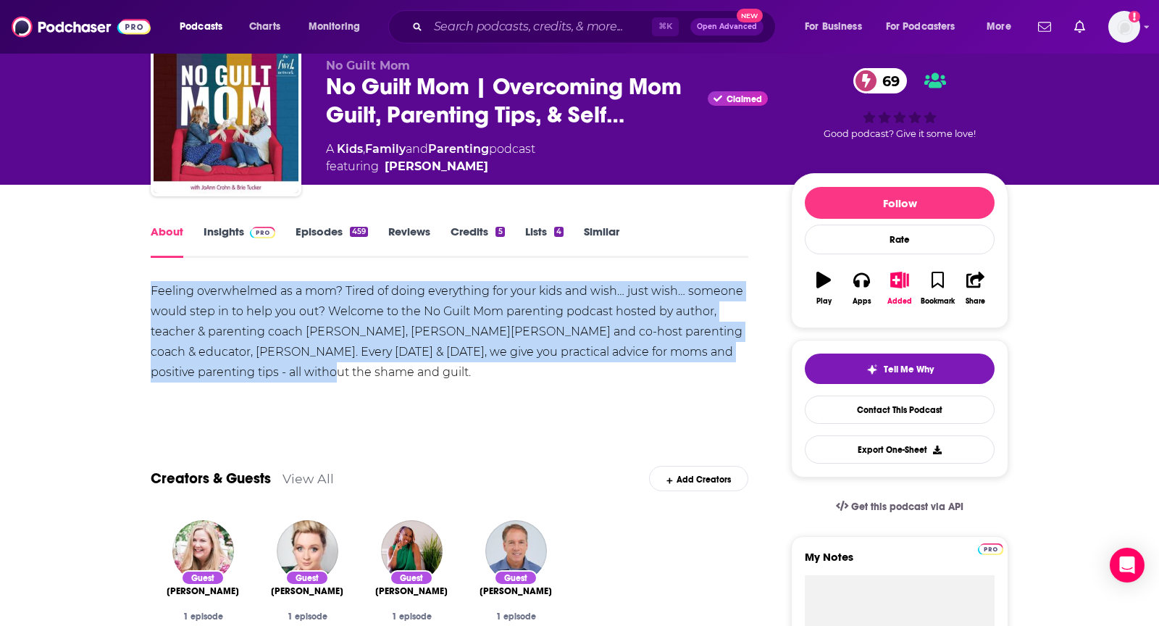
drag, startPoint x: 149, startPoint y: 291, endPoint x: 338, endPoint y: 364, distance: 203.1
copy div "Feeling overwhelmed as a mom? Tired of doing everything for your kids and wish……"
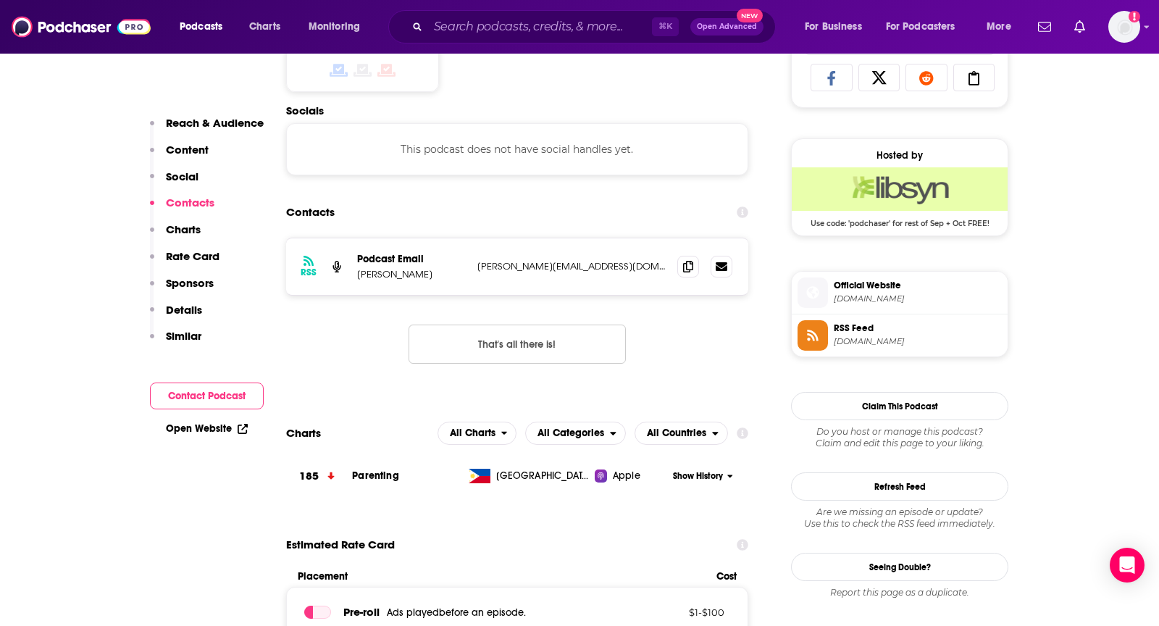
scroll to position [978, 0]
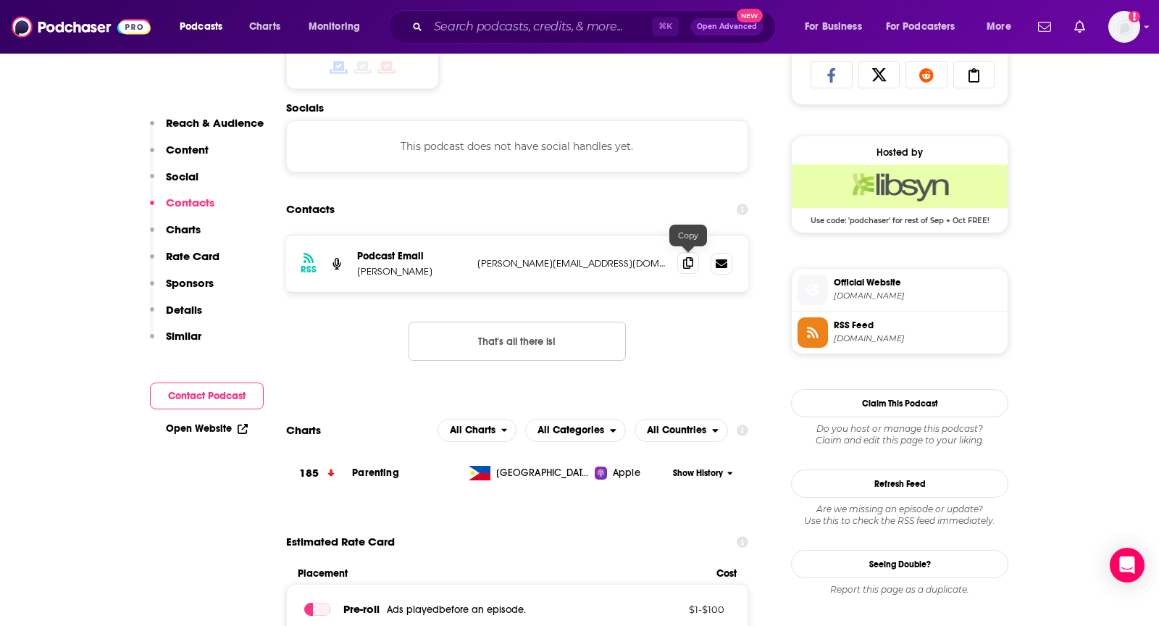
click at [689, 260] on icon at bounding box center [688, 263] width 10 height 12
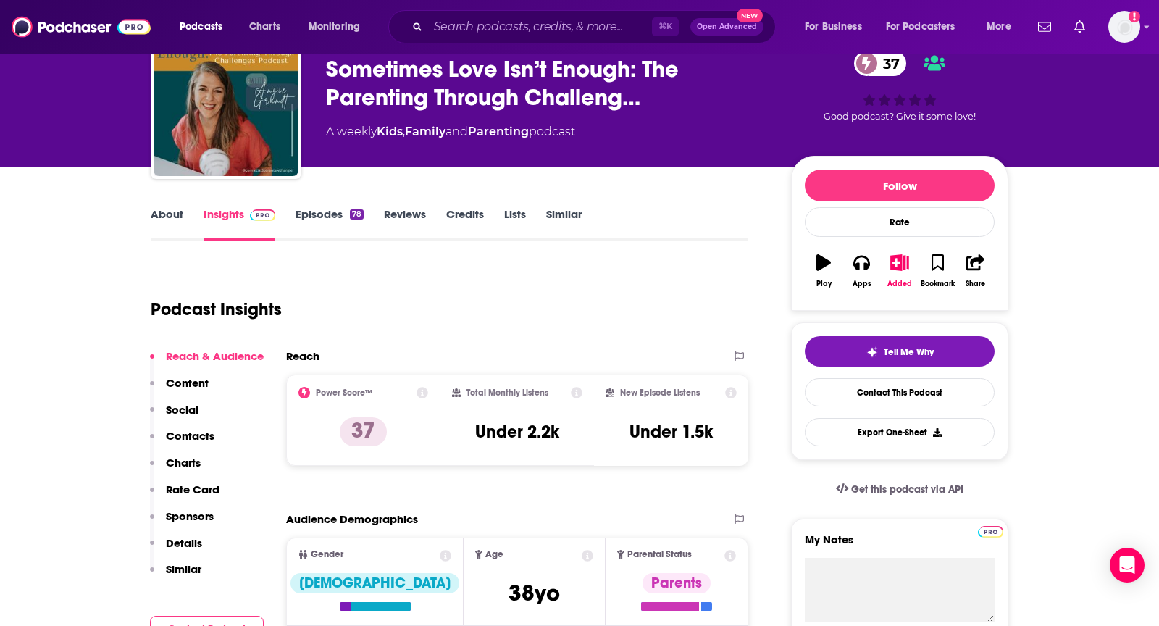
scroll to position [0, 0]
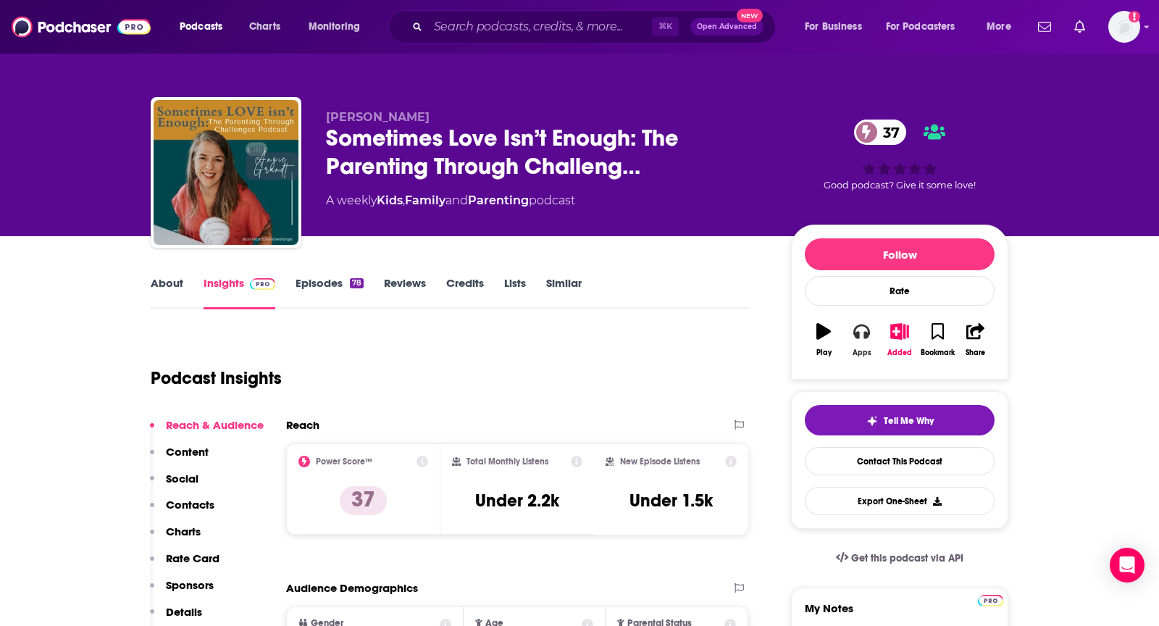
click at [857, 326] on icon "button" at bounding box center [862, 331] width 16 height 16
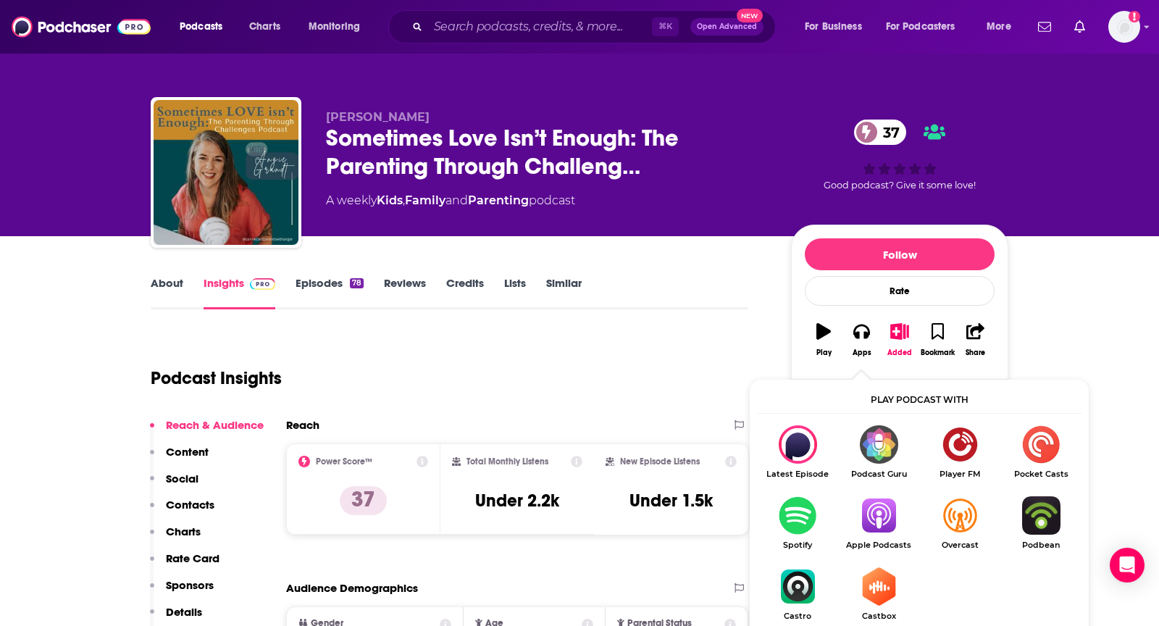
click at [887, 531] on img "Show Listen On dropdown" at bounding box center [878, 515] width 81 height 38
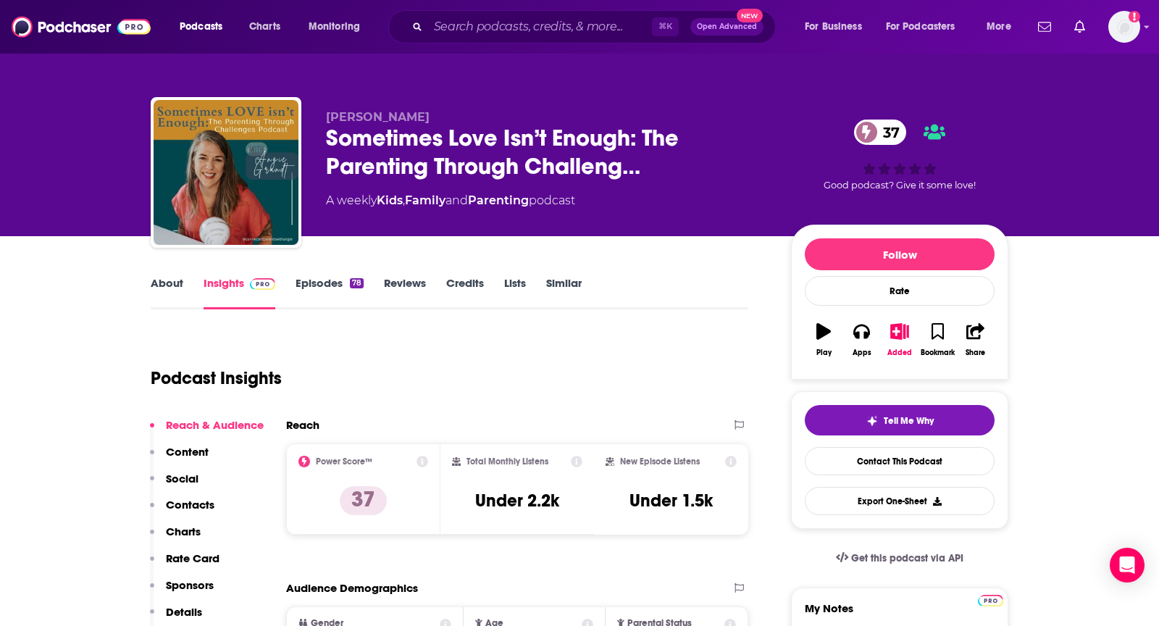
click at [169, 282] on link "About" at bounding box center [167, 292] width 33 height 33
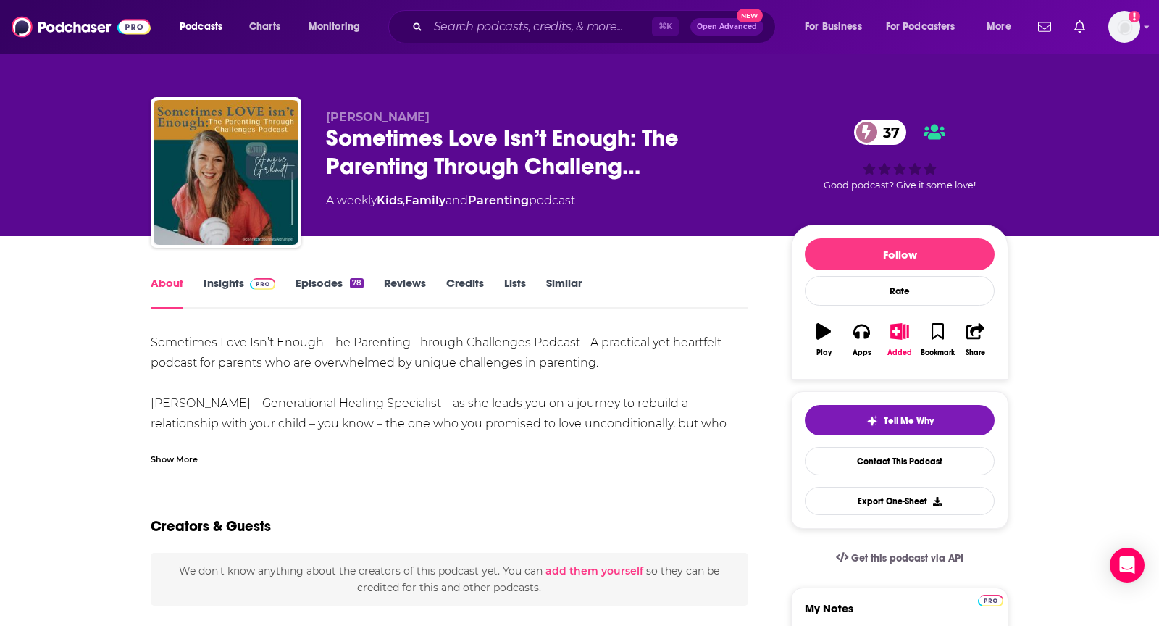
scroll to position [20, 0]
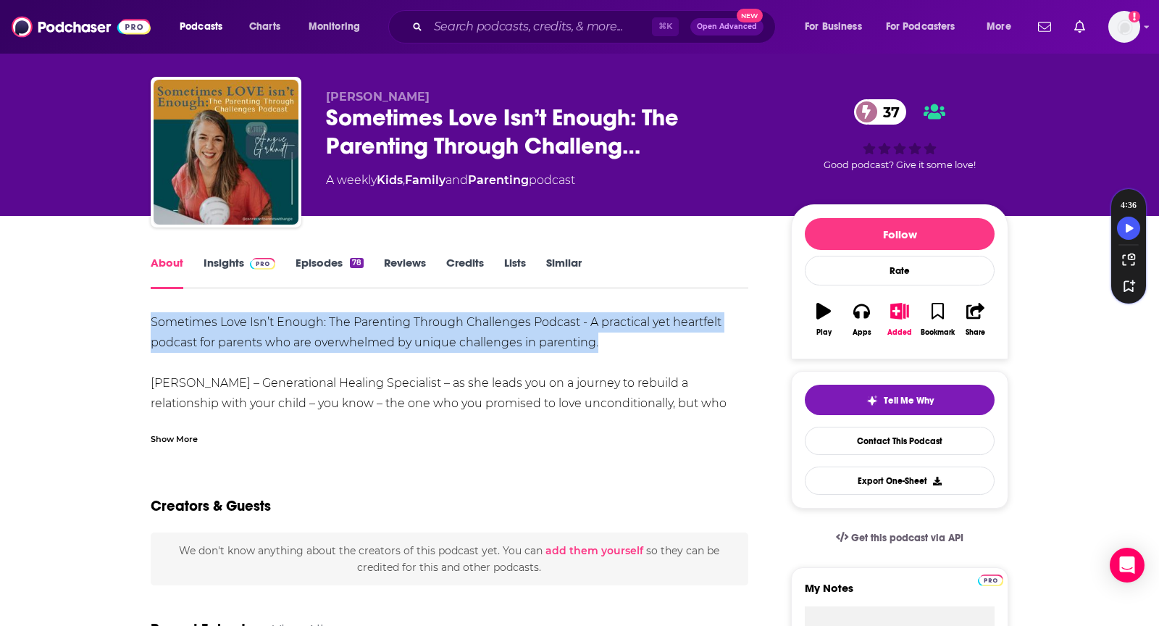
drag, startPoint x: 134, startPoint y: 329, endPoint x: 644, endPoint y: 346, distance: 510.4
copy div "Sometimes Love Isn’t Enough: The Parenting Through Challenges Podcast - A pract…"
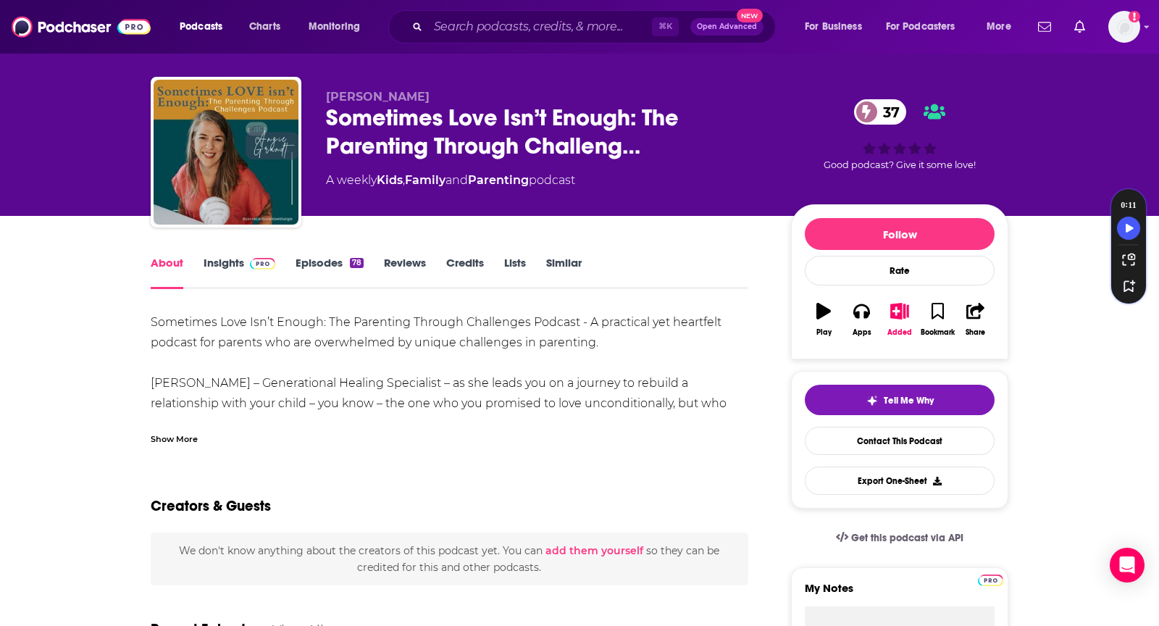
click at [237, 264] on link "Insights" at bounding box center [240, 272] width 72 height 33
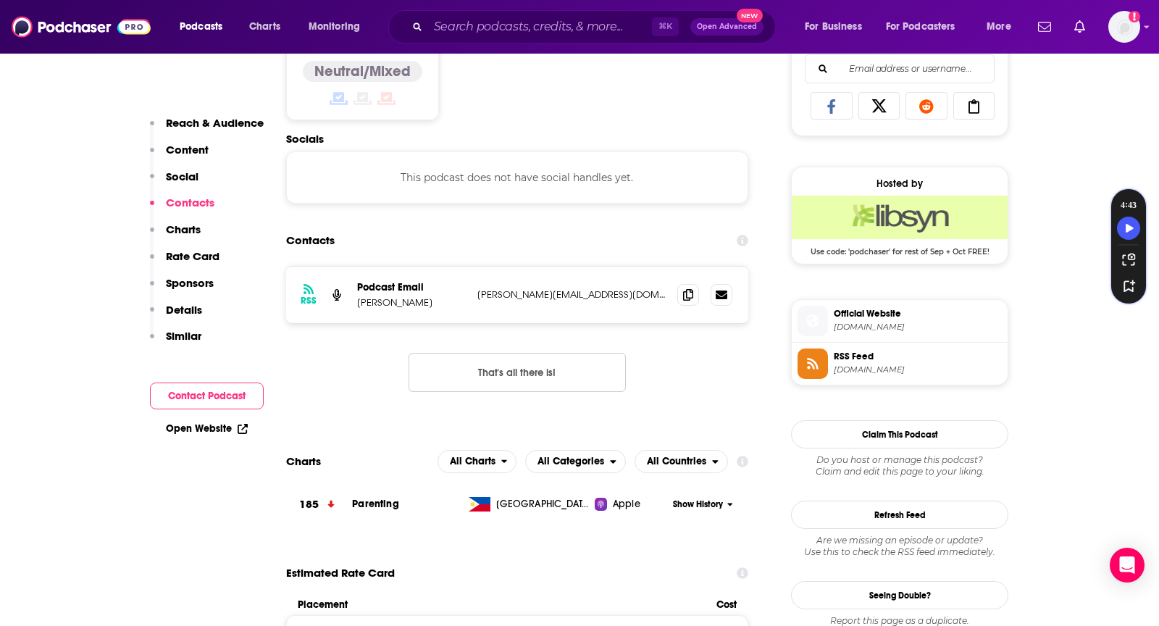
scroll to position [1119, 0]
